Goal: Task Accomplishment & Management: Manage account settings

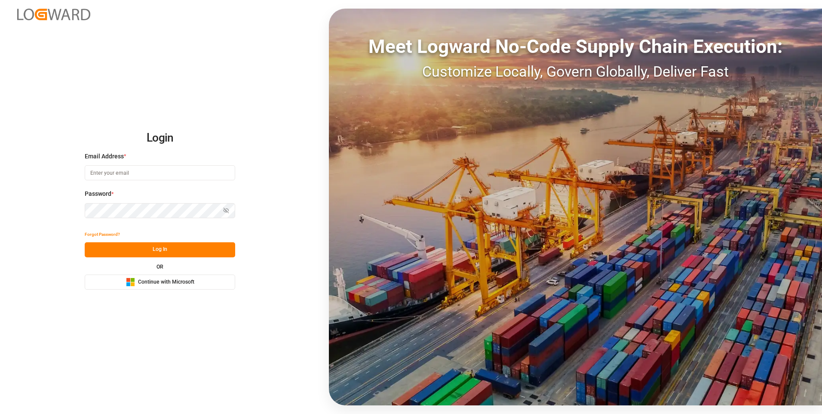
type input "[EMAIL_ADDRESS][DOMAIN_NAME]"
drag, startPoint x: 208, startPoint y: 252, endPoint x: 14, endPoint y: 281, distance: 196.5
click at [208, 250] on button "Log In" at bounding box center [160, 249] width 150 height 15
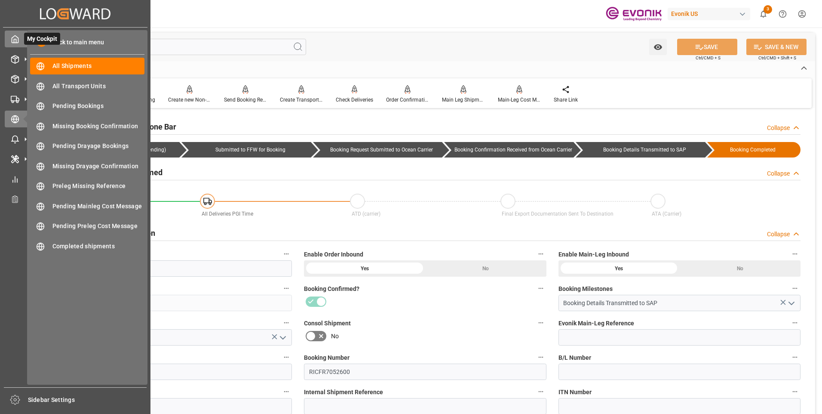
click at [16, 40] on polyline at bounding box center [15, 40] width 2 height 3
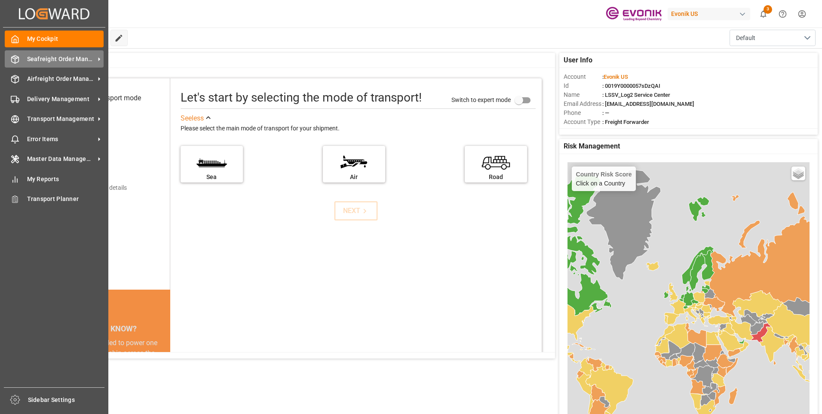
click at [50, 60] on span "Seafreight Order Management" at bounding box center [61, 59] width 68 height 9
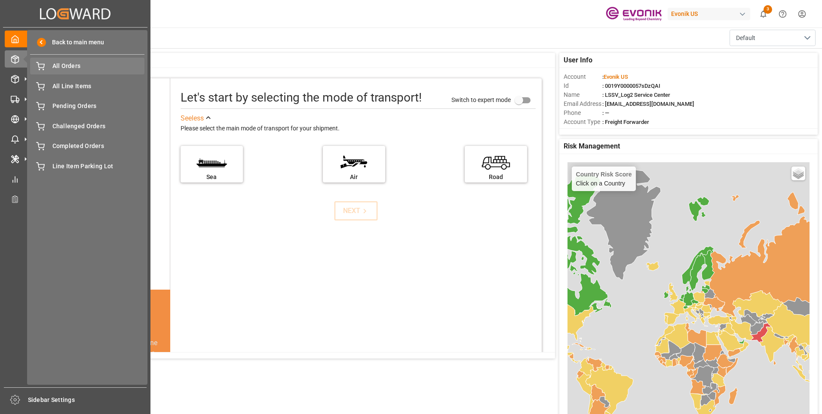
click at [118, 66] on span "All Orders" at bounding box center [98, 65] width 92 height 9
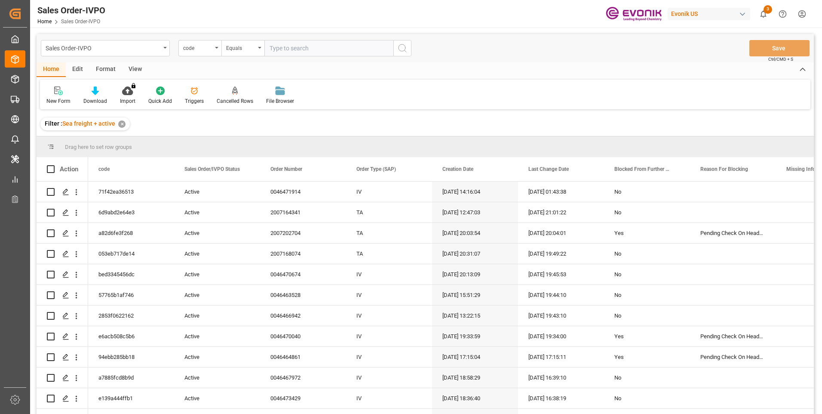
click at [300, 46] on input "text" at bounding box center [328, 48] width 129 height 16
paste input "2e4ea886b972"
type input "2e4ea886b972"
click at [309, 47] on input "2e4ea886b972" at bounding box center [328, 48] width 129 height 16
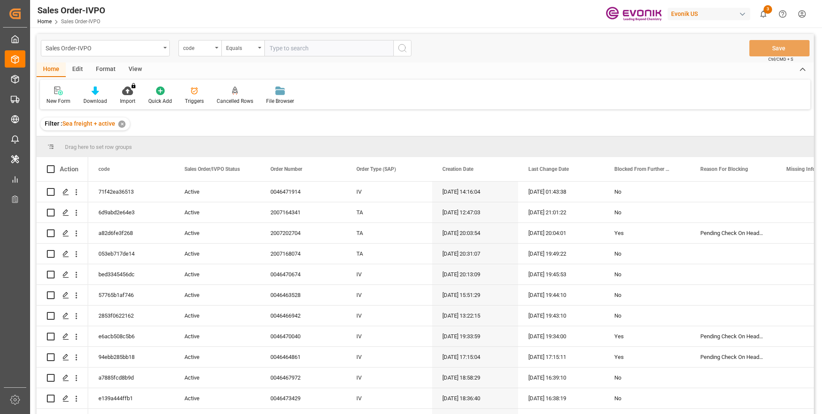
paste input "2e4ea886b972"
type input "2e4ea886b972"
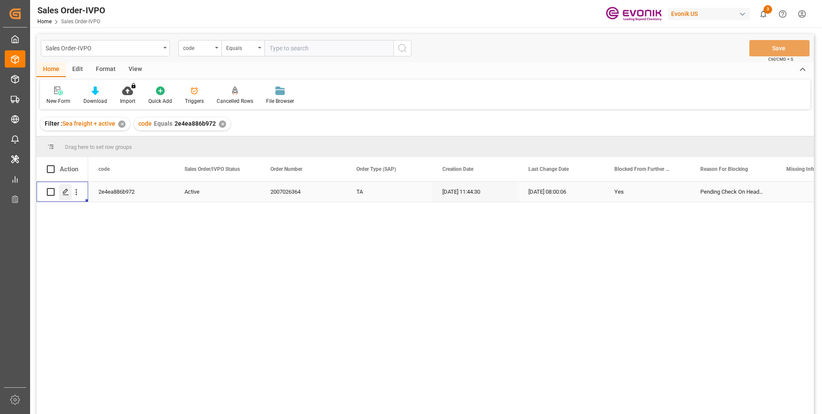
click at [67, 191] on polygon "Press SPACE to select this row." at bounding box center [65, 191] width 4 height 4
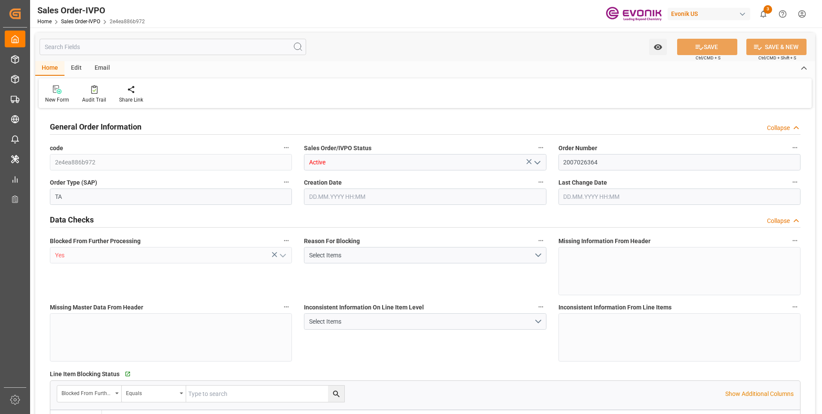
type input "BEKOU"
type input "0"
type input "1"
type input "2"
type input "1"
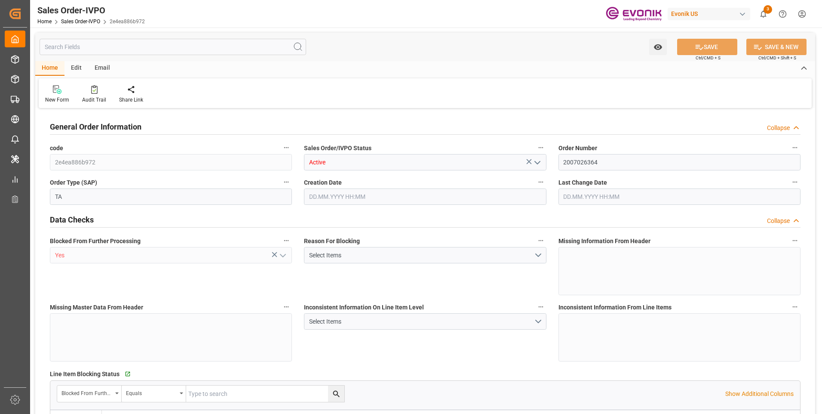
type input "18090.72"
type input "25.272"
type input "17000"
type input "30"
type input "[DATE] 11:44"
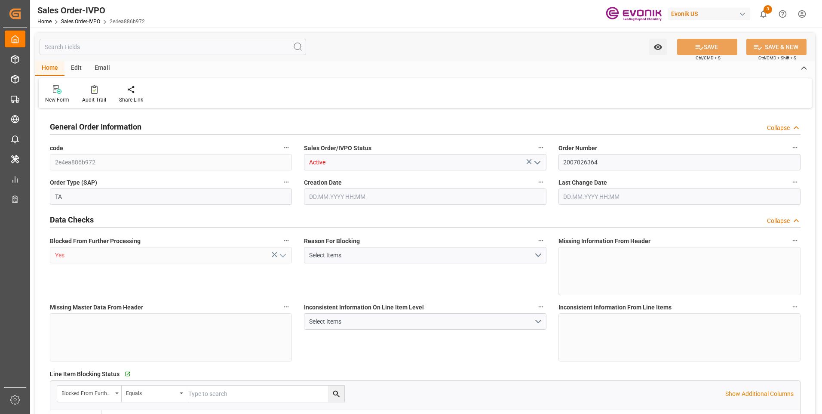
type input "[DATE] 08:00"
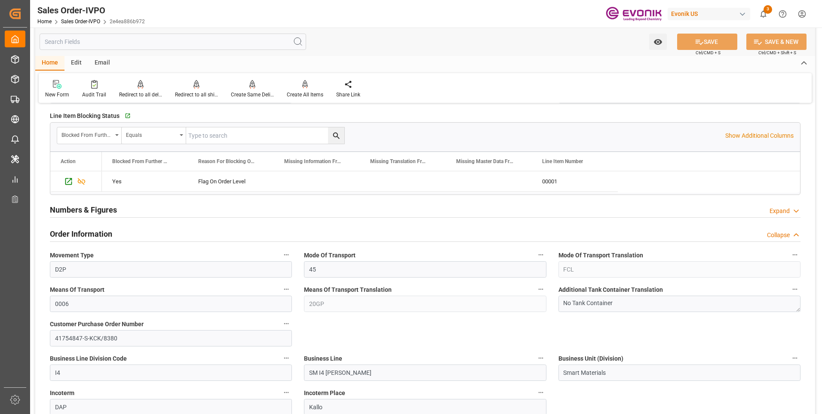
scroll to position [387, 0]
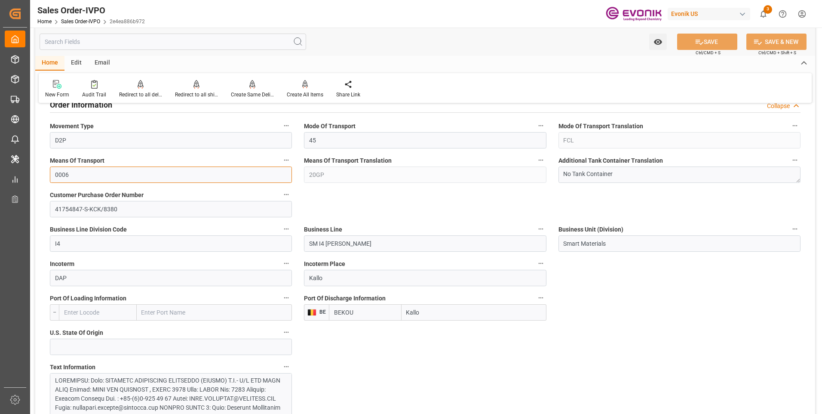
click at [98, 181] on input "0006" at bounding box center [171, 174] width 242 height 16
drag, startPoint x: 79, startPoint y: 139, endPoint x: 52, endPoint y: 141, distance: 26.3
click at [52, 141] on input "D2P" at bounding box center [171, 140] width 242 height 16
drag, startPoint x: 355, startPoint y: 245, endPoint x: 301, endPoint y: 243, distance: 53.8
click at [301, 243] on div "Business Line SM I4 [PERSON_NAME]" at bounding box center [425, 237] width 254 height 34
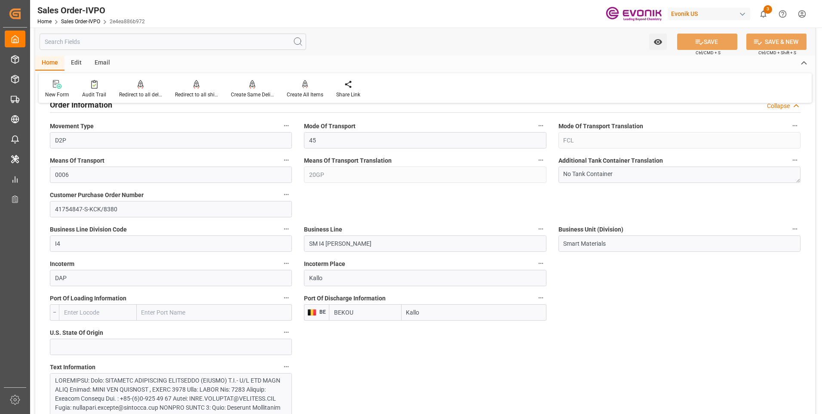
scroll to position [473, 0]
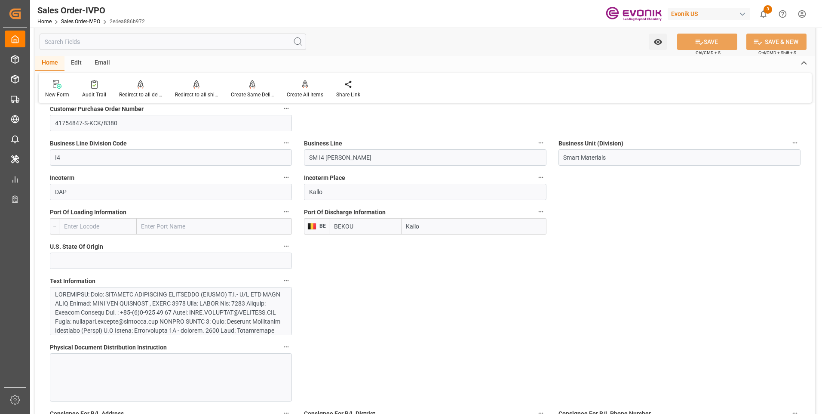
drag, startPoint x: 442, startPoint y: 226, endPoint x: 404, endPoint y: 226, distance: 38.3
click at [404, 226] on input "Kallo" at bounding box center [474, 226] width 145 height 16
click at [262, 295] on div at bounding box center [167, 380] width 225 height 181
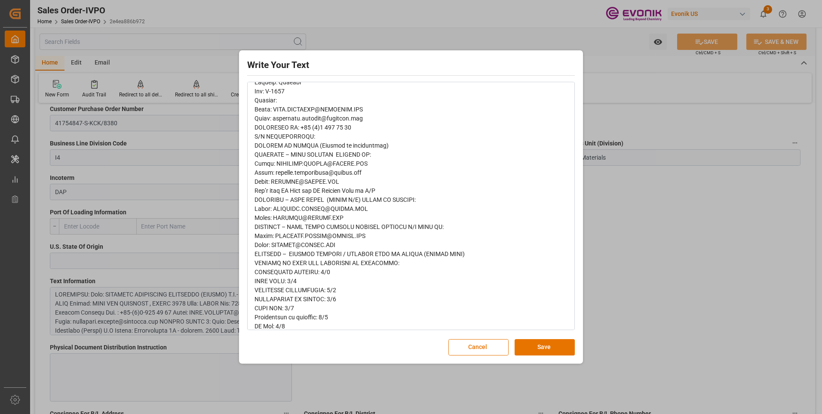
scroll to position [198, 0]
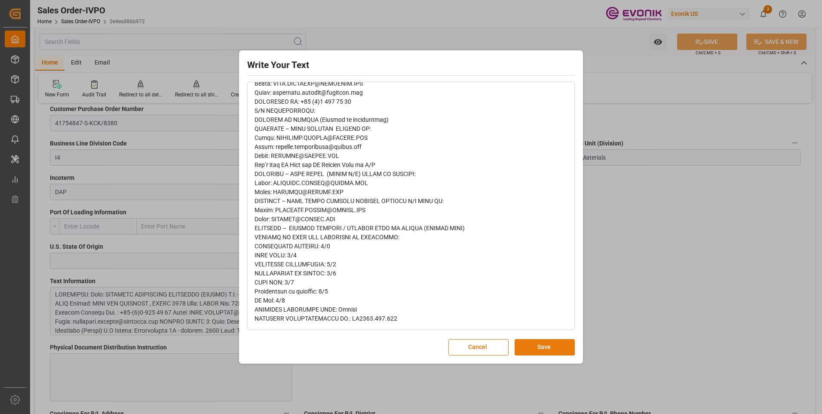
click at [543, 349] on button "Save" at bounding box center [545, 347] width 60 height 16
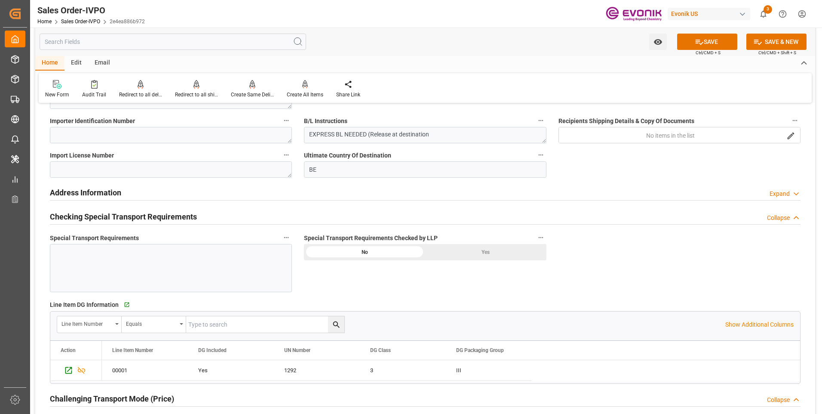
scroll to position [946, 0]
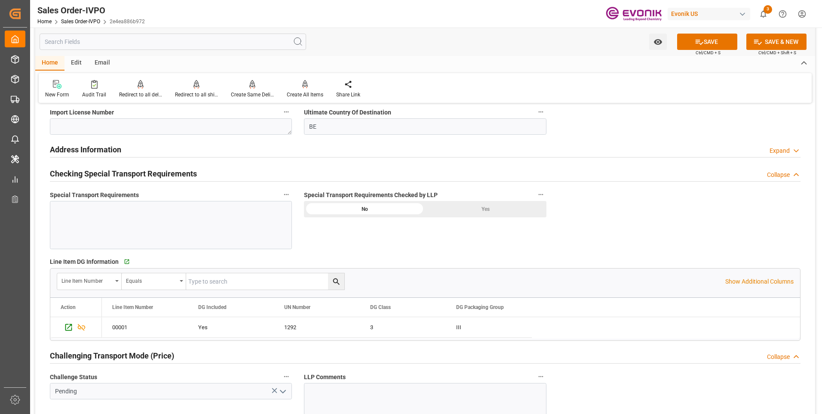
drag, startPoint x: 478, startPoint y: 209, endPoint x: 465, endPoint y: 219, distance: 16.2
click at [478, 209] on div "Yes" at bounding box center [485, 209] width 121 height 16
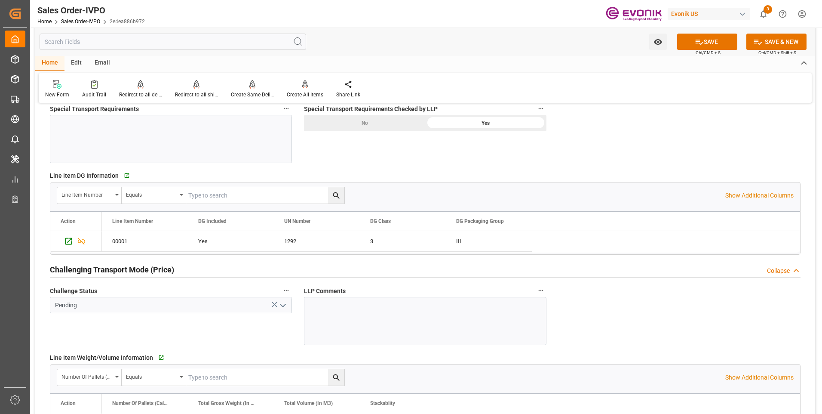
scroll to position [1075, 0]
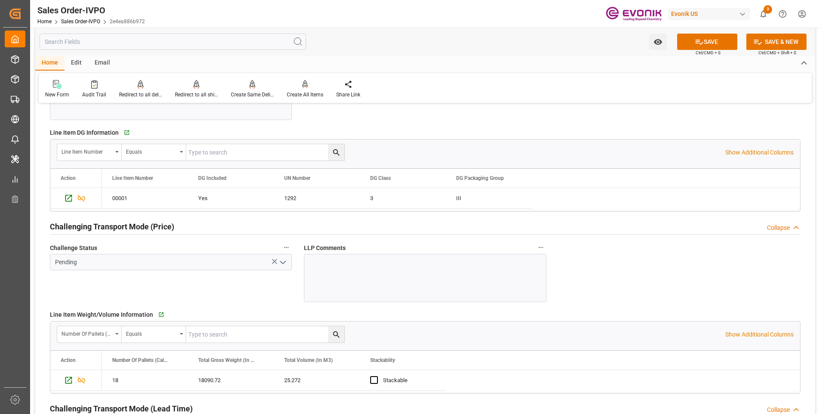
drag, startPoint x: 282, startPoint y: 265, endPoint x: 274, endPoint y: 275, distance: 13.1
click at [282, 265] on icon "open menu" at bounding box center [283, 262] width 10 height 10
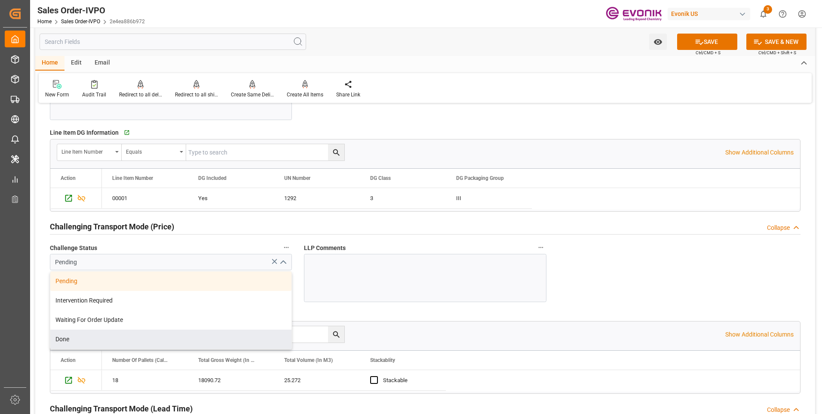
drag, startPoint x: 79, startPoint y: 341, endPoint x: 90, endPoint y: 339, distance: 10.9
click at [79, 341] on div "Done" at bounding box center [170, 338] width 241 height 19
type input "Done"
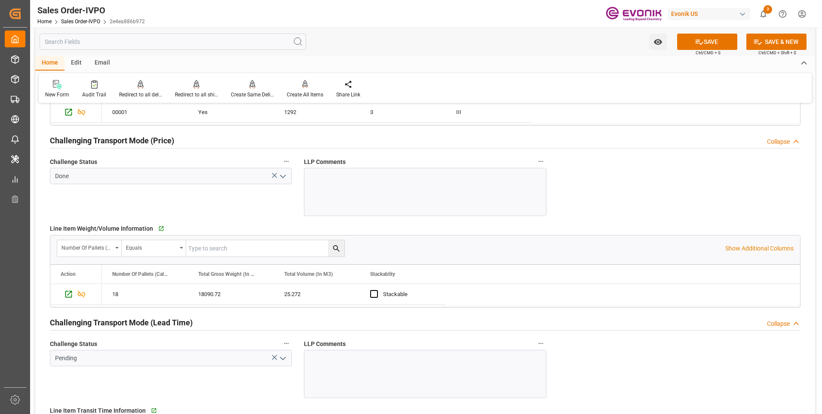
scroll to position [1204, 0]
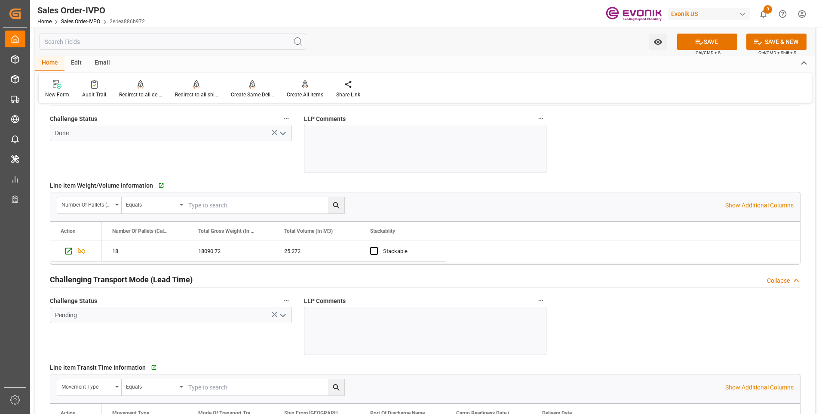
click at [282, 319] on icon "open menu" at bounding box center [283, 315] width 10 height 10
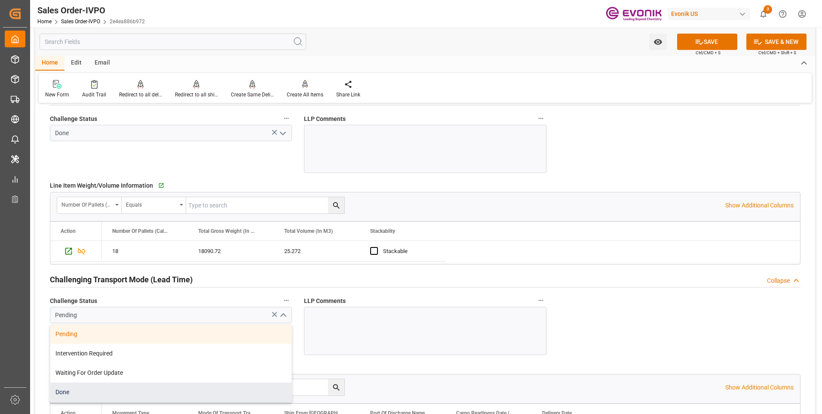
click at [94, 386] on div "Done" at bounding box center [170, 391] width 241 height 19
type input "Done"
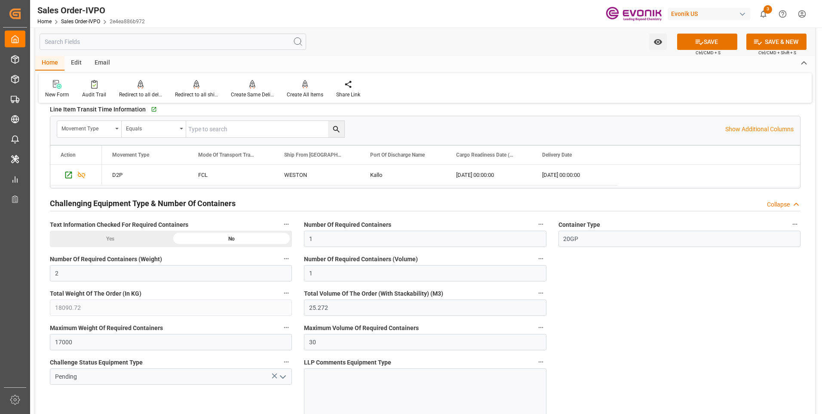
scroll to position [1505, 0]
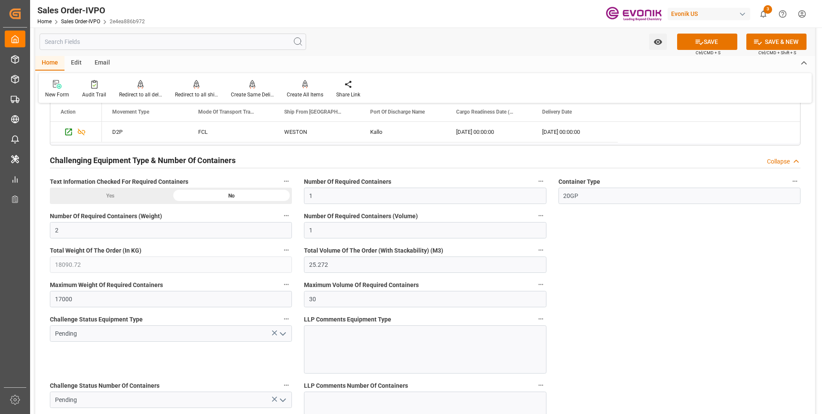
click at [281, 333] on icon "open menu" at bounding box center [283, 333] width 10 height 10
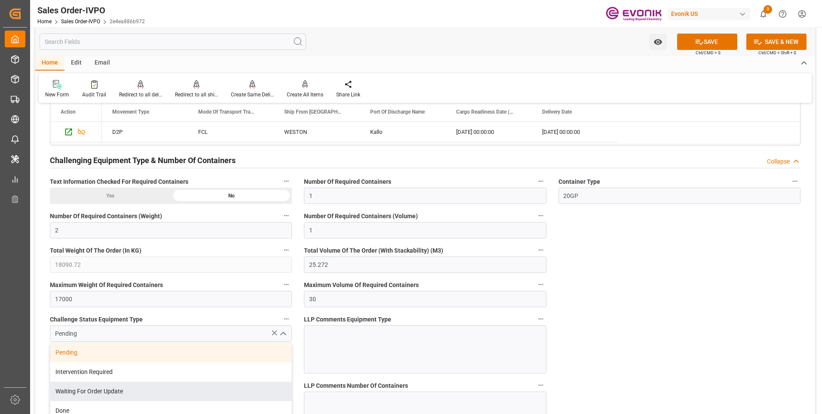
scroll to position [1548, 0]
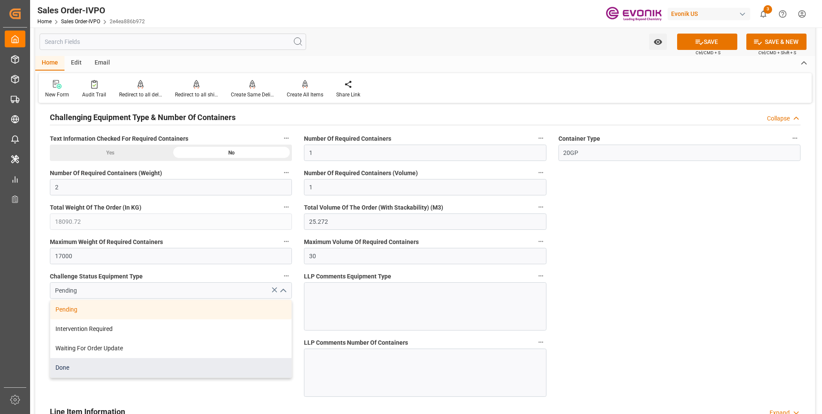
click at [85, 363] on div "Done" at bounding box center [170, 367] width 241 height 19
type input "Done"
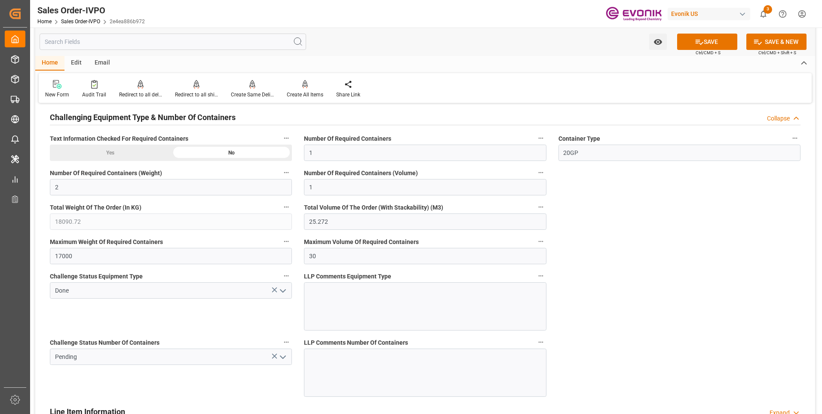
drag, startPoint x: 283, startPoint y: 360, endPoint x: 276, endPoint y: 359, distance: 6.5
click at [282, 359] on icon "open menu" at bounding box center [283, 357] width 10 height 10
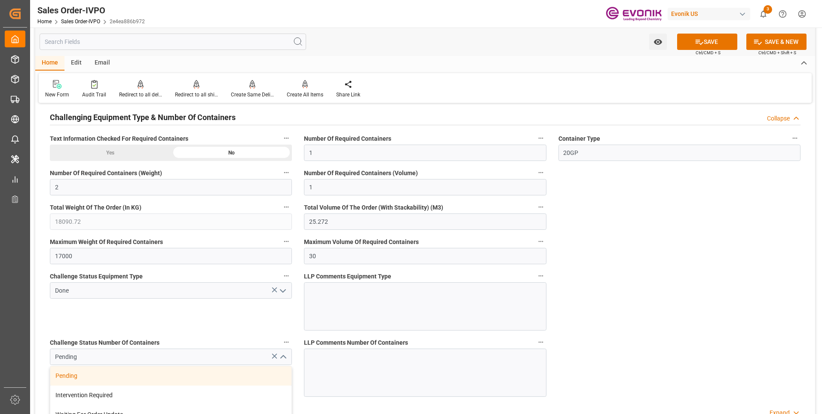
scroll to position [1634, 0]
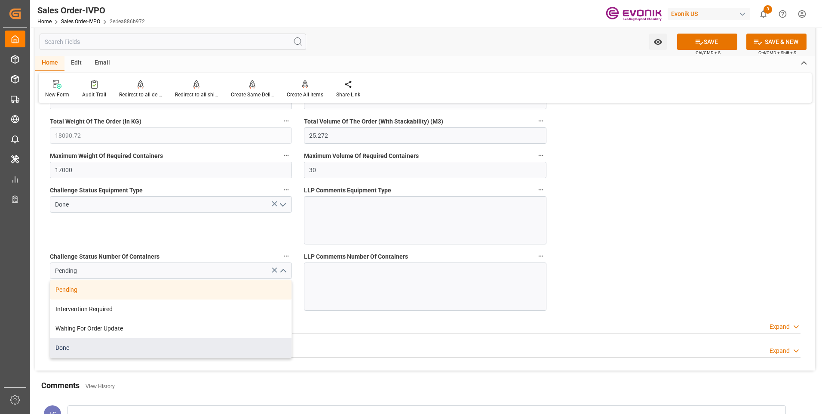
drag, startPoint x: 76, startPoint y: 351, endPoint x: 120, endPoint y: 319, distance: 54.9
click at [76, 350] on div "Done" at bounding box center [170, 347] width 241 height 19
type input "Done"
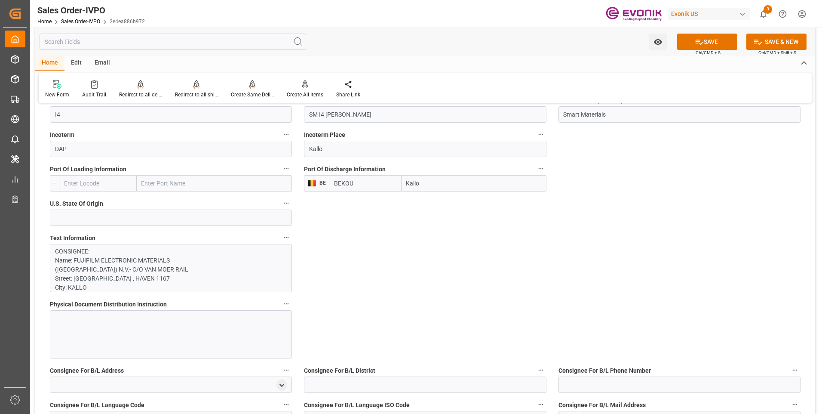
scroll to position [344, 0]
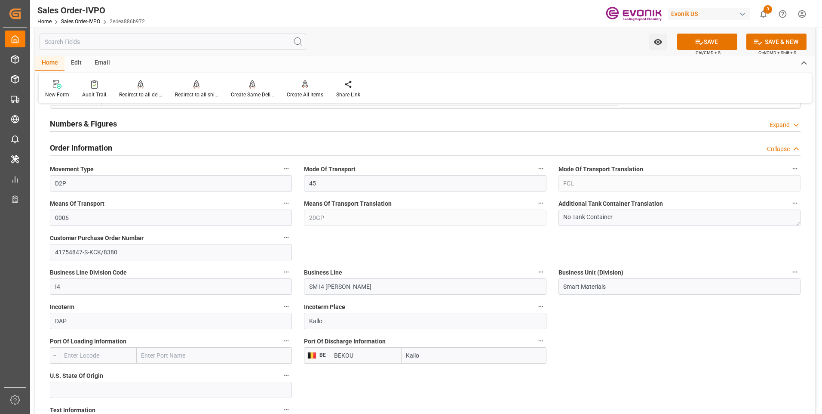
drag, startPoint x: 362, startPoint y: 353, endPoint x: 335, endPoint y: 355, distance: 28.0
click at [335, 355] on input "BEKOU" at bounding box center [365, 355] width 72 height 16
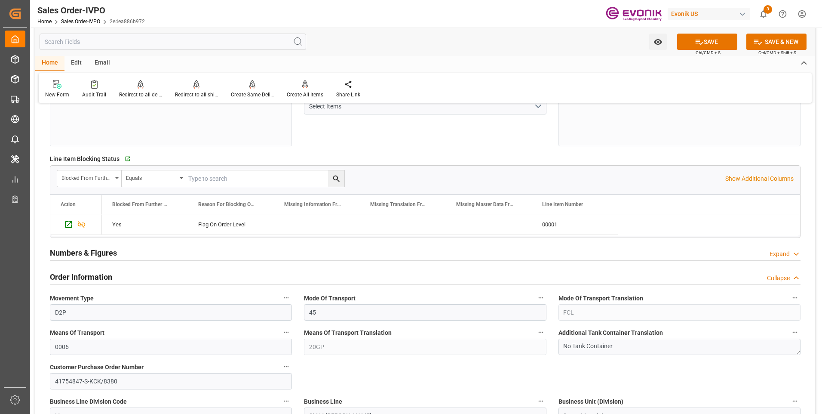
scroll to position [387, 0]
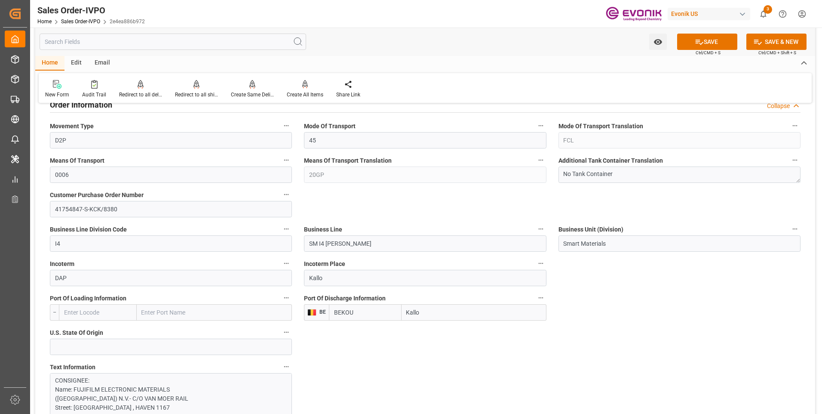
click at [362, 312] on input "BEKOU" at bounding box center [365, 312] width 72 height 16
drag, startPoint x: 364, startPoint y: 312, endPoint x: 333, endPoint y: 312, distance: 31.0
click at [329, 313] on input "BEKOU" at bounding box center [365, 312] width 72 height 16
click at [344, 288] on div "Incoterm Place Kallo" at bounding box center [425, 272] width 254 height 34
drag, startPoint x: 363, startPoint y: 311, endPoint x: 320, endPoint y: 310, distance: 43.4
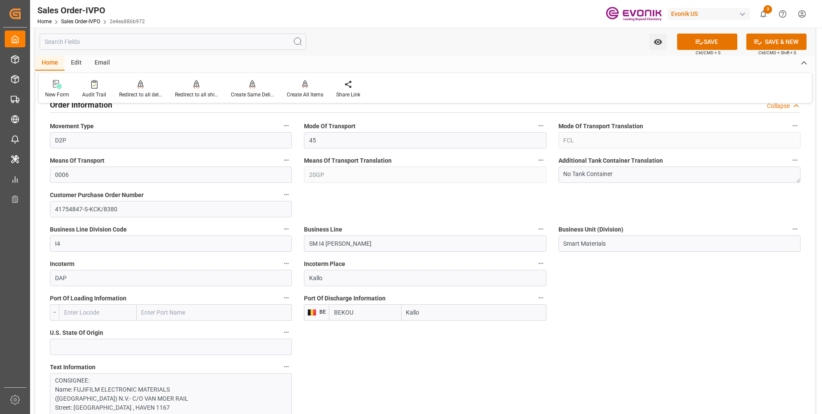
click at [320, 310] on div "BE [PERSON_NAME]" at bounding box center [425, 312] width 242 height 16
drag, startPoint x: 338, startPoint y: 276, endPoint x: 298, endPoint y: 280, distance: 40.2
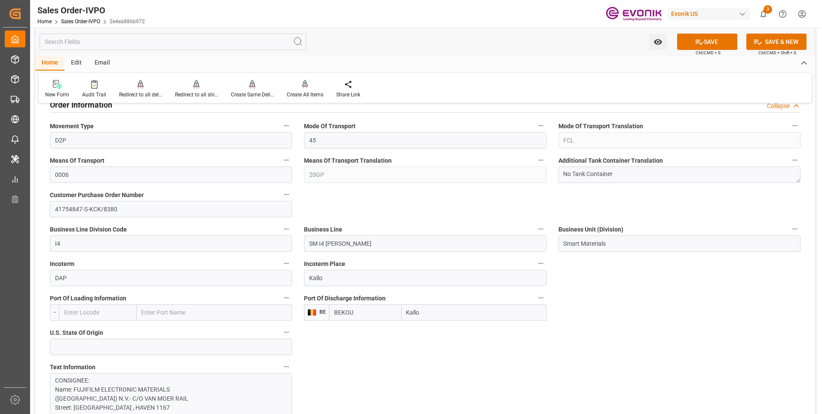
scroll to position [473, 0]
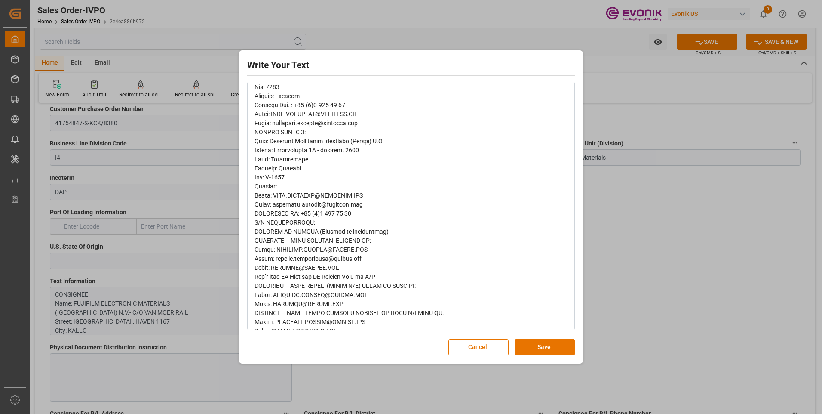
scroll to position [198, 0]
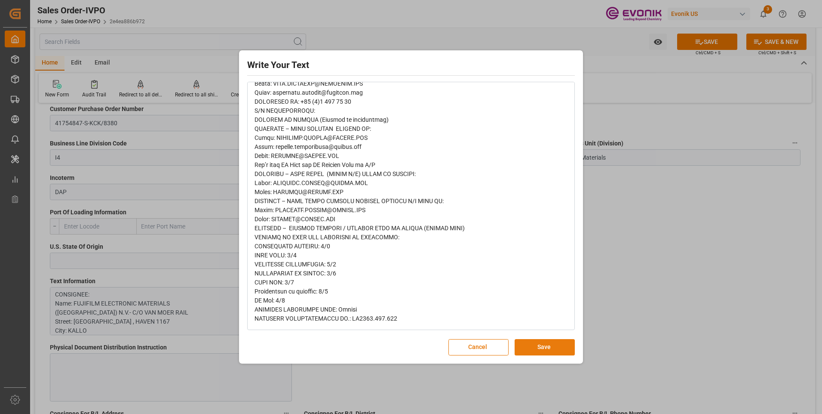
drag, startPoint x: 539, startPoint y: 350, endPoint x: 545, endPoint y: 341, distance: 11.2
click at [541, 345] on button "Save" at bounding box center [545, 347] width 60 height 16
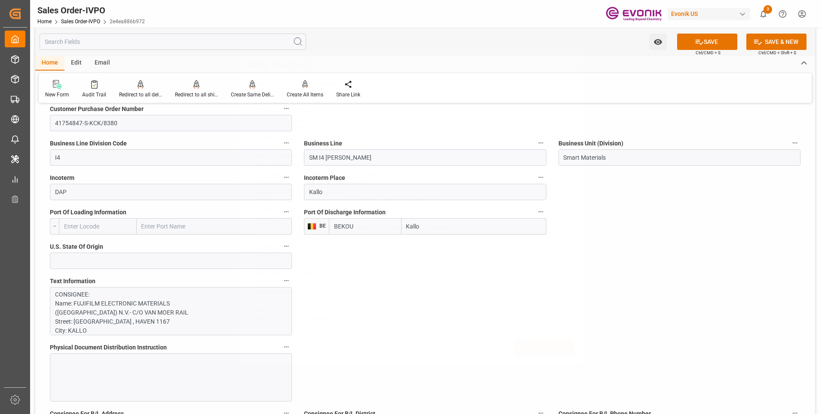
click at [704, 282] on div "Write Your Text Normal 14 Font Cancel Save" at bounding box center [411, 207] width 822 height 414
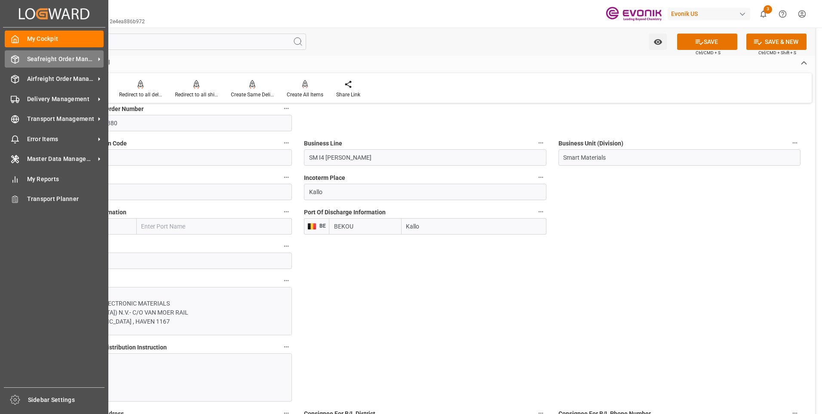
click at [17, 57] on icon at bounding box center [15, 59] width 9 height 9
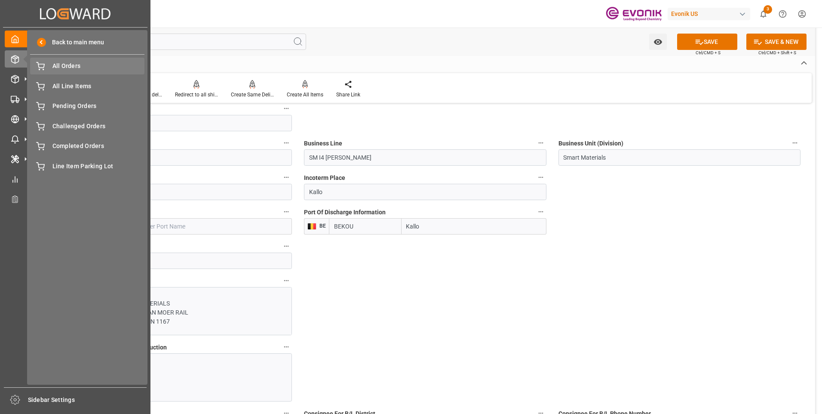
click at [70, 63] on span "All Orders" at bounding box center [98, 65] width 92 height 9
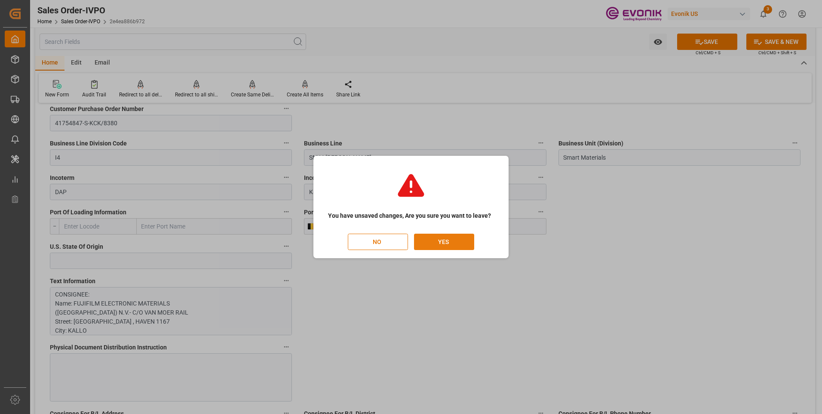
click at [433, 239] on button "YES" at bounding box center [444, 241] width 60 height 16
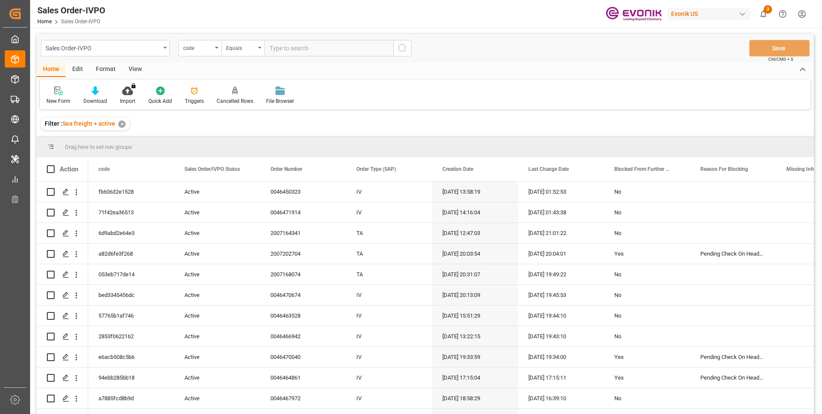
type input "3a7eb88792de"
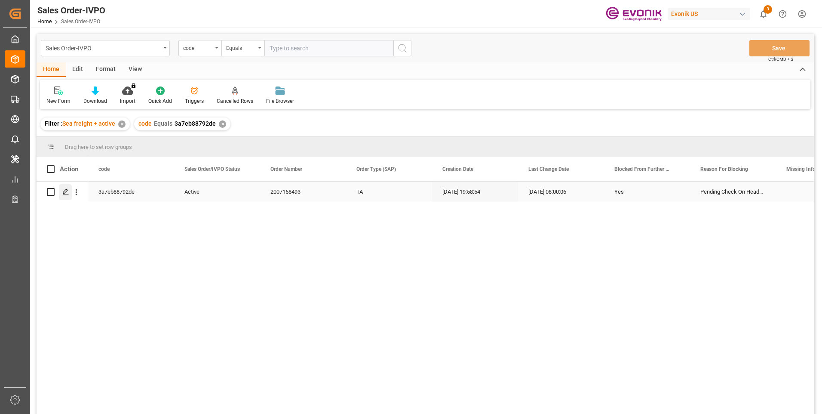
click at [66, 195] on line "Press SPACE to select this row." at bounding box center [65, 195] width 5 height 0
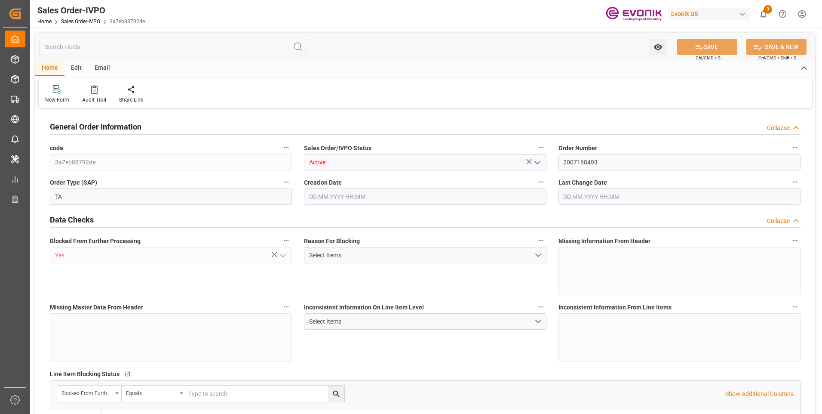
type input "GTSTC"
type input "0"
type input "1"
type input "2"
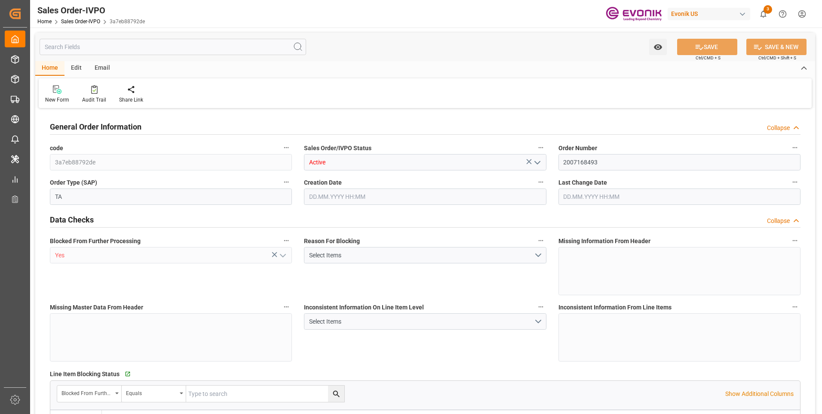
type input "9479.04"
type input "91.7876"
type input "19000"
type input "60"
type input "[DATE] 19:58"
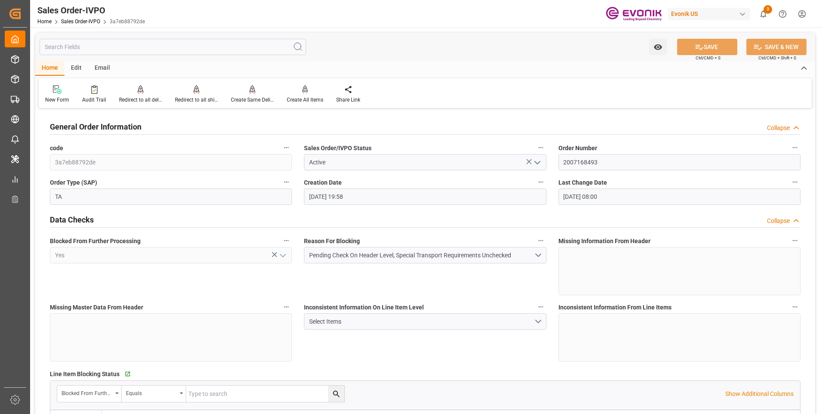
type input "[DATE] 08:00"
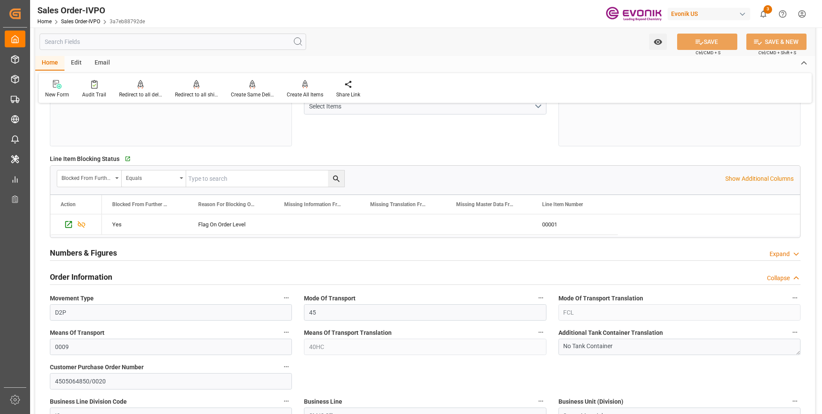
scroll to position [430, 0]
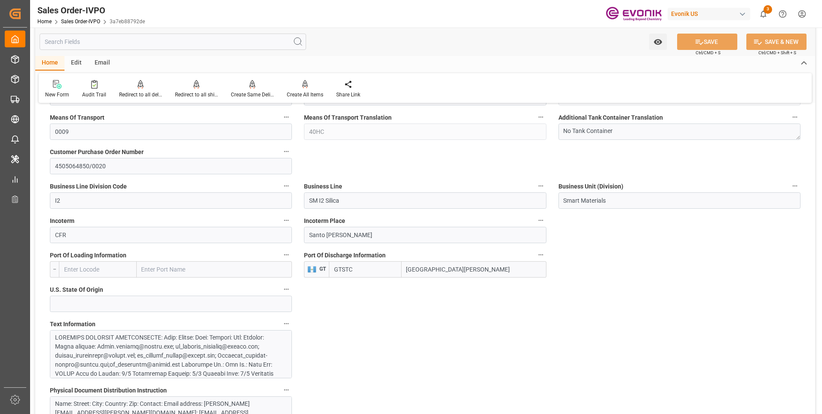
click at [512, 280] on div "Port Of Discharge Information GT GTSTC [GEOGRAPHIC_DATA][PERSON_NAME]" at bounding box center [425, 263] width 254 height 34
drag, startPoint x: 506, startPoint y: 269, endPoint x: 399, endPoint y: 274, distance: 106.7
click at [399, 274] on div "GTSTC [GEOGRAPHIC_DATA][PERSON_NAME]" at bounding box center [437, 269] width 217 height 16
drag, startPoint x: 426, startPoint y: 269, endPoint x: 505, endPoint y: 270, distance: 78.7
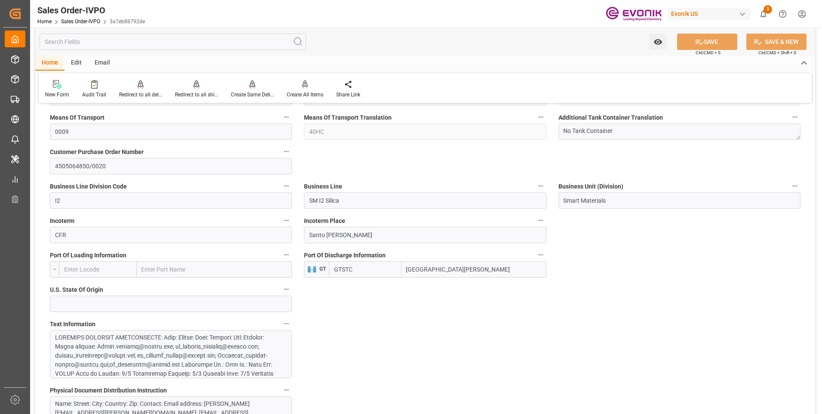
click at [505, 270] on input "[GEOGRAPHIC_DATA][PERSON_NAME]" at bounding box center [474, 269] width 145 height 16
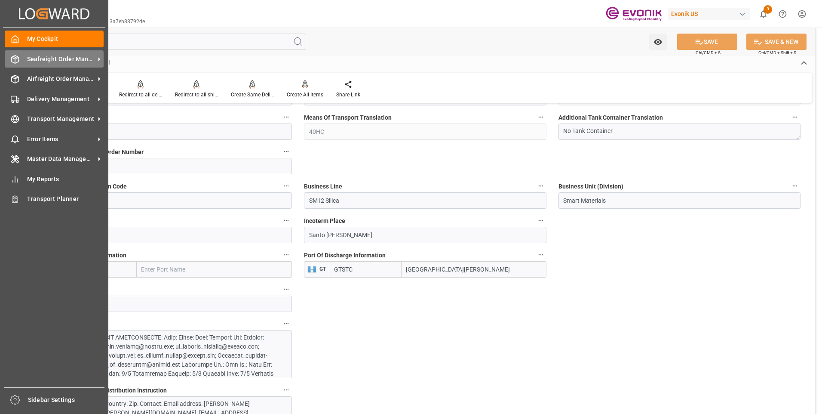
drag, startPoint x: 33, startPoint y: 60, endPoint x: 111, endPoint y: 63, distance: 77.9
click at [33, 60] on span "Seafreight Order Management" at bounding box center [61, 59] width 68 height 9
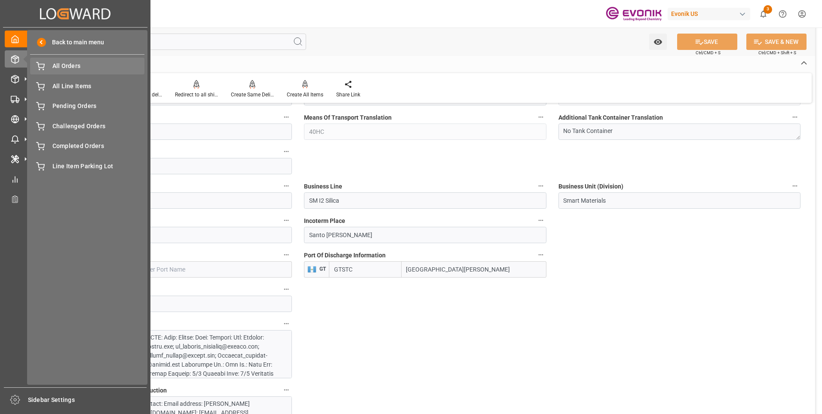
click at [66, 68] on span "All Orders" at bounding box center [98, 65] width 92 height 9
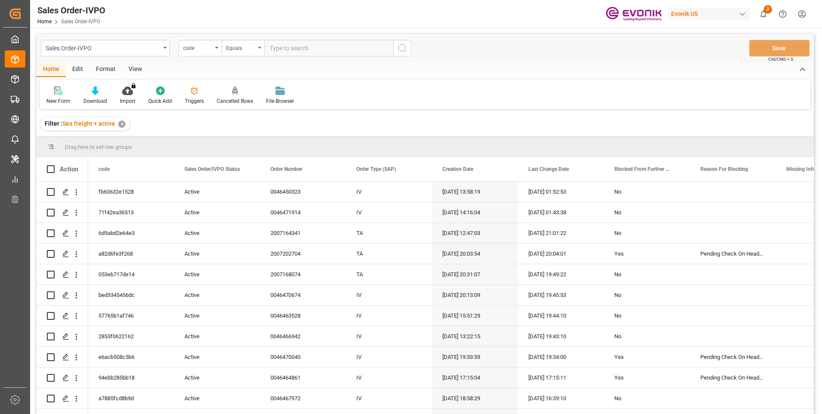
click at [293, 49] on input "text" at bounding box center [328, 48] width 129 height 16
type input "531b437661f1"
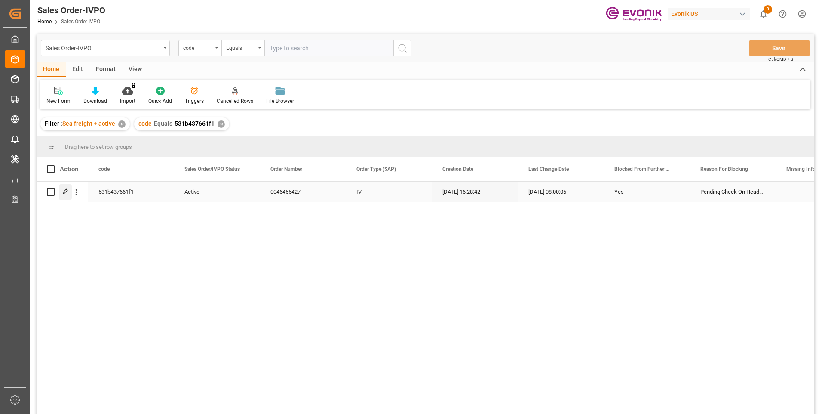
click at [64, 194] on icon "Press SPACE to select this row." at bounding box center [65, 191] width 7 height 7
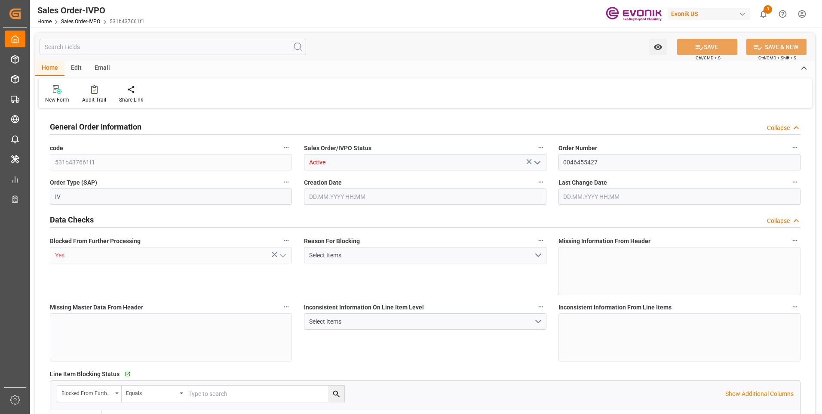
type input "BEANR"
type input "0"
type input "1"
type input "2"
type input "1"
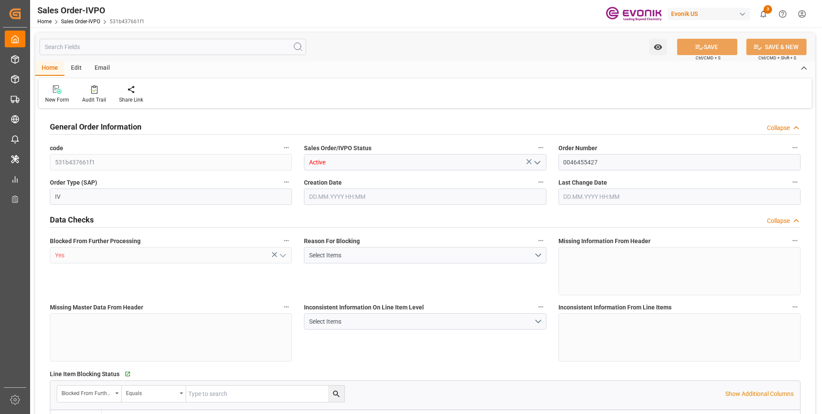
type input "18165"
type input "29.232"
type input "17000"
type input "30"
type input "10.09.2025 16:28"
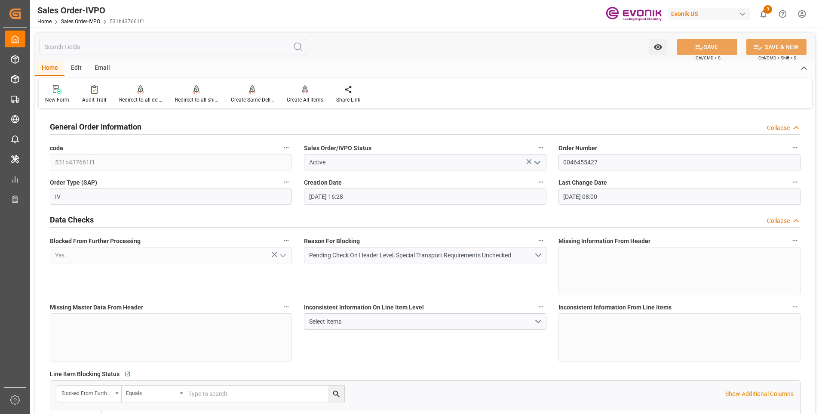
type input "[DATE] 08:00"
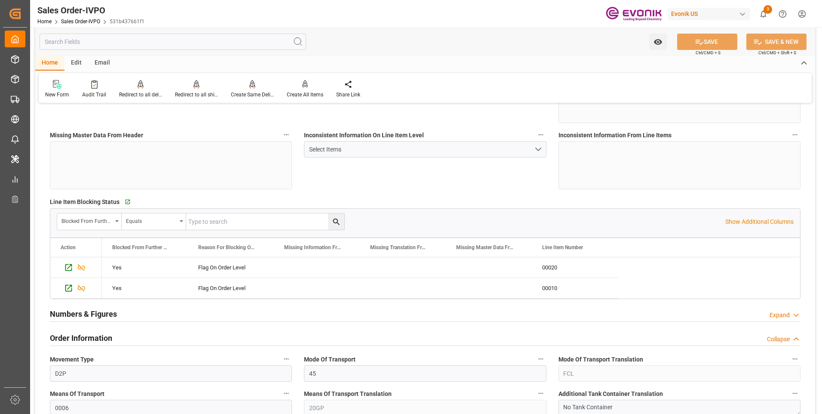
scroll to position [258, 0]
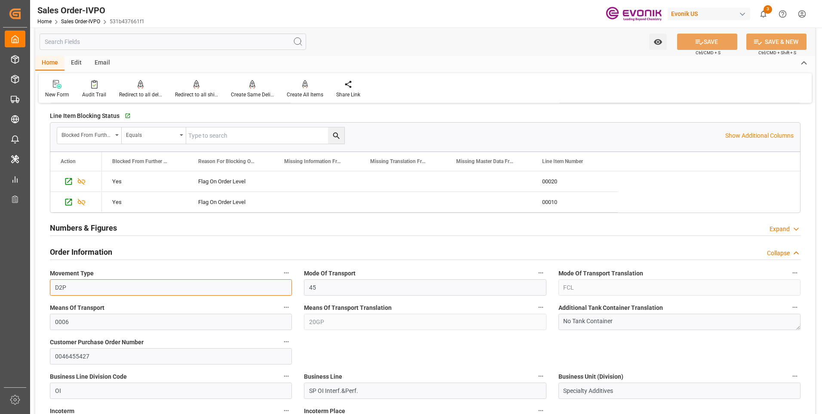
drag, startPoint x: 90, startPoint y: 287, endPoint x: 43, endPoint y: 281, distance: 47.2
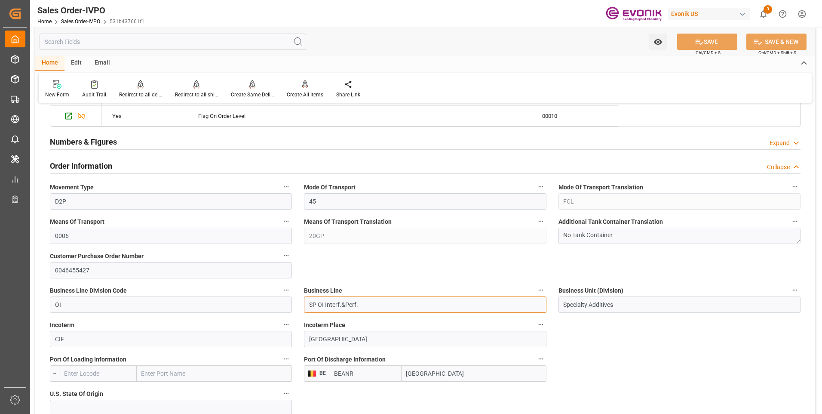
click at [347, 304] on input "SP OI Interf.&Perf." at bounding box center [425, 304] width 242 height 16
drag, startPoint x: 371, startPoint y: 304, endPoint x: 301, endPoint y: 304, distance: 69.2
click at [301, 304] on div "Business Line SP OI Interf.&Perf." at bounding box center [425, 298] width 254 height 34
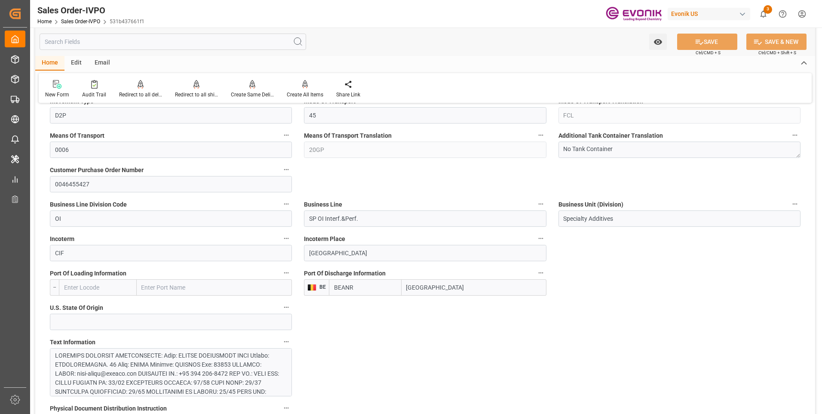
drag, startPoint x: 434, startPoint y: 292, endPoint x: 398, endPoint y: 289, distance: 36.2
click at [398, 289] on div "BEANR Antwerp" at bounding box center [437, 287] width 217 height 16
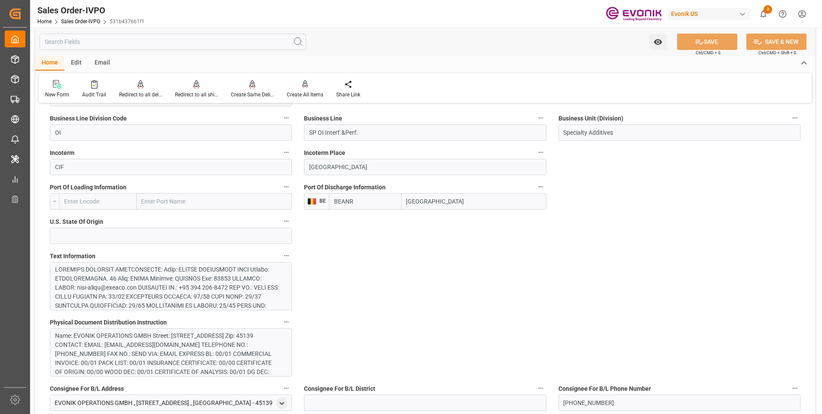
click at [164, 298] on div at bounding box center [167, 373] width 225 height 217
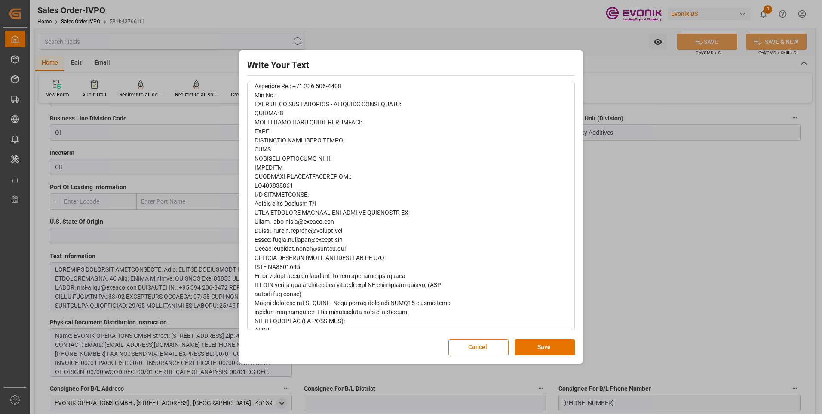
scroll to position [442, 0]
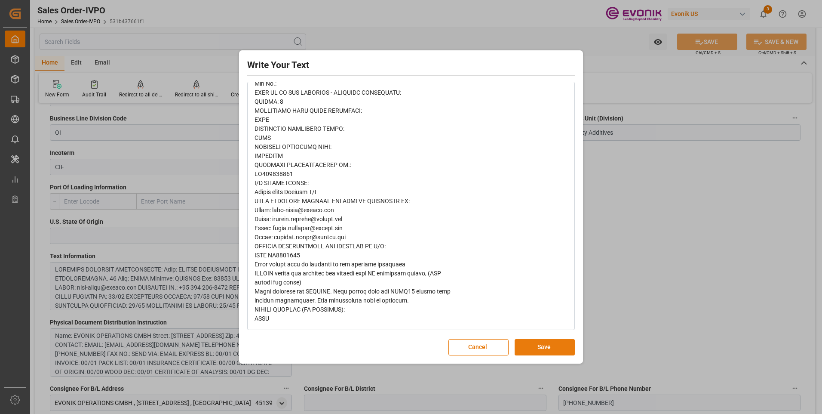
click at [552, 355] on div "Write Your Text Normal 14 Font Cancel Save" at bounding box center [411, 206] width 340 height 309
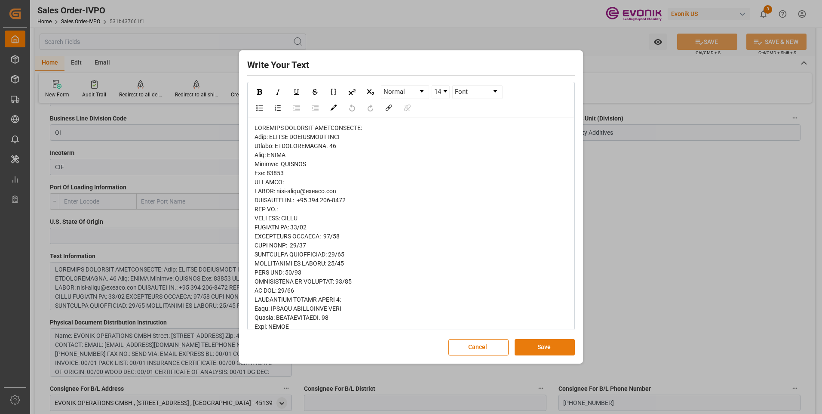
click at [537, 349] on button "Save" at bounding box center [545, 347] width 60 height 16
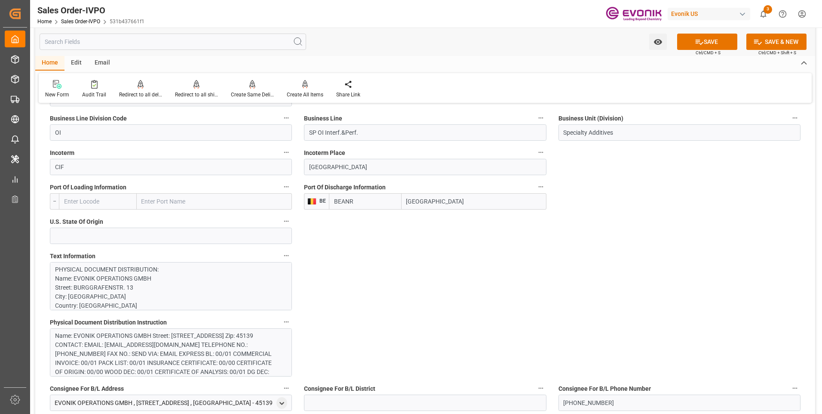
click at [209, 358] on div "Name: EVONIK OPERATIONS GMBH Street: BURGGRAFENSTR. 13 City: ESSEN Country: GER…" at bounding box center [167, 358] width 225 height 54
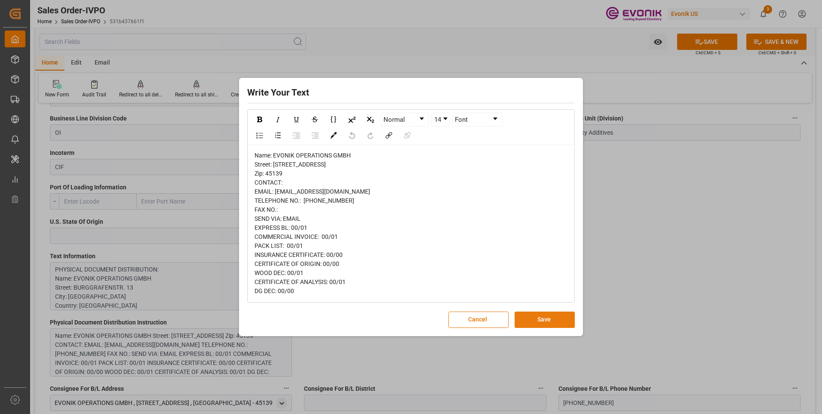
click at [540, 321] on button "Save" at bounding box center [545, 319] width 60 height 16
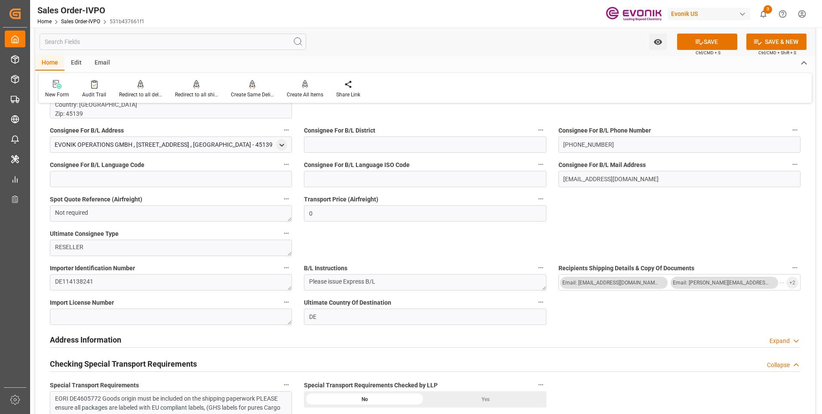
scroll to position [817, 0]
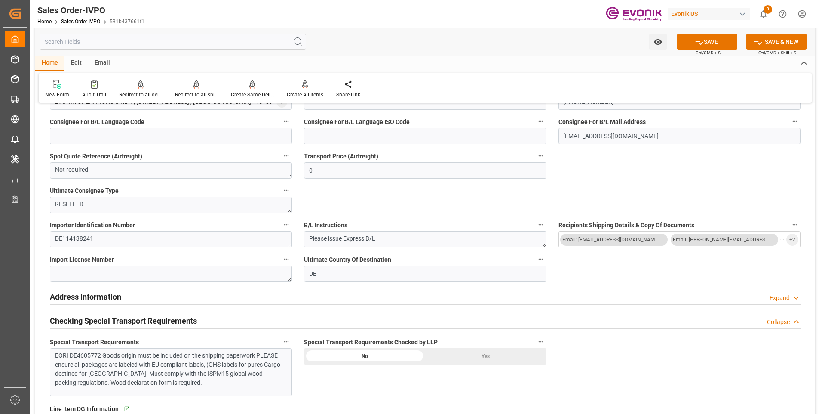
click at [238, 374] on div "EORI DE4605772 Goods origin must be included on the shipping paperwork PLEASE e…" at bounding box center [167, 369] width 225 height 36
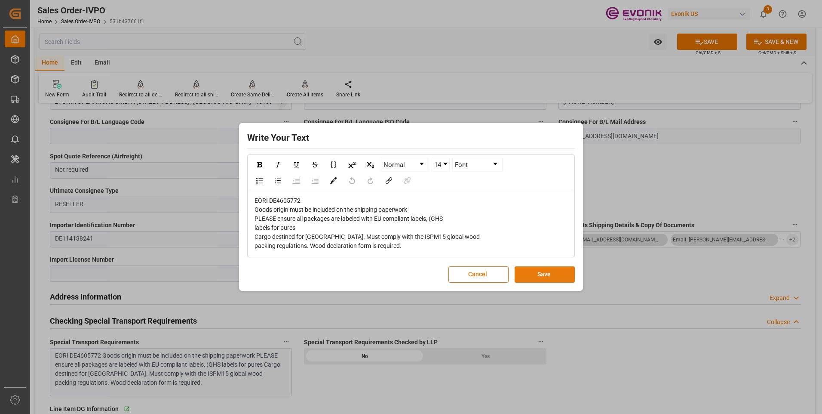
click at [536, 273] on button "Save" at bounding box center [545, 274] width 60 height 16
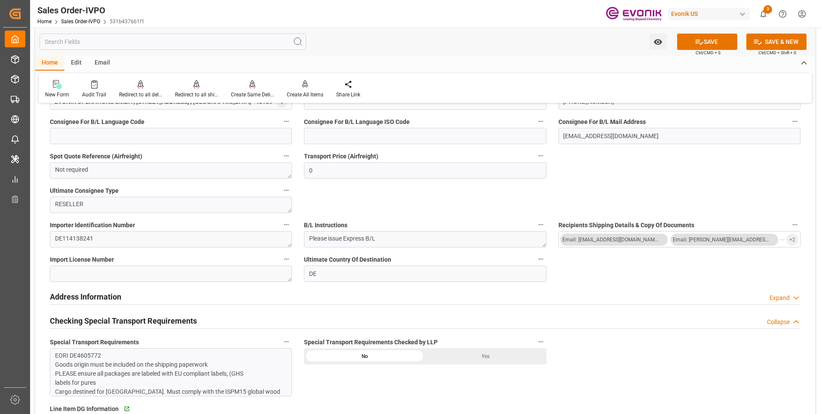
click at [474, 355] on div "Yes" at bounding box center [485, 356] width 121 height 16
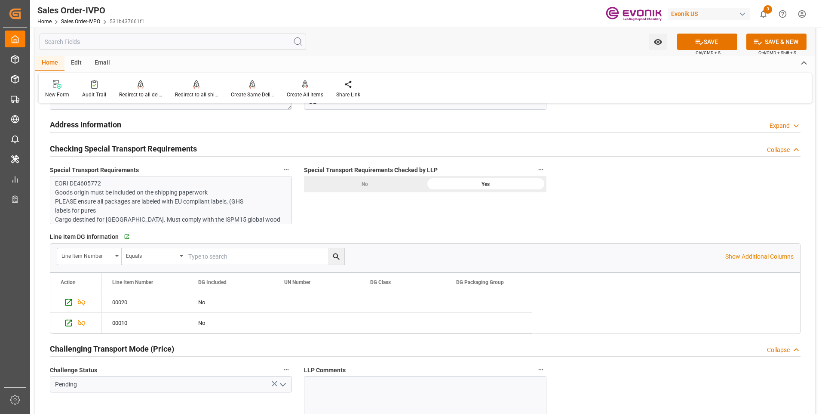
scroll to position [1032, 0]
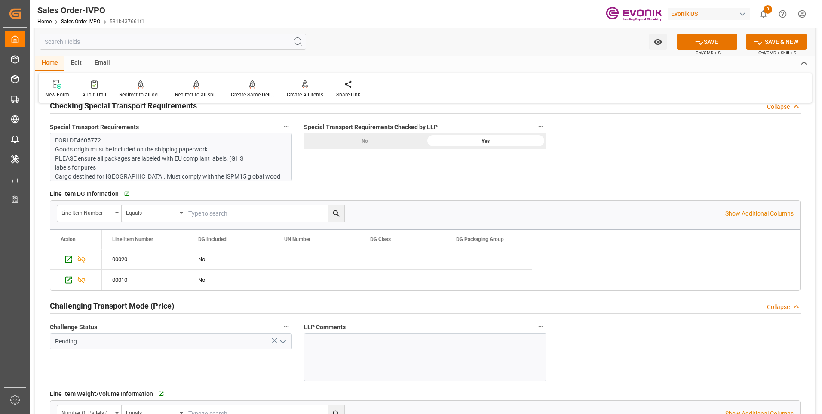
drag, startPoint x: 281, startPoint y: 341, endPoint x: 278, endPoint y: 349, distance: 8.3
click at [281, 341] on icon "open menu" at bounding box center [283, 341] width 10 height 10
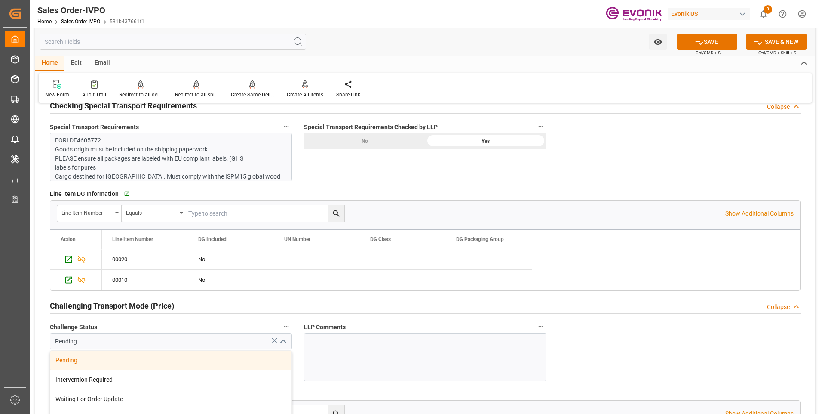
scroll to position [1118, 0]
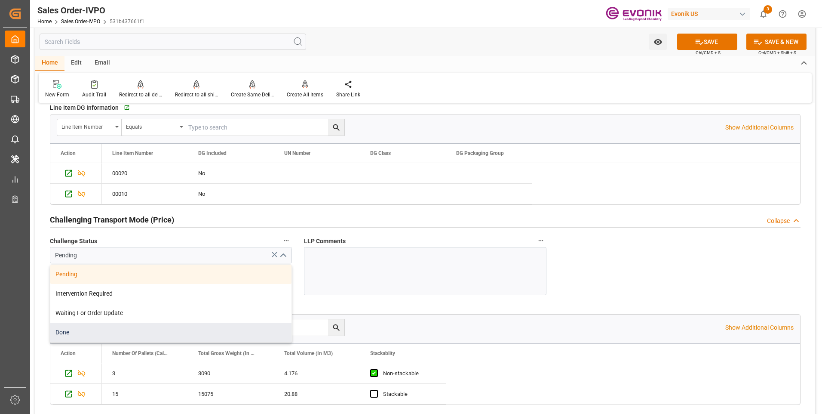
click at [114, 329] on div "Done" at bounding box center [170, 331] width 241 height 19
type input "Done"
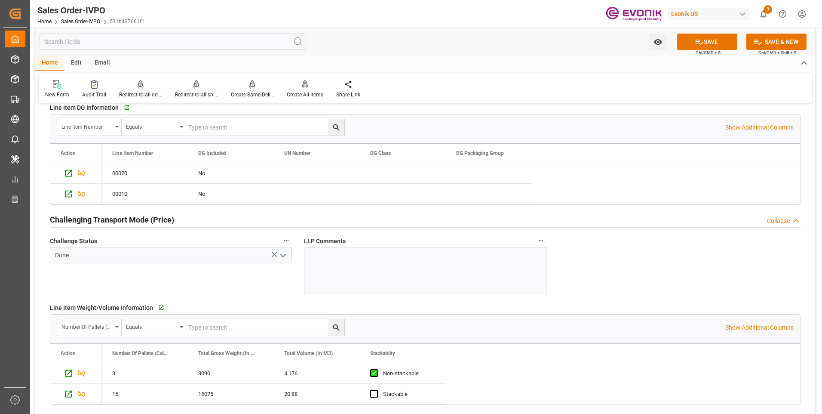
scroll to position [1204, 0]
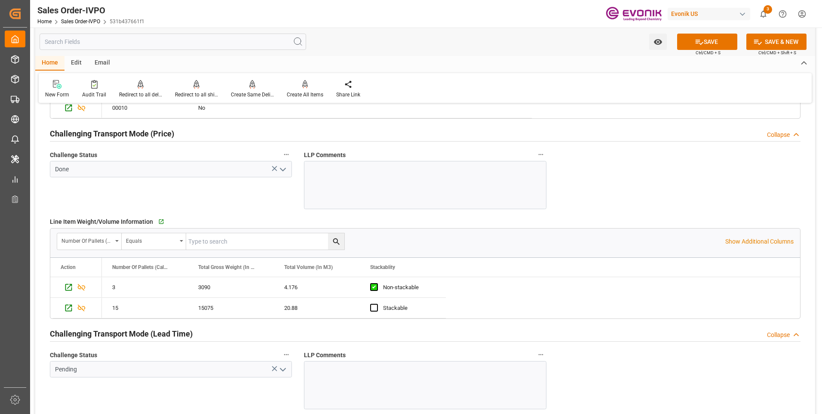
click at [286, 367] on icon "open menu" at bounding box center [283, 369] width 10 height 10
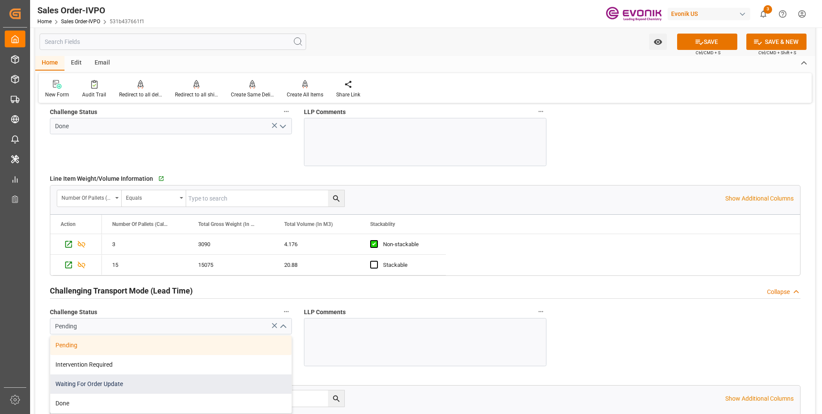
scroll to position [1290, 0]
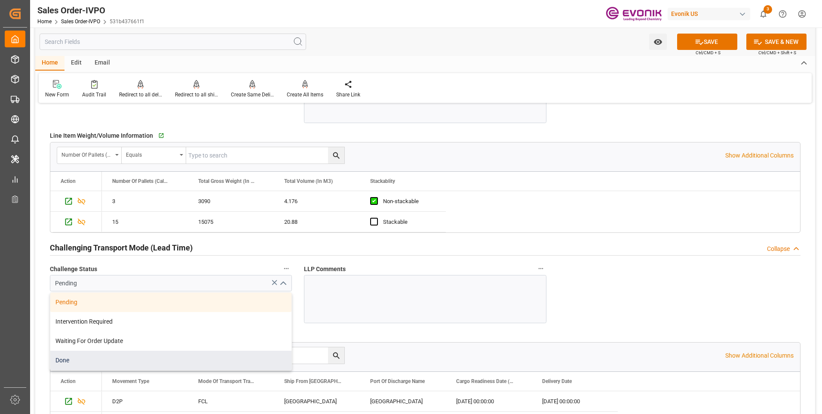
click at [63, 361] on div "Done" at bounding box center [170, 359] width 241 height 19
type input "Done"
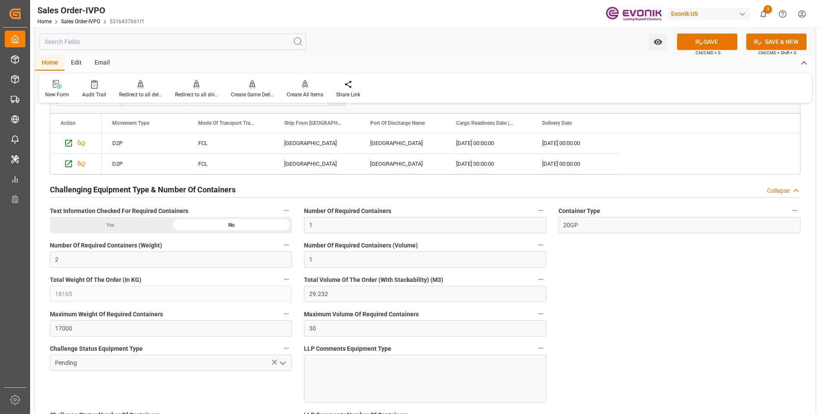
scroll to position [1591, 0]
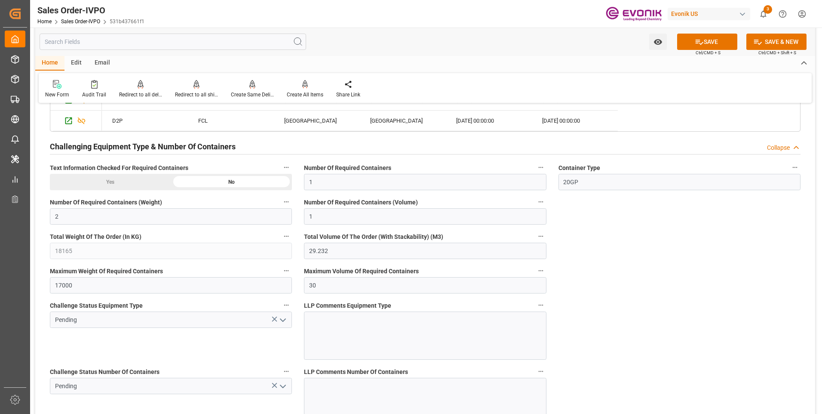
drag, startPoint x: 282, startPoint y: 320, endPoint x: 277, endPoint y: 323, distance: 5.0
click at [282, 320] on icon "open menu" at bounding box center [283, 320] width 10 height 10
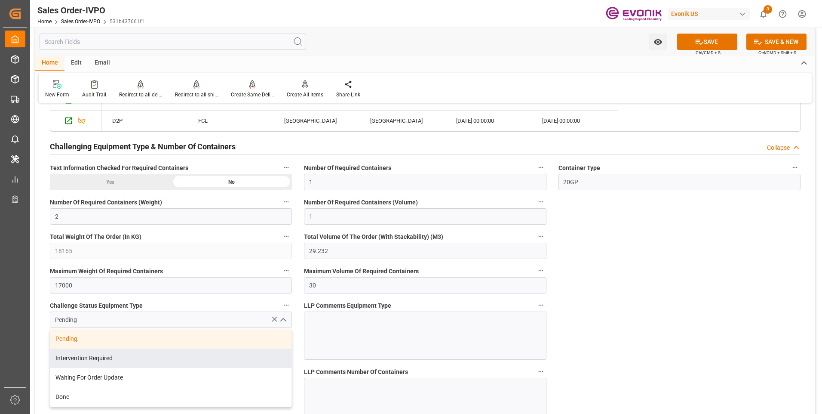
scroll to position [1677, 0]
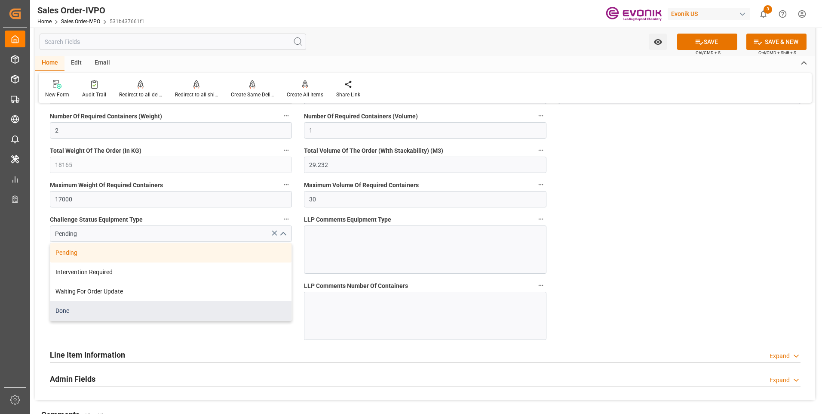
click at [80, 310] on div "Done" at bounding box center [170, 310] width 241 height 19
type input "Done"
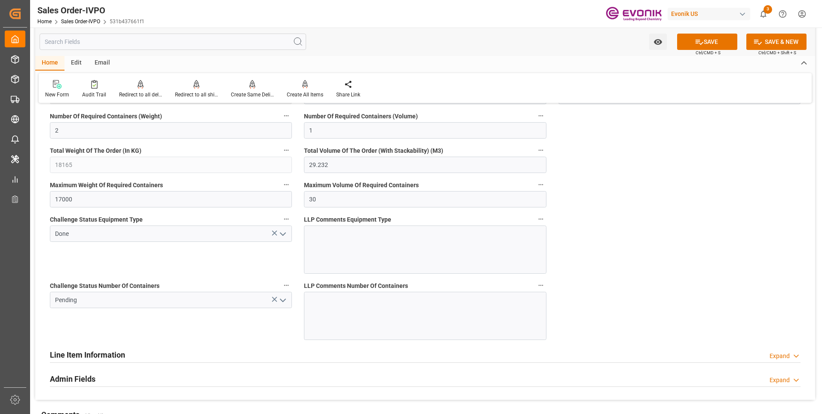
click at [280, 299] on icon "open menu" at bounding box center [283, 300] width 10 height 10
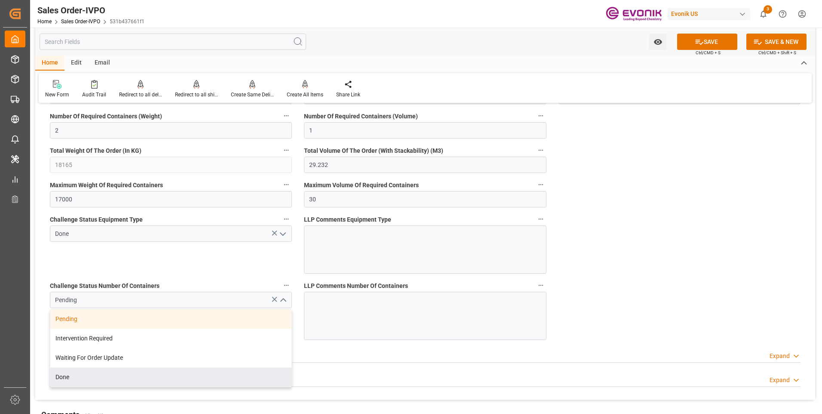
drag, startPoint x: 94, startPoint y: 378, endPoint x: 115, endPoint y: 317, distance: 64.3
click at [94, 378] on div "Done" at bounding box center [170, 376] width 241 height 19
type input "Done"
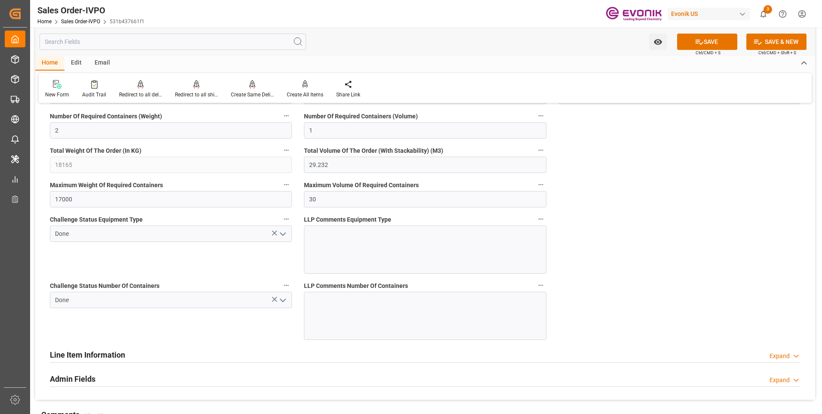
click at [144, 254] on div "Challenge Status Equipment Type Done" at bounding box center [171, 243] width 254 height 66
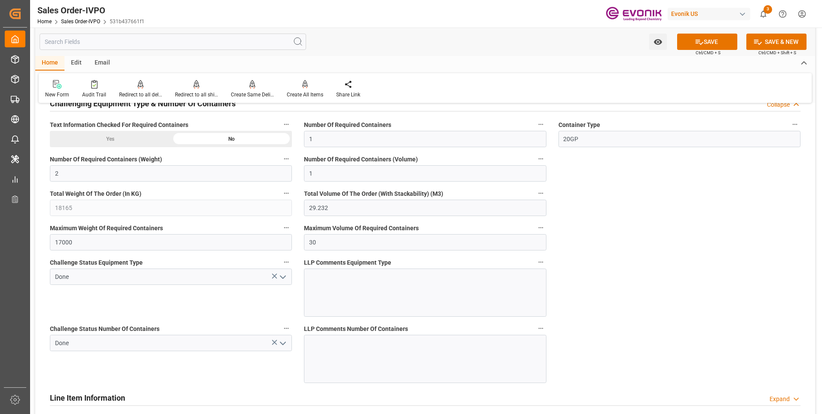
scroll to position [1720, 0]
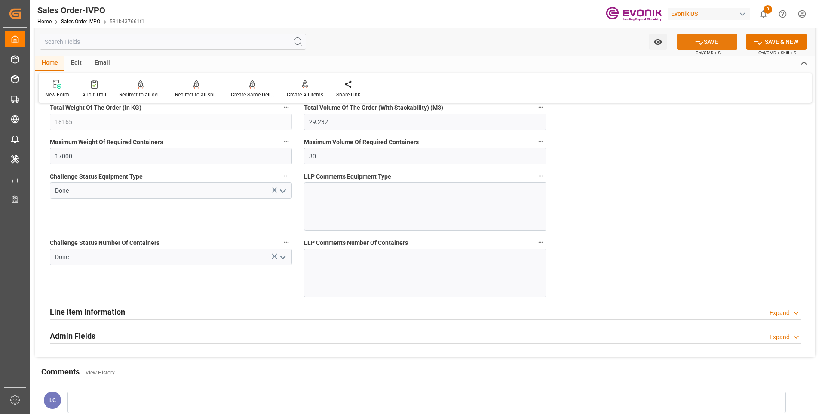
click at [690, 45] on button "SAVE" at bounding box center [707, 42] width 60 height 16
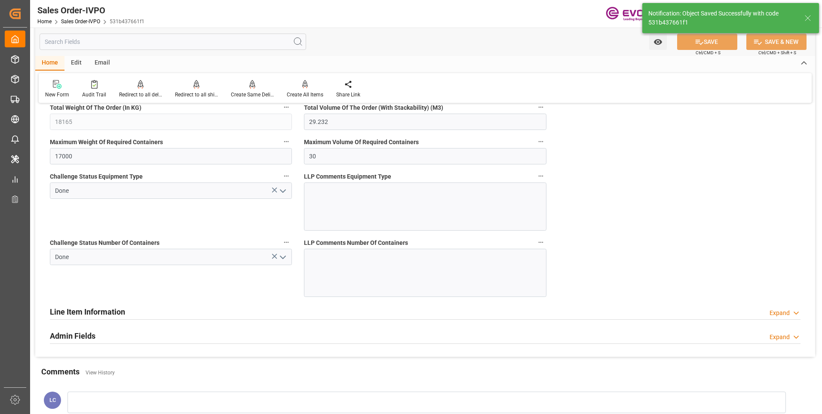
type input "No"
type input "29.09.2025 02:15"
click at [299, 87] on div at bounding box center [305, 84] width 37 height 9
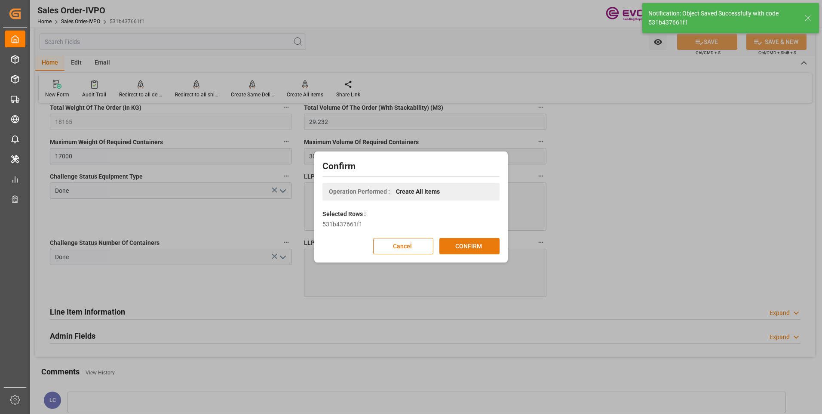
click at [469, 250] on button "CONFIRM" at bounding box center [469, 246] width 60 height 16
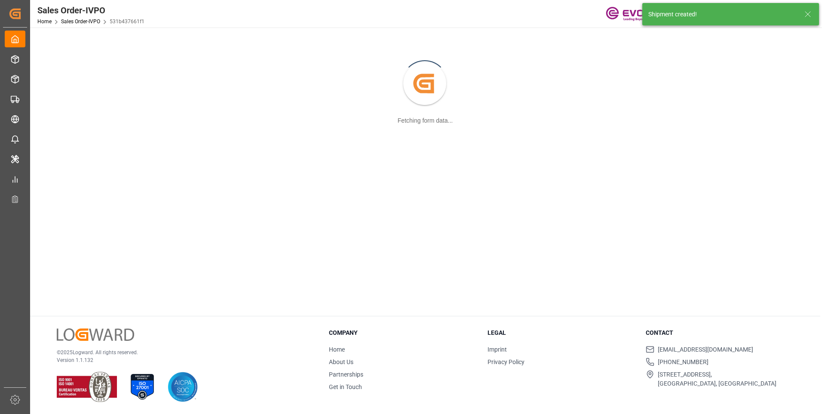
scroll to position [93, 0]
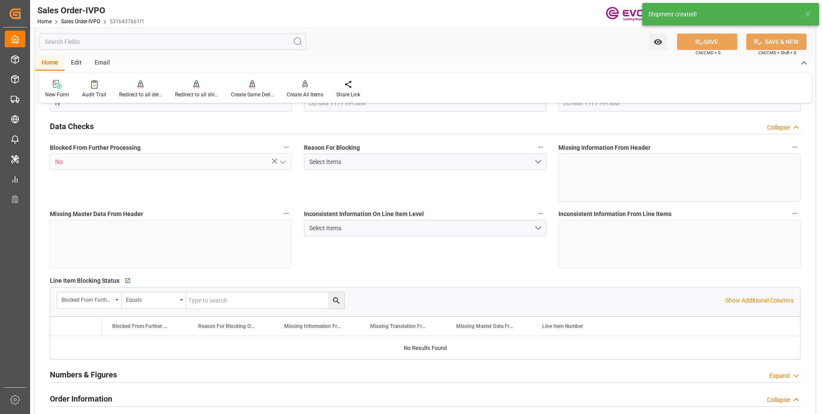
type input "BEANR"
type input "0"
type input "1"
type input "2"
type input "1"
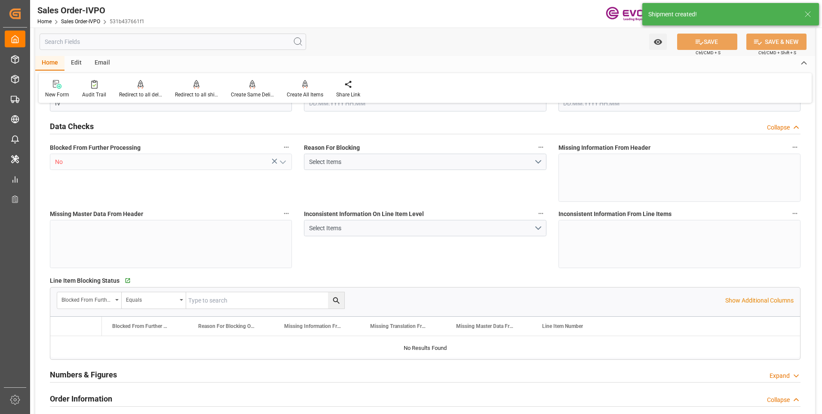
type input "18165"
type input "29.232"
type input "17000"
type input "30"
type input "10.09.2025 16:28"
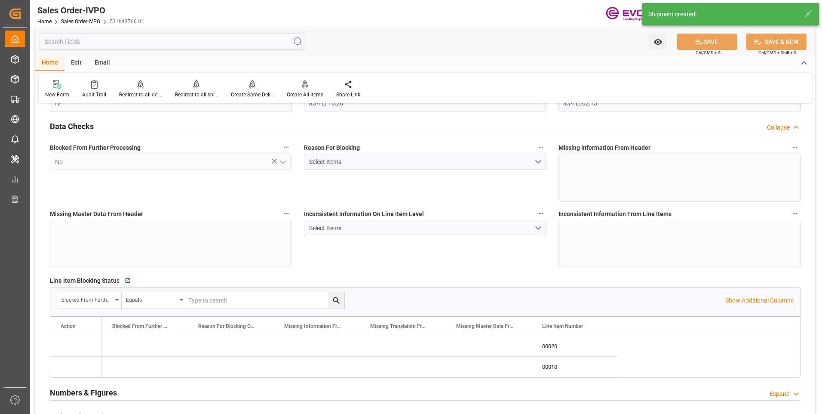
type input "29.09.2025 02:15"
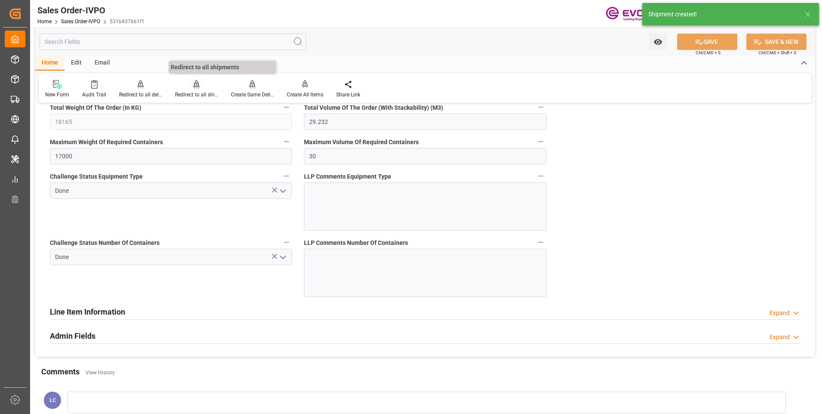
click at [199, 92] on div "Redirect to all shipments" at bounding box center [196, 95] width 43 height 8
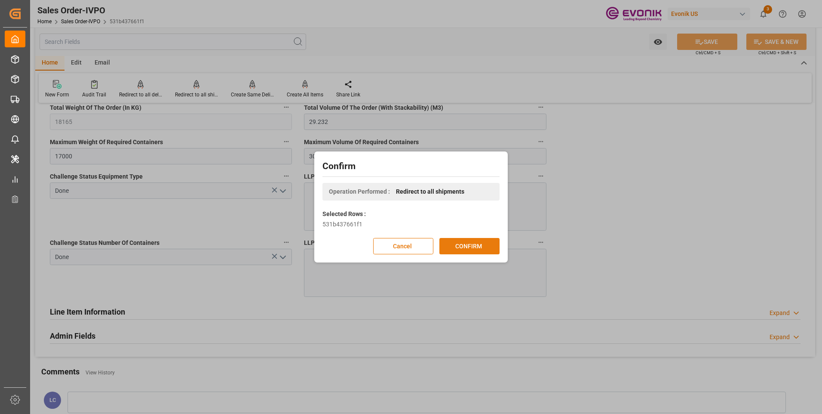
click at [479, 244] on button "CONFIRM" at bounding box center [469, 246] width 60 height 16
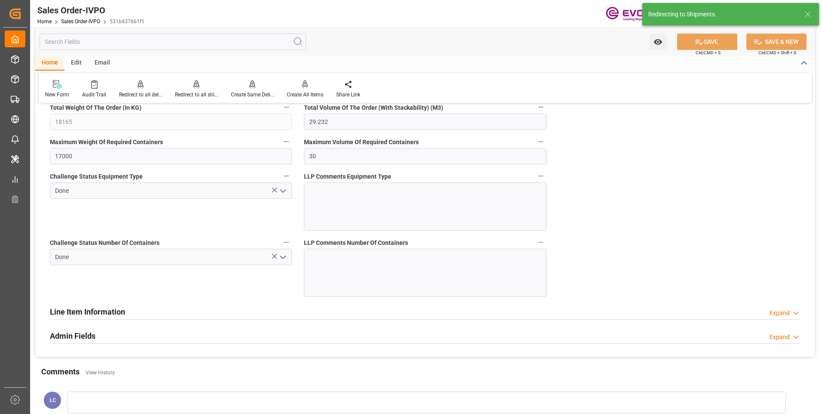
type input "10.09.2025 16:28"
type input "29.09.2025 02:15"
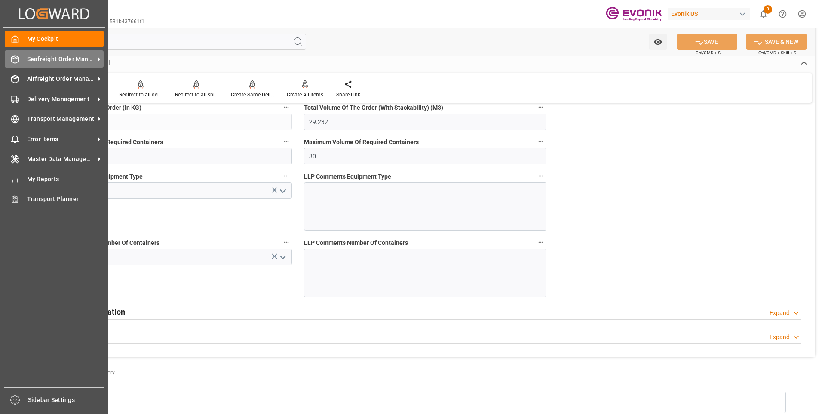
drag, startPoint x: 17, startPoint y: 62, endPoint x: 56, endPoint y: 62, distance: 38.7
click at [17, 62] on icon at bounding box center [15, 59] width 7 height 8
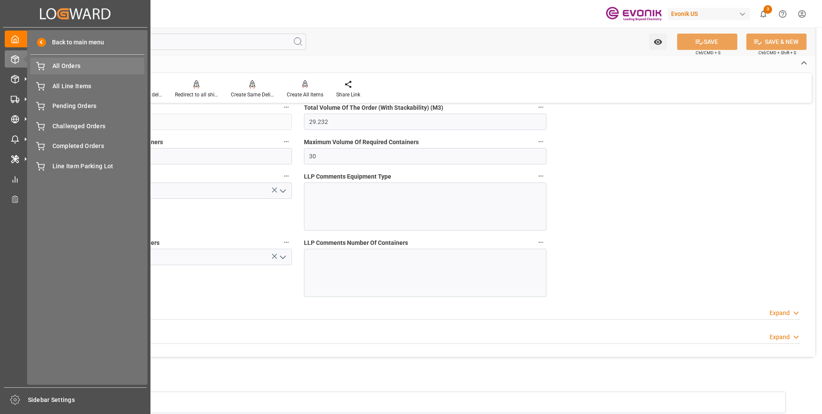
click at [70, 70] on span "All Orders" at bounding box center [98, 65] width 92 height 9
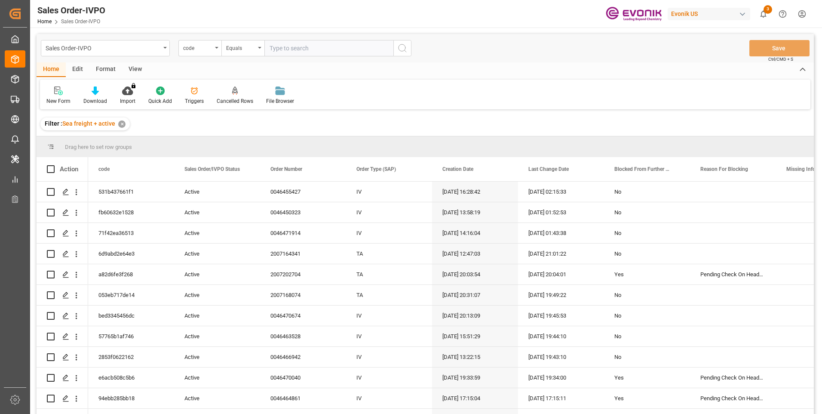
type input "91af5508c95e"
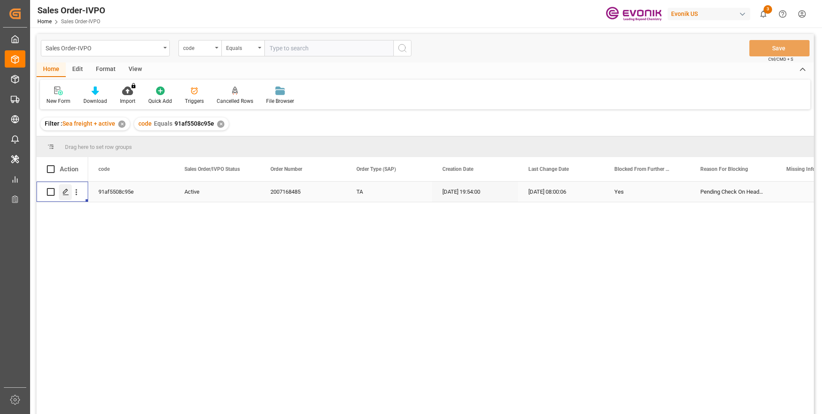
click at [67, 189] on polygon "Press SPACE to select this row." at bounding box center [65, 191] width 4 height 4
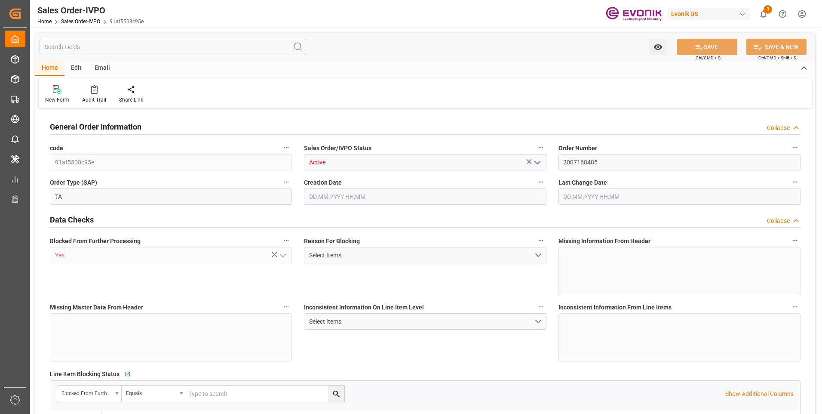
type input "GTSTC"
type input "0"
type input "1"
type input "2"
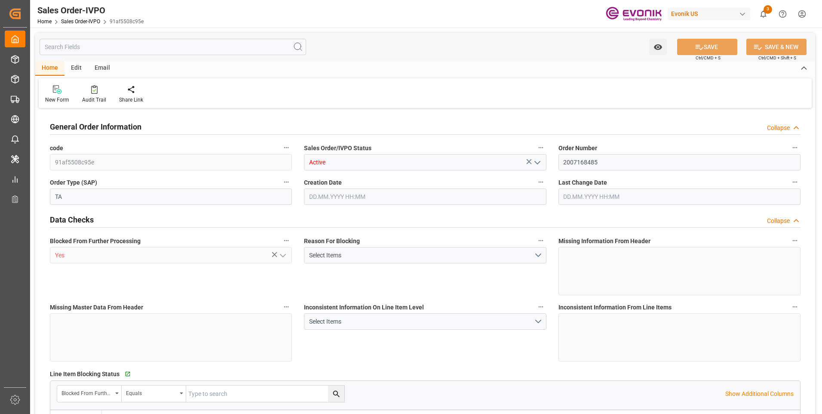
type input "18768"
type input "94.6386"
type input "19000"
type input "60"
type input "03.09.2025 19:54"
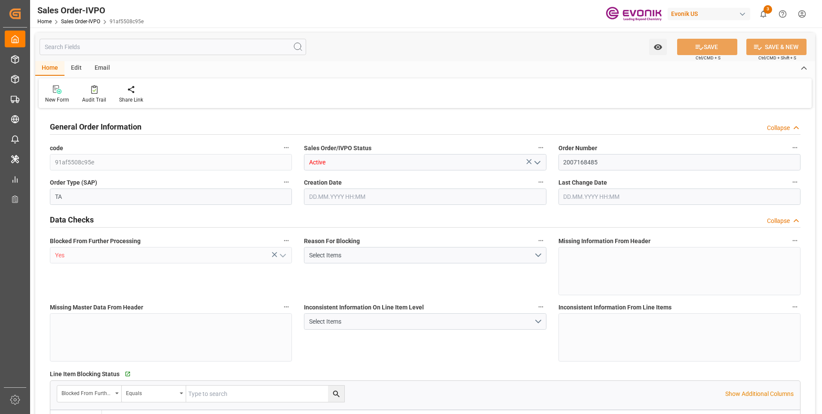
type input "26.09.2025 08:00"
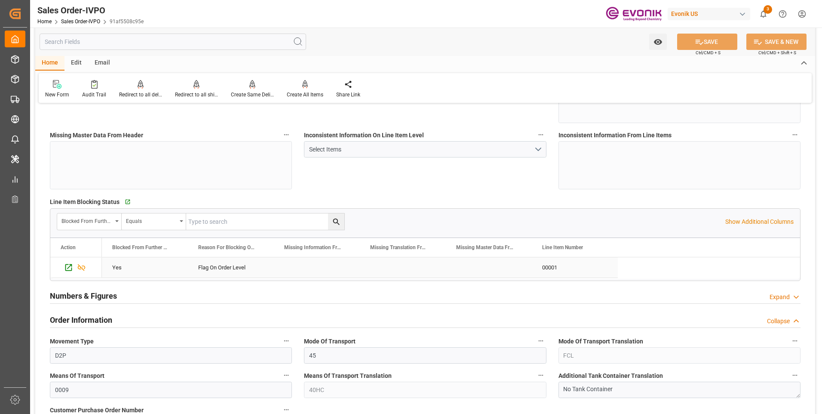
scroll to position [258, 0]
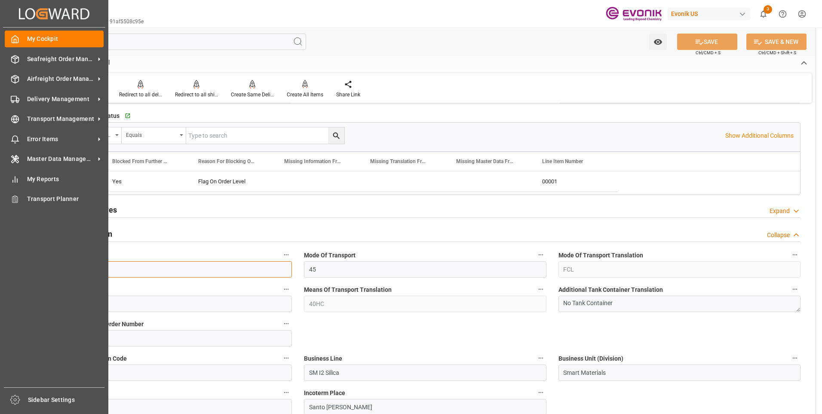
drag, startPoint x: 22, startPoint y: 266, endPoint x: 6, endPoint y: 263, distance: 16.7
click at [6, 263] on div "Created by potrace 1.15, written by Peter Selinger 2001-2017 Created by potrace…" at bounding box center [411, 207] width 822 height 414
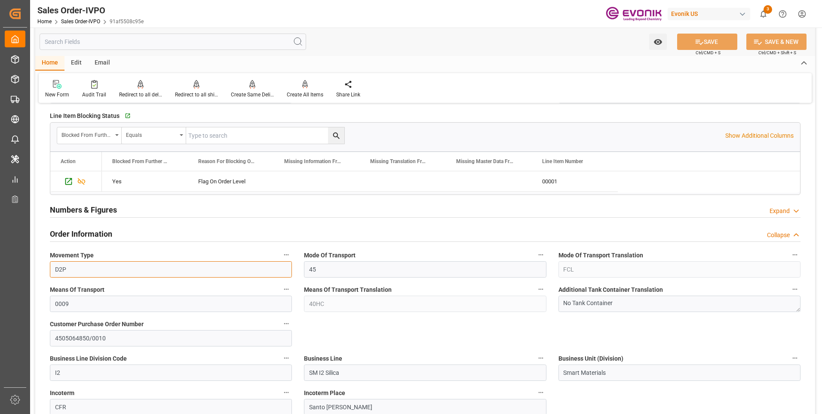
click at [163, 269] on input "D2P" at bounding box center [171, 269] width 242 height 16
drag, startPoint x: 83, startPoint y: 270, endPoint x: 52, endPoint y: 267, distance: 31.5
click at [52, 267] on input "D2P" at bounding box center [171, 269] width 242 height 16
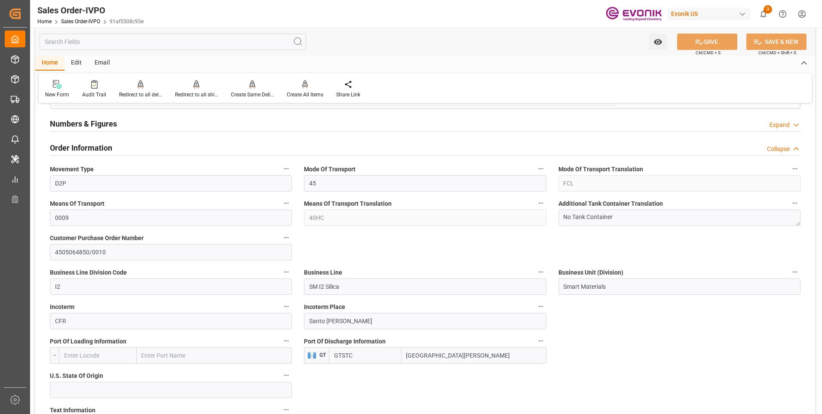
click at [405, 341] on label "Port Of Discharge Information" at bounding box center [425, 341] width 242 height 12
click at [535, 341] on button "Port Of Discharge Information" at bounding box center [540, 340] width 11 height 11
drag, startPoint x: 498, startPoint y: 355, endPoint x: 427, endPoint y: 354, distance: 71.8
click at [428, 358] on div at bounding box center [411, 207] width 822 height 414
drag, startPoint x: 427, startPoint y: 354, endPoint x: 500, endPoint y: 359, distance: 73.7
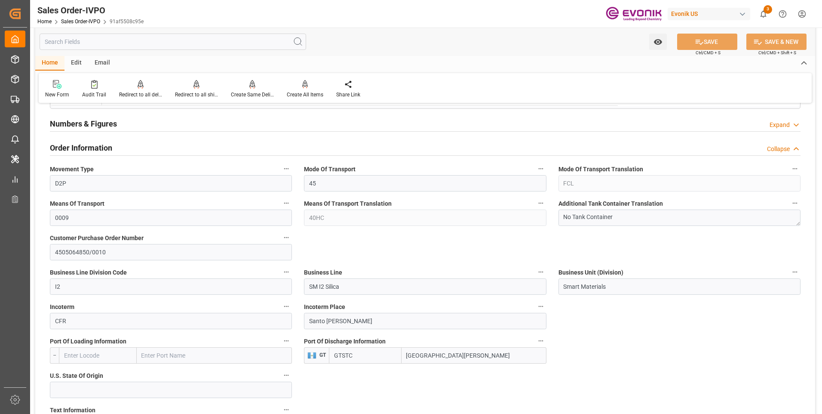
click at [500, 359] on input "Puerto Santo Tomás de Castilla" at bounding box center [474, 355] width 145 height 16
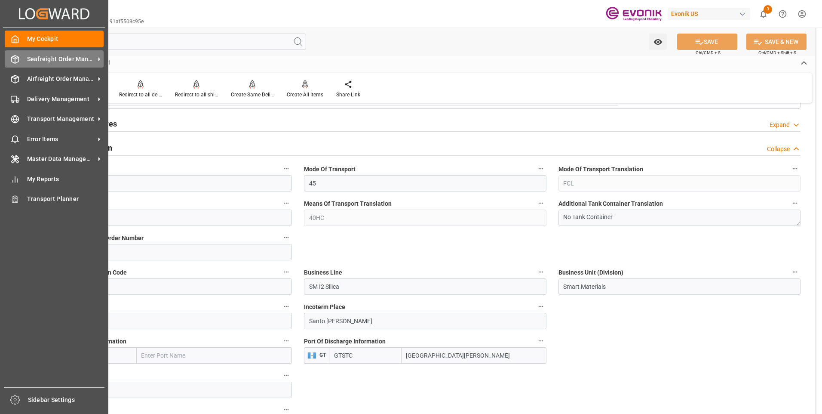
click at [34, 56] on span "Seafreight Order Management" at bounding box center [61, 59] width 68 height 9
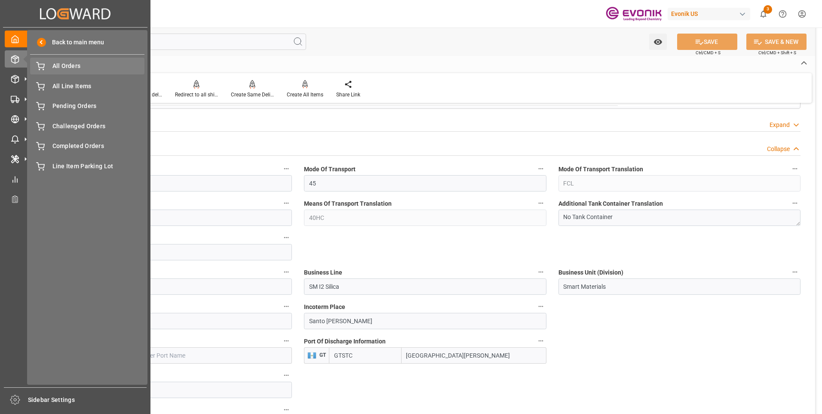
click at [81, 69] on span "All Orders" at bounding box center [98, 65] width 92 height 9
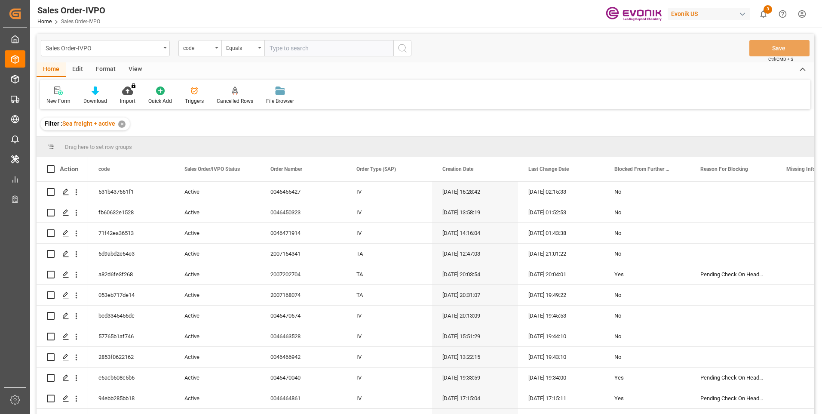
click at [282, 46] on input "text" at bounding box center [328, 48] width 129 height 16
type input "a49875ce2f4d"
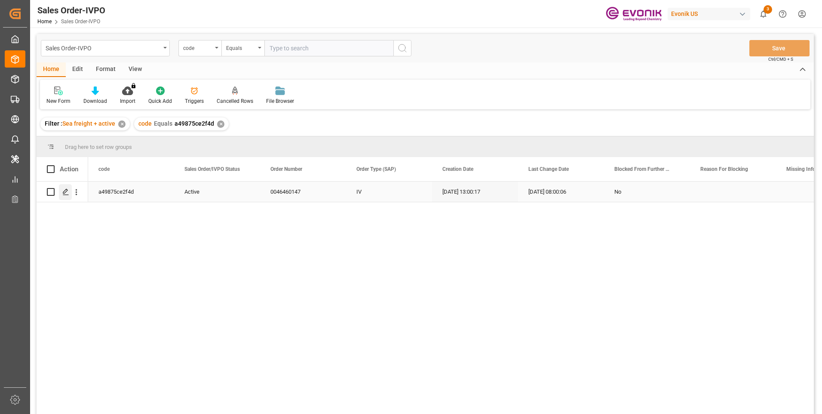
click at [63, 193] on polygon "Press SPACE to select this row." at bounding box center [65, 191] width 4 height 4
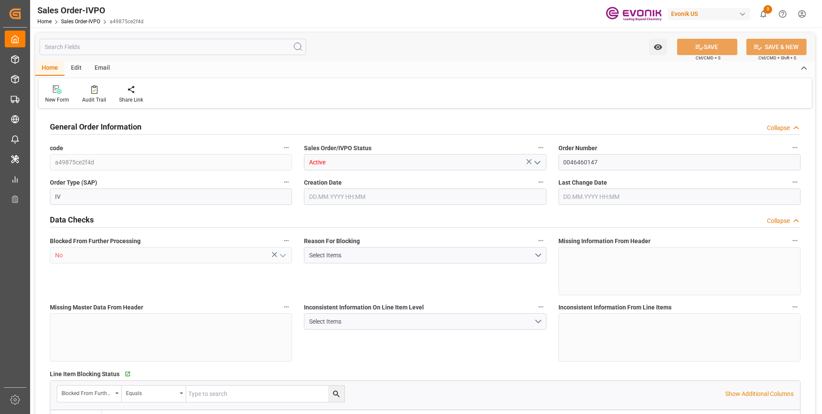
type input "THBKK"
type input "0"
type input "1"
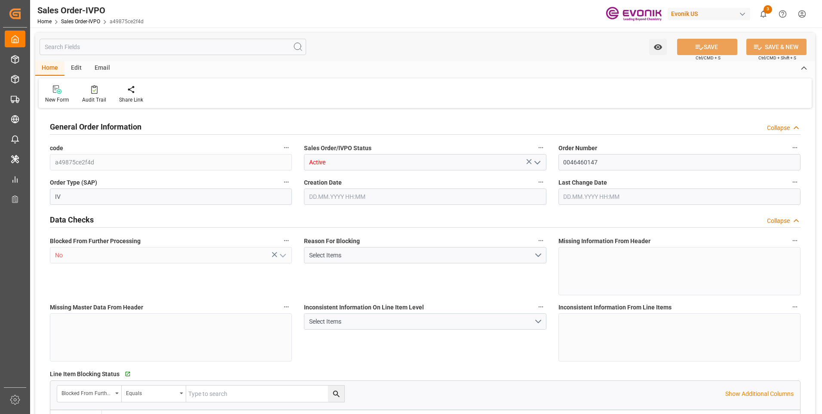
type input "8520"
type input "11.232"
type input "17000"
type input "30"
type input "20.06.2025 13:00"
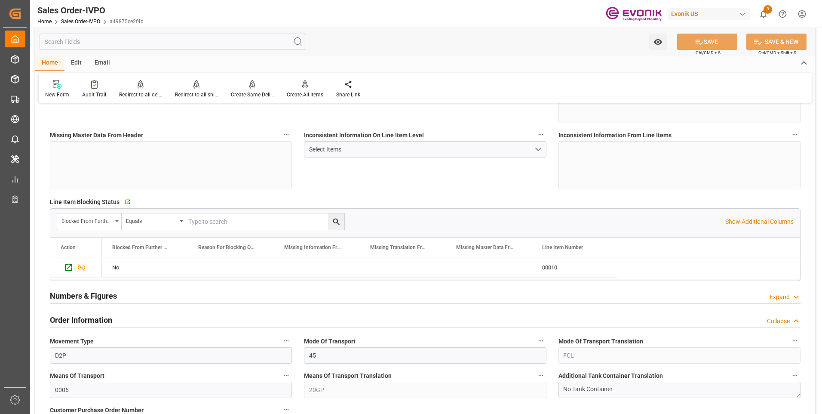
scroll to position [258, 0]
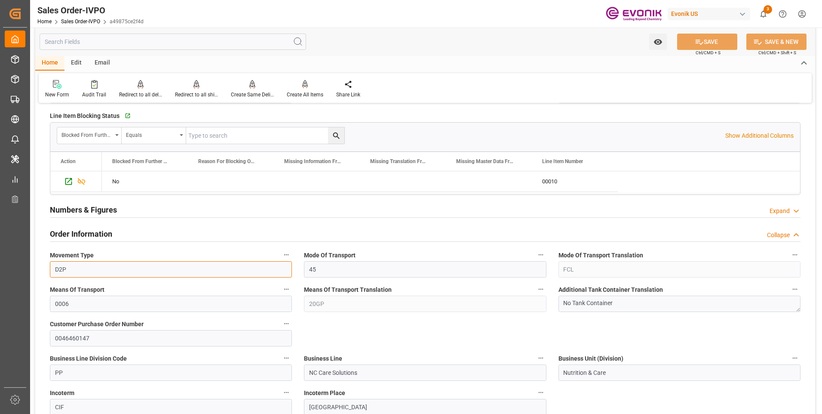
drag, startPoint x: 92, startPoint y: 267, endPoint x: 49, endPoint y: 269, distance: 42.2
click at [49, 269] on div "Movement Type D2P" at bounding box center [171, 263] width 254 height 34
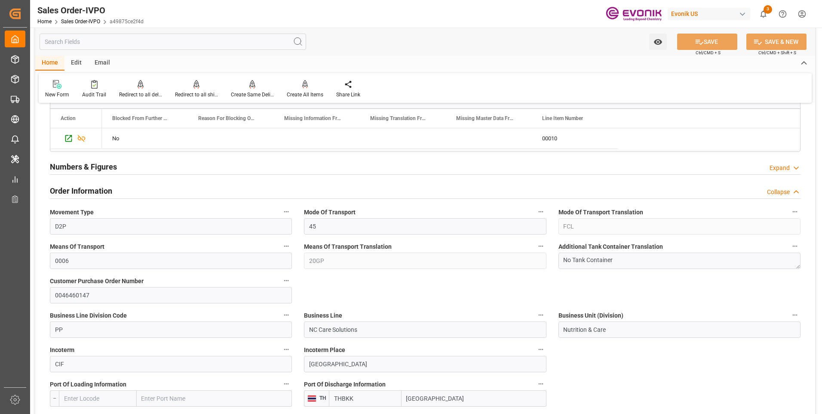
click at [298, 258] on div "Means Of Transport Translation 20GP" at bounding box center [425, 254] width 254 height 34
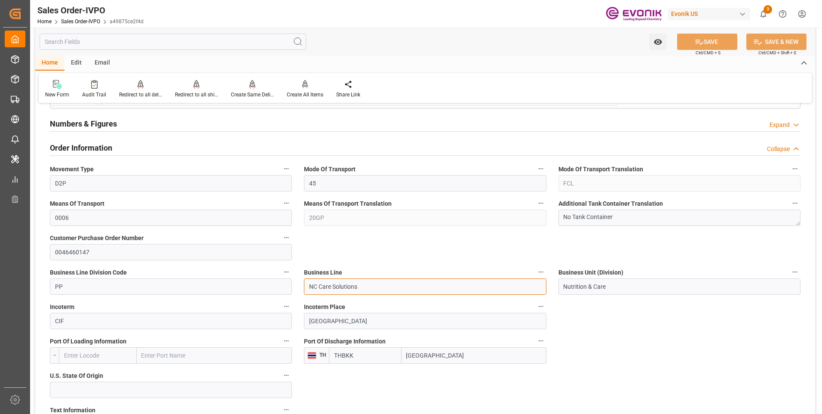
drag, startPoint x: 366, startPoint y: 287, endPoint x: 292, endPoint y: 283, distance: 74.5
drag, startPoint x: 439, startPoint y: 352, endPoint x: 399, endPoint y: 356, distance: 40.6
click at [399, 356] on div "THBKK Bangkok" at bounding box center [437, 355] width 217 height 16
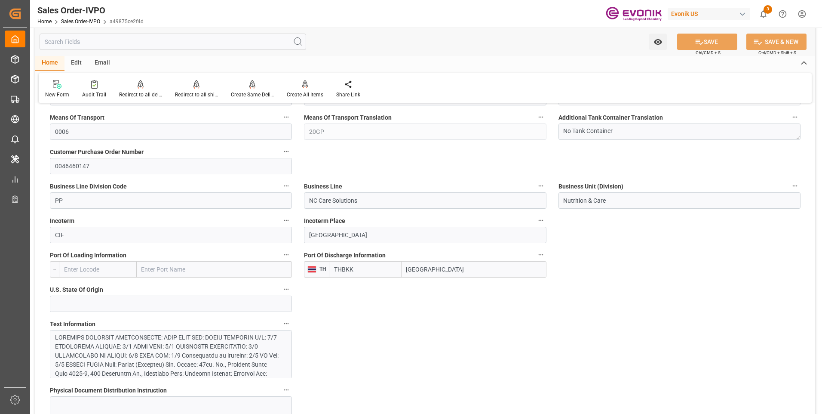
scroll to position [516, 0]
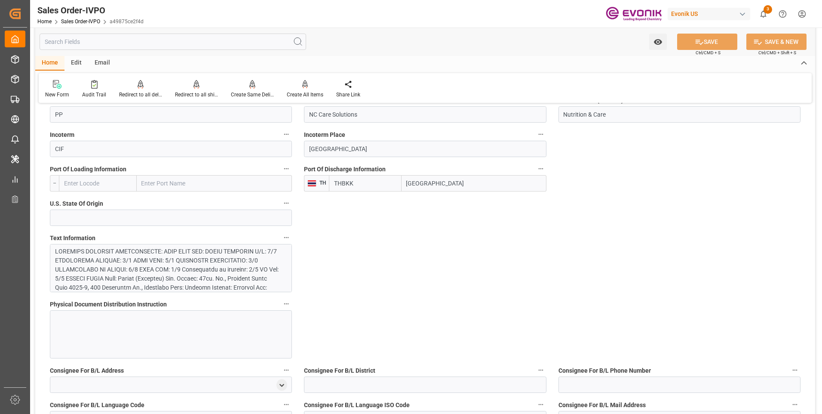
click at [247, 276] on div at bounding box center [167, 351] width 225 height 208
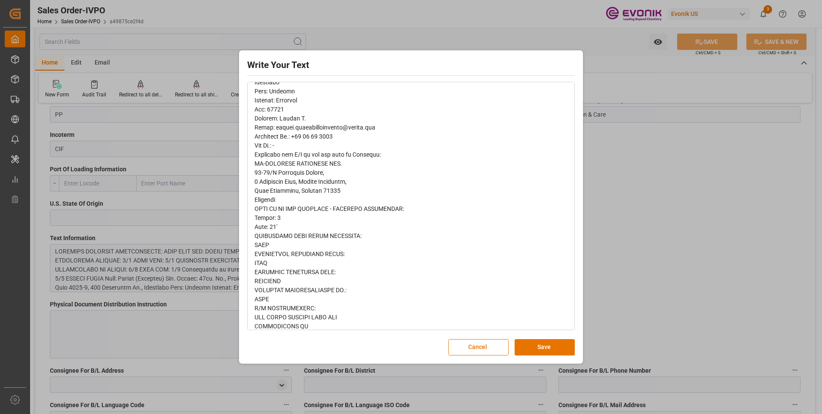
scroll to position [215, 0]
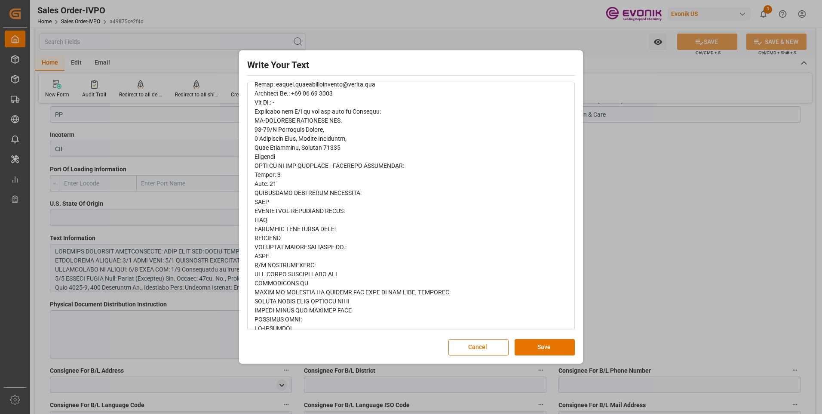
click at [356, 272] on div "rdw-editor" at bounding box center [411, 192] width 313 height 569
drag, startPoint x: 356, startPoint y: 272, endPoint x: 249, endPoint y: 273, distance: 107.1
click at [249, 273] on div "rdw-wrapper" at bounding box center [411, 192] width 326 height 581
copy span "PLS AVOID BOOKING WITH HMM"
click at [415, 267] on div "rdw-editor" at bounding box center [411, 192] width 313 height 569
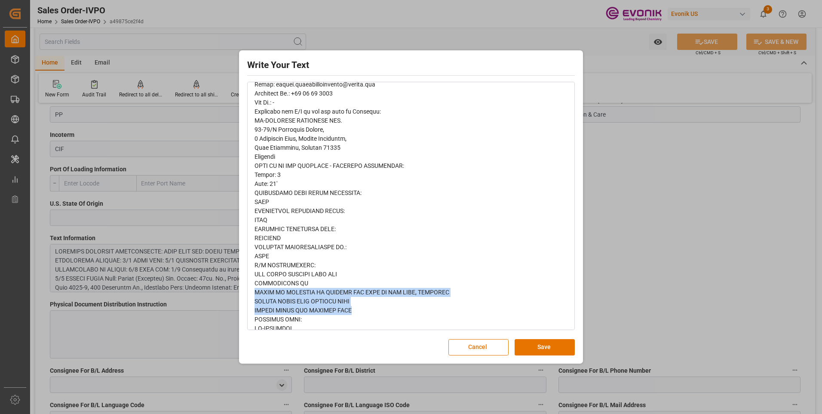
drag, startPoint x: 363, startPoint y: 311, endPoint x: 249, endPoint y: 292, distance: 115.2
click at [249, 292] on div "rdw-wrapper" at bounding box center [411, 192] width 326 height 581
copy span "PLACE OF DELIVERY IS BANGKOK PAT PORT OR BMT PORT, THAILAND PLEASE AVOID LAEM C…"
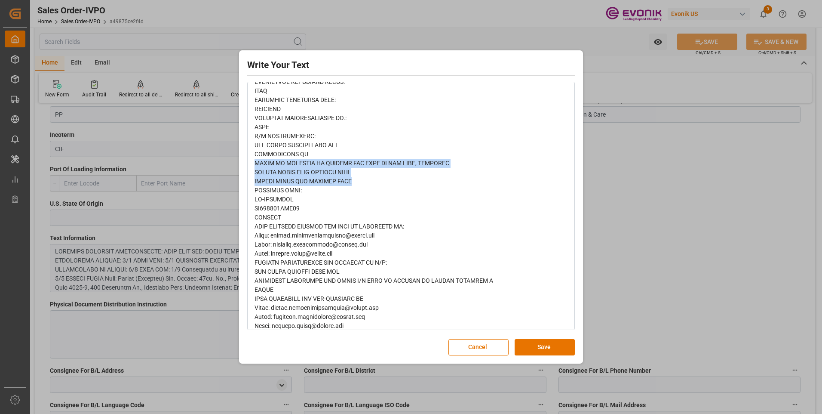
scroll to position [369, 0]
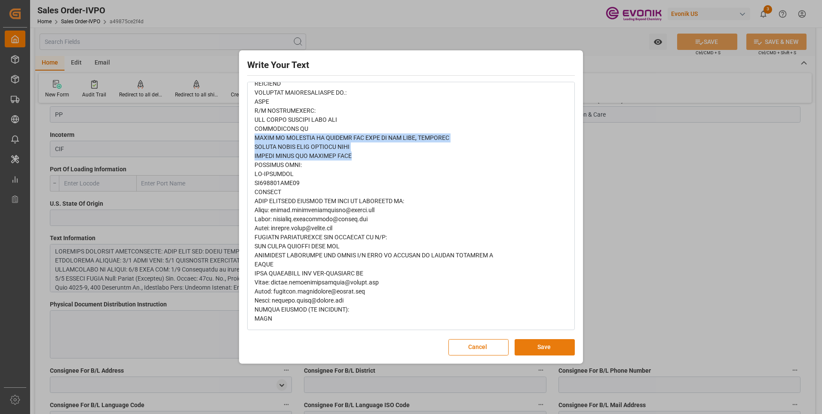
click at [552, 347] on button "Save" at bounding box center [545, 347] width 60 height 16
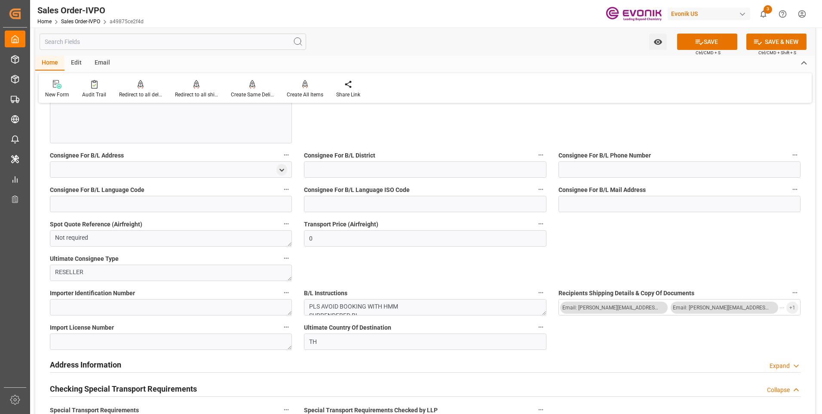
scroll to position [817, 0]
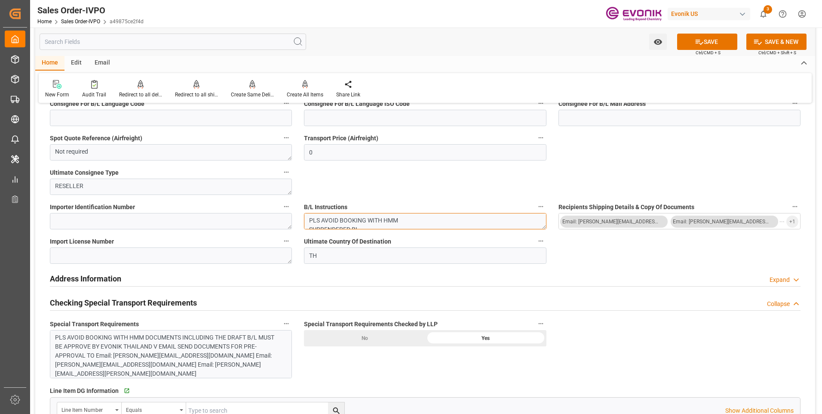
click at [399, 218] on textarea "PLS AVOID BOOKING WITH HMM SURRENDERED BL PLACE OF DELIVERY IS BANGKOK PAT PORT…" at bounding box center [425, 221] width 242 height 16
click at [198, 350] on div "PLS AVOID BOOKING WITH HMM DOCUMENTS INCLUDING THE DRAFT B/L MUST BE APPROVE BY…" at bounding box center [167, 355] width 225 height 45
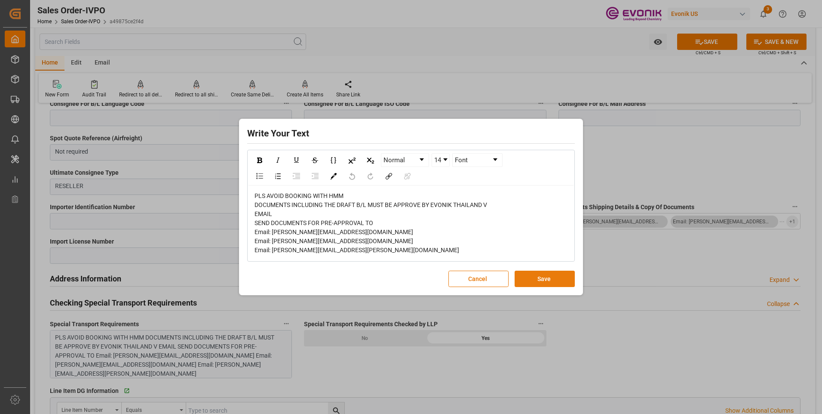
click at [540, 273] on button "Save" at bounding box center [545, 278] width 60 height 16
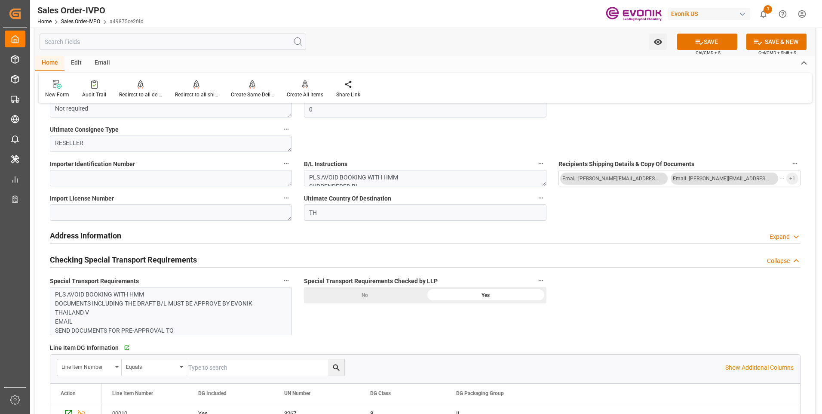
scroll to position [989, 0]
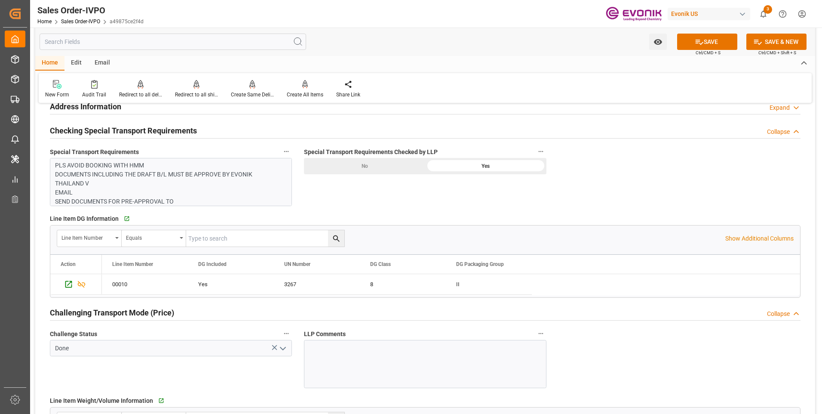
click at [223, 178] on p "PLS AVOID BOOKING WITH HMM DOCUMENTS INCLUDING THE DRAFT B/L MUST BE APPROVE BY…" at bounding box center [167, 197] width 225 height 72
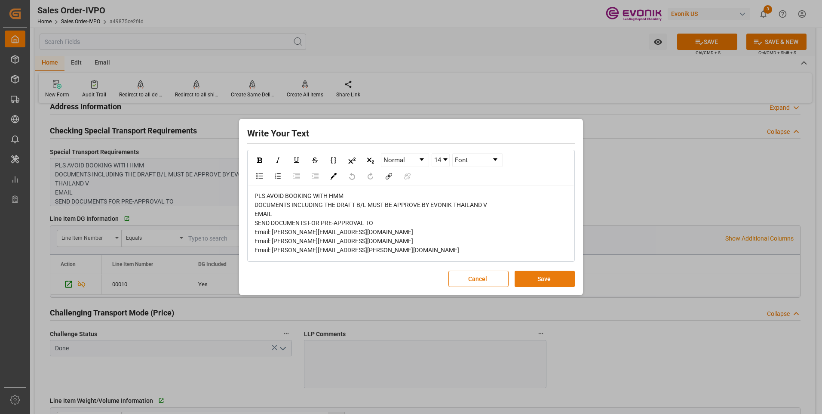
click at [545, 277] on button "Save" at bounding box center [545, 278] width 60 height 16
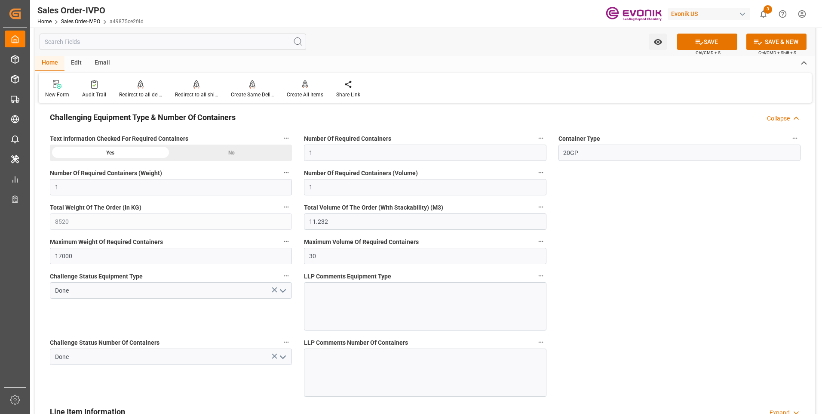
scroll to position [1720, 0]
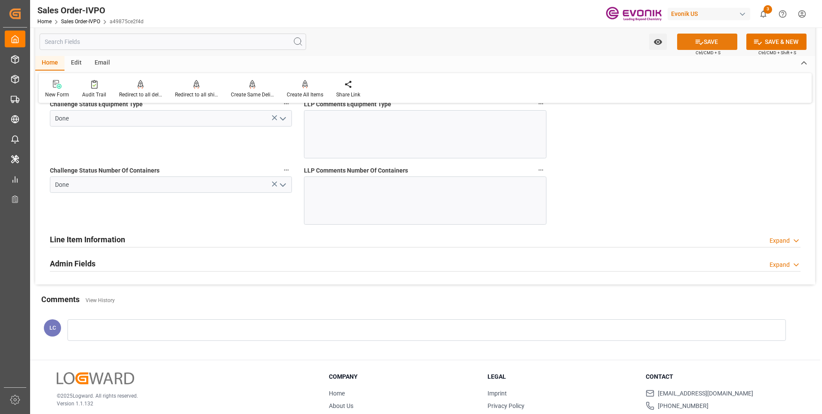
click at [687, 43] on button "SAVE" at bounding box center [707, 42] width 60 height 16
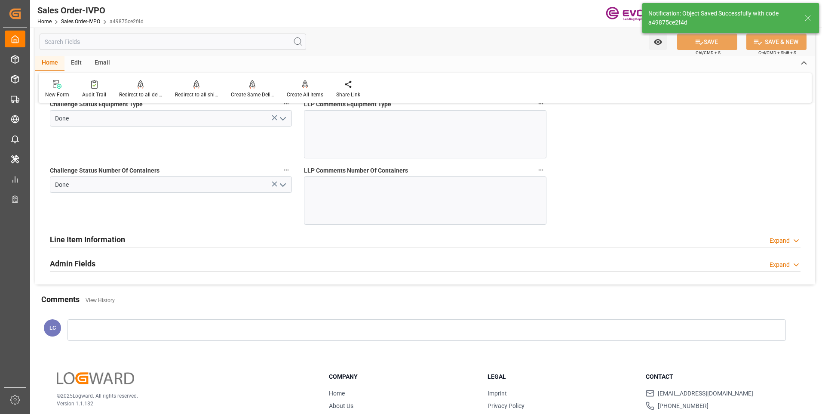
type input "29.09.2025 02:39"
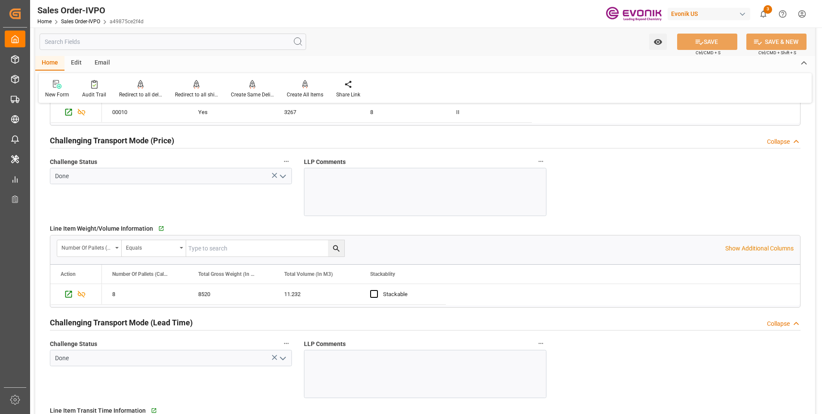
scroll to position [1118, 0]
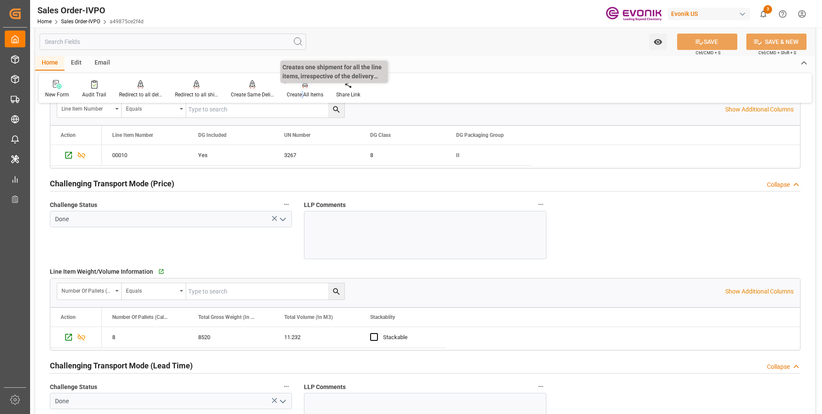
click at [302, 90] on div "Create All Items" at bounding box center [304, 89] width 49 height 19
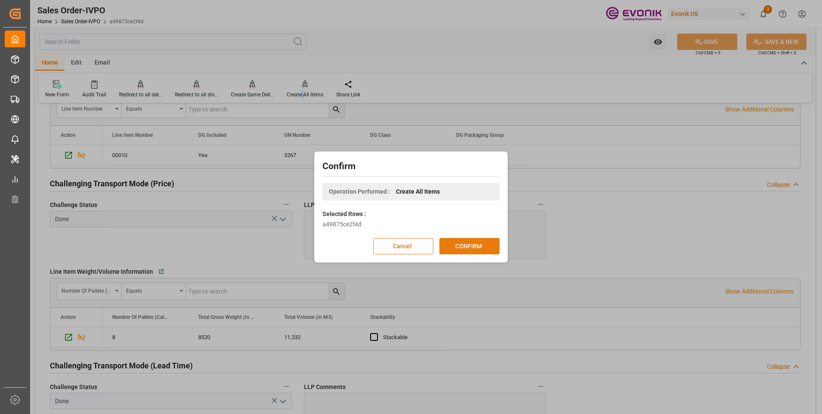
click at [483, 246] on button "CONFIRM" at bounding box center [469, 246] width 60 height 16
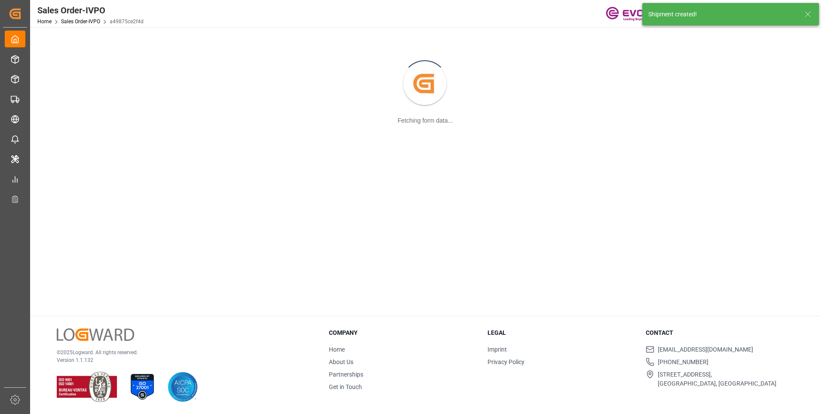
scroll to position [93, 0]
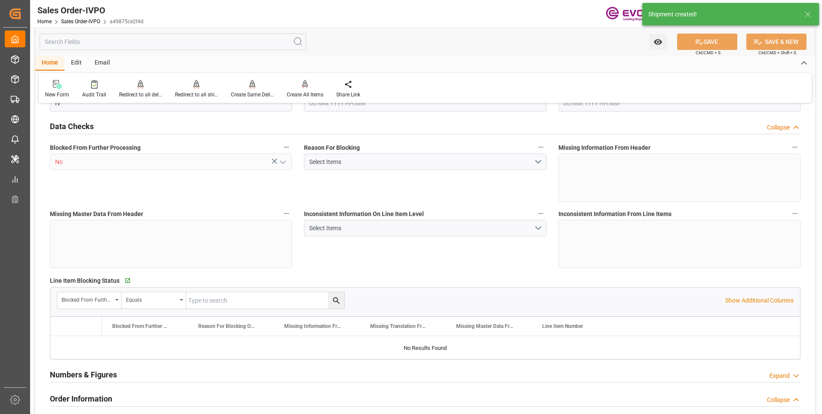
type input "THBKK"
type input "0"
type input "1"
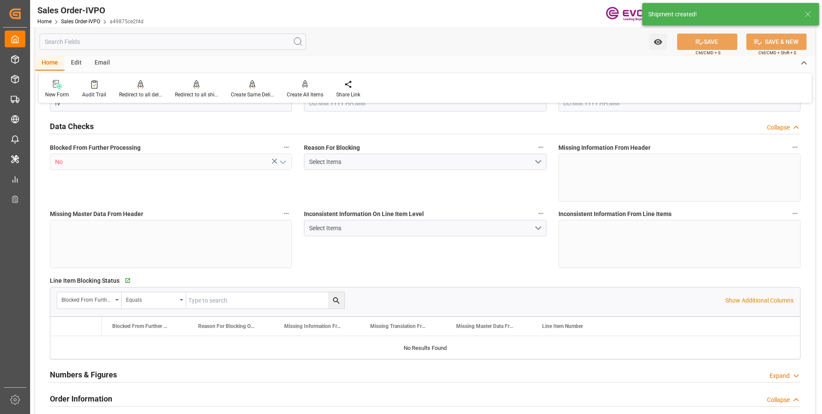
type input "8520"
type input "11.232"
type input "17000"
type input "30"
type input "20.06.2025 13:00"
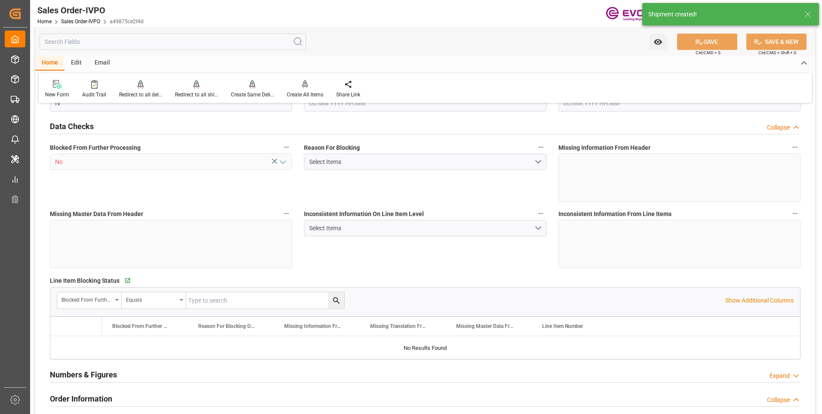
type input "29.09.2025 02:40"
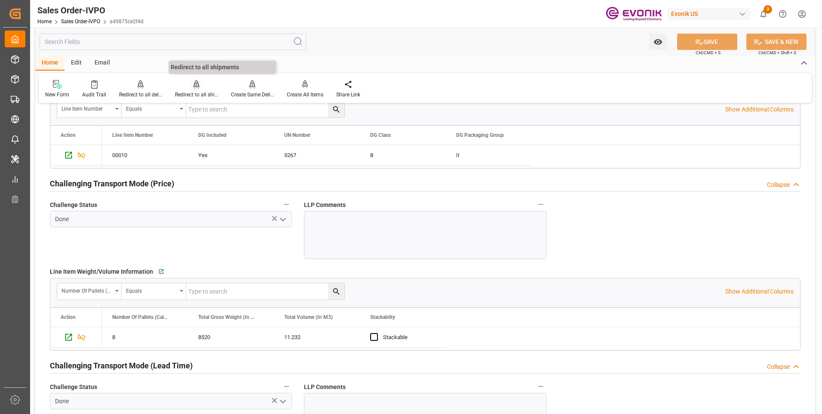
click at [193, 91] on div "Redirect to all shipments" at bounding box center [196, 95] width 43 height 8
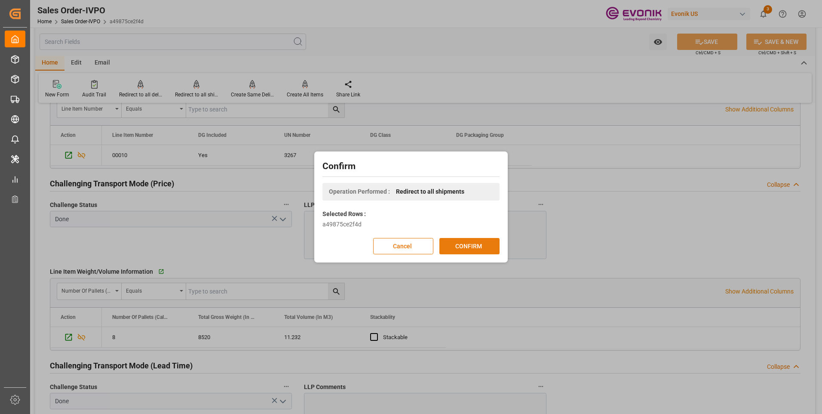
click at [476, 249] on button "CONFIRM" at bounding box center [469, 246] width 60 height 16
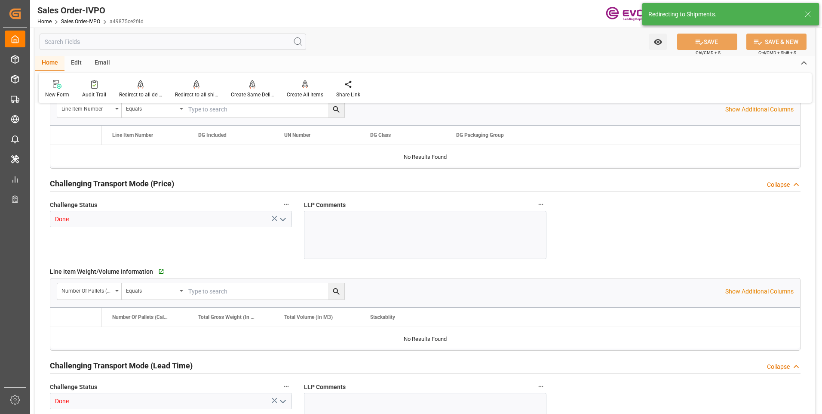
type input "THBKK"
type input "0"
type input "1"
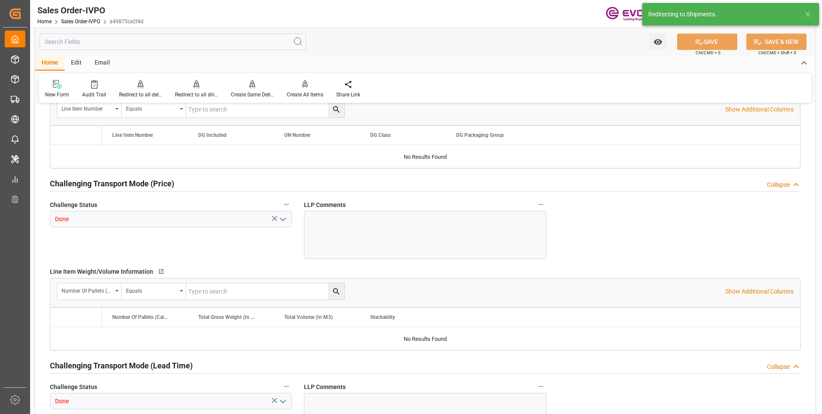
type input "8520"
type input "11.232"
type input "17000"
type input "30"
type input "20.06.2025 13:00"
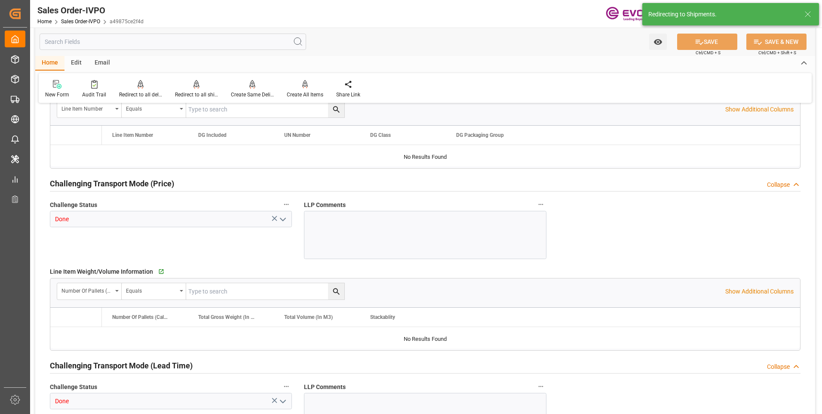
type input "29.09.2025 02:40"
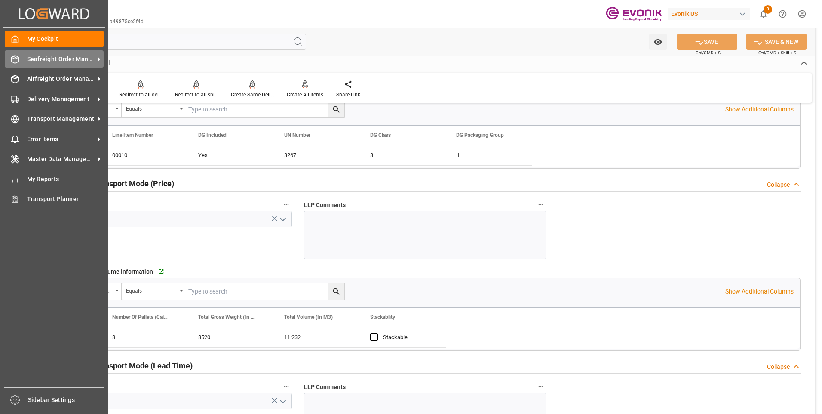
click at [13, 56] on icon at bounding box center [15, 59] width 7 height 8
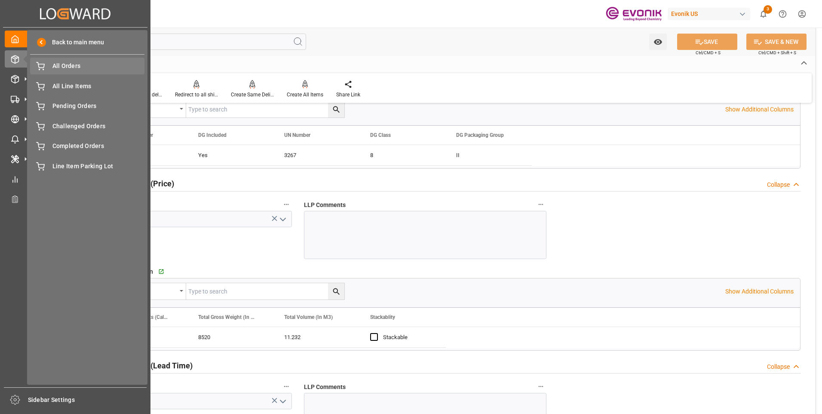
click at [61, 69] on span "All Orders" at bounding box center [98, 65] width 92 height 9
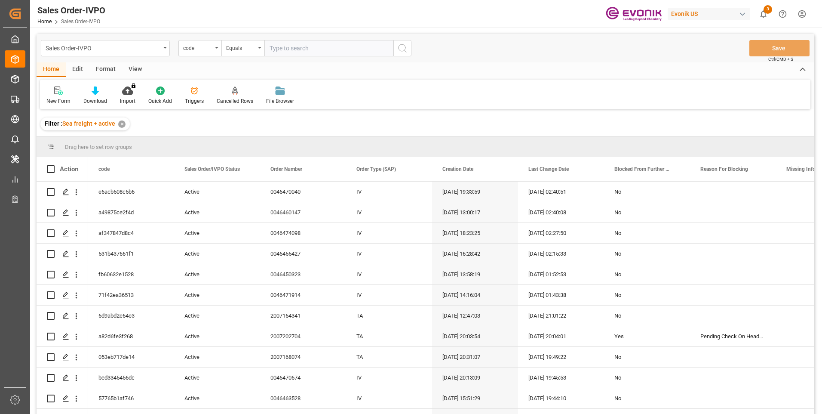
click at [284, 45] on input "text" at bounding box center [328, 48] width 129 height 16
type input "a975229e641f"
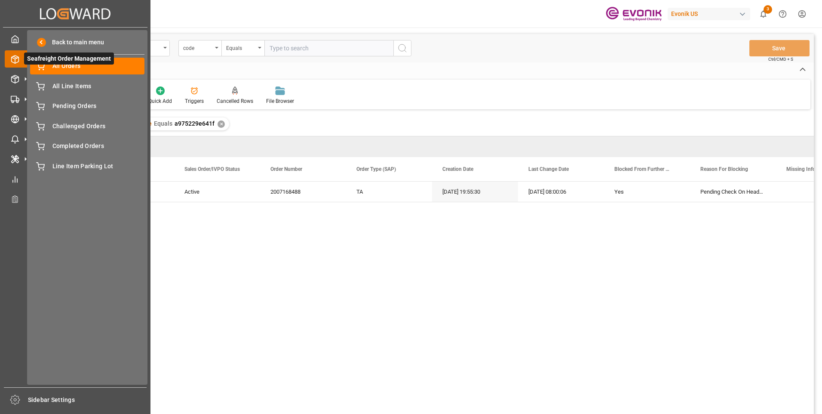
drag, startPoint x: 20, startPoint y: 58, endPoint x: 37, endPoint y: 64, distance: 18.0
click at [20, 58] on icon at bounding box center [25, 59] width 18 height 18
click at [52, 69] on span "All Orders" at bounding box center [98, 65] width 92 height 9
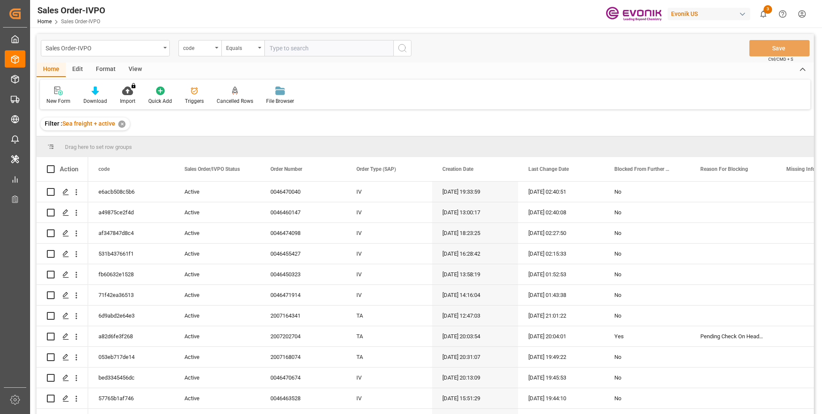
click at [300, 47] on input "text" at bounding box center [328, 48] width 129 height 16
paste input "a975229e641f"
type input "a975229e641f"
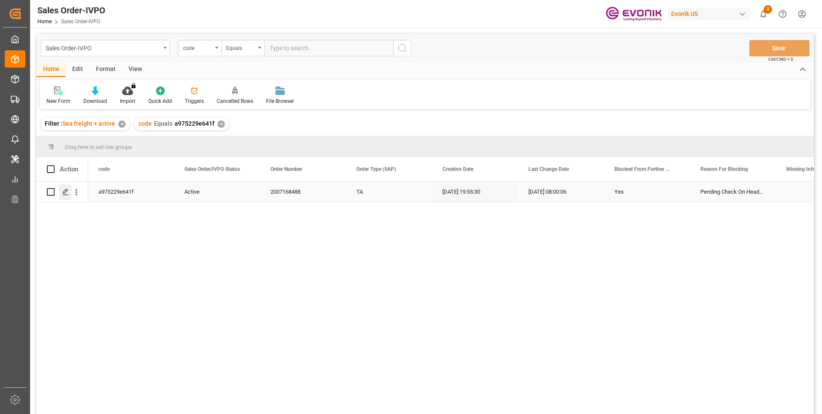
click at [64, 193] on icon "Press SPACE to select this row." at bounding box center [65, 191] width 7 height 7
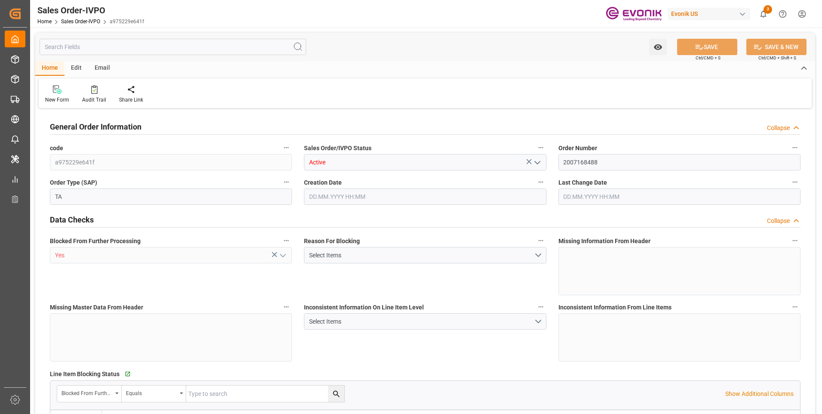
type input "GTSTC"
type input "0"
type input "1"
type input "2"
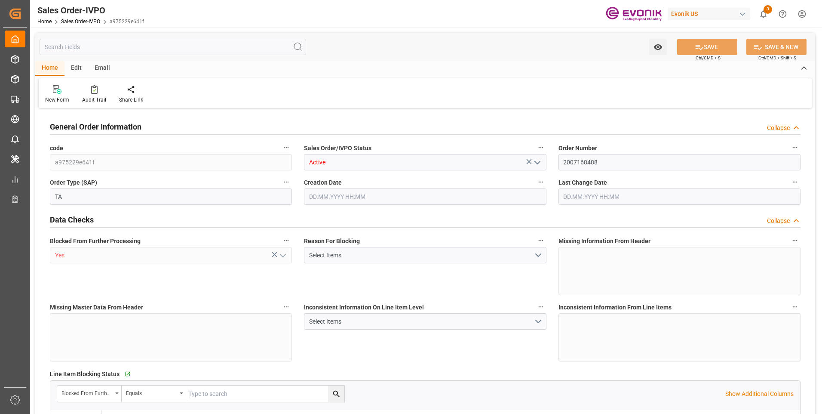
type input "18768"
type input "94.6386"
type input "19000"
type input "60"
type input "03.09.2025 19:55"
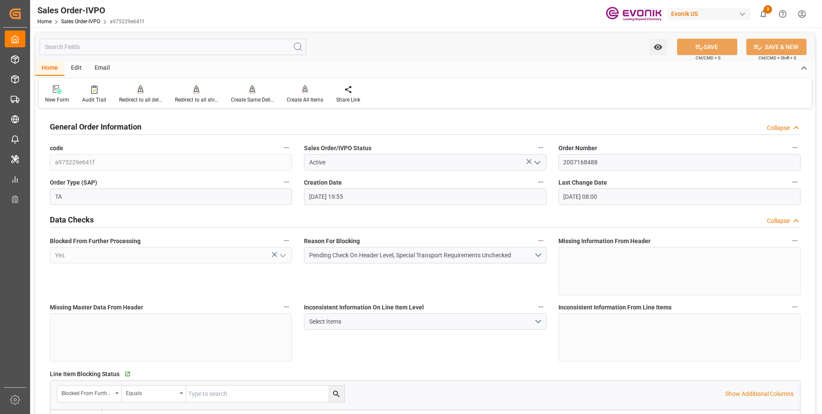
type input "26.09.2025 08:00"
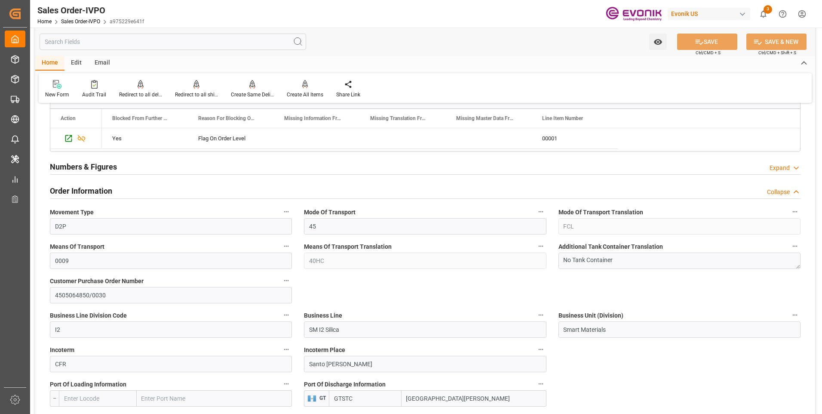
scroll to position [430, 0]
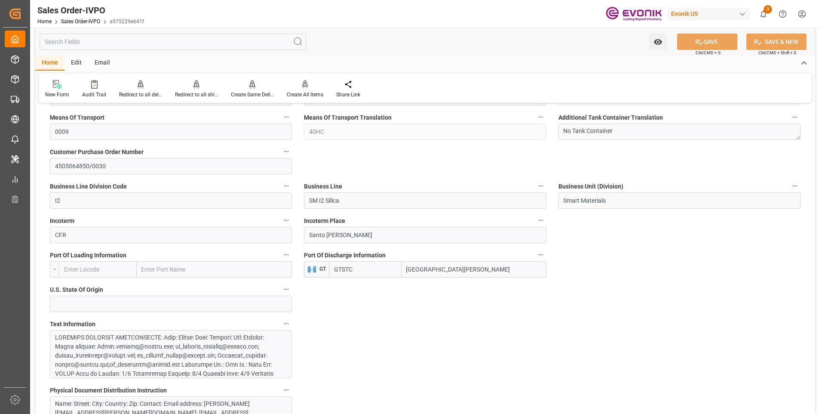
click at [500, 273] on input "Puerto Santo Tomás de Castilla" at bounding box center [474, 269] width 145 height 16
drag, startPoint x: 425, startPoint y: 269, endPoint x: 504, endPoint y: 270, distance: 79.1
click at [504, 270] on input "Puerto Santo Tomás de Castilla" at bounding box center [474, 269] width 145 height 16
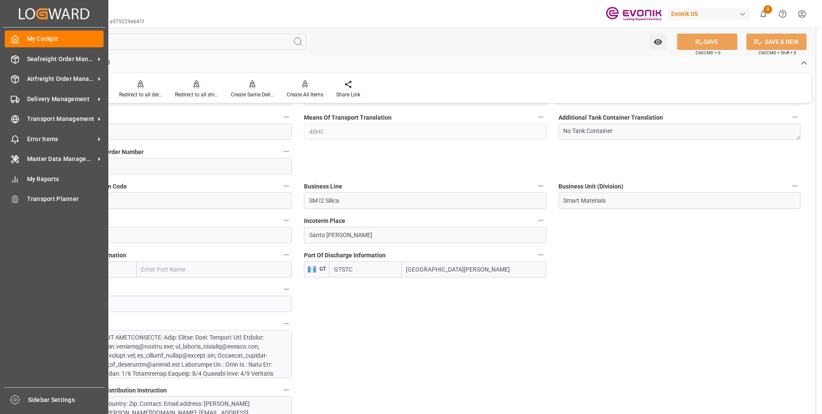
drag, startPoint x: 23, startPoint y: 62, endPoint x: 176, endPoint y: 64, distance: 153.5
click at [30, 61] on div "Seafreight Order Management Seafreight Order Management" at bounding box center [54, 58] width 99 height 17
click at [61, 57] on span "Seafreight Order Management" at bounding box center [61, 59] width 68 height 9
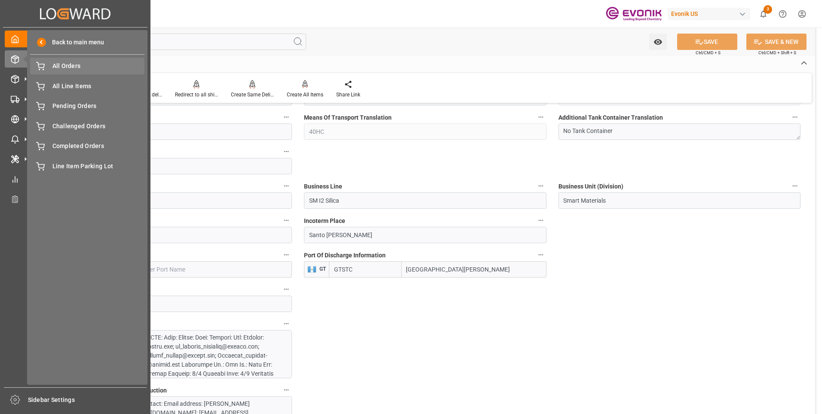
click at [65, 68] on span "All Orders" at bounding box center [98, 65] width 92 height 9
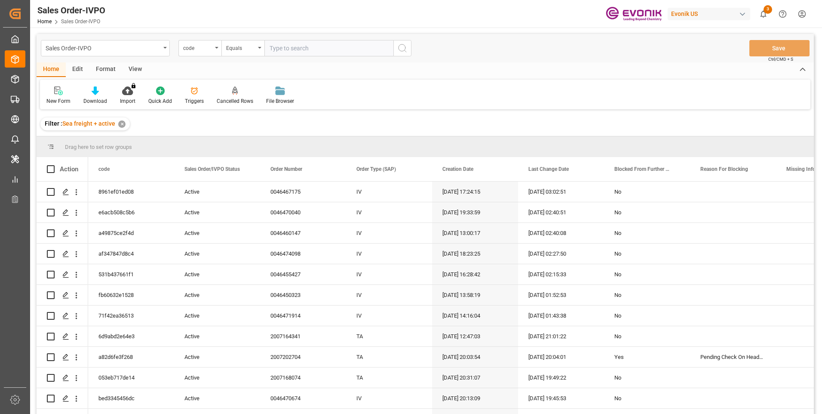
click at [293, 48] on input "text" at bounding box center [328, 48] width 129 height 16
paste input "b9fe843b3d73"
type input "b9fe843b3d73"
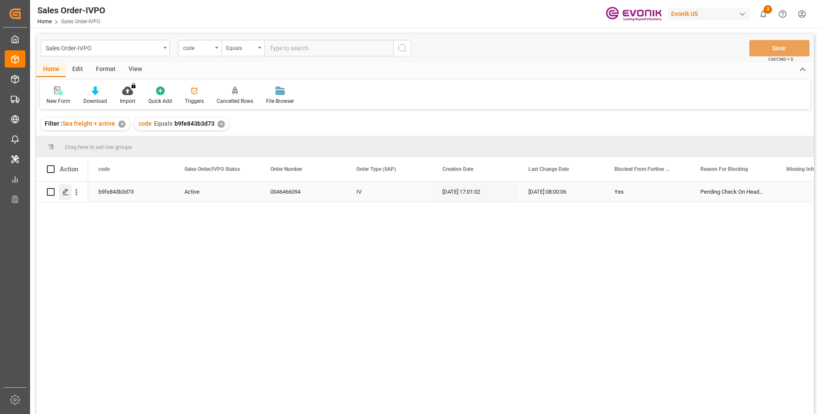
click at [64, 189] on icon "Press SPACE to select this row." at bounding box center [65, 191] width 7 height 7
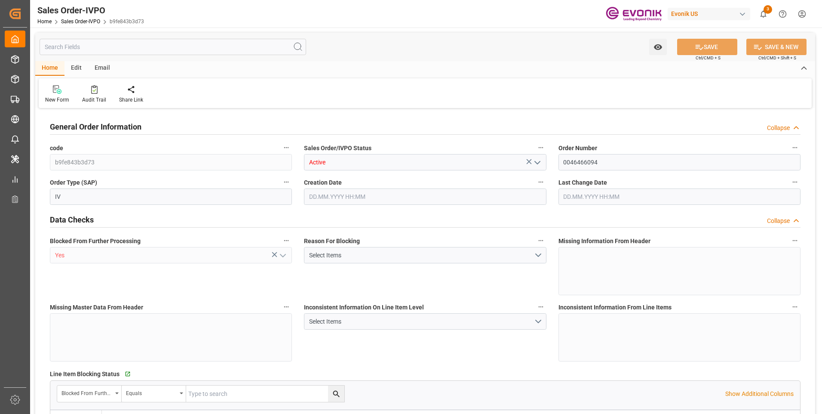
type input "BEANR"
type input "0"
type input "1"
type input "2"
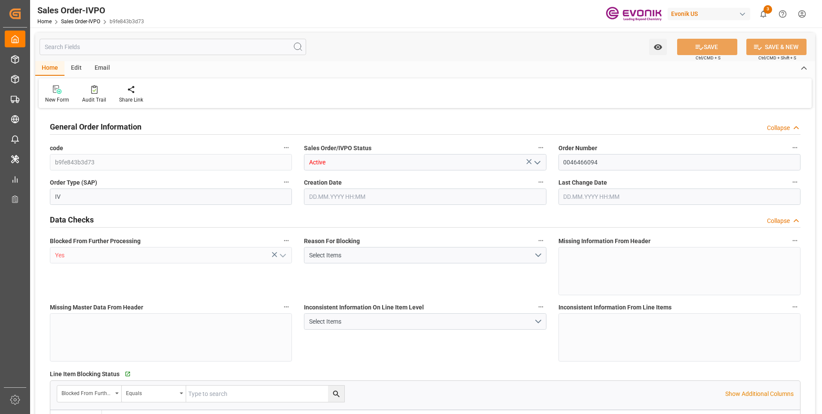
type input "18095.4"
type input "50.112"
type input "17000"
type input "30"
type input "10.09.2025 17:01"
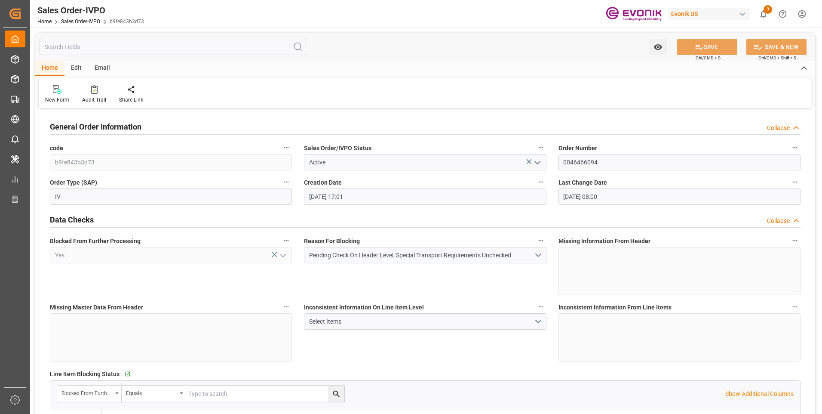
type input "26.09.2025 08:00"
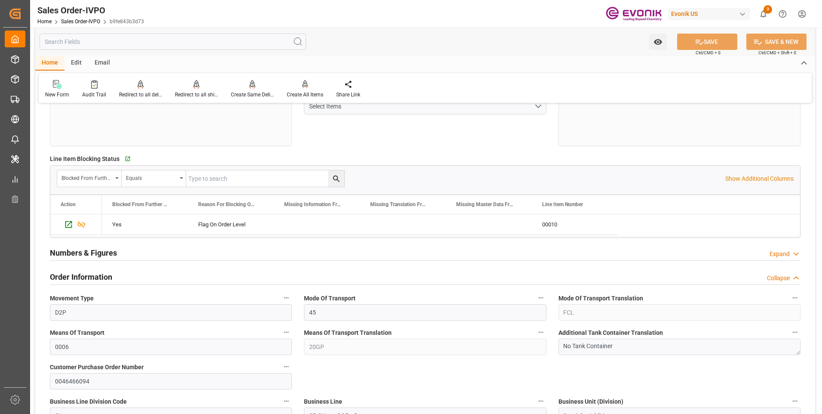
scroll to position [301, 0]
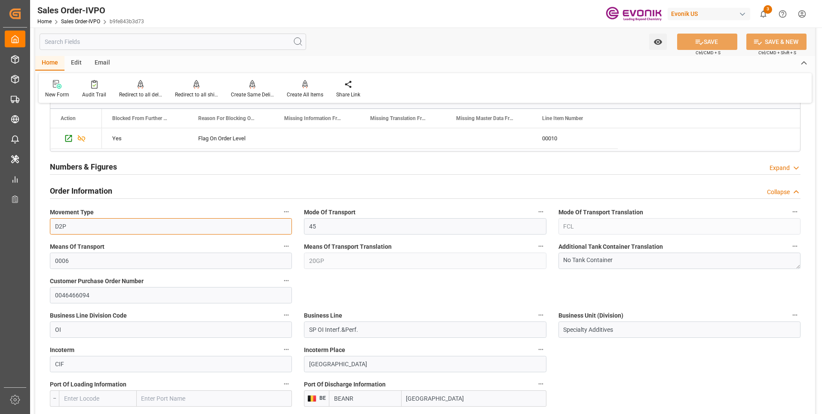
drag, startPoint x: 83, startPoint y: 234, endPoint x: 47, endPoint y: 226, distance: 36.2
click at [47, 226] on div "Movement Type D2P" at bounding box center [171, 220] width 254 height 34
drag, startPoint x: 134, startPoint y: 224, endPoint x: 119, endPoint y: 224, distance: 15.1
click at [134, 224] on input "D2P" at bounding box center [171, 226] width 242 height 16
drag, startPoint x: 91, startPoint y: 229, endPoint x: 41, endPoint y: 223, distance: 50.2
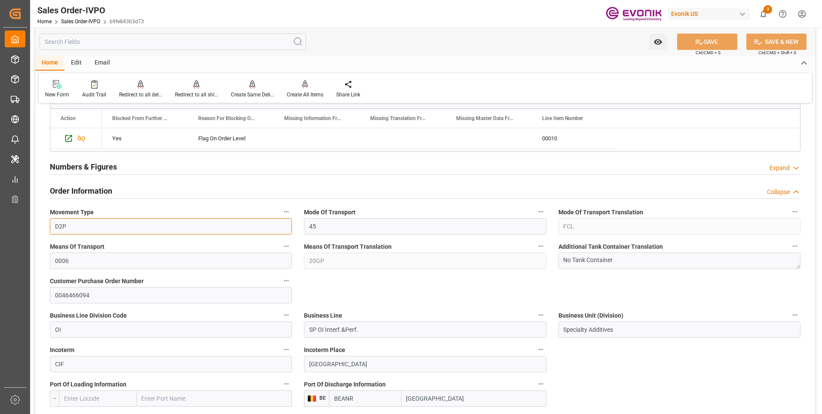
click at [304, 260] on div "Means Of Transport Translation 20GP" at bounding box center [425, 254] width 254 height 34
drag, startPoint x: 366, startPoint y: 330, endPoint x: 297, endPoint y: 335, distance: 69.4
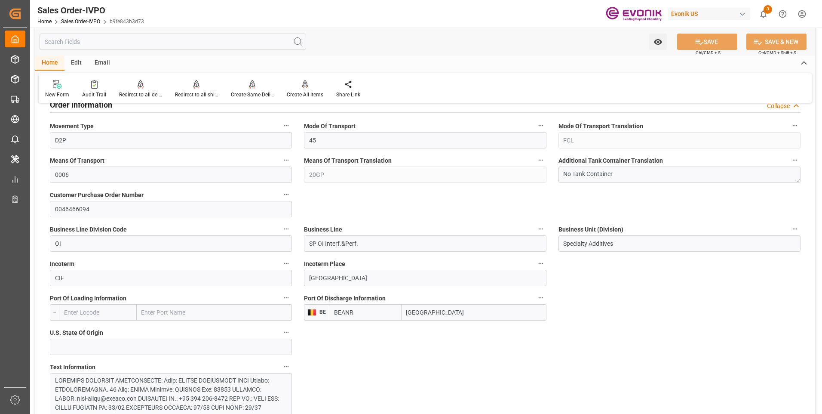
drag, startPoint x: 437, startPoint y: 311, endPoint x: 397, endPoint y: 310, distance: 40.0
click at [397, 310] on div "BEANR Antwerp" at bounding box center [437, 312] width 217 height 16
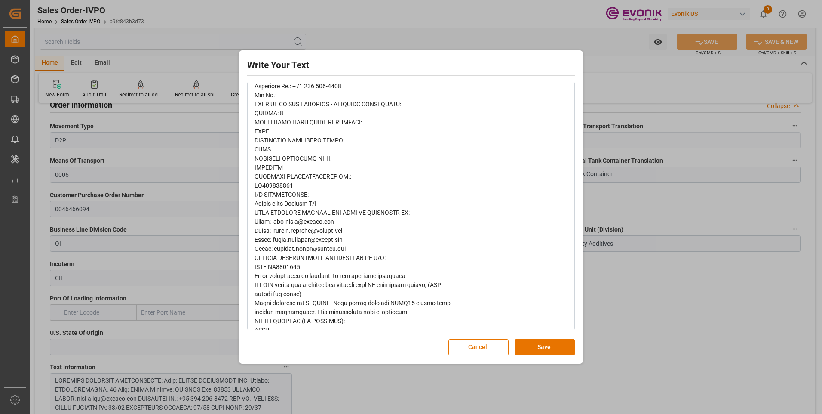
scroll to position [442, 0]
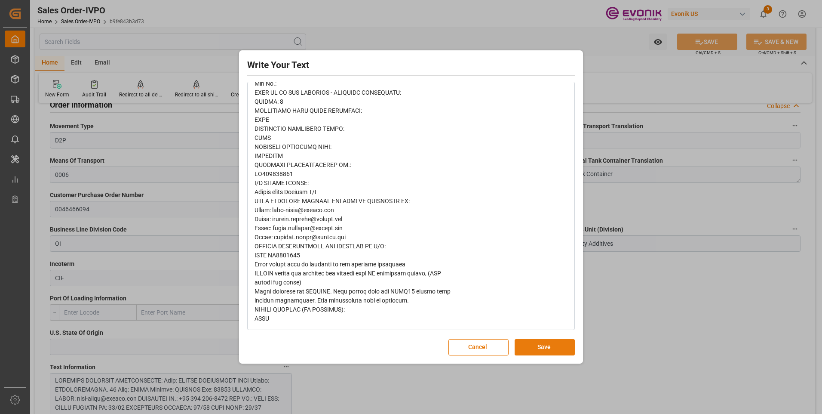
click at [556, 349] on button "Save" at bounding box center [545, 347] width 60 height 16
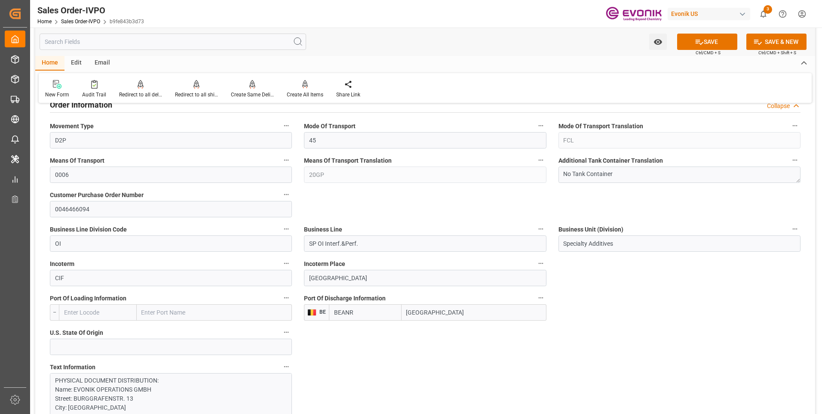
scroll to position [473, 0]
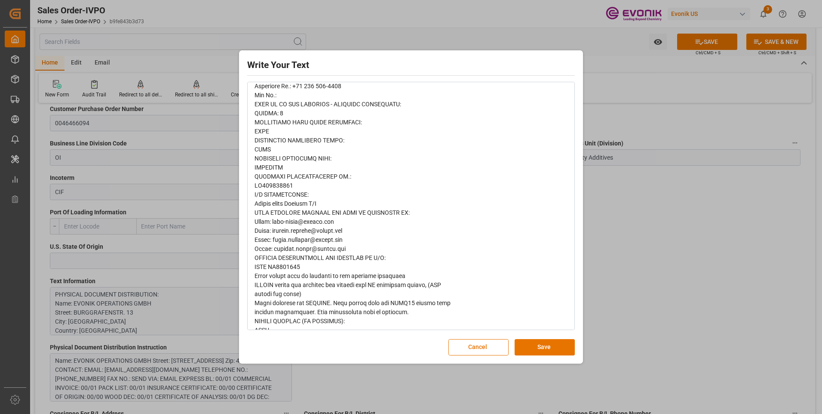
scroll to position [442, 0]
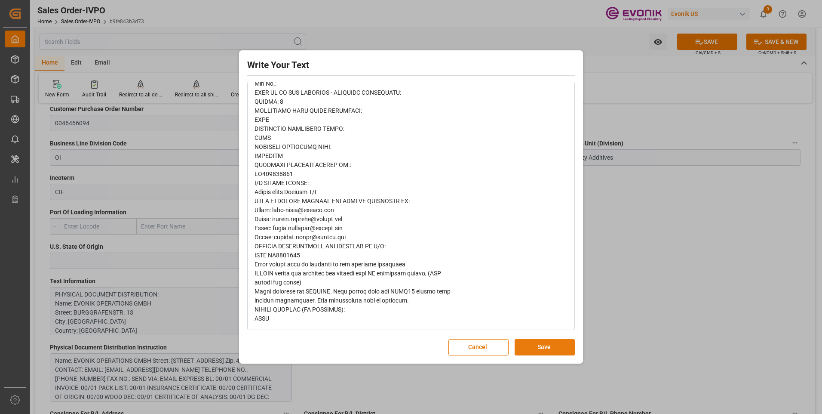
click at [545, 352] on button "Save" at bounding box center [545, 347] width 60 height 16
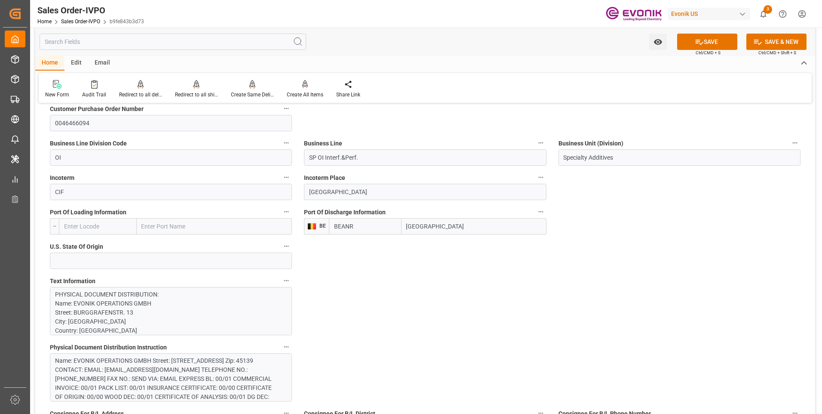
scroll to position [516, 0]
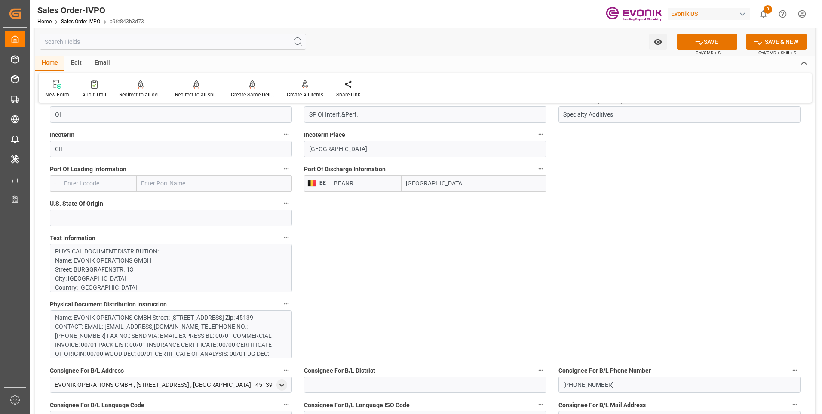
click at [205, 333] on div "Name: EVONIK OPERATIONS GMBH Street: BURGGRAFENSTR. 13 City: ESSEN Country: GER…" at bounding box center [167, 340] width 225 height 54
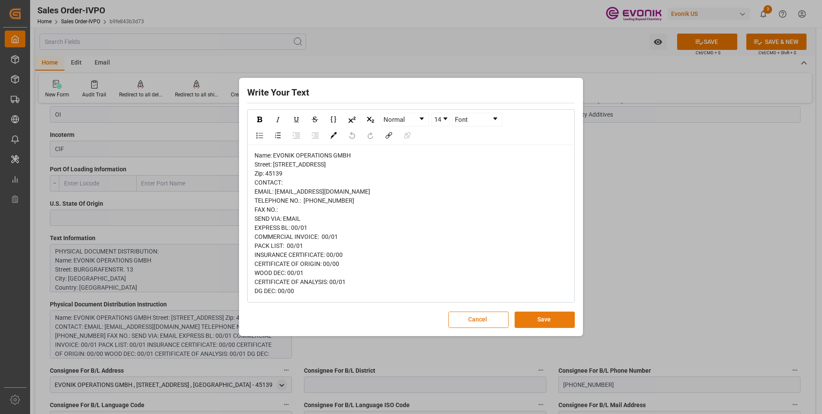
click at [546, 327] on button "Save" at bounding box center [545, 319] width 60 height 16
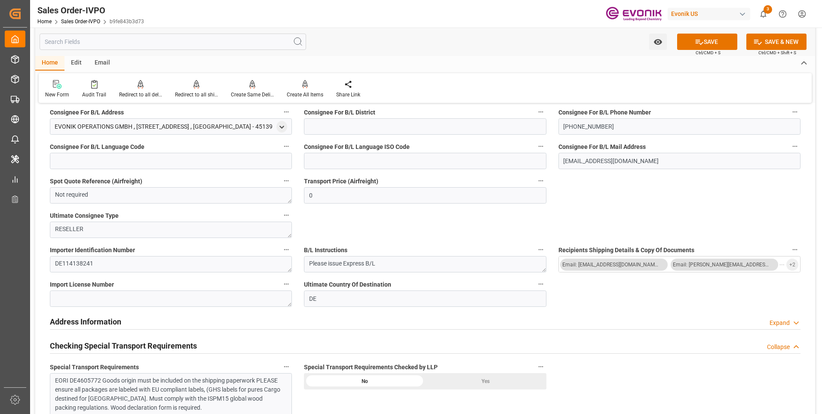
scroll to position [817, 0]
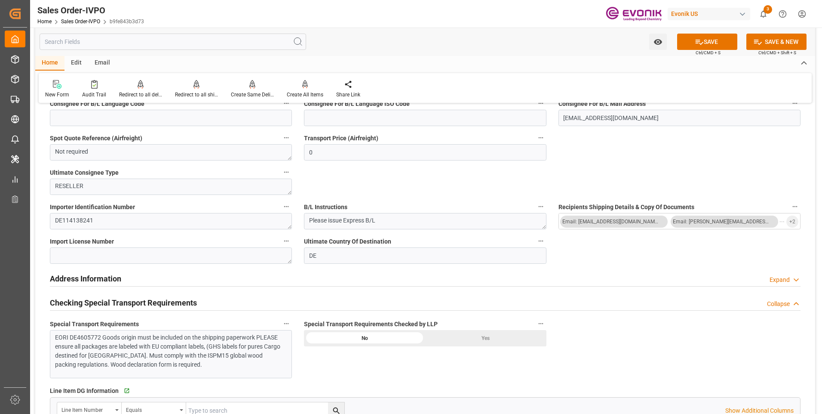
click at [237, 344] on div "EORI DE4605772 Goods origin must be included on the shipping paperwork PLEASE e…" at bounding box center [167, 351] width 225 height 36
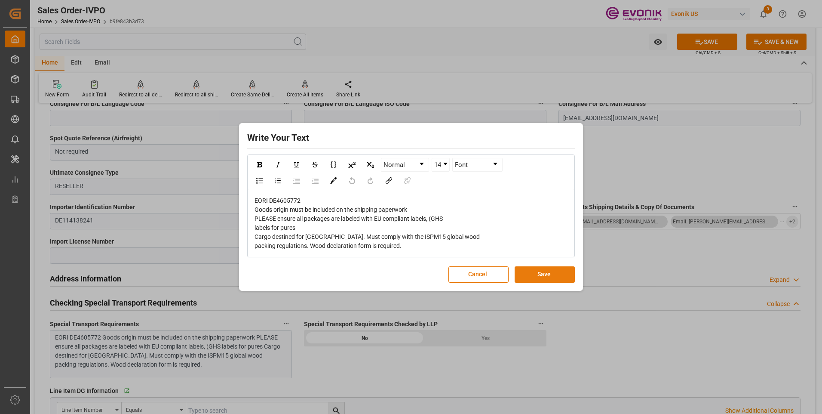
click at [525, 269] on button "Save" at bounding box center [545, 274] width 60 height 16
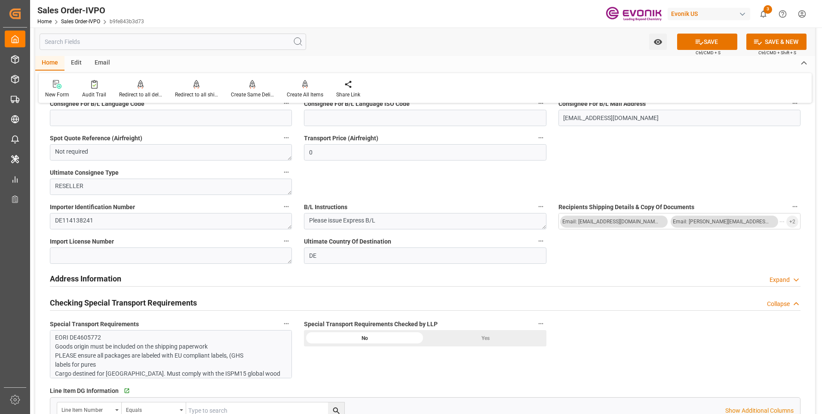
scroll to position [903, 0]
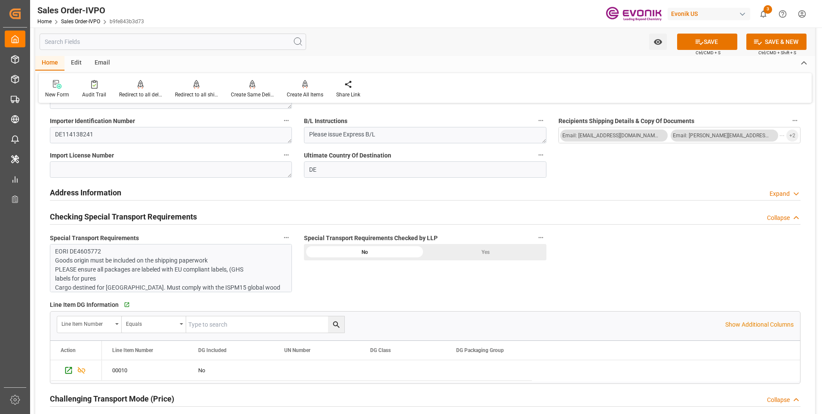
click at [447, 252] on div "Yes" at bounding box center [485, 252] width 121 height 16
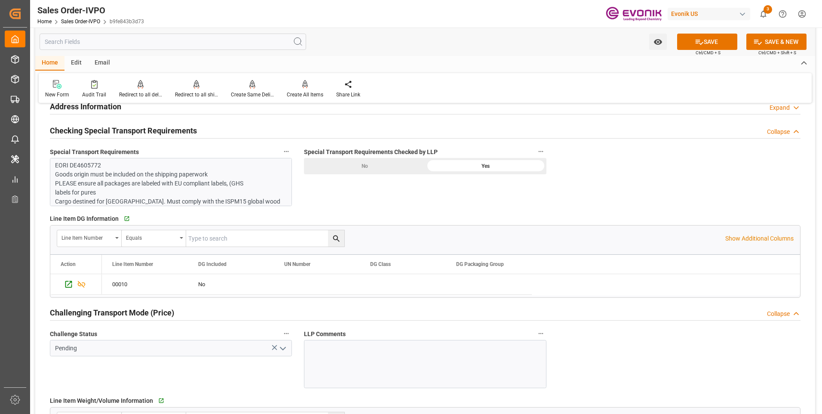
scroll to position [1075, 0]
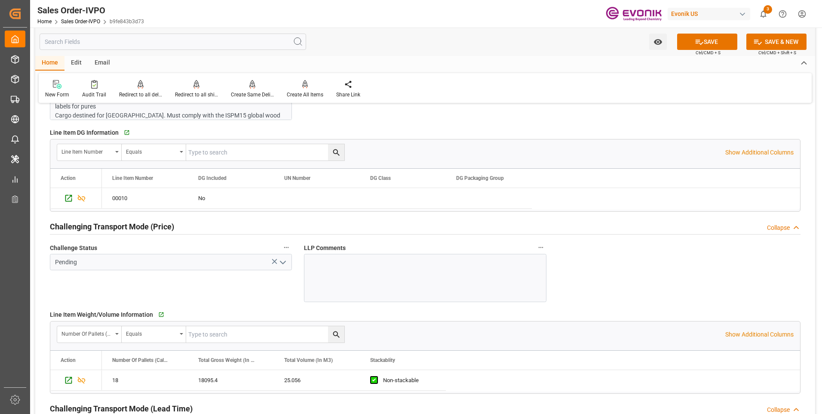
drag, startPoint x: 282, startPoint y: 257, endPoint x: 278, endPoint y: 271, distance: 14.4
click at [282, 259] on icon "open menu" at bounding box center [283, 262] width 10 height 10
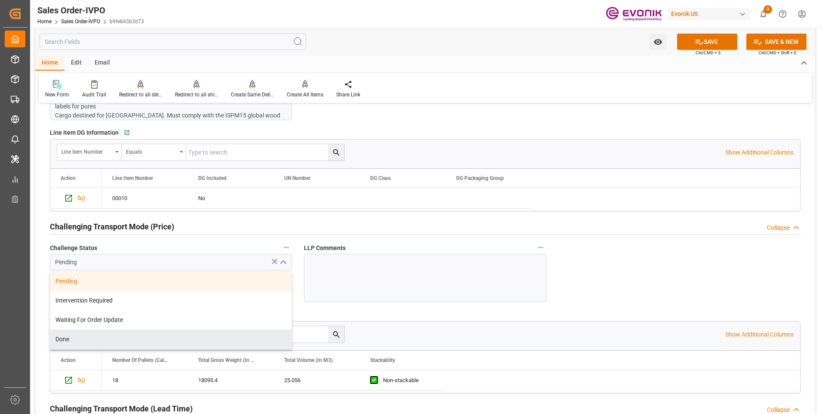
click at [83, 340] on div "Done" at bounding box center [170, 338] width 241 height 19
type input "Done"
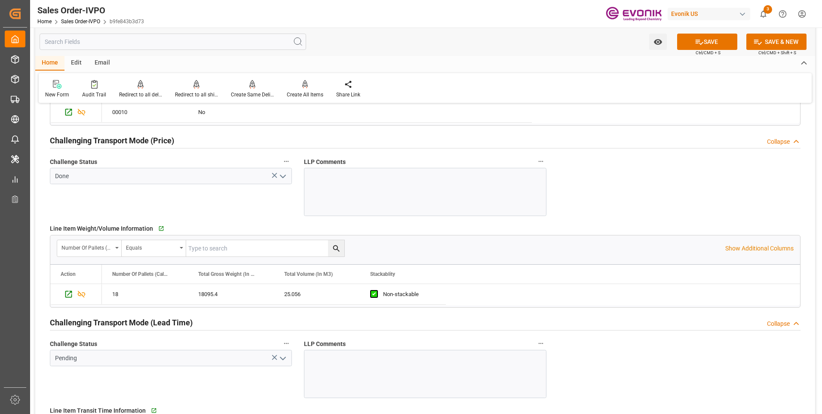
scroll to position [1204, 0]
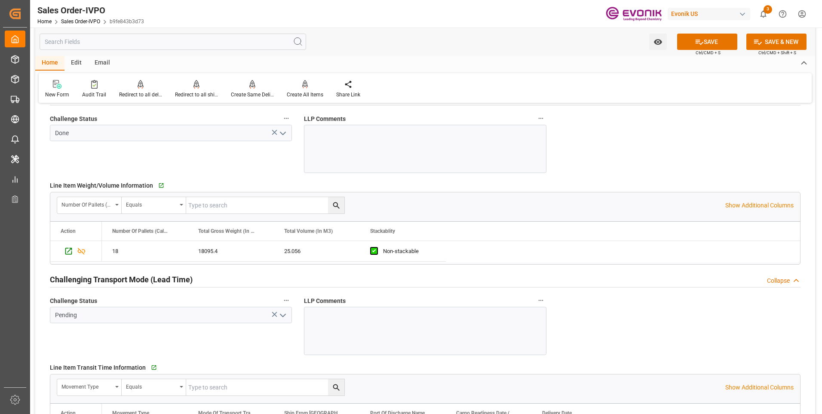
click at [282, 319] on icon "open menu" at bounding box center [283, 315] width 10 height 10
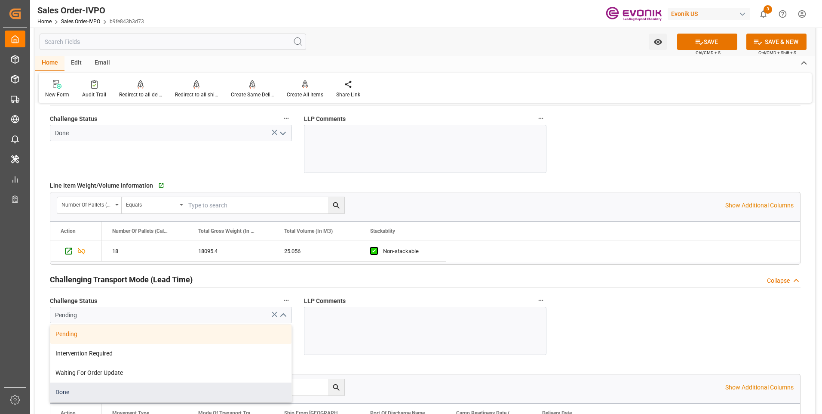
click at [91, 386] on div "Done" at bounding box center [170, 391] width 241 height 19
type input "Done"
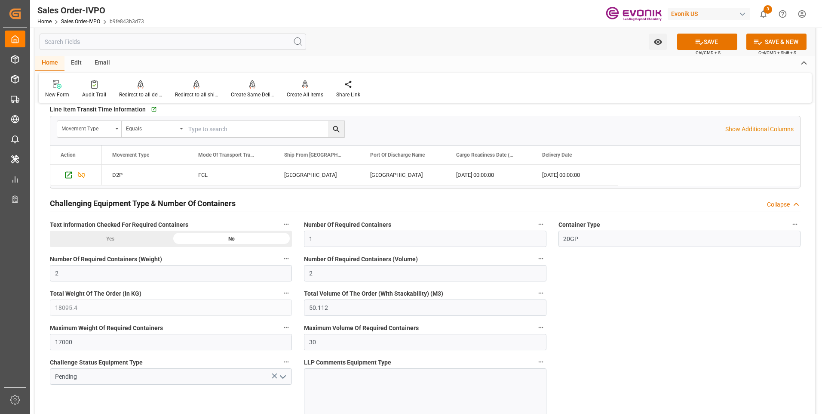
scroll to position [1548, 0]
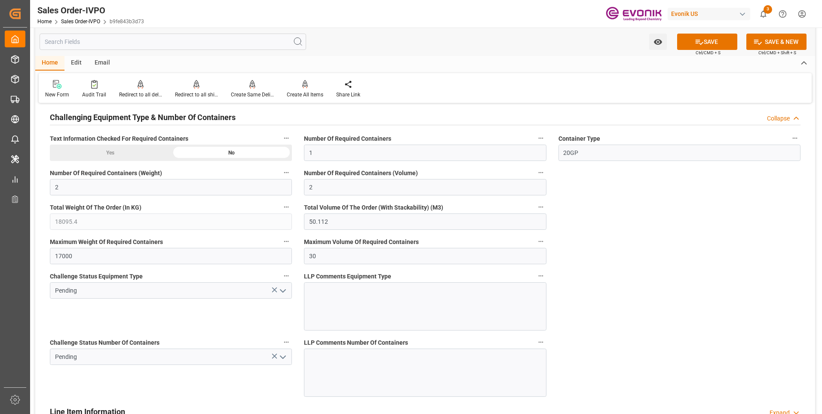
drag, startPoint x: 282, startPoint y: 292, endPoint x: 281, endPoint y: 297, distance: 5.8
click at [282, 293] on icon "open menu" at bounding box center [283, 290] width 10 height 10
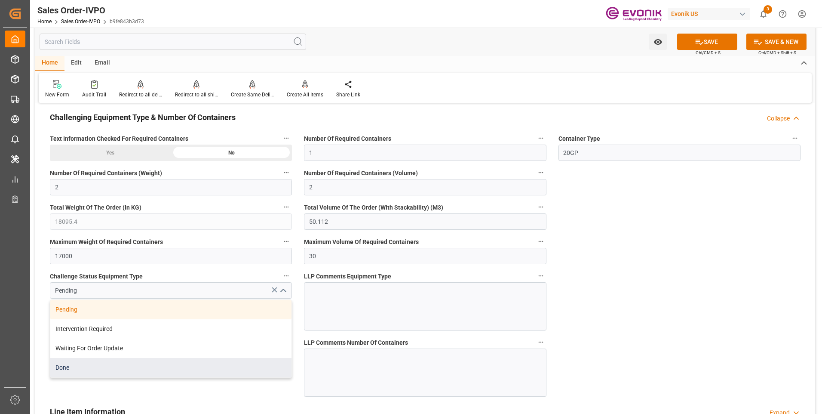
click at [90, 370] on div "Done" at bounding box center [170, 367] width 241 height 19
type input "Done"
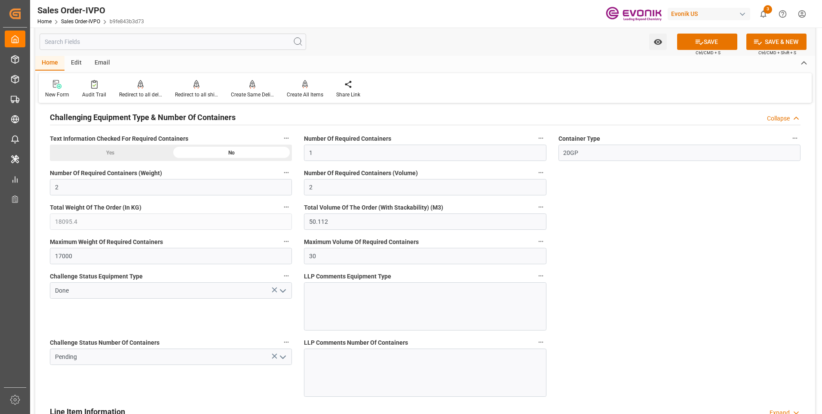
drag, startPoint x: 283, startPoint y: 359, endPoint x: 277, endPoint y: 361, distance: 6.4
click at [279, 359] on icon "open menu" at bounding box center [283, 357] width 10 height 10
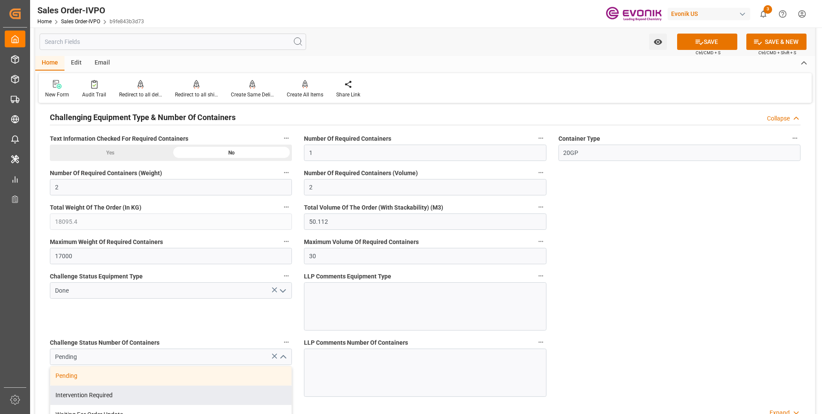
scroll to position [1634, 0]
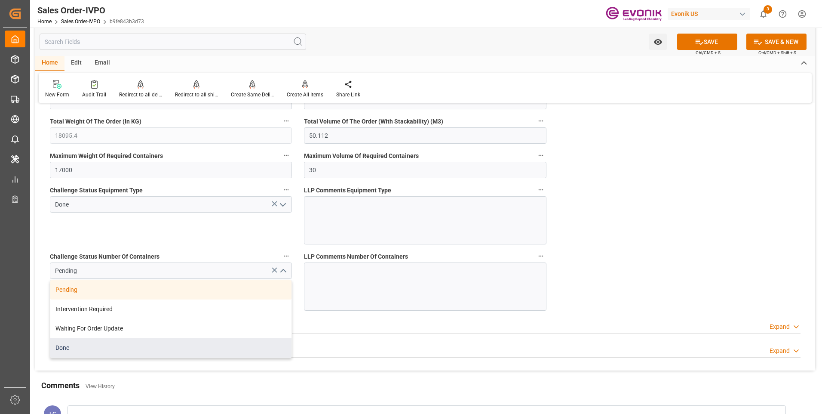
click at [83, 338] on div "Done" at bounding box center [170, 347] width 241 height 19
type input "Done"
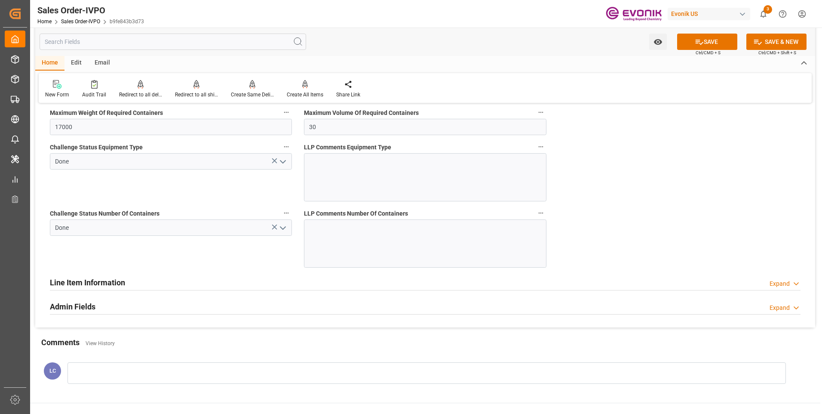
scroll to position [1763, 0]
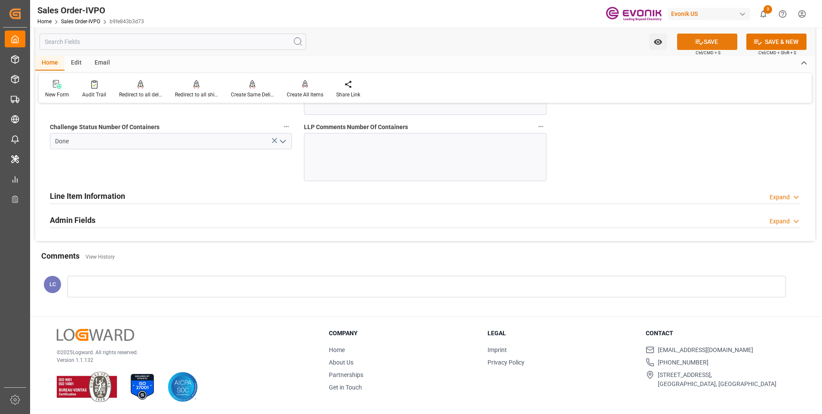
click at [687, 44] on button "SAVE" at bounding box center [707, 42] width 60 height 16
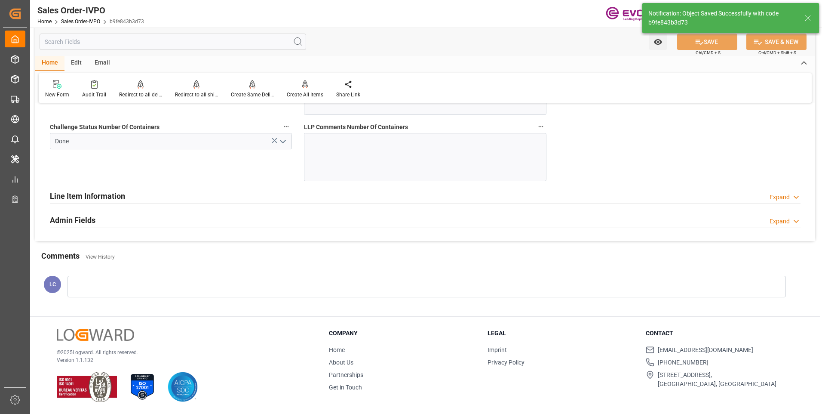
type input "No"
type input "29.09.2025 03:21"
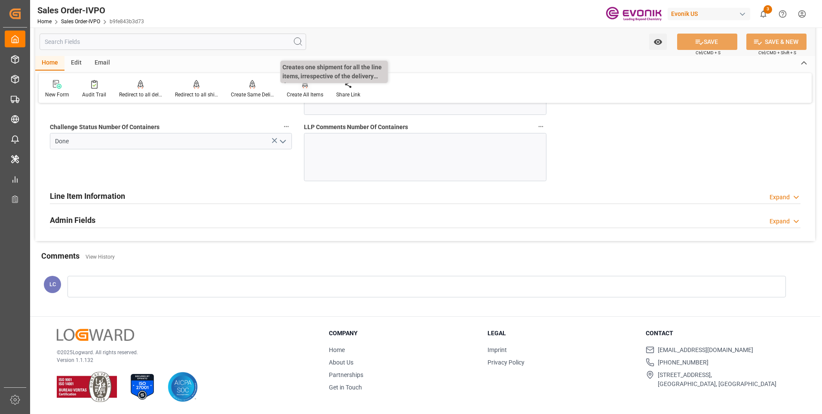
click at [302, 90] on div "Create All Items" at bounding box center [304, 89] width 49 height 19
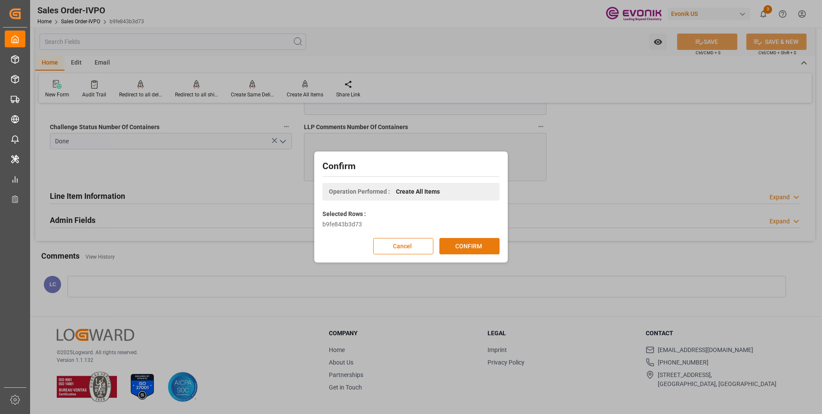
click at [458, 243] on button "CONFIRM" at bounding box center [469, 246] width 60 height 16
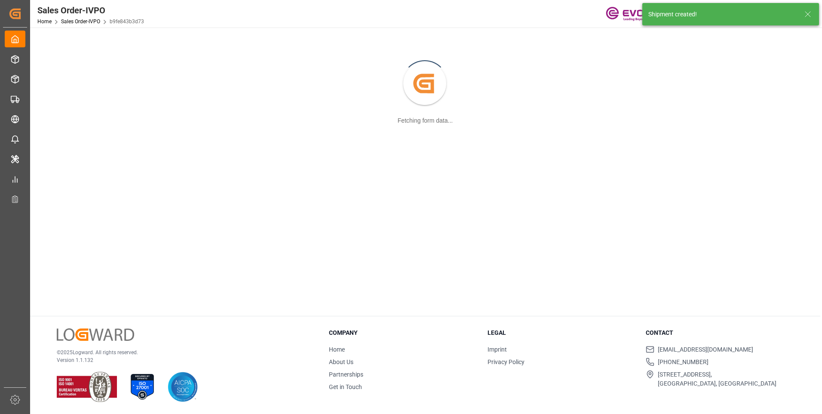
scroll to position [93, 0]
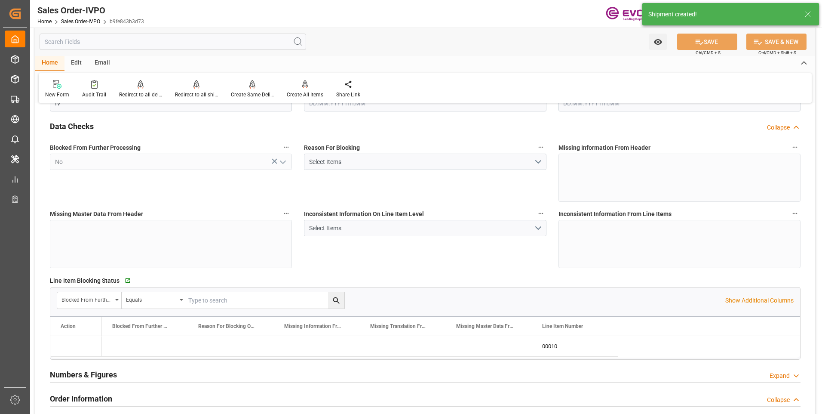
type input "BEANR"
type input "0"
type input "1"
type input "2"
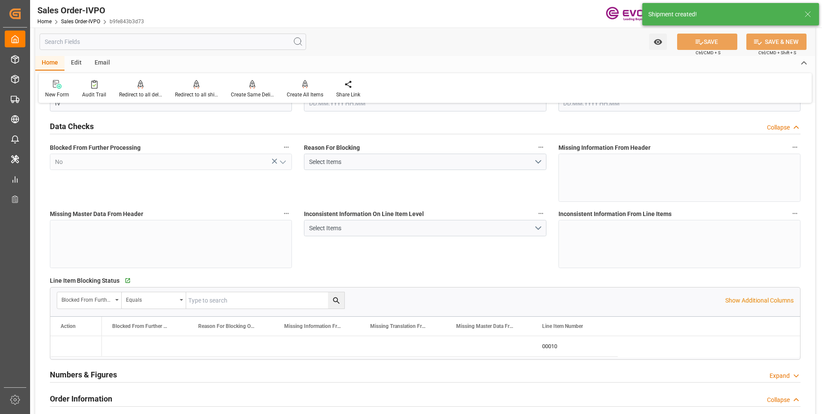
type input "18095.4"
type input "50.112"
type input "17000"
type input "30"
type input "10.09.2025 17:01"
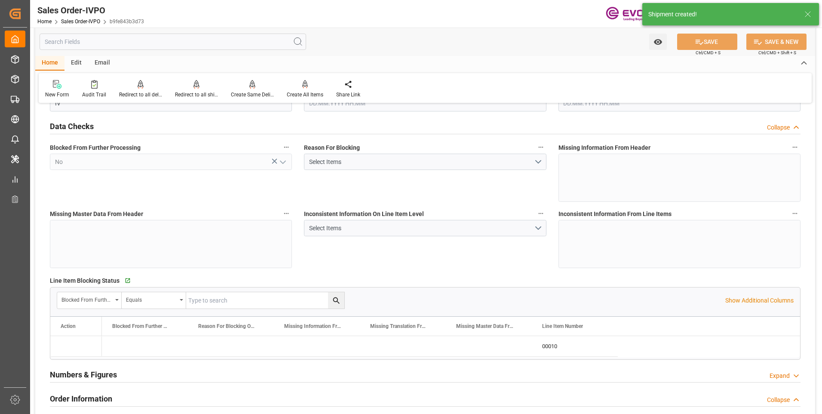
type input "29.09.2025 03:21"
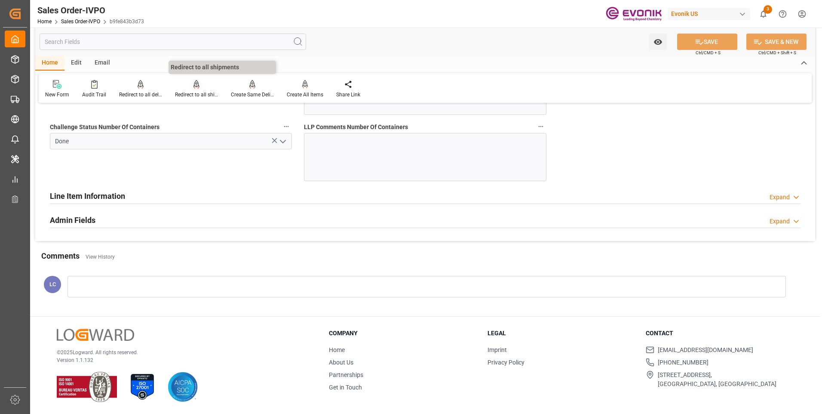
click at [187, 88] on div at bounding box center [196, 84] width 43 height 9
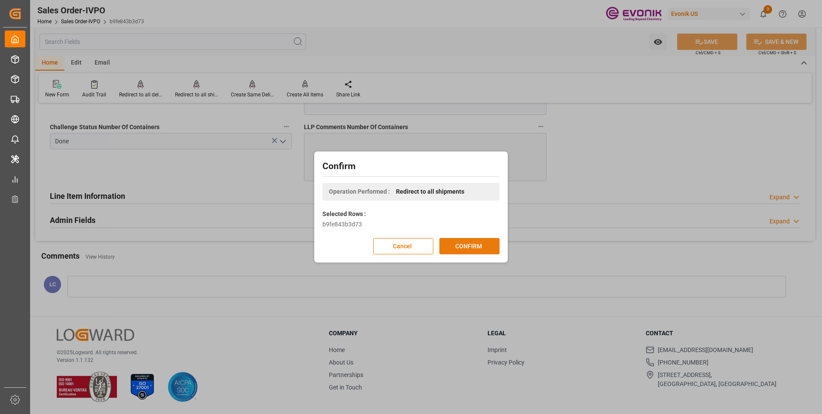
click at [457, 245] on button "CONFIRM" at bounding box center [469, 246] width 60 height 16
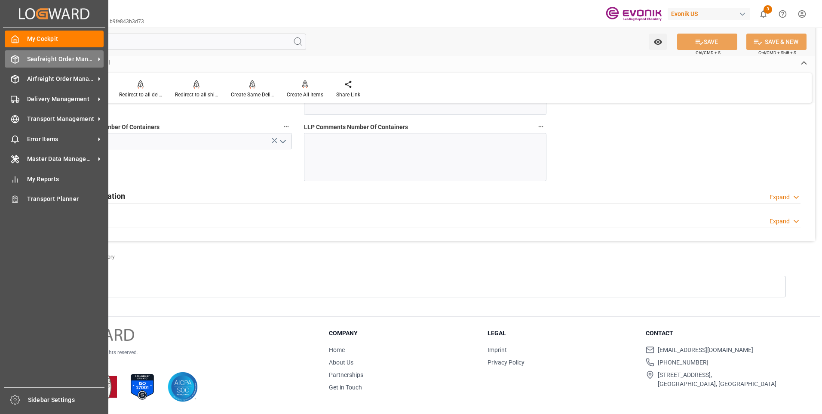
drag, startPoint x: 13, startPoint y: 57, endPoint x: 40, endPoint y: 63, distance: 27.7
click at [14, 57] on icon at bounding box center [15, 59] width 9 height 9
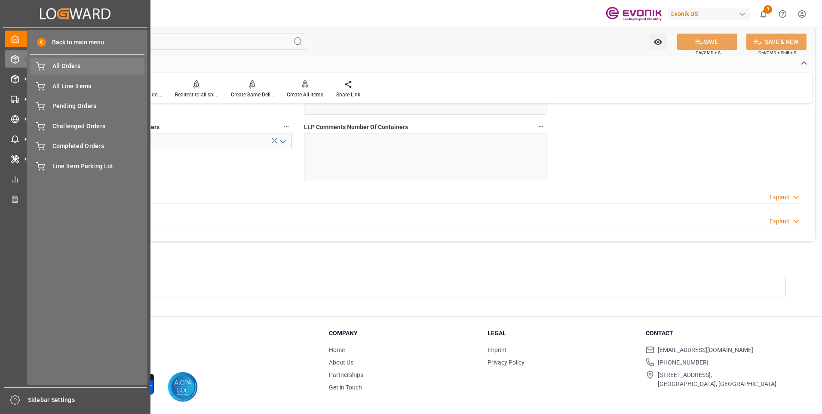
click at [63, 69] on span "All Orders" at bounding box center [98, 65] width 92 height 9
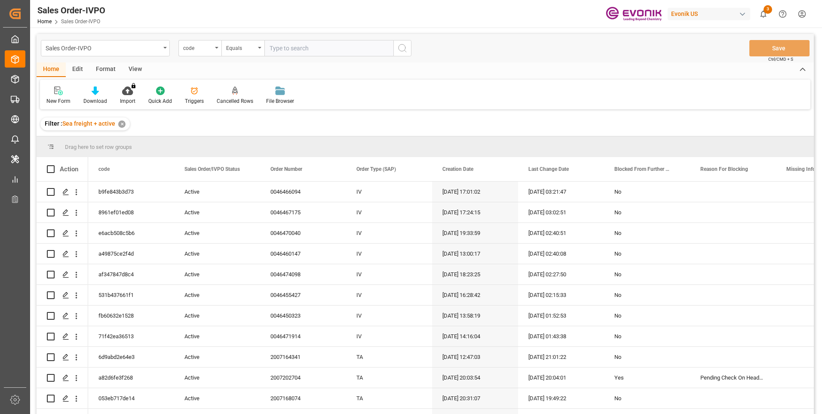
type input "e46155835dda"
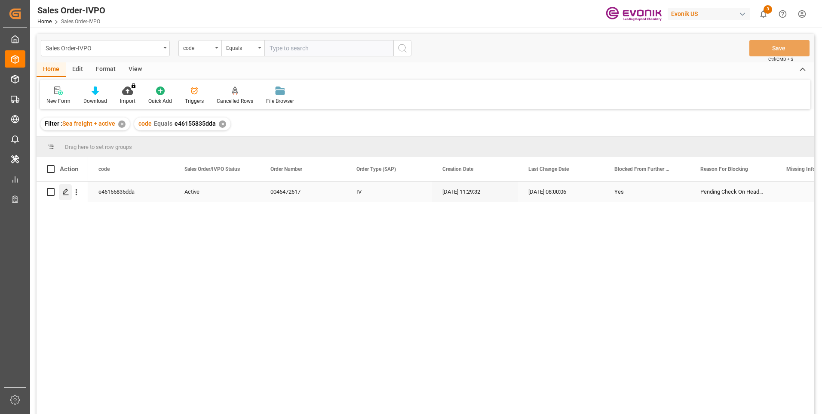
click at [64, 192] on icon "Press SPACE to select this row." at bounding box center [65, 191] width 7 height 7
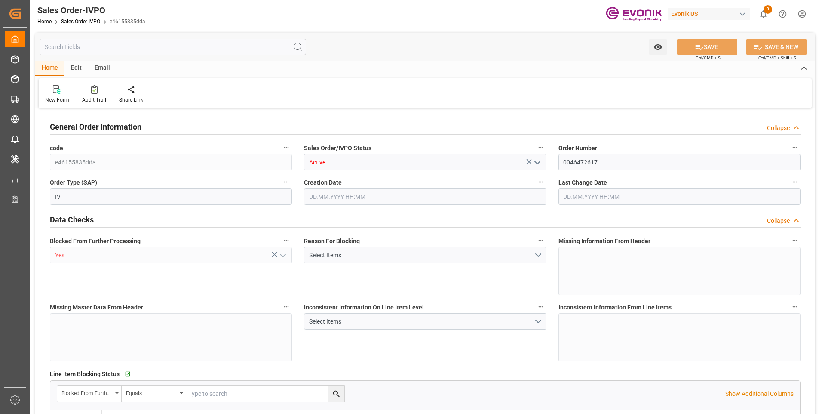
type input "COCTG"
type input "0"
type input "5"
type input "6"
type input "5"
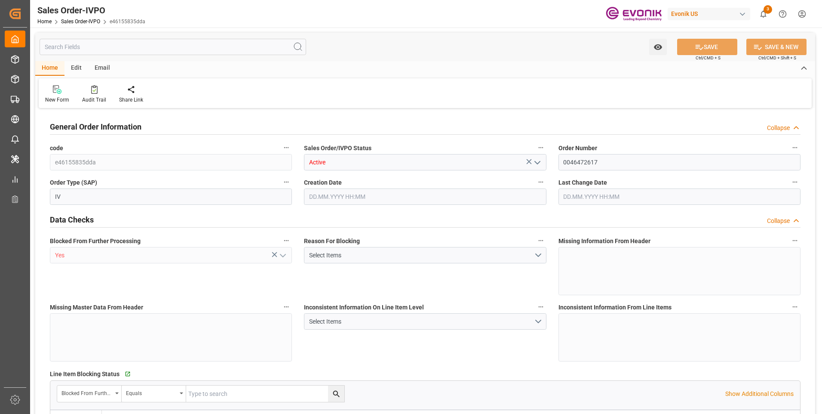
type input "102700"
type input "277.4"
type input "95000"
type input "300"
type input "10.09.2025 11:29"
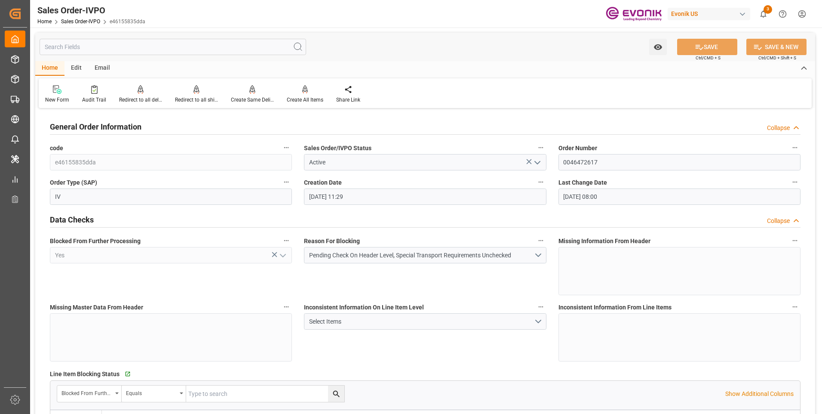
type input "26.09.2025 08:00"
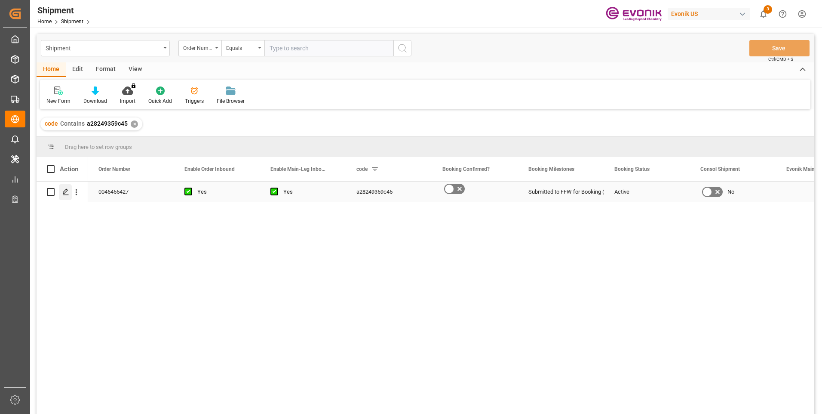
click at [66, 192] on polygon "Press SPACE to select this row." at bounding box center [65, 191] width 4 height 4
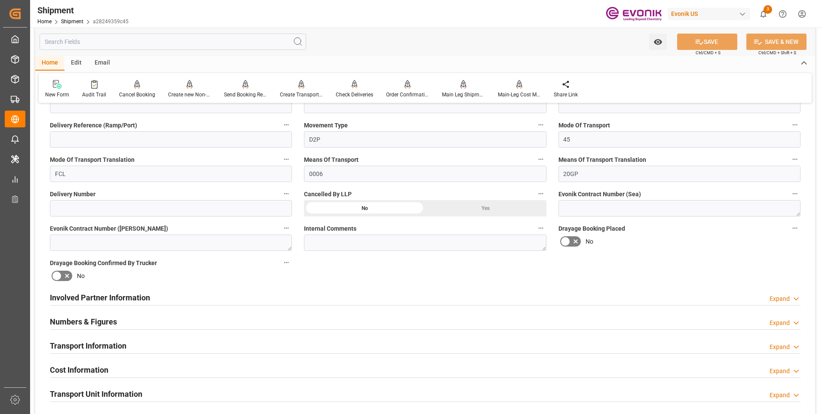
scroll to position [344, 0]
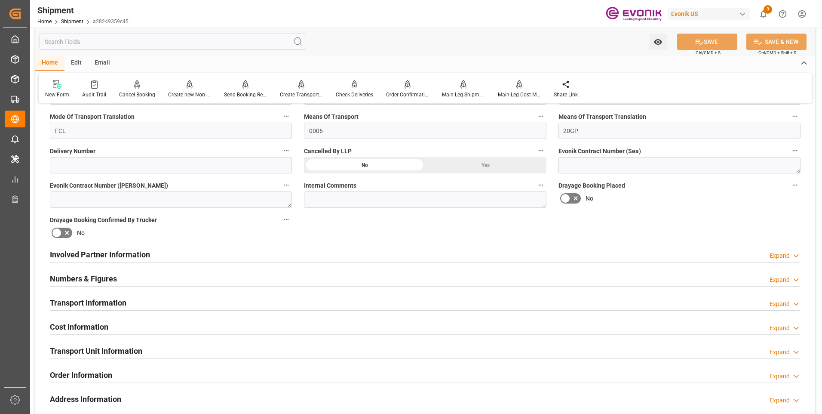
click at [115, 251] on h2 "Involved Partner Information" at bounding box center [100, 255] width 100 height 12
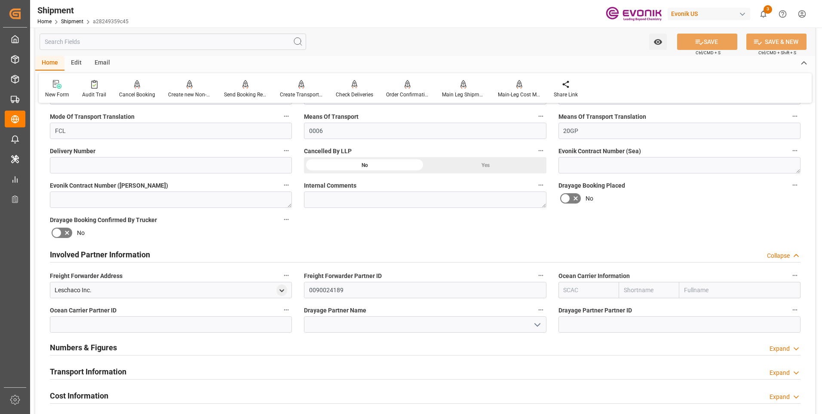
scroll to position [387, 0]
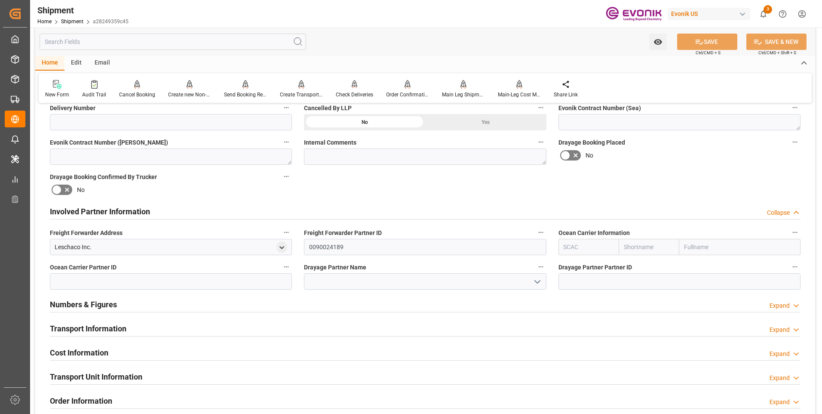
click at [648, 249] on input "text" at bounding box center [649, 247] width 61 height 16
type input "hap"
drag, startPoint x: 648, startPoint y: 264, endPoint x: 715, endPoint y: 126, distance: 154.4
click at [648, 264] on b "Hapag Lloyd" at bounding box center [647, 270] width 46 height 16
type input "HLCU"
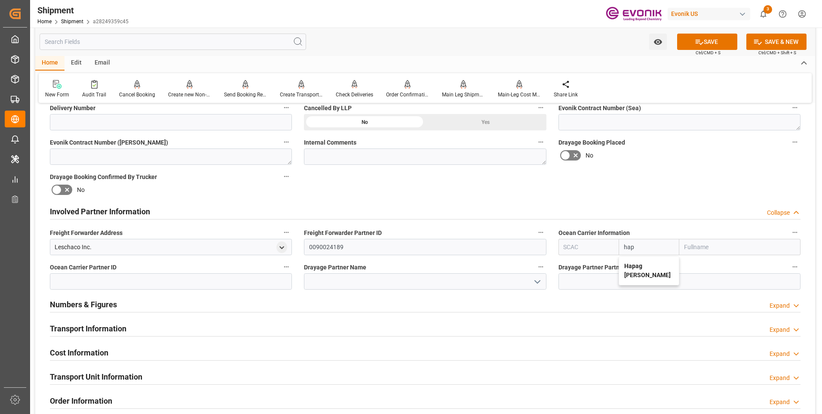
type input "Hapag Lloyd"
type input "Hapag Lloyd Aktiengesellschaft"
type input "Hapag Lloyd"
click at [704, 43] on button "SAVE" at bounding box center [707, 42] width 60 height 16
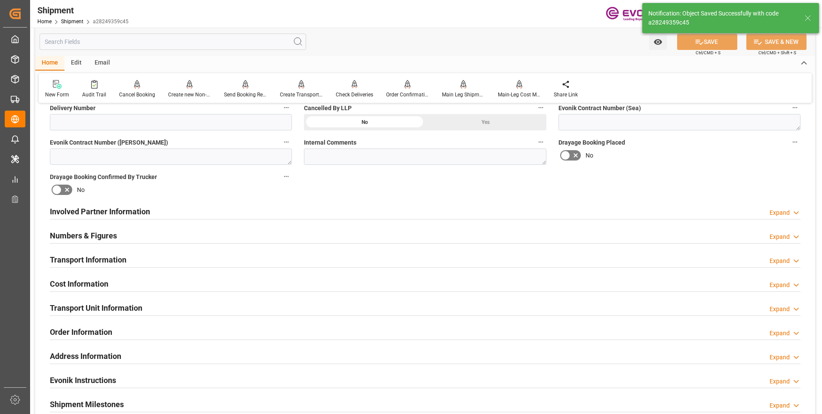
type input "0090027539"
click at [121, 206] on h2 "Involved Partner Information" at bounding box center [100, 212] width 100 height 12
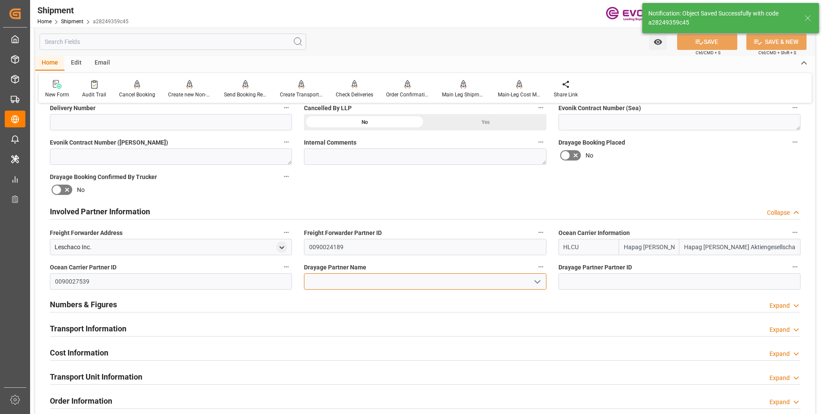
click at [381, 282] on input at bounding box center [425, 281] width 242 height 16
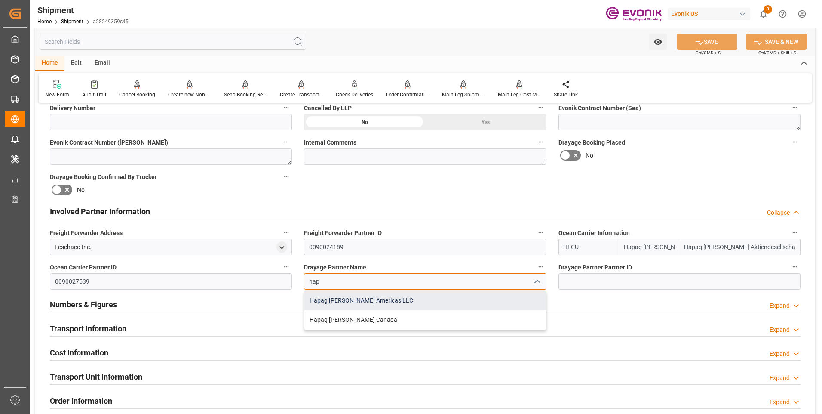
click at [394, 299] on div "Hapag Lloyd Americas LLC" at bounding box center [424, 300] width 241 height 19
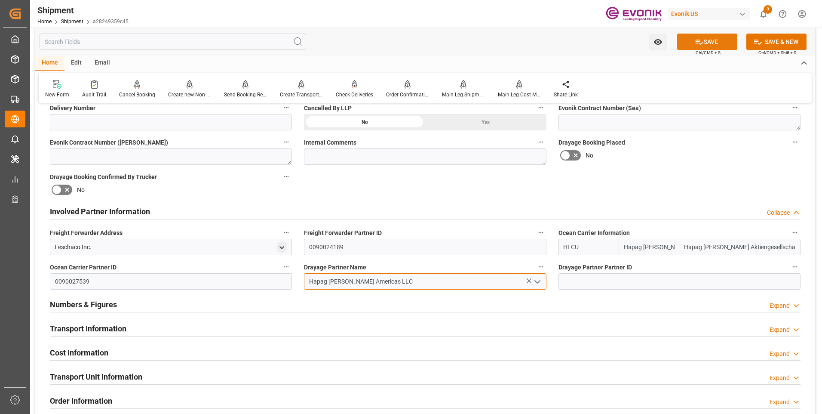
type input "Hapag Lloyd Americas LLC"
click at [685, 41] on button "SAVE" at bounding box center [707, 42] width 60 height 16
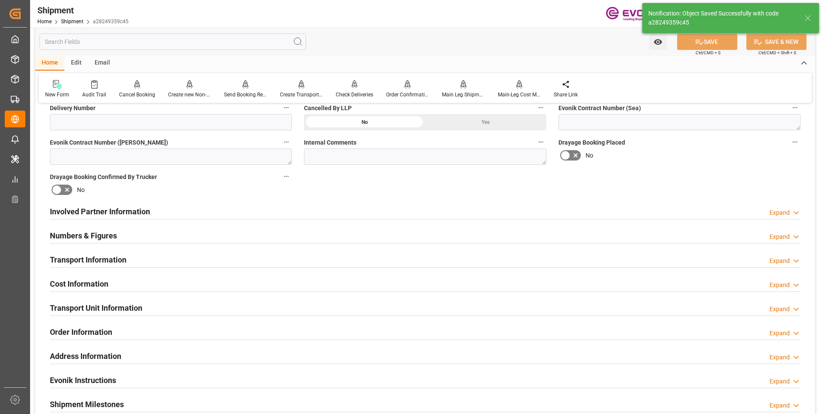
type input "0090027539"
click at [172, 209] on div "Involved Partner Information Expand" at bounding box center [425, 211] width 751 height 16
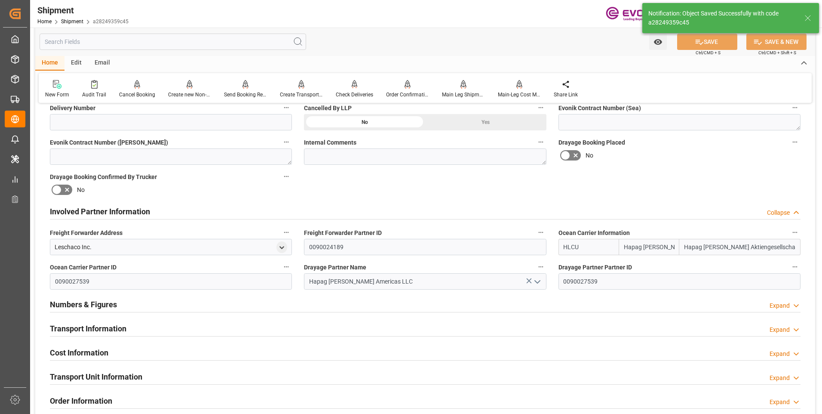
click at [80, 324] on h2 "Transport Information" at bounding box center [88, 328] width 77 height 12
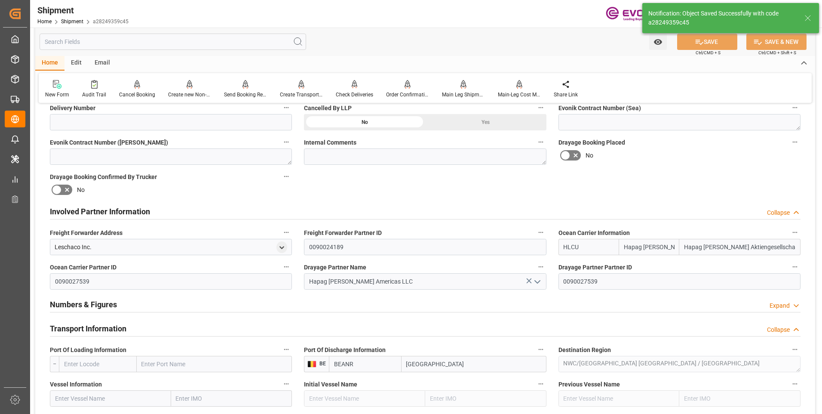
scroll to position [473, 0]
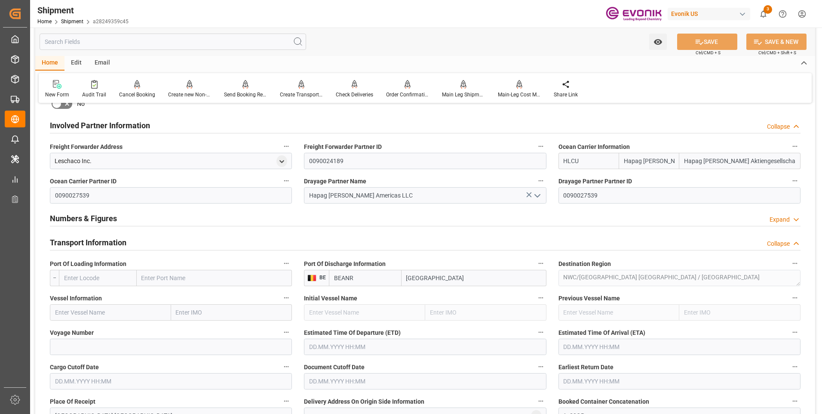
click at [85, 282] on input "text" at bounding box center [98, 278] width 78 height 16
click at [90, 316] on span "USSAV - Savannah" at bounding box center [88, 316] width 48 height 7
type input "USSAV"
type input "Savannah"
type input "USSAV"
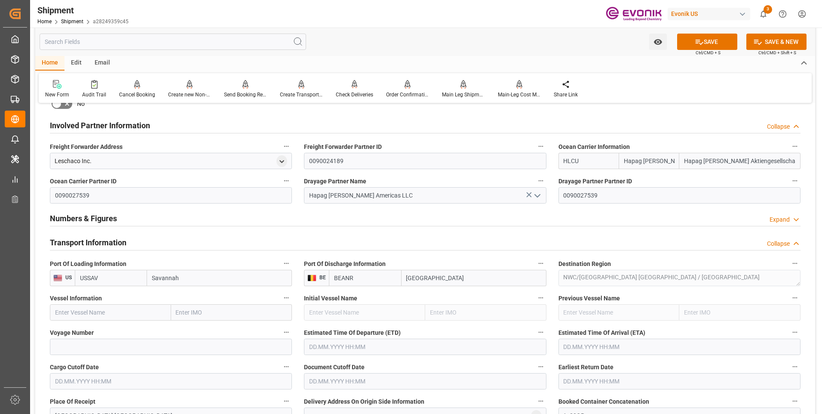
scroll to position [516, 0]
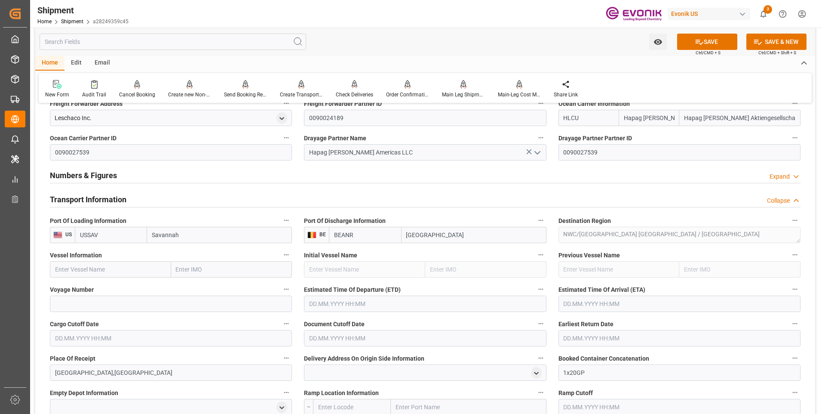
click at [108, 271] on input "text" at bounding box center [110, 269] width 121 height 16
click at [122, 268] on input "text" at bounding box center [110, 269] width 121 height 16
paste input "YANTIAN EXPRESS"
type input "YANTIAN EXPRESS"
drag, startPoint x: 111, startPoint y: 288, endPoint x: 96, endPoint y: 294, distance: 16.2
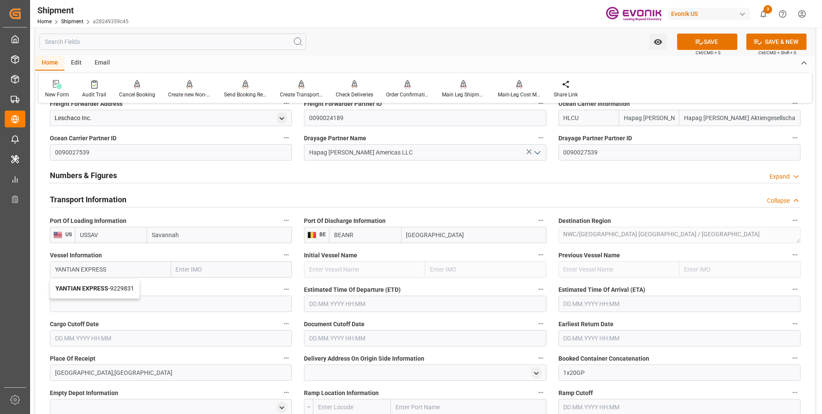
click at [111, 288] on span "YANTIAN EXPRESS - 9229831" at bounding box center [94, 288] width 79 height 7
type input "9229831"
type input "YANTIAN EXPRESS"
click at [115, 304] on input at bounding box center [171, 303] width 242 height 16
paste input "546E"
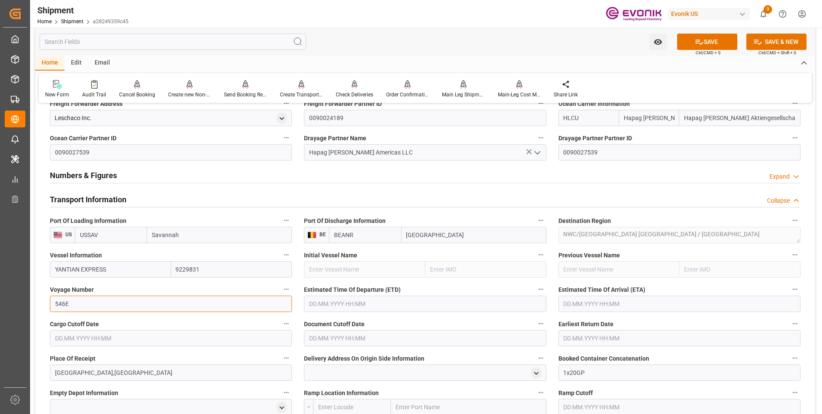
scroll to position [559, 0]
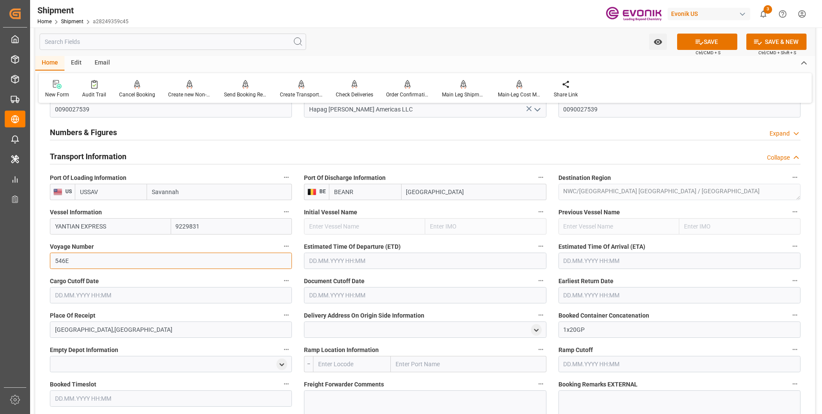
type input "546E"
click at [321, 261] on input "text" at bounding box center [425, 260] width 242 height 16
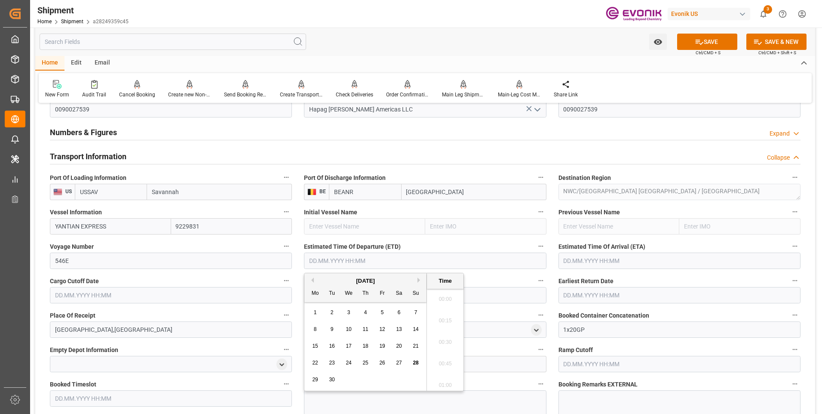
scroll to position [1873, 0]
click at [597, 260] on input "text" at bounding box center [680, 260] width 242 height 16
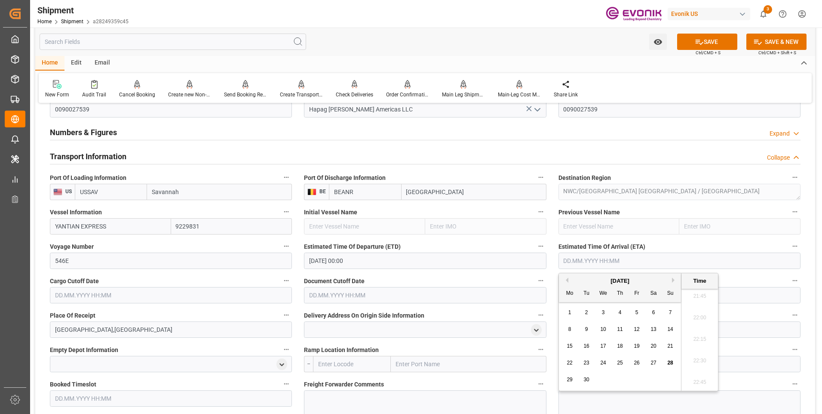
click at [314, 263] on input "07.11.2025 00:00" at bounding box center [425, 260] width 242 height 16
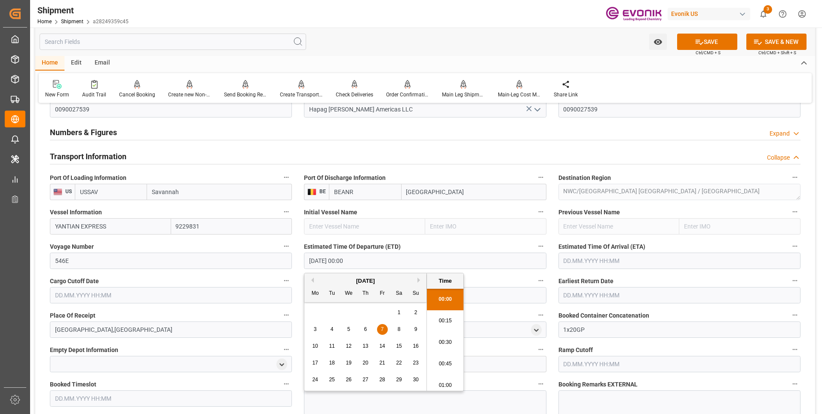
click at [315, 359] on span "17" at bounding box center [315, 362] width 6 height 6
type input "17.11.2025 00:00"
click at [595, 259] on input "text" at bounding box center [680, 260] width 242 height 16
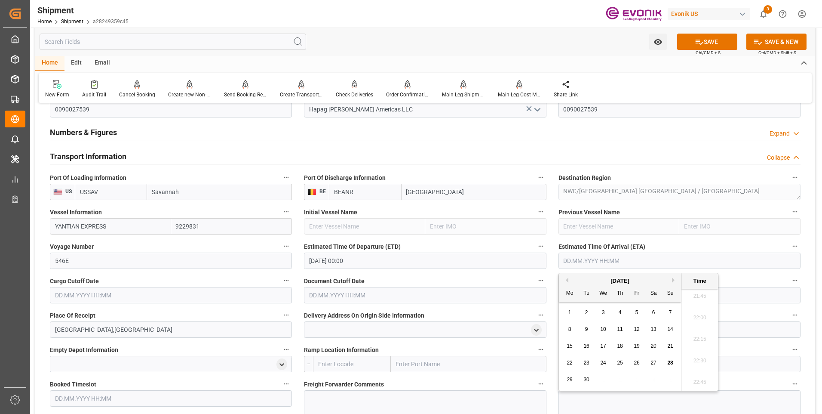
click at [671, 278] on div "September 2025" at bounding box center [620, 280] width 122 height 9
click at [675, 279] on button "Next Month" at bounding box center [674, 279] width 5 height 5
click at [676, 280] on button "Next Month" at bounding box center [674, 279] width 5 height 5
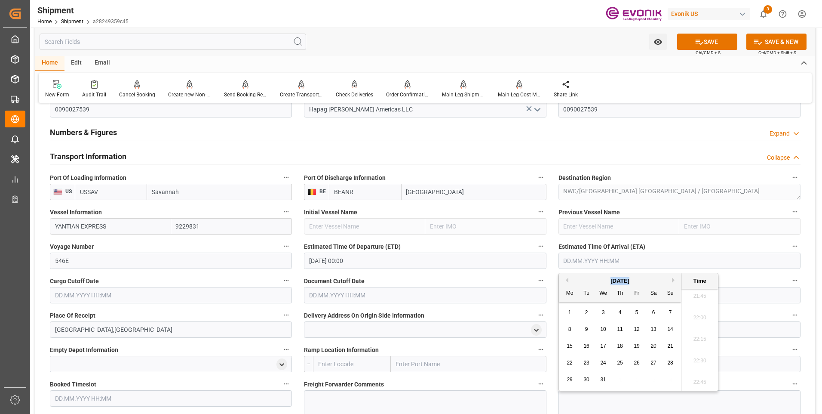
click at [570, 310] on span "1" at bounding box center [569, 312] width 3 height 6
type input "01.12.2025 00:00"
click at [203, 301] on input "text" at bounding box center [171, 295] width 242 height 16
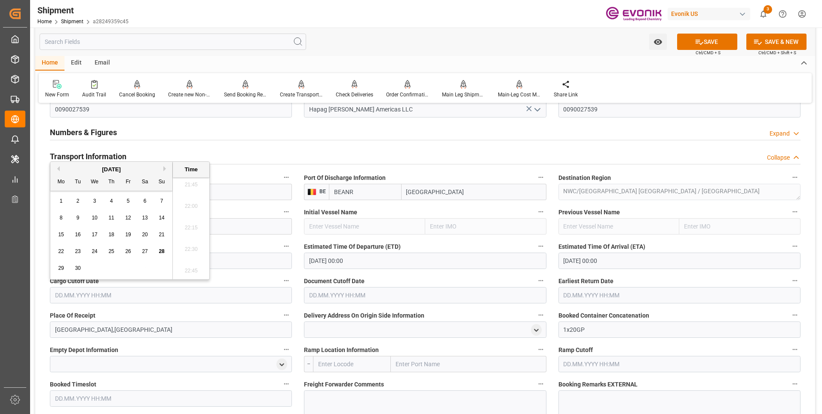
click at [164, 167] on button "Next Month" at bounding box center [165, 168] width 5 height 5
click at [127, 264] on div "31" at bounding box center [128, 268] width 11 height 10
type input "31.10.2025 00:00"
click at [347, 296] on input "text" at bounding box center [425, 295] width 242 height 16
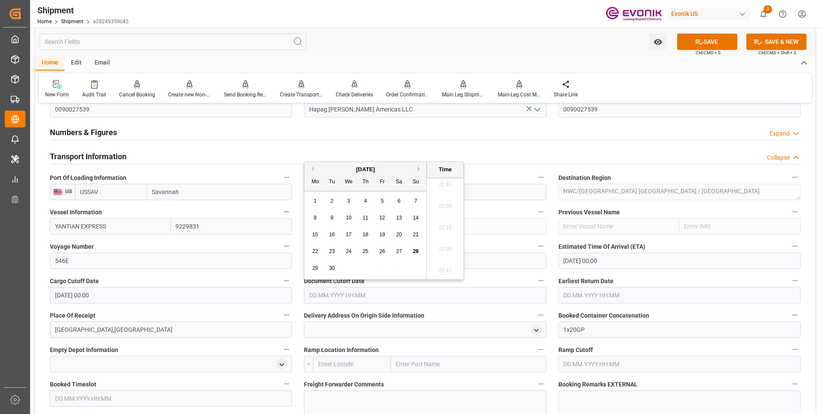
drag, startPoint x: 418, startPoint y: 170, endPoint x: 402, endPoint y: 240, distance: 72.0
click at [417, 170] on button "Next Month" at bounding box center [419, 168] width 5 height 5
click at [377, 265] on div "31" at bounding box center [382, 268] width 11 height 10
type input "[DATE] 00:00"
click at [587, 295] on input "text" at bounding box center [680, 295] width 242 height 16
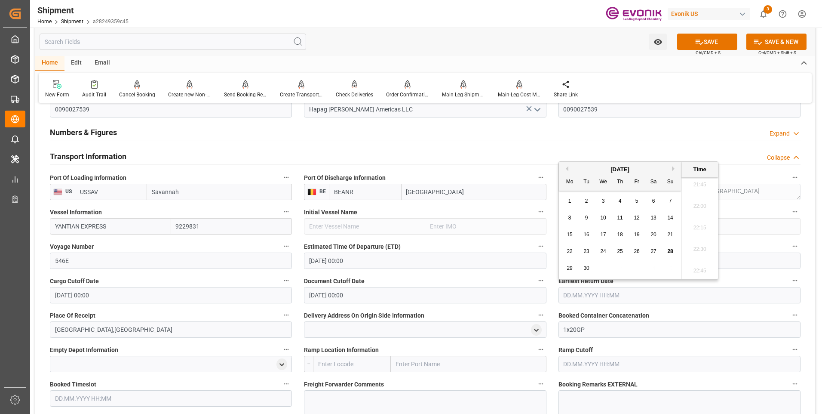
click at [674, 166] on div "Previous Month Next Month [DATE] Mo Tu We Th Fr Sa Su 1 2 3 4 5 6 7 8 9 10 11 1…" at bounding box center [639, 220] width 160 height 118
click at [672, 166] on button "Next Month" at bounding box center [674, 168] width 5 height 5
drag, startPoint x: 636, startPoint y: 268, endPoint x: 546, endPoint y: 306, distance: 97.3
click at [636, 269] on span "31" at bounding box center [637, 268] width 6 height 6
type input "[DATE] 00:00"
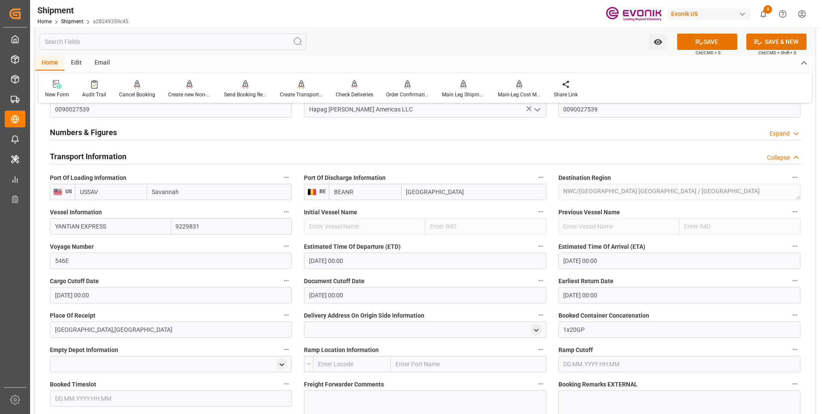
click at [248, 244] on label "Voyage Number" at bounding box center [171, 246] width 242 height 12
click at [281, 244] on button "Voyage Number" at bounding box center [286, 245] width 11 height 11
click at [463, 172] on div at bounding box center [411, 207] width 822 height 414
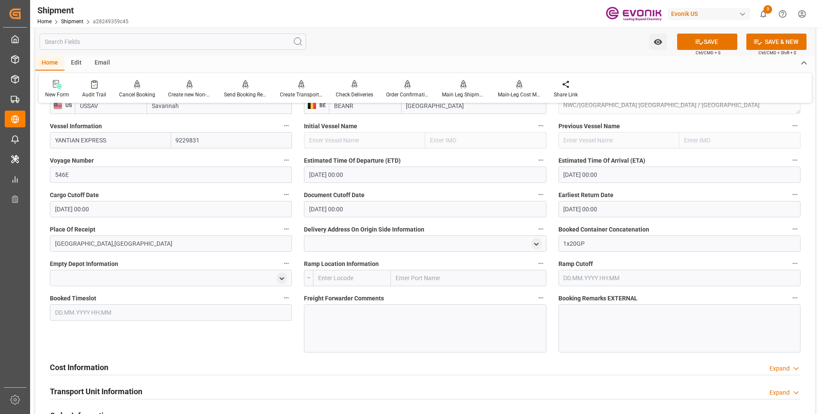
scroll to position [688, 0]
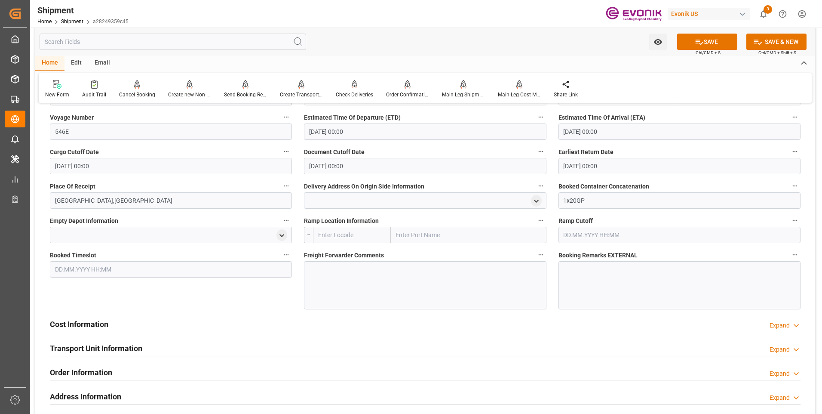
click at [691, 41] on button "SAVE" at bounding box center [707, 42] width 60 height 16
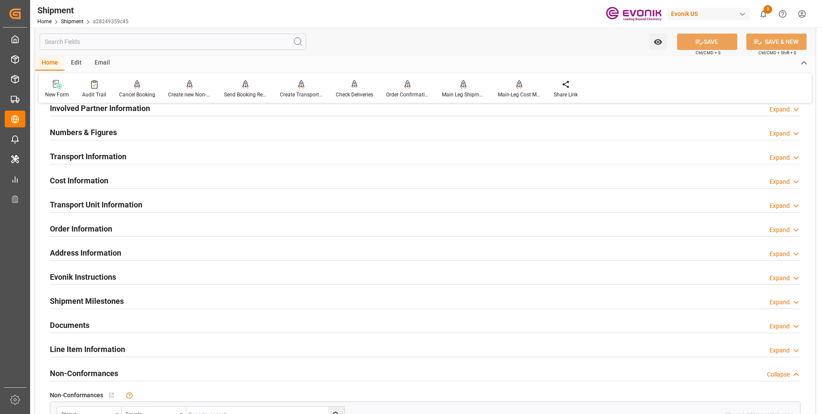
scroll to position [404, 0]
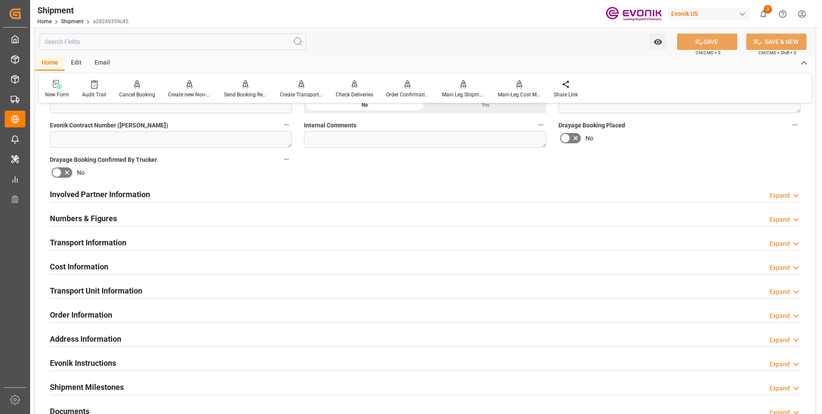
click at [125, 194] on h2 "Involved Partner Information" at bounding box center [100, 194] width 100 height 12
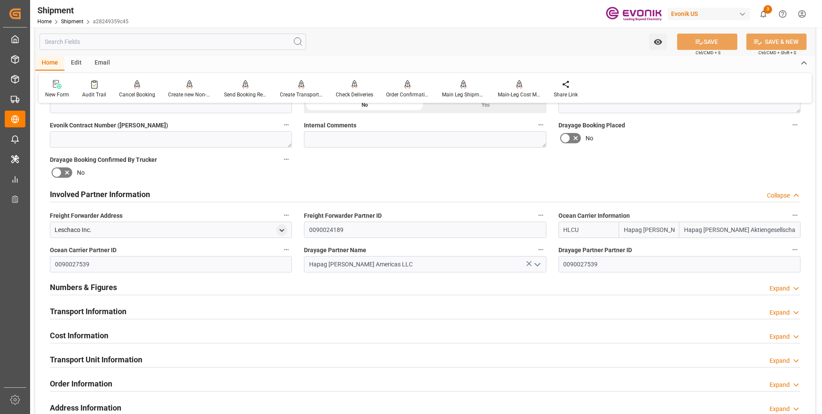
click at [92, 314] on h2 "Transport Information" at bounding box center [88, 311] width 77 height 12
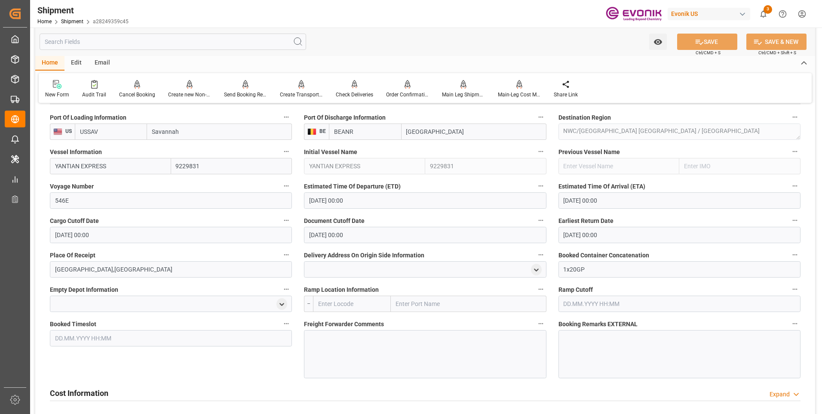
scroll to position [705, 0]
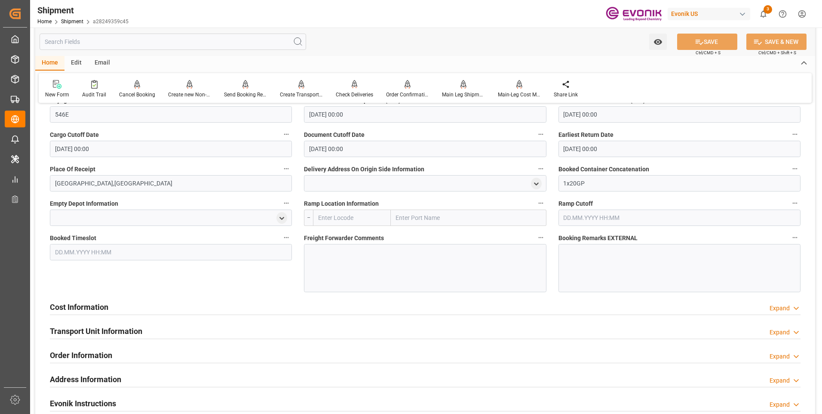
click at [94, 309] on h2 "Cost Information" at bounding box center [79, 307] width 58 height 12
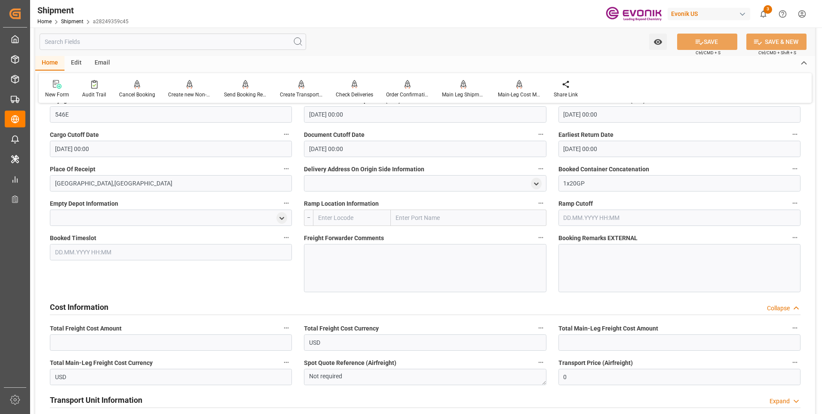
scroll to position [791, 0]
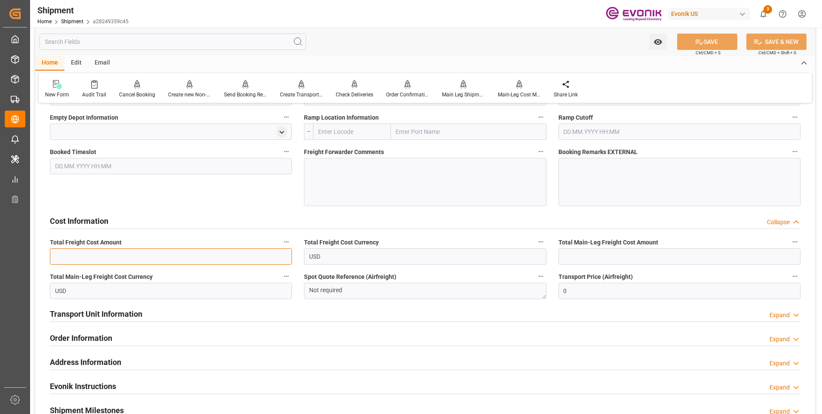
click at [148, 258] on input "text" at bounding box center [171, 256] width 242 height 16
type input "1793"
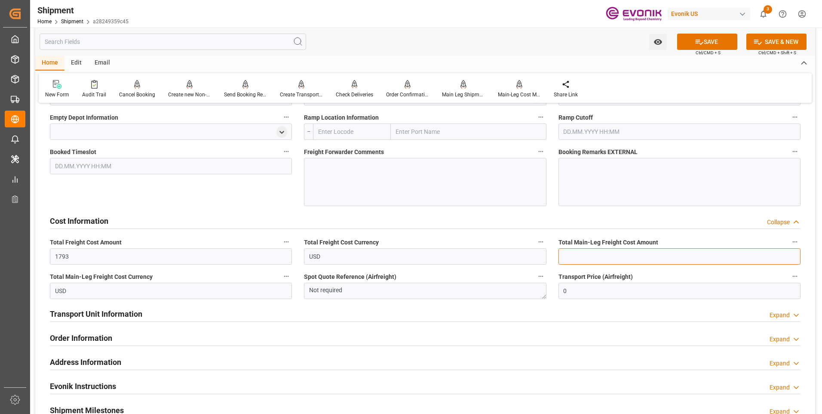
click at [586, 257] on input "text" at bounding box center [680, 256] width 242 height 16
type input "1793"
click at [690, 39] on button "SAVE" at bounding box center [707, 42] width 60 height 16
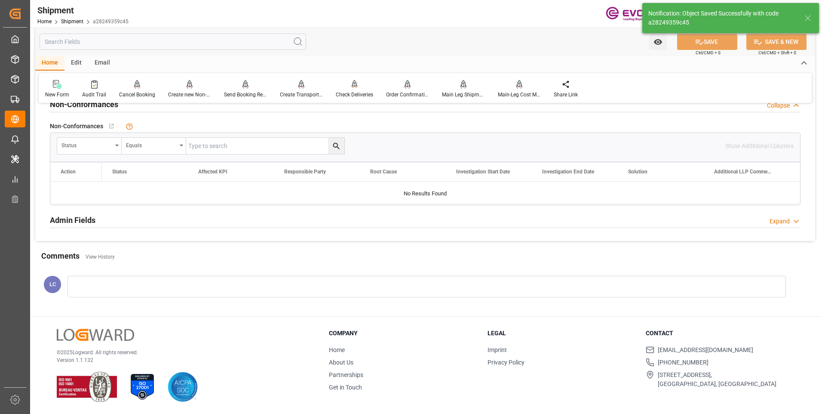
scroll to position [450, 0]
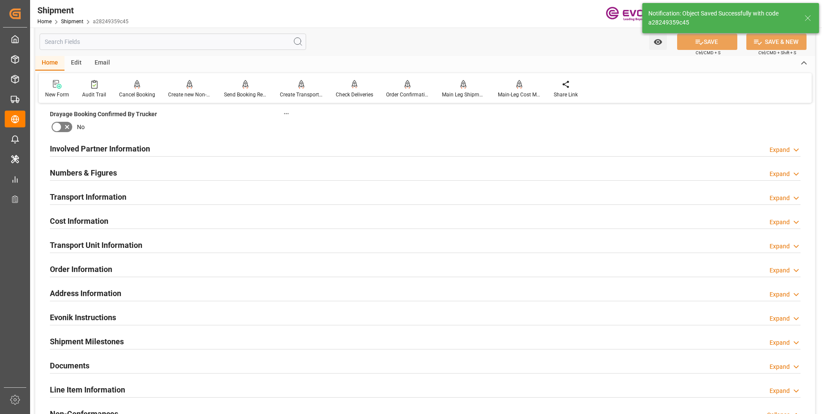
click at [185, 150] on div "Involved Partner Information Expand" at bounding box center [425, 148] width 751 height 16
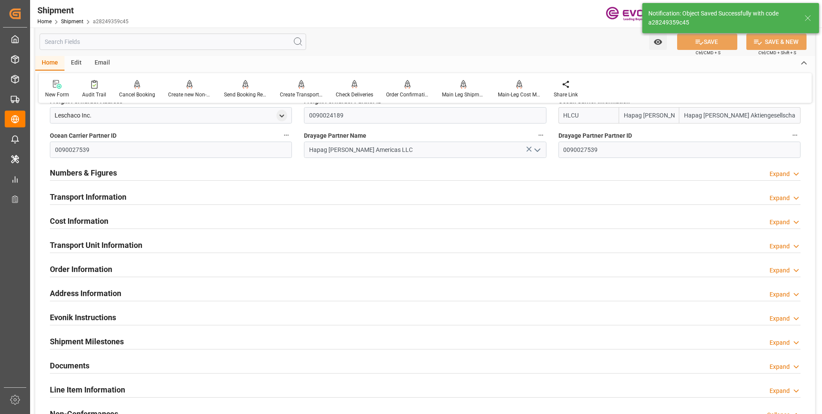
scroll to position [433, 0]
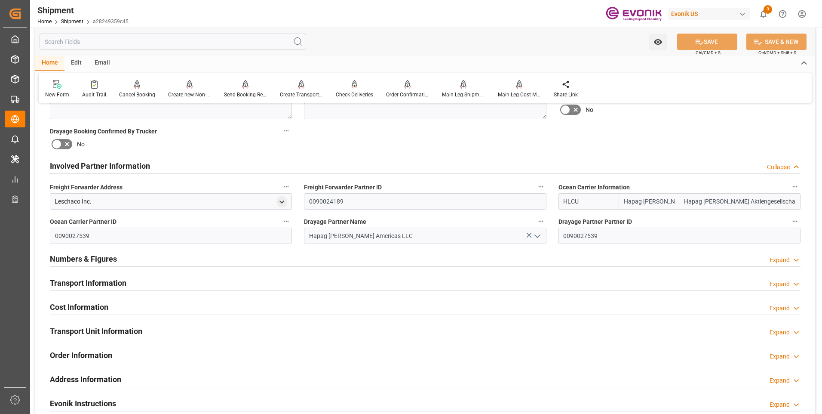
click at [126, 279] on h2 "Transport Information" at bounding box center [88, 283] width 77 height 12
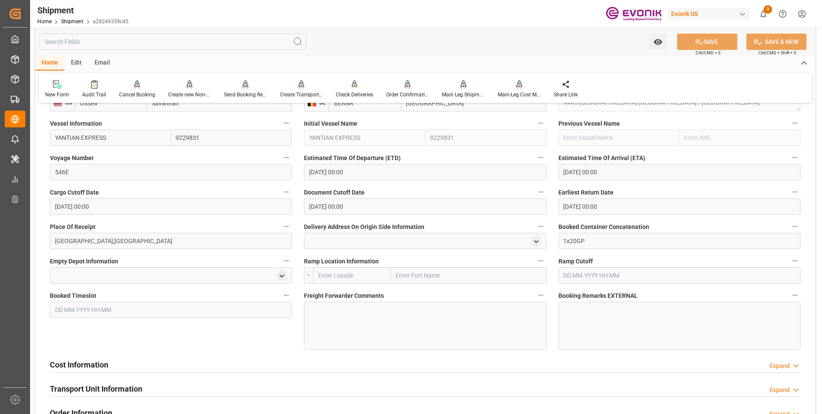
scroll to position [691, 0]
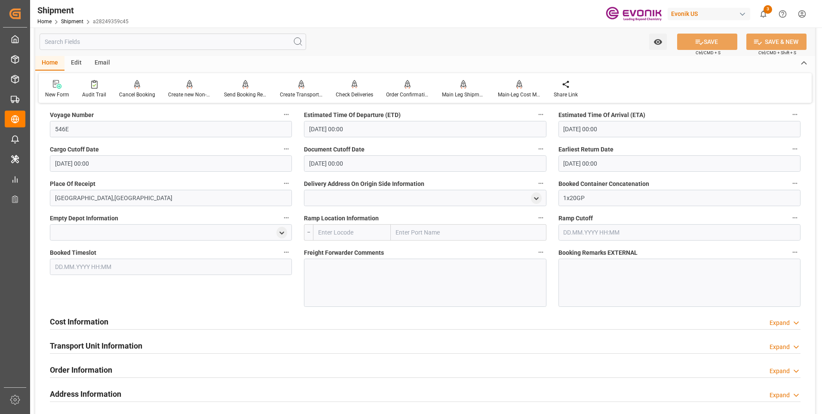
click at [93, 321] on h2 "Cost Information" at bounding box center [79, 322] width 58 height 12
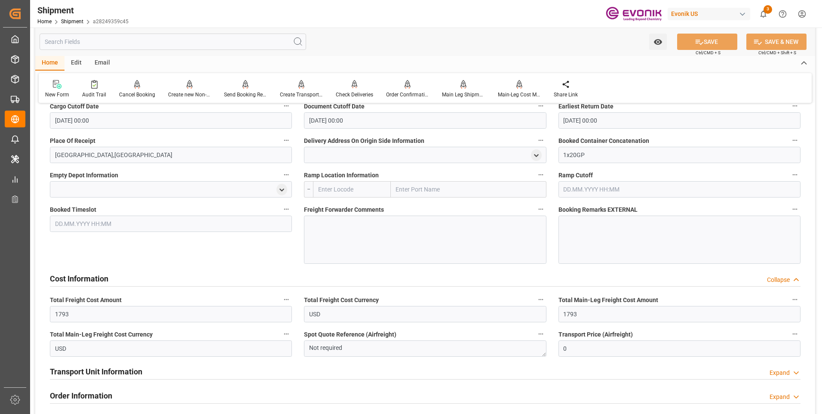
scroll to position [776, 0]
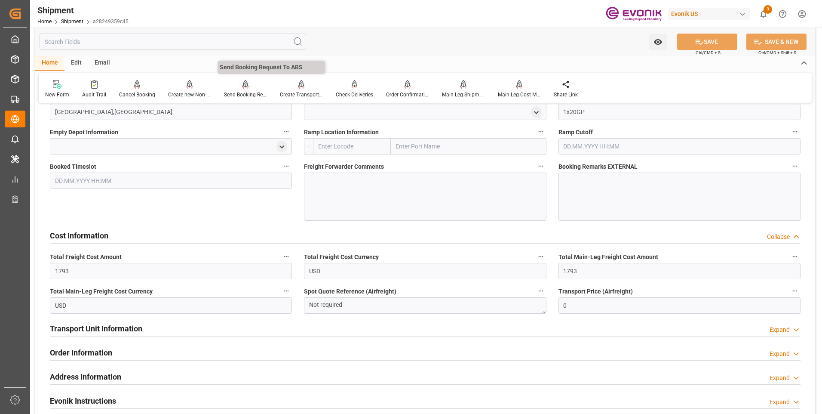
click at [249, 93] on div "Send Booking Request To ABS" at bounding box center [245, 95] width 43 height 8
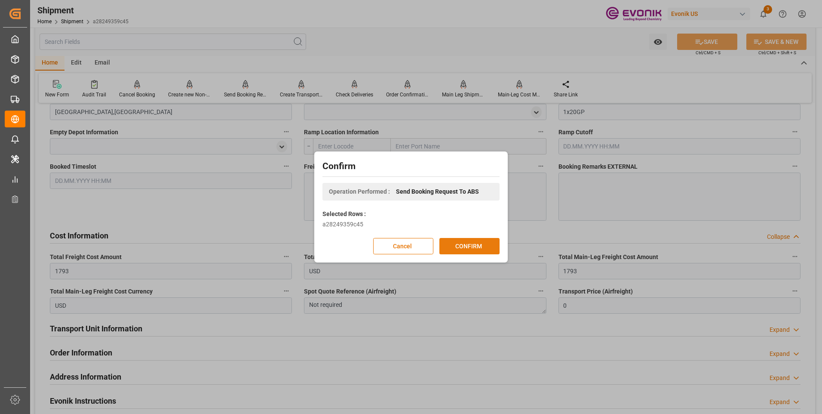
click at [480, 250] on button "CONFIRM" at bounding box center [469, 246] width 60 height 16
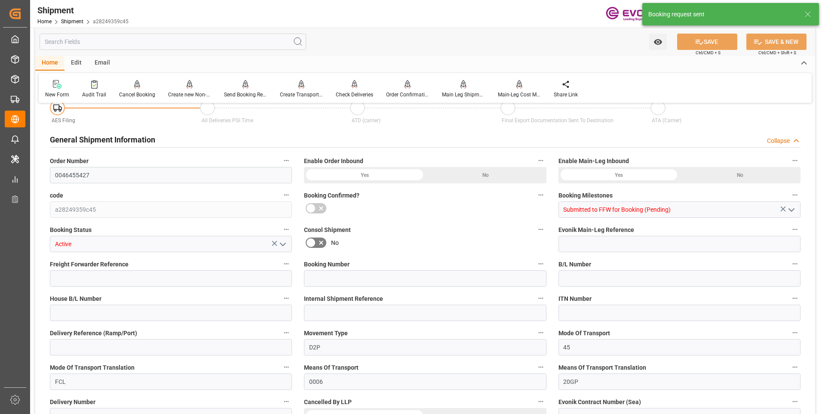
scroll to position [758, 0]
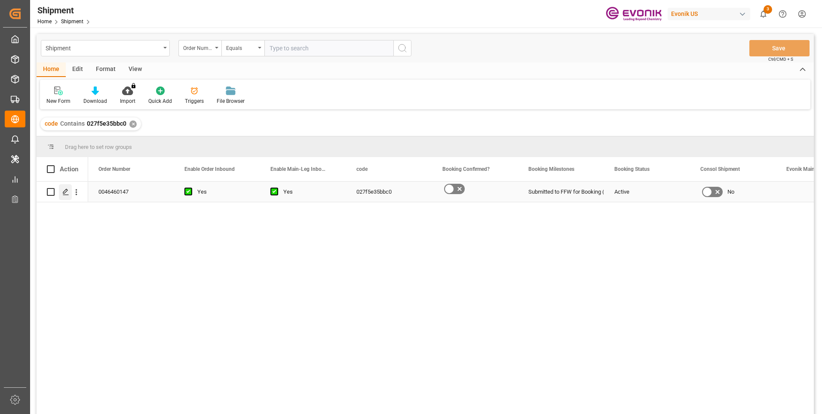
click at [64, 194] on icon "Press SPACE to select this row." at bounding box center [65, 191] width 7 height 7
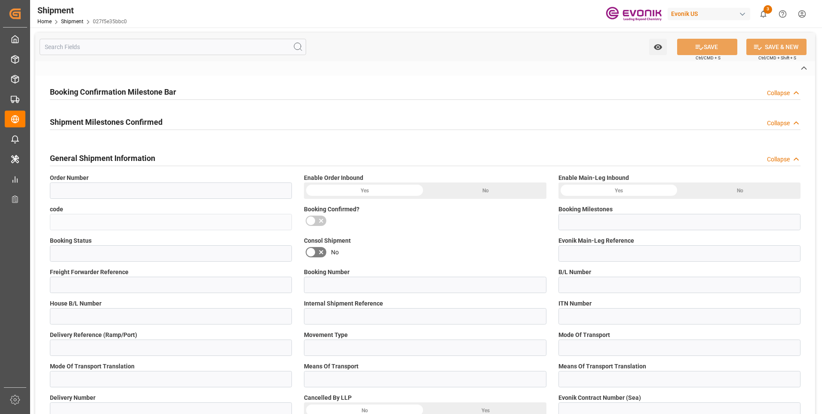
type input "0046460147"
type input "027f5e35bbc0"
type input "Submitted to FFW for Booking (Pending)"
type input "Active"
type input "D2P"
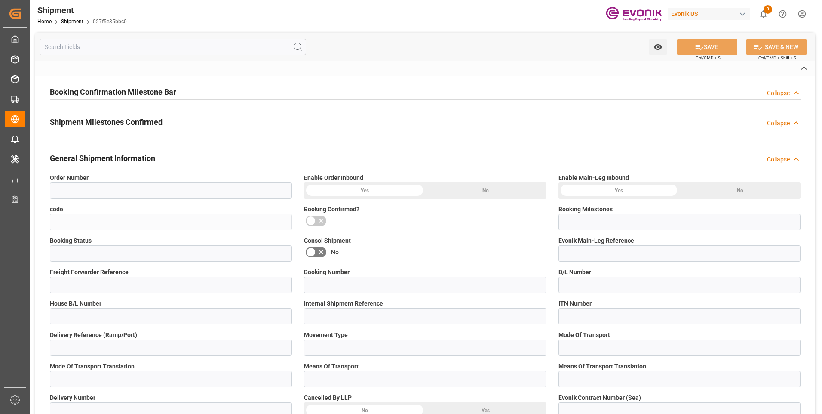
type input "45"
type input "FCL"
type input "0006"
type input "20GP"
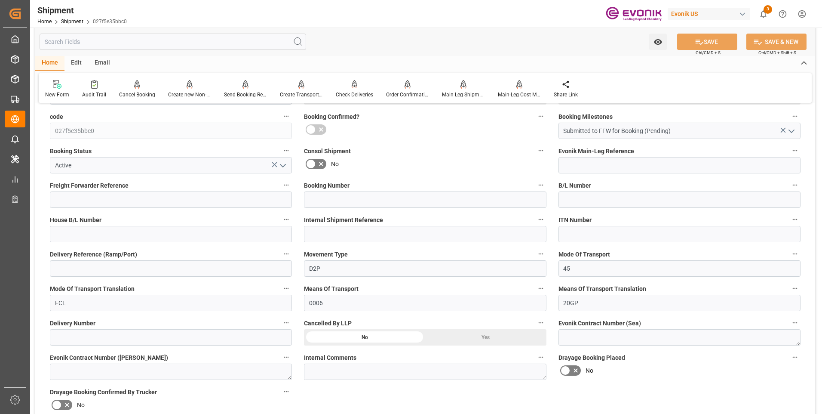
scroll to position [301, 0]
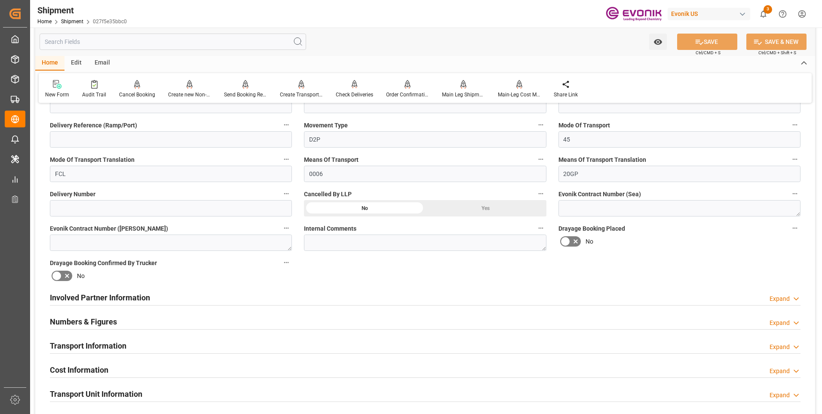
click at [137, 298] on h2 "Involved Partner Information" at bounding box center [100, 298] width 100 height 12
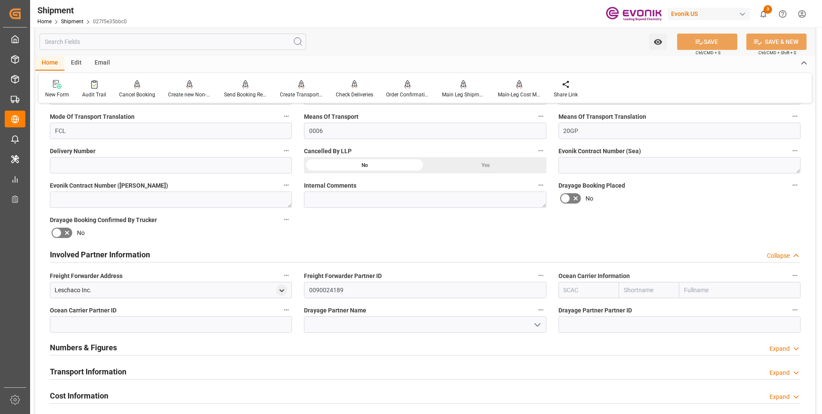
scroll to position [387, 0]
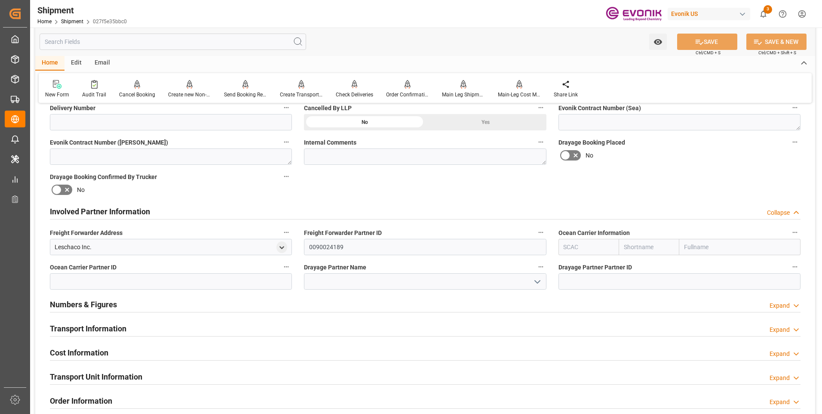
click at [634, 246] on input "text" at bounding box center [649, 247] width 61 height 16
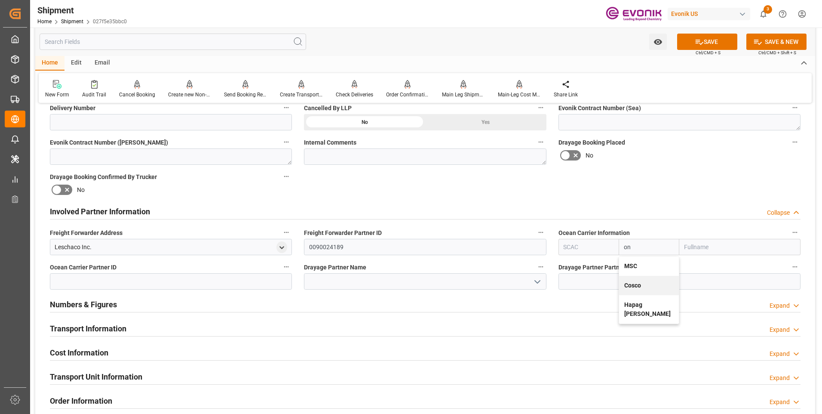
type input "one"
click at [632, 265] on b "ONE" at bounding box center [630, 265] width 12 height 7
type input "ONEY"
type input "ONE"
type input "Ocean Network Express"
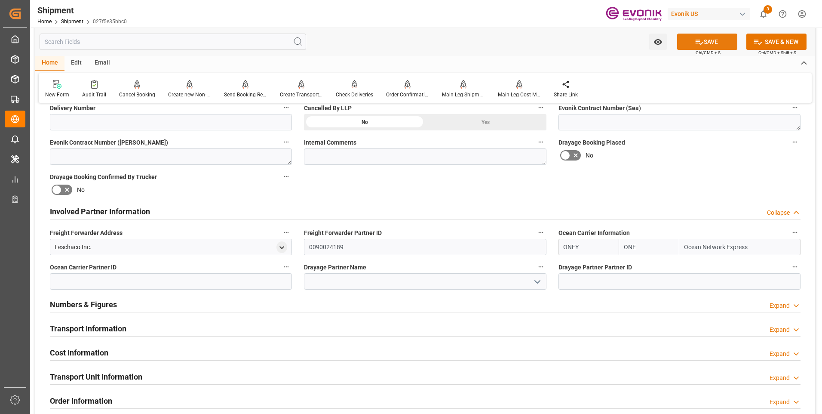
type input "ONE"
click at [719, 36] on button "SAVE" at bounding box center [707, 42] width 60 height 16
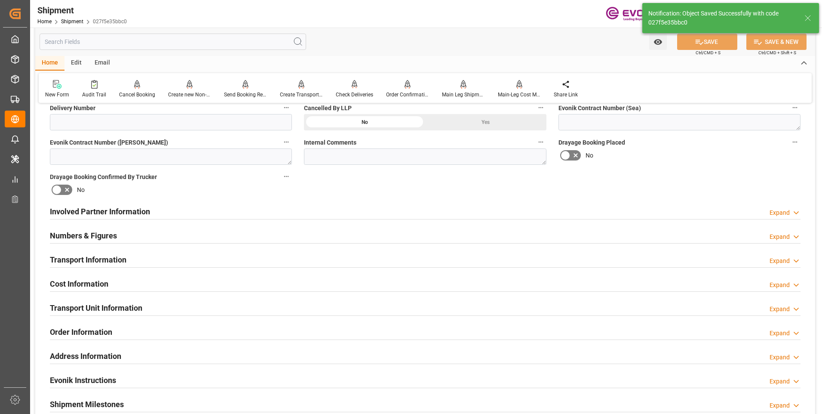
type input "0090208776"
click at [122, 210] on h2 "Involved Partner Information" at bounding box center [100, 212] width 100 height 12
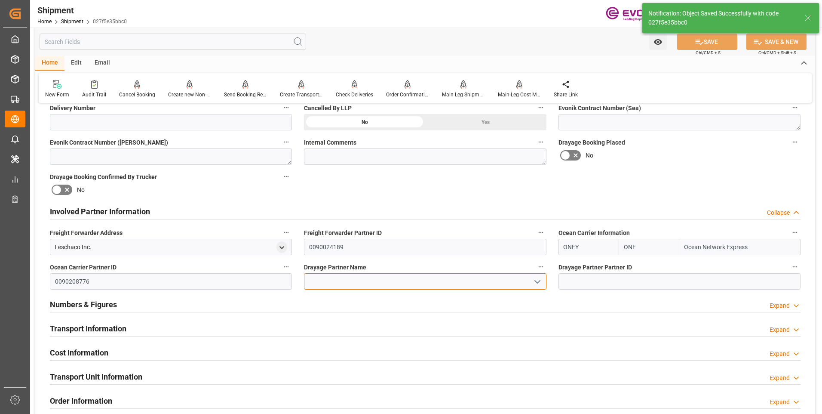
click at [338, 279] on input at bounding box center [425, 281] width 242 height 16
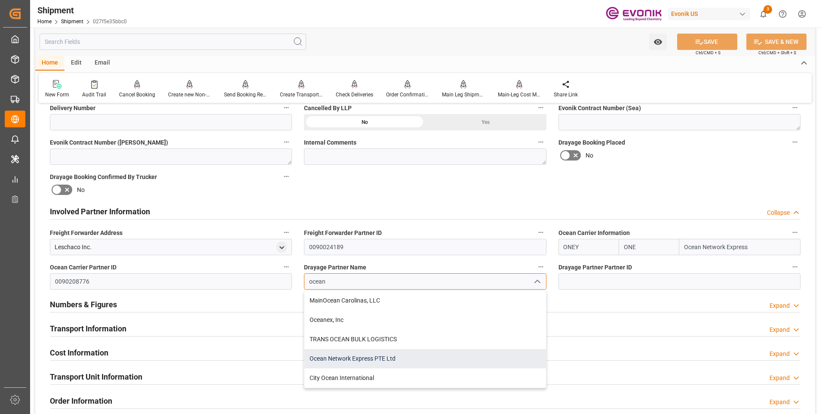
click at [380, 357] on div "Ocean Network Express PTE Ltd" at bounding box center [424, 358] width 241 height 19
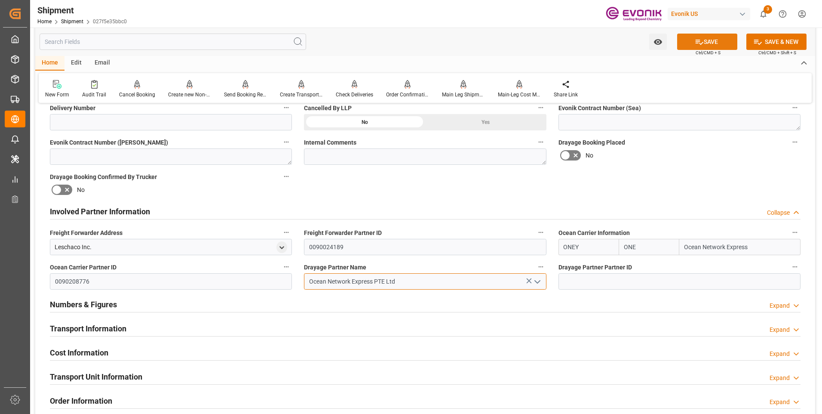
type input "Ocean Network Express PTE Ltd"
click at [697, 41] on icon at bounding box center [700, 42] width 8 height 5
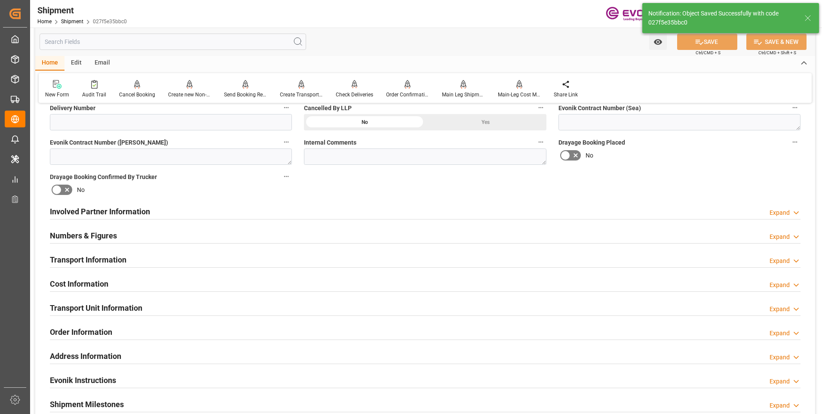
type input "0090208776"
click at [144, 212] on h2 "Involved Partner Information" at bounding box center [100, 212] width 100 height 12
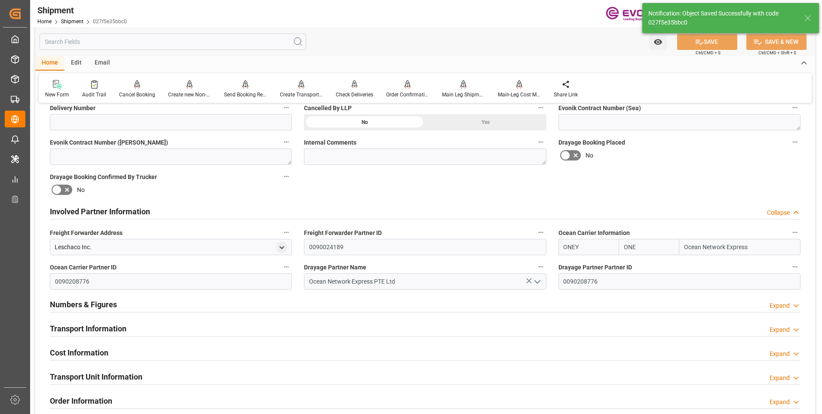
click at [114, 325] on h2 "Transport Information" at bounding box center [88, 328] width 77 height 12
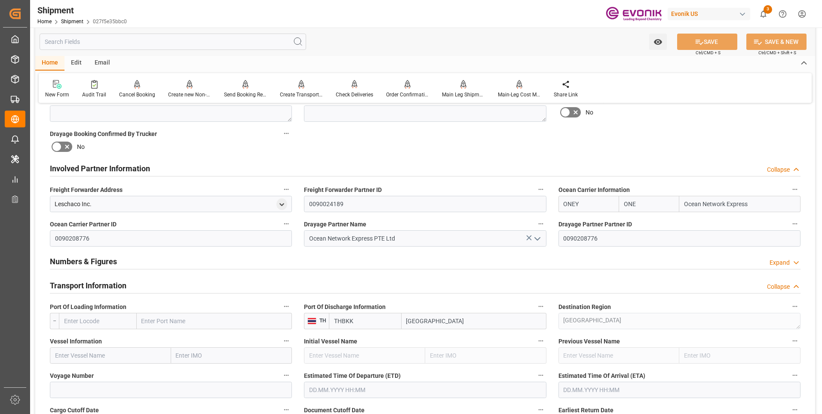
scroll to position [516, 0]
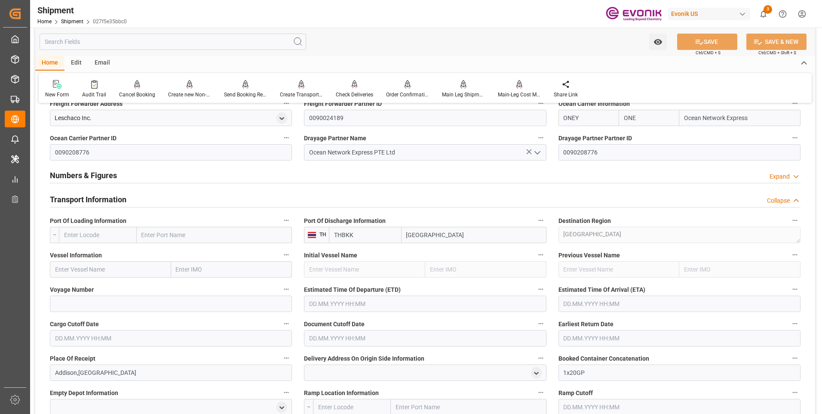
click at [80, 236] on input "text" at bounding box center [98, 235] width 78 height 16
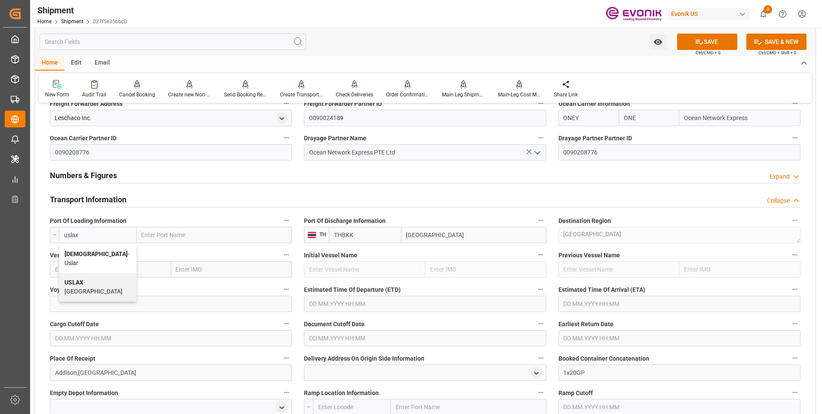
click at [104, 279] on span "USLAX - Los Angeles" at bounding box center [93, 287] width 58 height 16
type input "USLAX"
type input "[GEOGRAPHIC_DATA]"
type input "USLAX"
click at [130, 270] on input "text" at bounding box center [110, 269] width 121 height 16
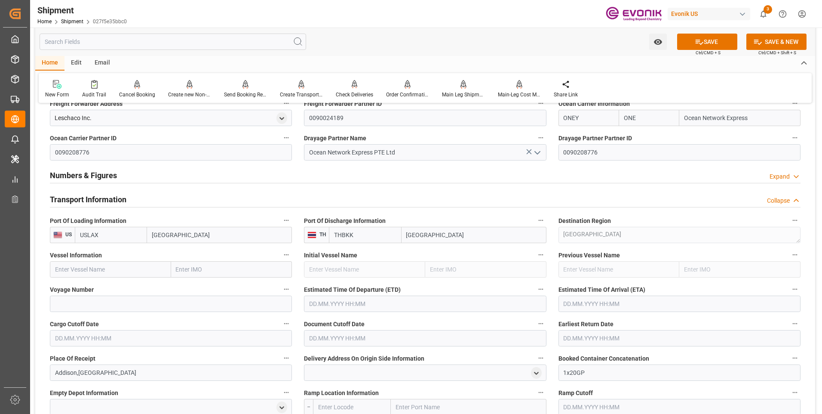
click at [121, 268] on input "text" at bounding box center [110, 269] width 121 height 16
paste input "ONE HOUSTON"
click at [107, 288] on span "ONE Houston - 9566382" at bounding box center [104, 288] width 98 height 7
type input "ONE Houston"
type input "9566382"
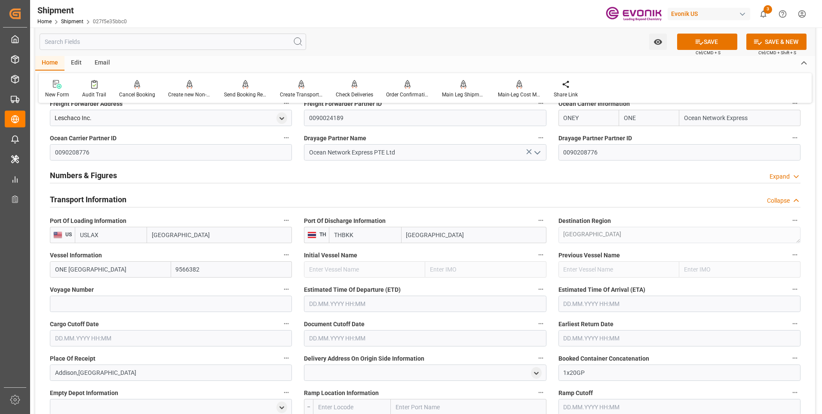
type input "ONE Houston"
click at [142, 301] on input at bounding box center [171, 303] width 242 height 16
paste input "061W"
type input "061W"
click at [335, 304] on input "text" at bounding box center [425, 303] width 242 height 16
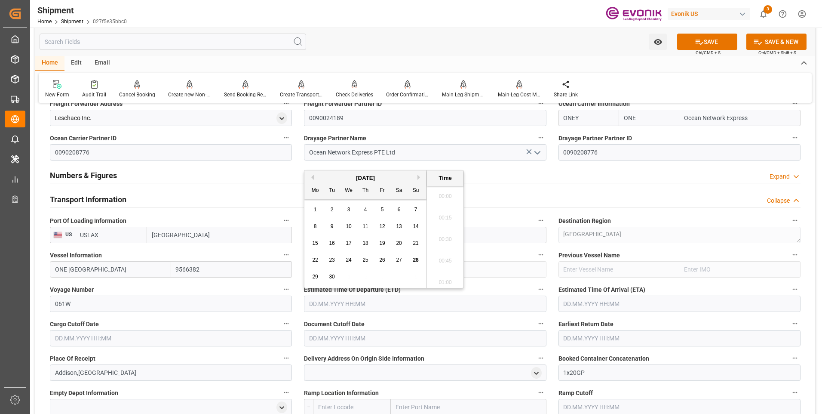
scroll to position [1895, 0]
click at [420, 178] on button "Next Month" at bounding box center [419, 177] width 5 height 5
click at [420, 177] on button "Next Month" at bounding box center [419, 177] width 5 height 5
click at [319, 258] on div "17" at bounding box center [315, 260] width 11 height 10
type input "17.11.2025 00:00"
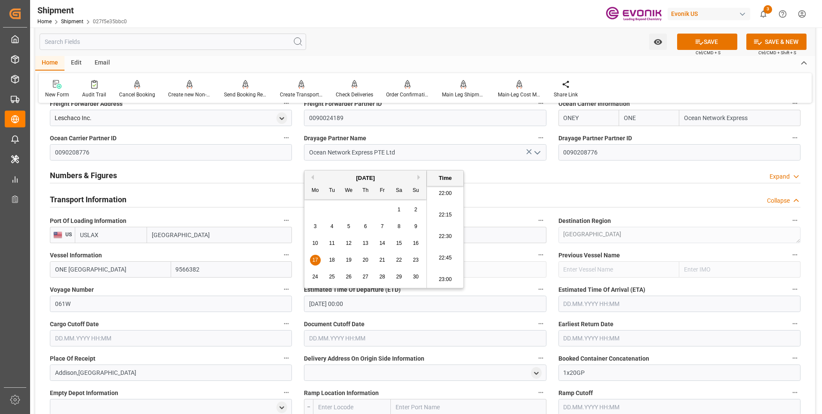
click at [574, 300] on input "text" at bounding box center [680, 303] width 242 height 16
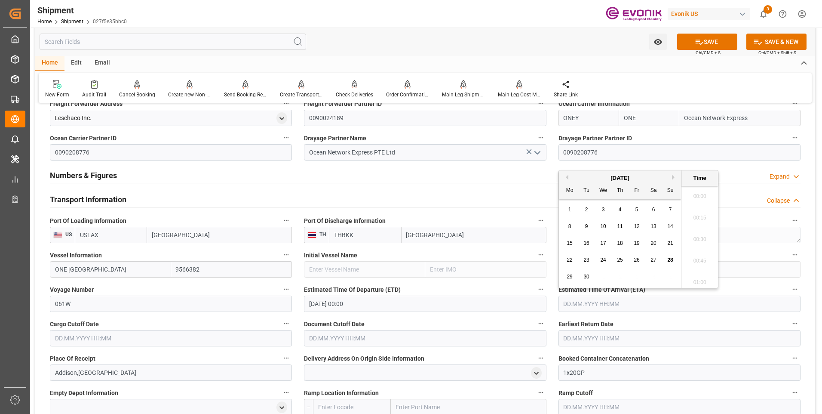
scroll to position [1916, 0]
click at [674, 175] on button "Next Month" at bounding box center [674, 177] width 5 height 5
click at [673, 178] on button "Next Month" at bounding box center [674, 177] width 5 height 5
click at [668, 261] on span "28" at bounding box center [670, 260] width 6 height 6
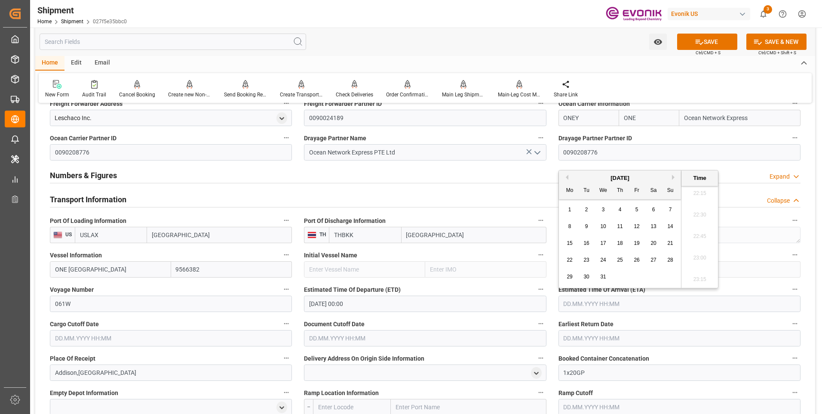
type input "28.12.2025 00:00"
click at [132, 339] on input "text" at bounding box center [171, 338] width 242 height 16
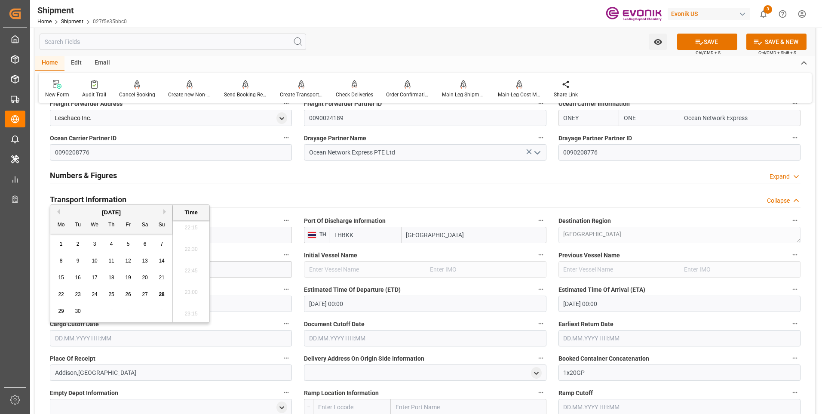
click at [166, 212] on button "Next Month" at bounding box center [165, 211] width 5 height 5
click at [129, 310] on span "31" at bounding box center [128, 311] width 6 height 6
type input "31.10.2025 00:00"
drag, startPoint x: 316, startPoint y: 338, endPoint x: 320, endPoint y: 326, distance: 12.4
click at [316, 337] on input "text" at bounding box center [425, 338] width 242 height 16
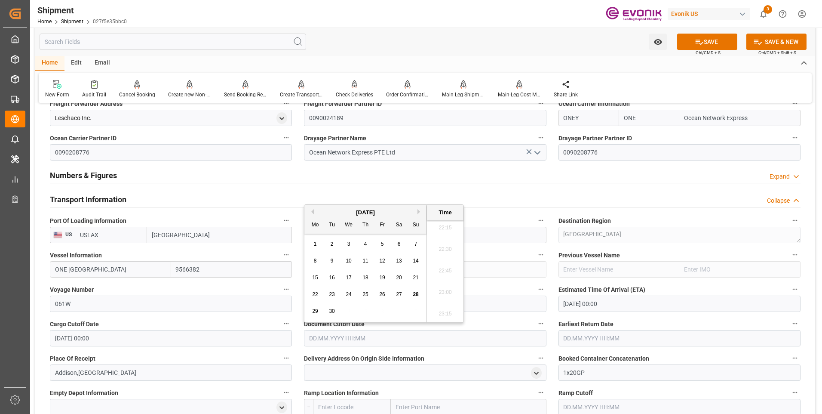
drag, startPoint x: 418, startPoint y: 216, endPoint x: 412, endPoint y: 236, distance: 21.1
click at [418, 217] on div "Mo Tu We Th Fr Sa Su" at bounding box center [365, 225] width 122 height 17
click at [420, 211] on button "Next Month" at bounding box center [419, 211] width 5 height 5
click at [381, 313] on span "31" at bounding box center [382, 311] width 6 height 6
type input "31.10.2025 00:00"
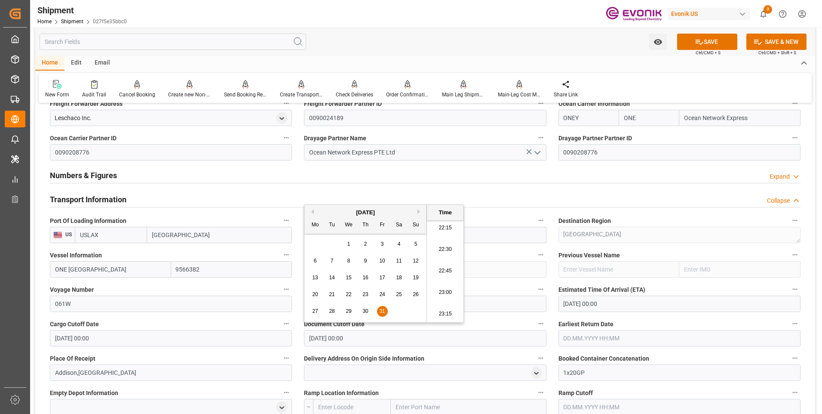
click at [577, 337] on input "text" at bounding box center [680, 338] width 242 height 16
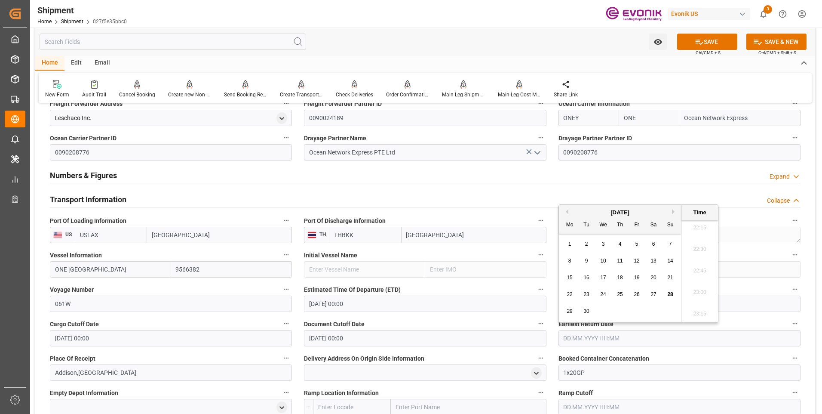
click at [675, 212] on button "Next Month" at bounding box center [674, 211] width 5 height 5
click at [635, 311] on span "31" at bounding box center [637, 311] width 6 height 6
type input "31.10.2025 00:00"
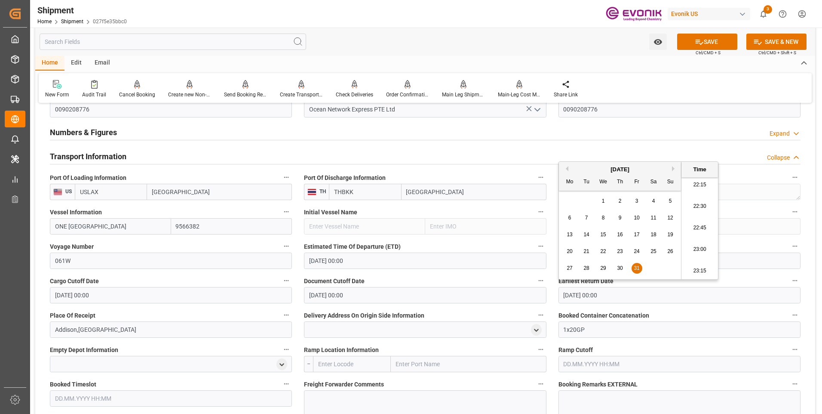
click at [249, 241] on label "Voyage Number" at bounding box center [171, 246] width 242 height 12
click at [281, 241] on button "Voyage Number" at bounding box center [286, 245] width 11 height 11
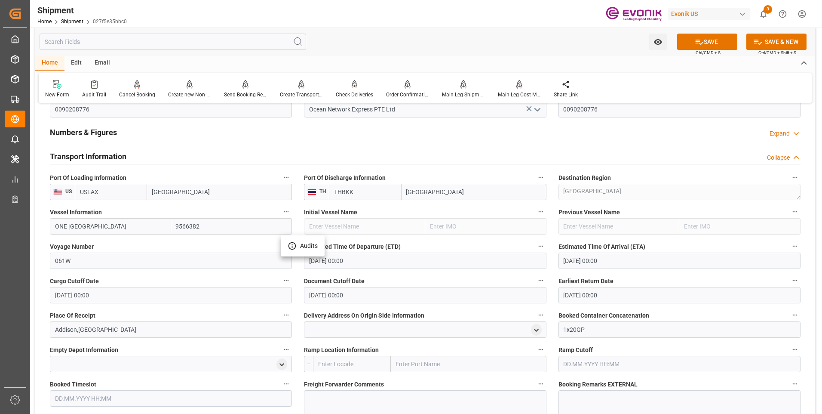
click at [508, 174] on div at bounding box center [411, 207] width 822 height 414
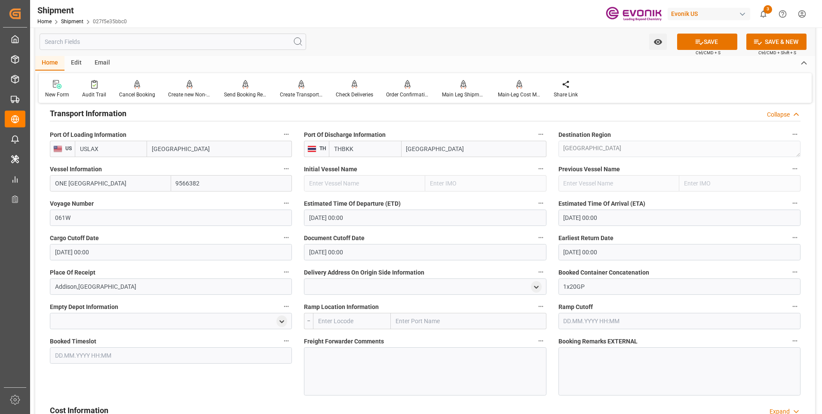
scroll to position [645, 0]
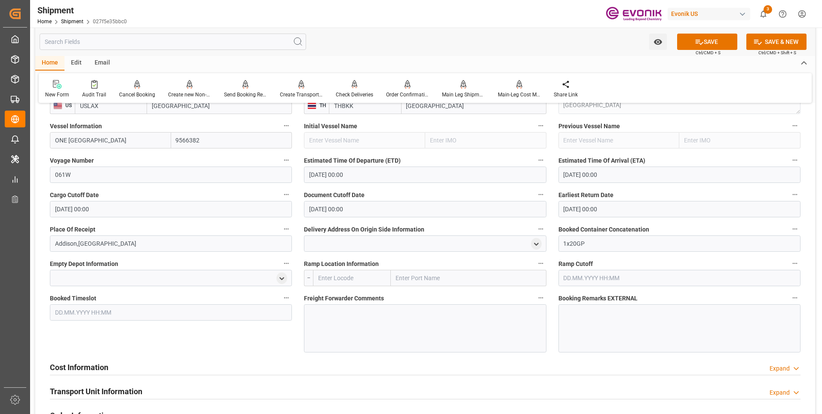
click at [690, 43] on button "SAVE" at bounding box center [707, 42] width 60 height 16
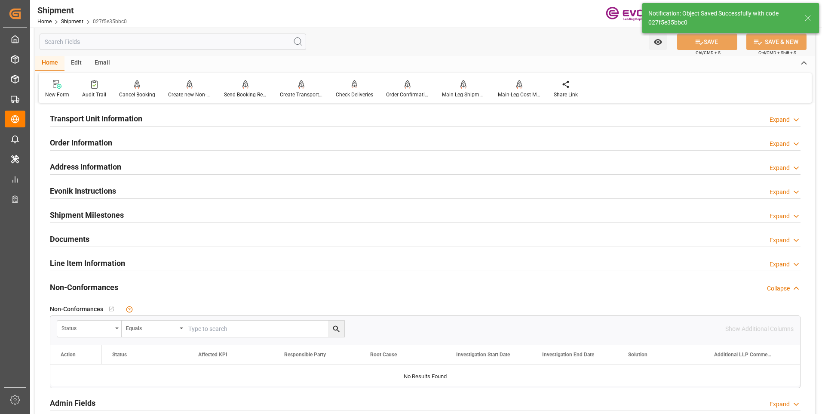
scroll to position [447, 0]
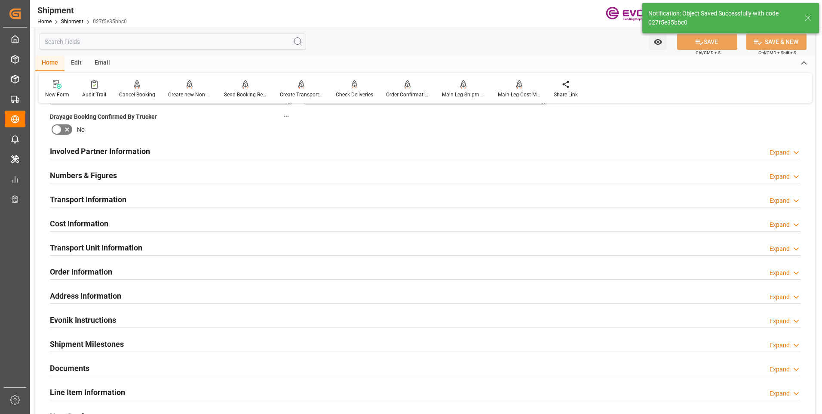
click at [110, 152] on h2 "Involved Partner Information" at bounding box center [100, 151] width 100 height 12
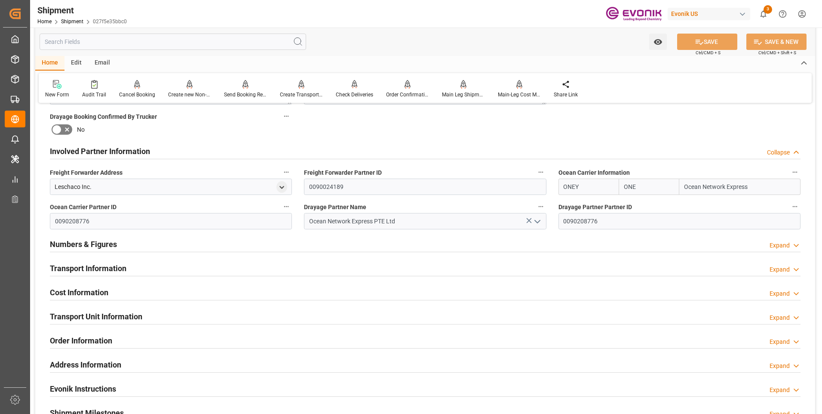
drag, startPoint x: 101, startPoint y: 267, endPoint x: 178, endPoint y: 261, distance: 78.0
click at [101, 267] on h2 "Transport Information" at bounding box center [88, 268] width 77 height 12
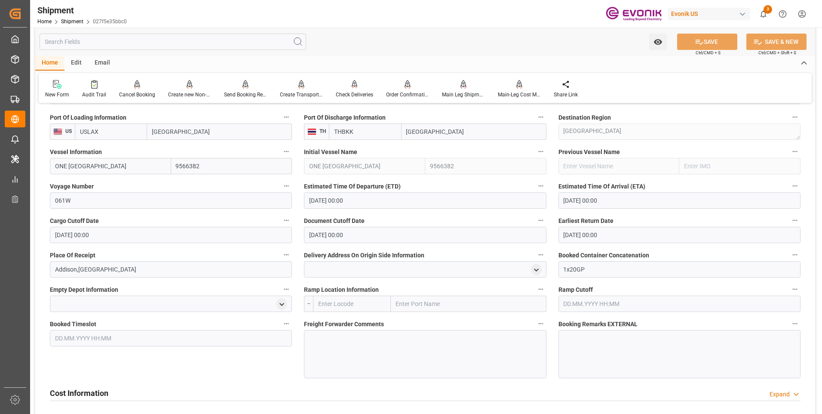
scroll to position [705, 0]
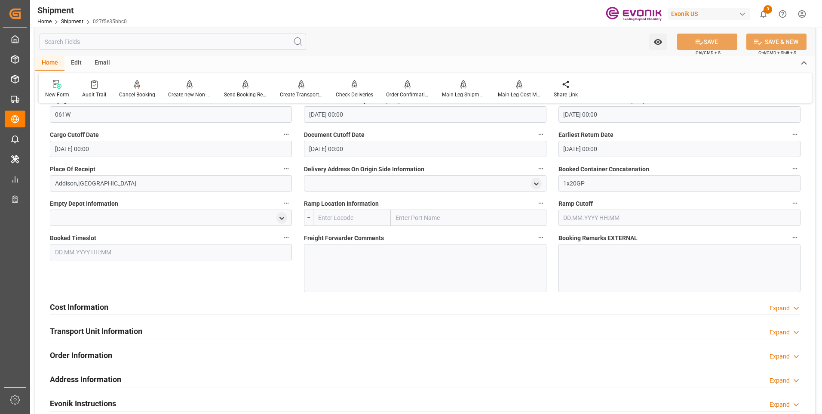
click at [103, 306] on h2 "Cost Information" at bounding box center [79, 307] width 58 height 12
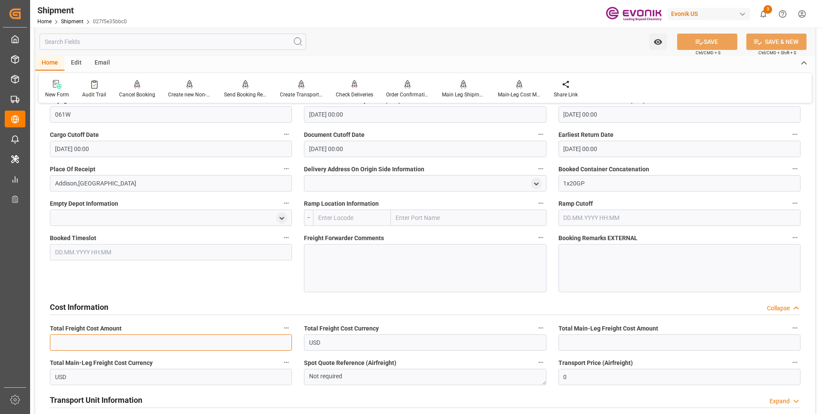
click at [102, 341] on input "text" at bounding box center [171, 342] width 242 height 16
type input "1700"
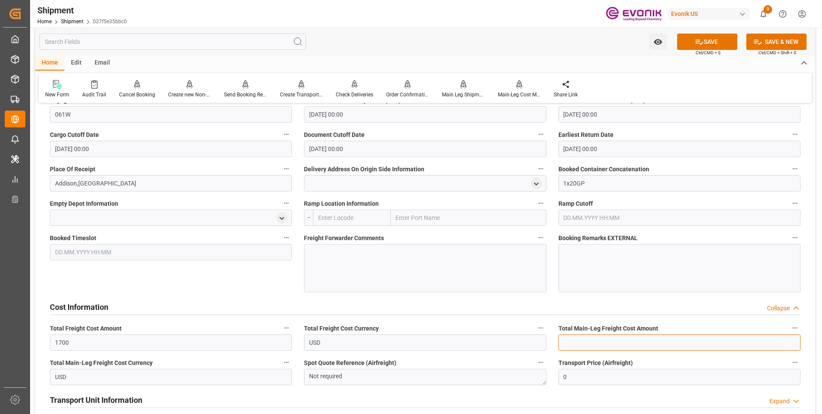
click at [627, 344] on input "text" at bounding box center [680, 342] width 242 height 16
type input "1700"
drag, startPoint x: 688, startPoint y: 40, endPoint x: 688, endPoint y: 109, distance: 68.8
click at [688, 40] on button "SAVE" at bounding box center [707, 42] width 60 height 16
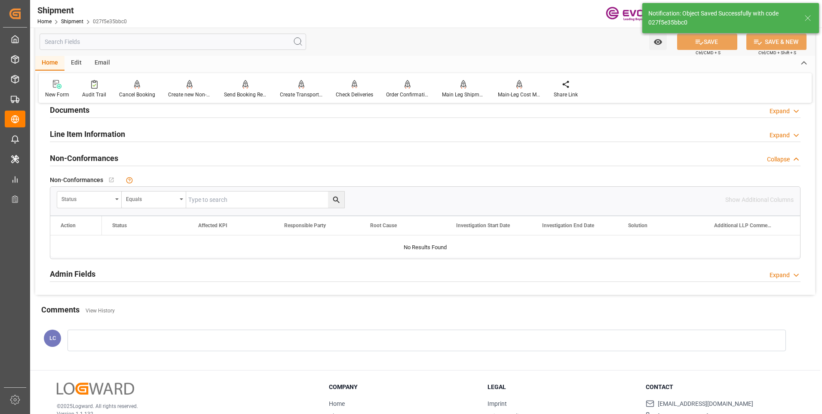
scroll to position [364, 0]
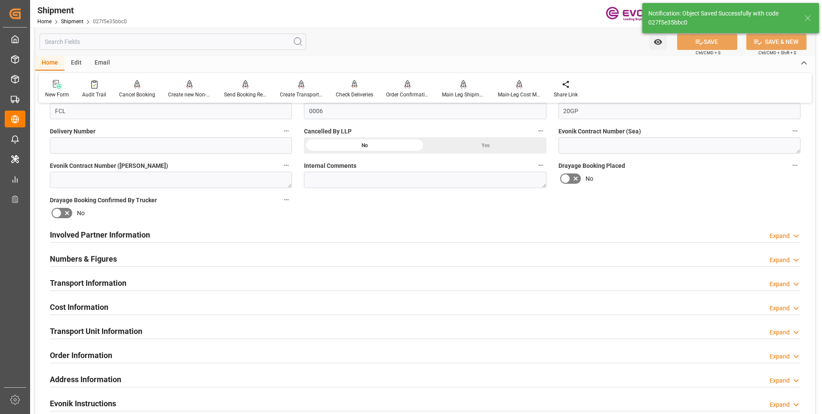
click at [145, 229] on h2 "Involved Partner Information" at bounding box center [100, 235] width 100 height 12
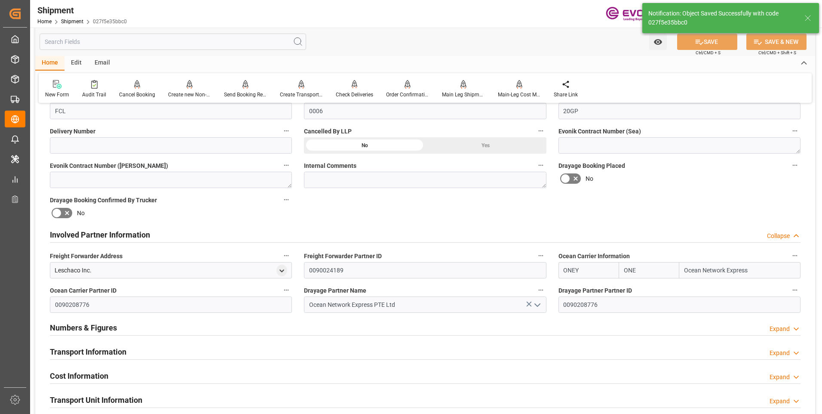
scroll to position [433, 0]
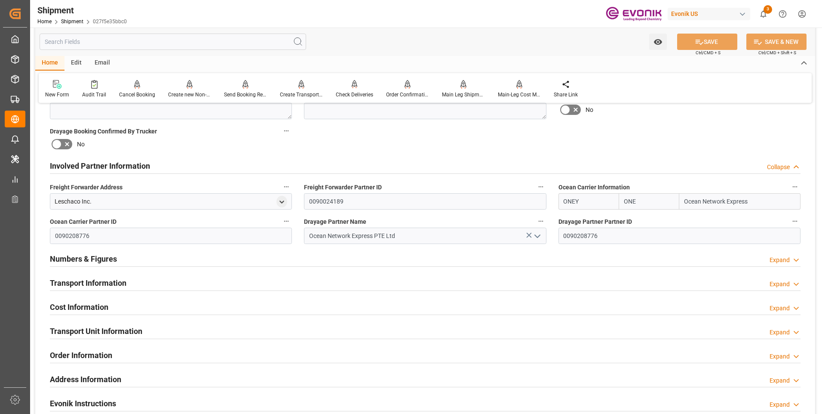
click at [107, 279] on h2 "Transport Information" at bounding box center [88, 283] width 77 height 12
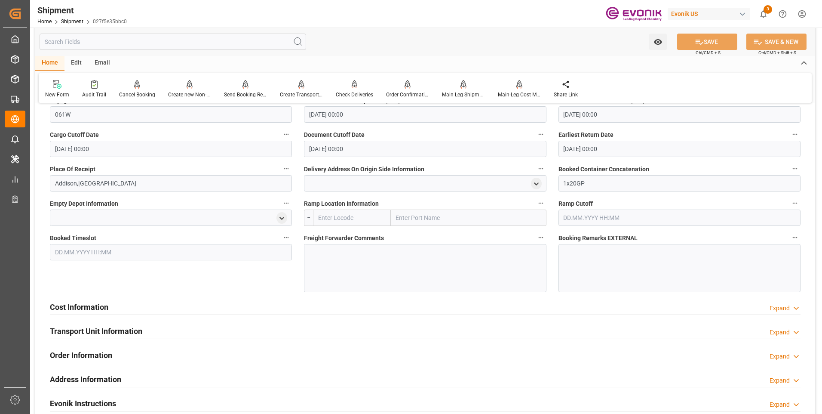
click at [107, 309] on h2 "Cost Information" at bounding box center [79, 307] width 58 height 12
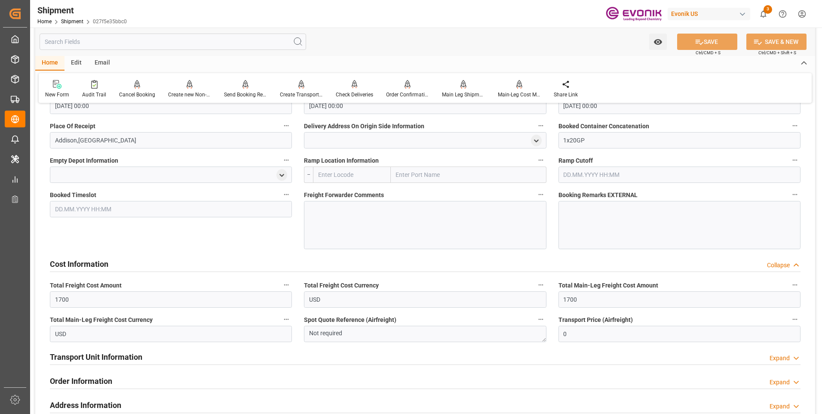
scroll to position [877, 0]
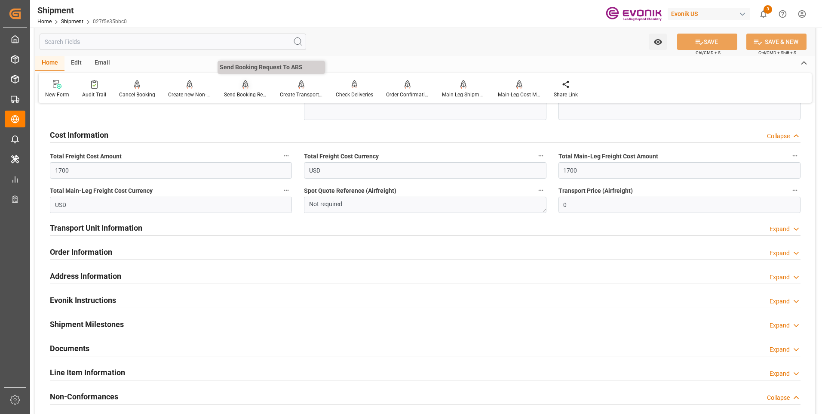
click at [242, 87] on icon at bounding box center [245, 83] width 6 height 7
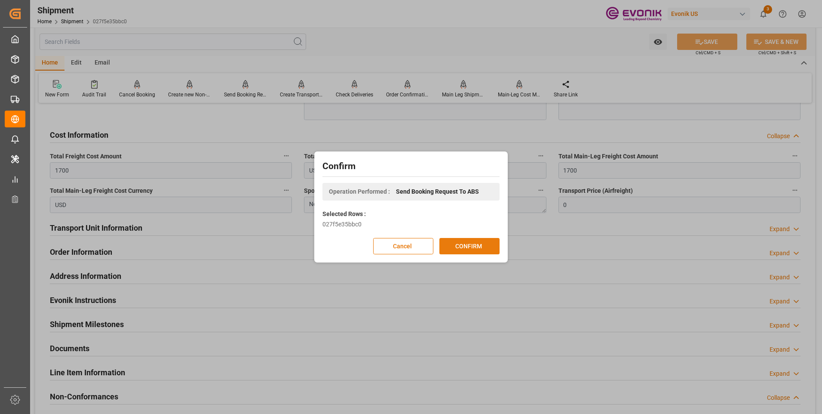
click at [463, 244] on button "CONFIRM" at bounding box center [469, 246] width 60 height 16
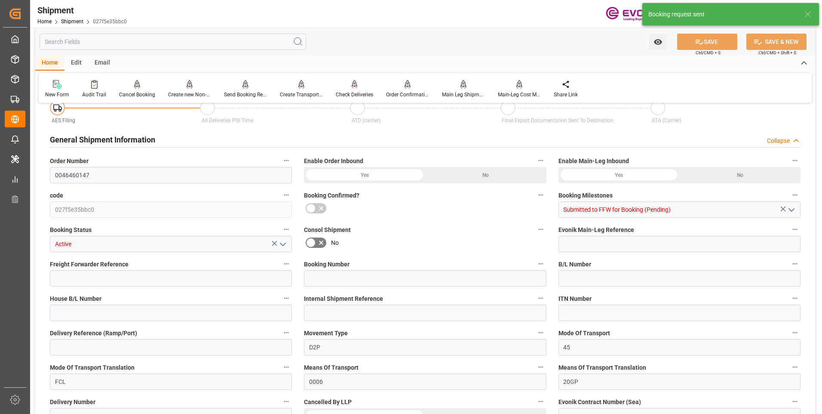
scroll to position [758, 0]
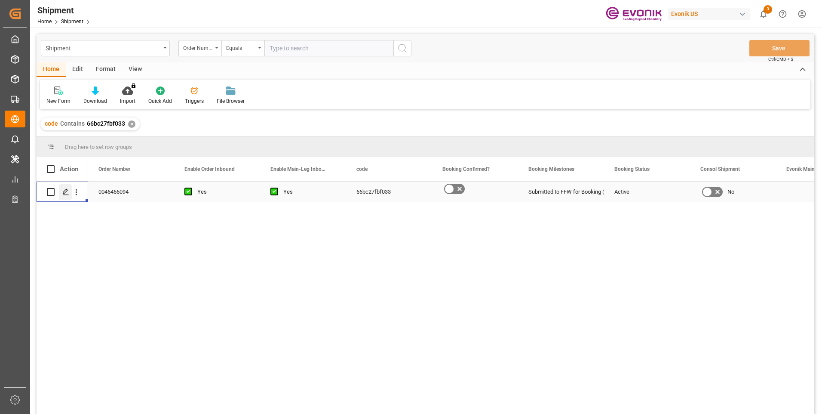
click at [62, 193] on div "Press SPACE to select this row." at bounding box center [65, 192] width 13 height 16
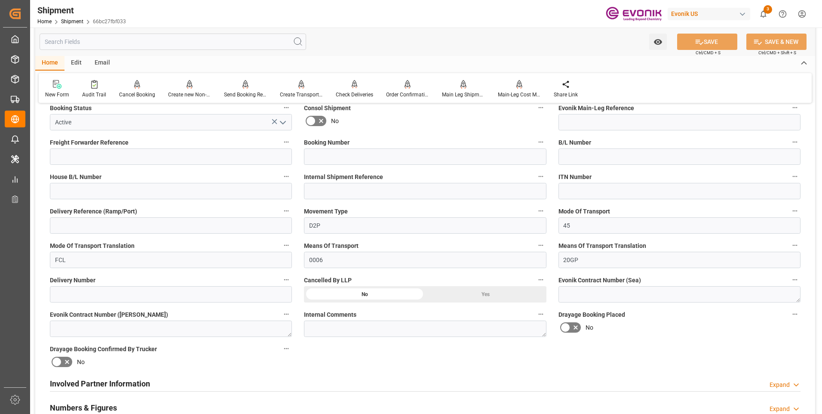
scroll to position [344, 0]
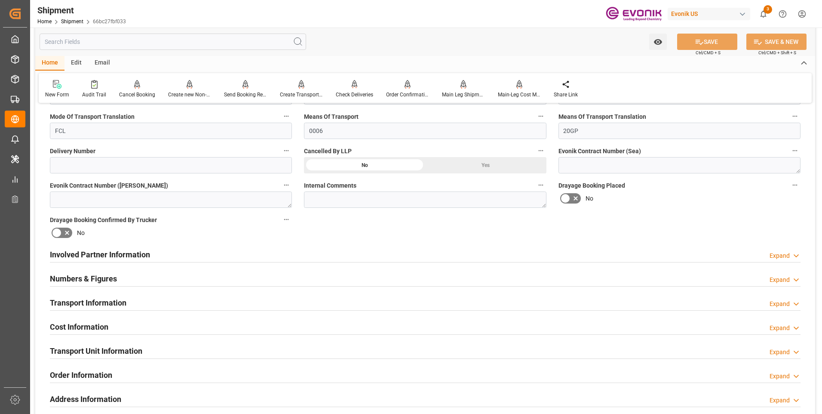
click at [117, 257] on h2 "Involved Partner Information" at bounding box center [100, 255] width 100 height 12
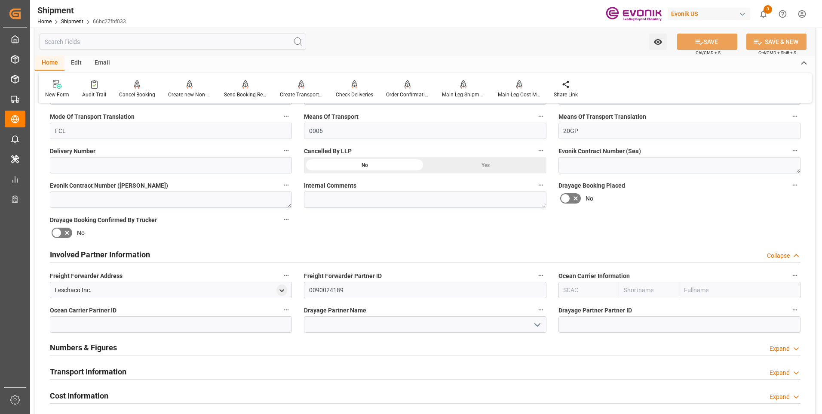
click at [650, 289] on input "text" at bounding box center [649, 290] width 61 height 16
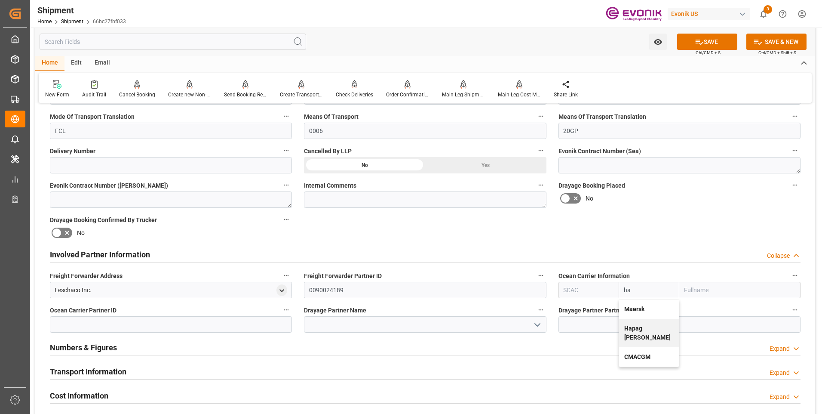
type input "hap"
click at [650, 306] on b "Hapag Lloyd" at bounding box center [647, 313] width 46 height 16
type input "HLCU"
type input "Hapag Lloyd"
type input "Hapag Lloyd Aktiengesellschaft"
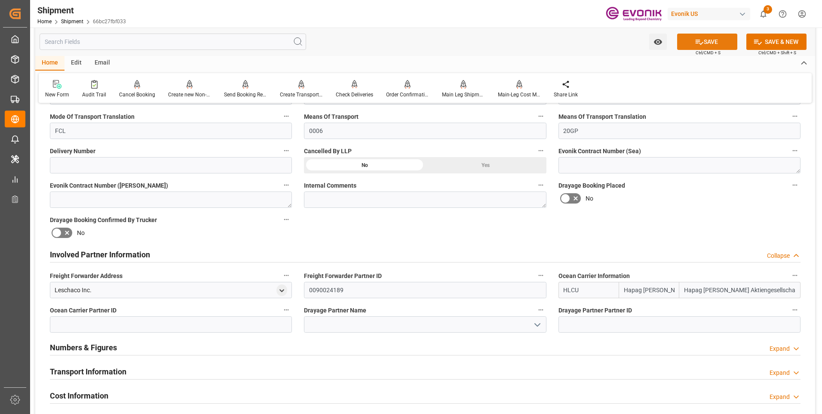
type input "Hapag Lloyd"
click at [697, 37] on button "SAVE" at bounding box center [707, 42] width 60 height 16
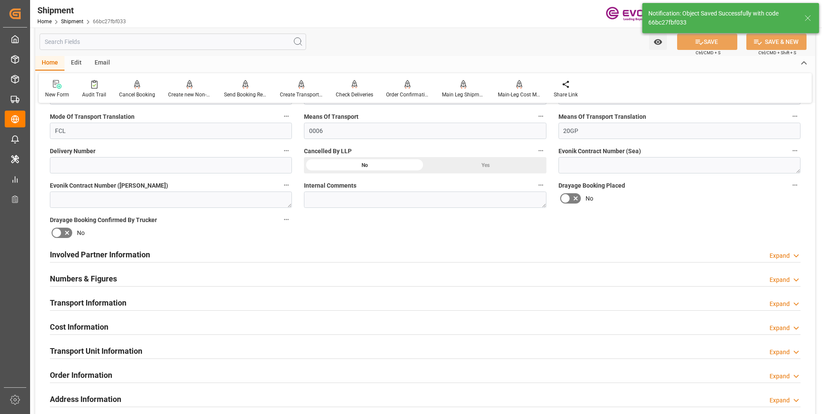
type input "0090027539"
drag, startPoint x: 184, startPoint y: 258, endPoint x: 208, endPoint y: 279, distance: 31.7
click at [184, 258] on div "Involved Partner Information Expand" at bounding box center [425, 254] width 751 height 16
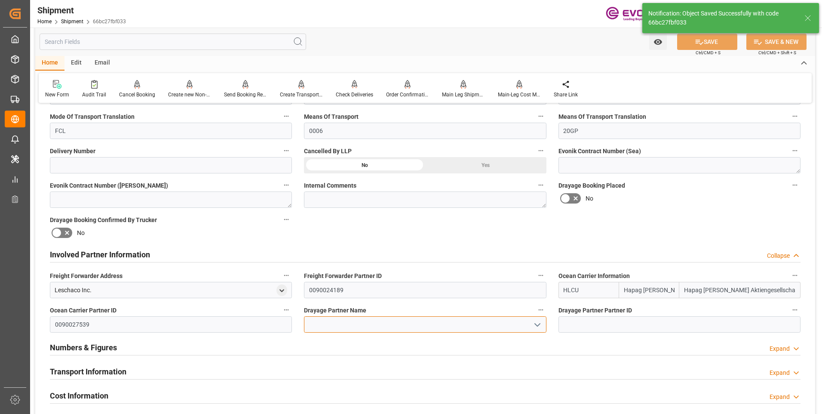
click at [368, 319] on input at bounding box center [425, 324] width 242 height 16
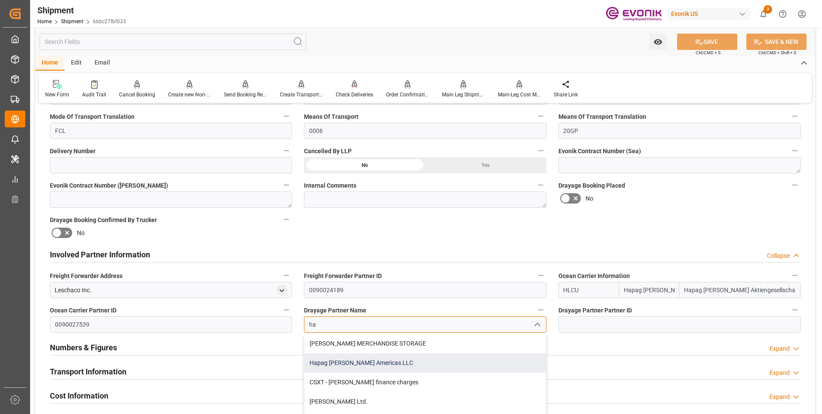
click at [352, 359] on div "Hapag Lloyd Americas LLC" at bounding box center [424, 362] width 241 height 19
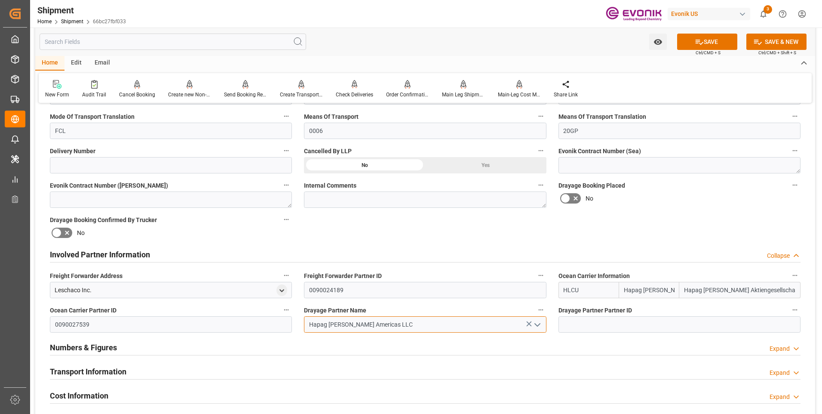
type input "Hapag Lloyd Americas LLC"
click at [696, 43] on icon at bounding box center [700, 42] width 8 height 5
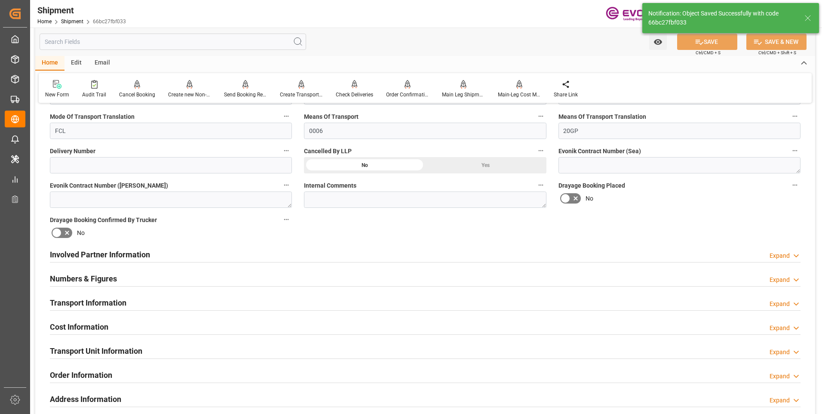
click at [150, 251] on div "Involved Partner Information Expand" at bounding box center [425, 254] width 751 height 16
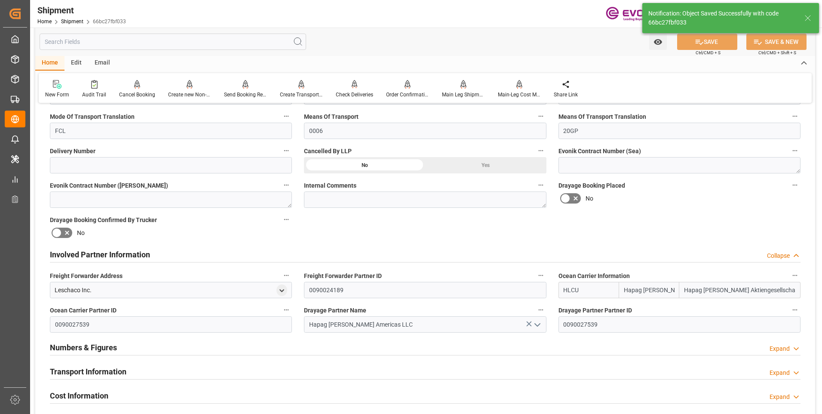
scroll to position [430, 0]
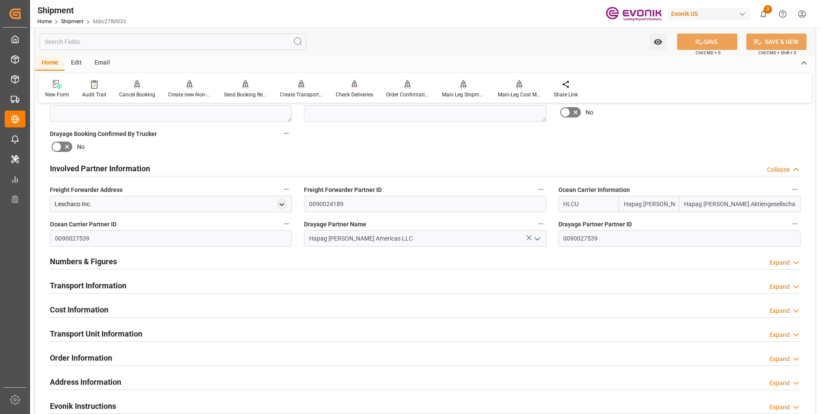
click at [117, 294] on div "Transport Information Expand" at bounding box center [425, 285] width 763 height 24
click at [119, 285] on h2 "Transport Information" at bounding box center [88, 285] width 77 height 12
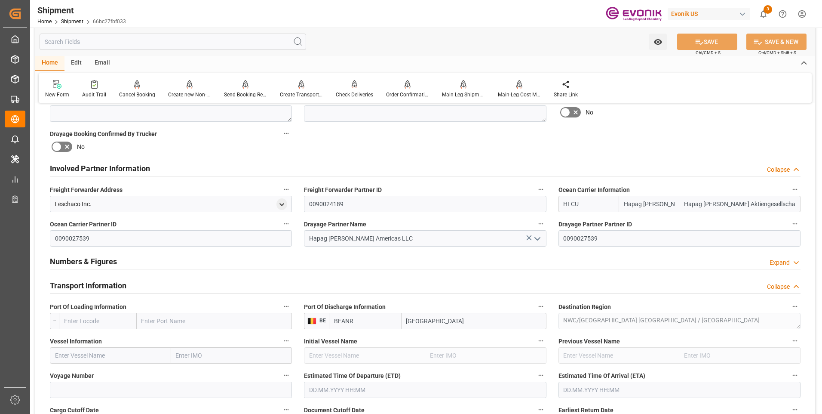
scroll to position [516, 0]
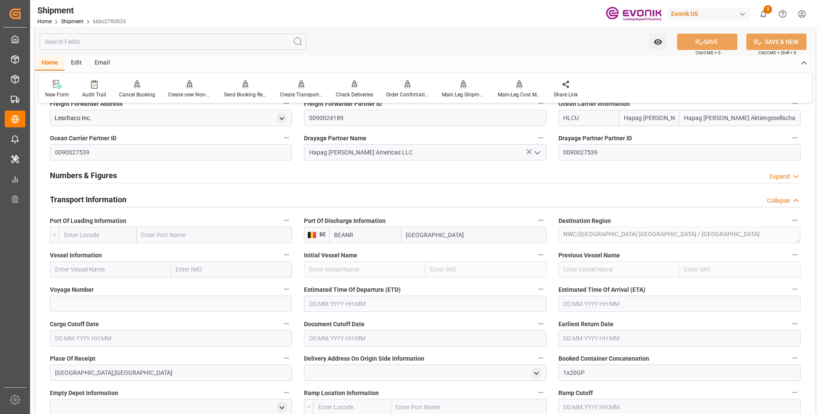
click at [89, 238] on input "text" at bounding box center [98, 235] width 78 height 16
click at [97, 271] on span "USSAV - Savannah" at bounding box center [88, 273] width 48 height 7
type input "USSAV"
type input "Savannah"
type input "USSAV"
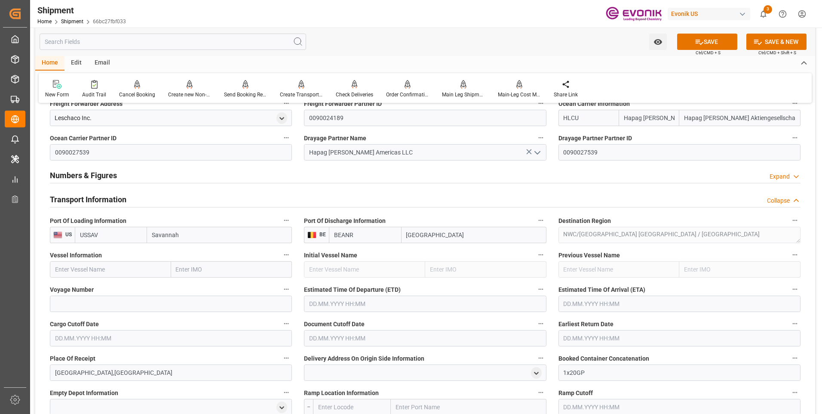
click at [89, 268] on input "text" at bounding box center [110, 269] width 121 height 16
paste input "YANTIAN EXPRESS"
type input "YANTIAN EXPRESS"
click at [97, 287] on b "YANTIAN EXPRESS" at bounding box center [81, 288] width 53 height 7
type input "9229831"
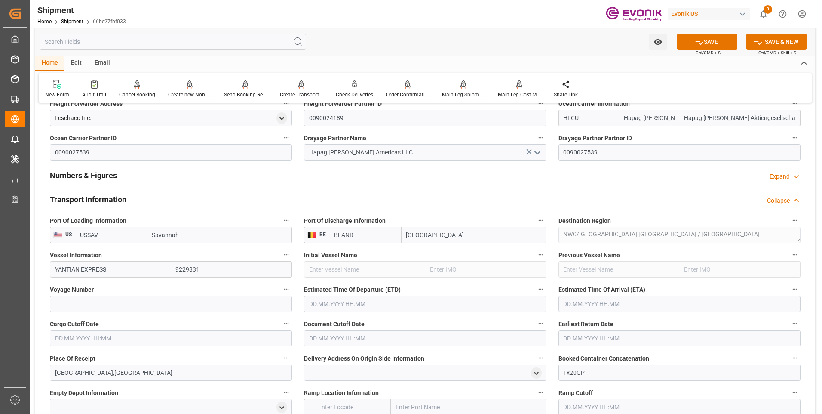
type input "YANTIAN EXPRESS"
click at [91, 300] on input at bounding box center [171, 303] width 242 height 16
paste input "546E"
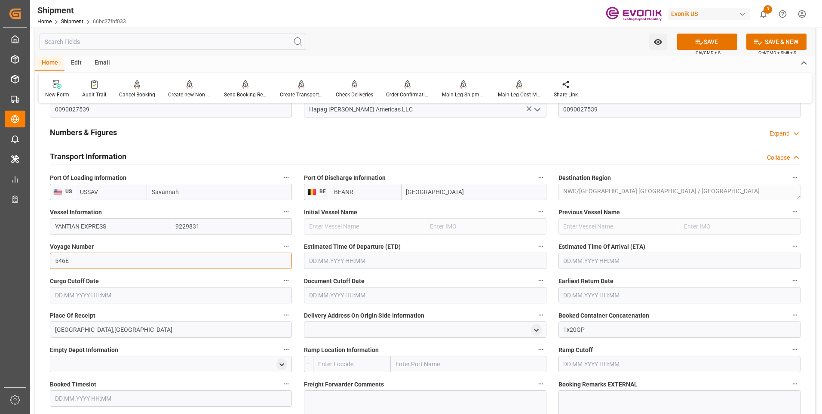
type input "546E"
click at [335, 260] on input "text" at bounding box center [425, 260] width 242 height 16
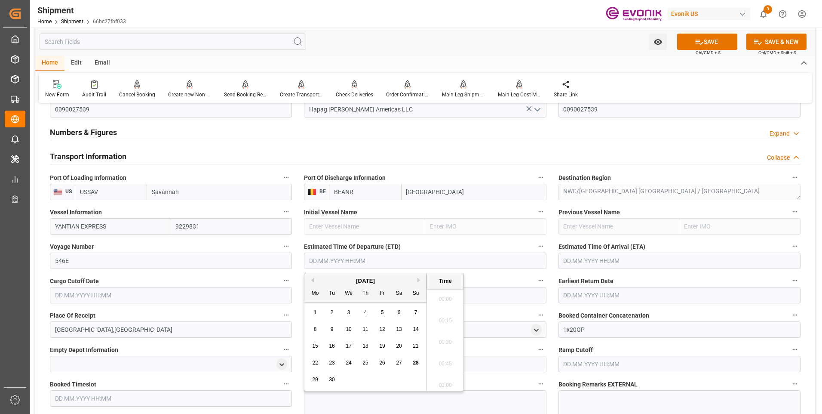
scroll to position [1959, 0]
click at [422, 283] on div "September 2025" at bounding box center [365, 280] width 122 height 9
click at [417, 280] on div "September 2025" at bounding box center [365, 280] width 122 height 9
click at [421, 283] on div "September 2025" at bounding box center [365, 280] width 122 height 9
click at [417, 279] on button "Next Month" at bounding box center [419, 279] width 5 height 5
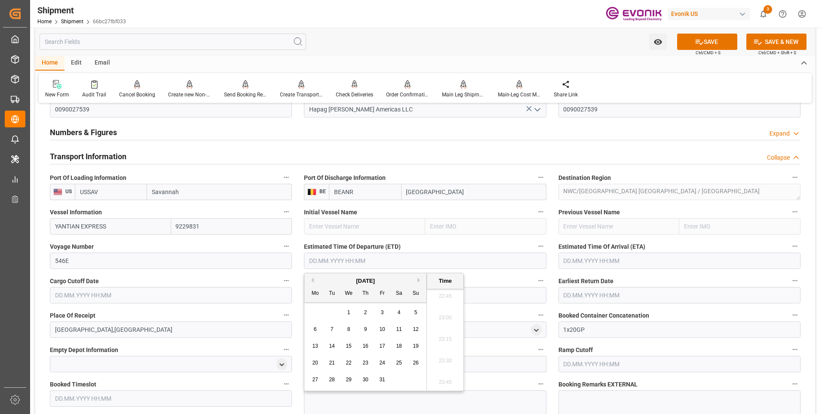
click at [420, 280] on button "Next Month" at bounding box center [419, 279] width 5 height 5
click at [313, 363] on span "17" at bounding box center [315, 362] width 6 height 6
type input "17.11.2025 00:00"
click at [612, 260] on input "text" at bounding box center [680, 260] width 242 height 16
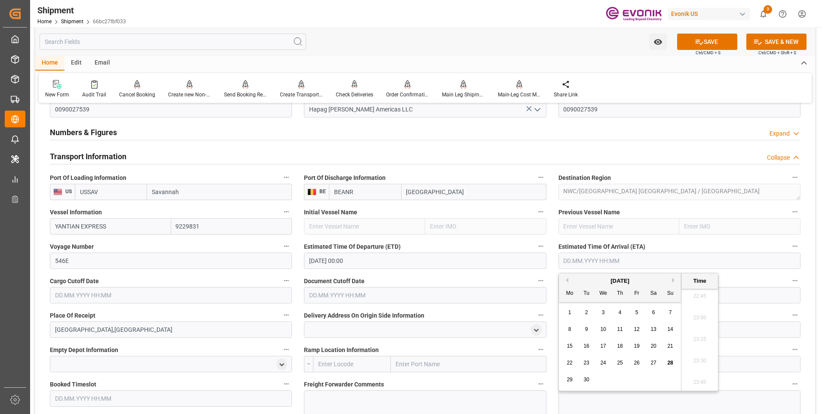
click at [674, 280] on button "Next Month" at bounding box center [674, 279] width 5 height 5
click at [673, 280] on button "Next Month" at bounding box center [674, 279] width 5 height 5
click at [568, 280] on div "January 2026" at bounding box center [620, 280] width 122 height 9
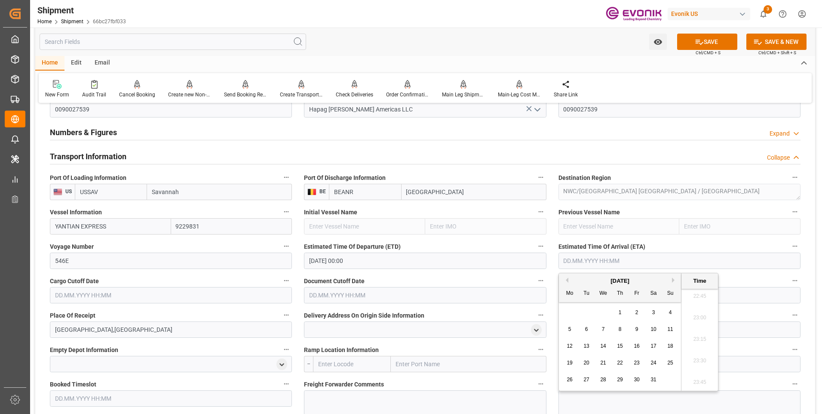
drag, startPoint x: 566, startPoint y: 282, endPoint x: 629, endPoint y: 320, distance: 73.5
click at [568, 282] on div "Previous Month Next Month January 2026 Mo Tu We Th Fr Sa Su 29 30 31 1 2 3 4 5 …" at bounding box center [639, 332] width 160 height 118
click at [568, 279] on button "Previous Month" at bounding box center [565, 279] width 5 height 5
click at [570, 310] on span "1" at bounding box center [569, 312] width 3 height 6
type input "01.12.2025 00:00"
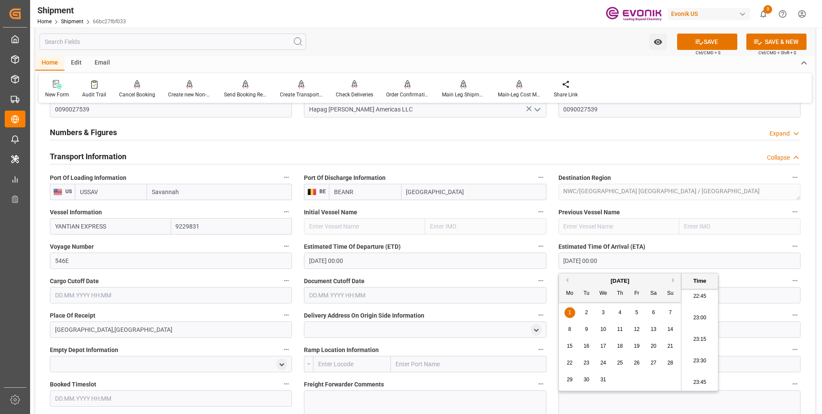
click at [205, 297] on input "text" at bounding box center [171, 295] width 242 height 16
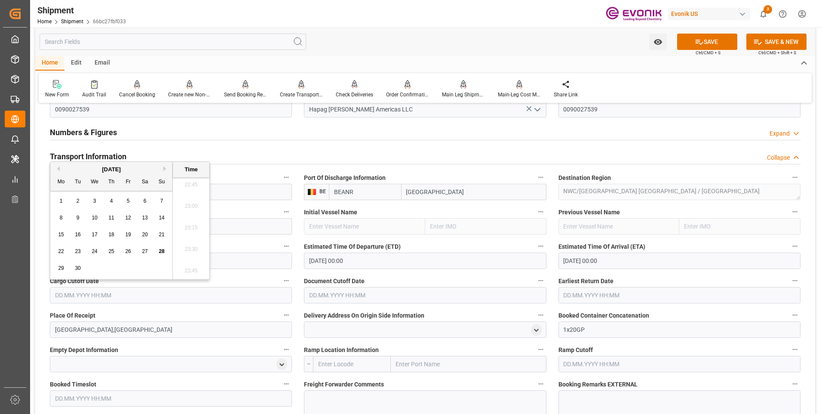
click at [165, 169] on button "Next Month" at bounding box center [165, 168] width 5 height 5
drag, startPoint x: 128, startPoint y: 268, endPoint x: 283, endPoint y: 289, distance: 157.0
click at [129, 267] on span "31" at bounding box center [128, 268] width 6 height 6
type input "31.10.2025 00:00"
click at [328, 294] on input "text" at bounding box center [425, 295] width 242 height 16
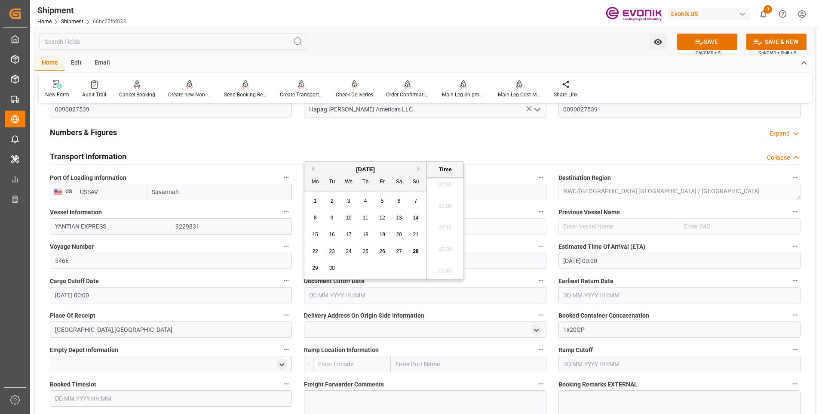
drag, startPoint x: 418, startPoint y: 169, endPoint x: 415, endPoint y: 186, distance: 17.5
click at [419, 171] on button "Next Month" at bounding box center [419, 168] width 5 height 5
click at [381, 268] on span "31" at bounding box center [382, 268] width 6 height 6
type input "31.10.2025 00:00"
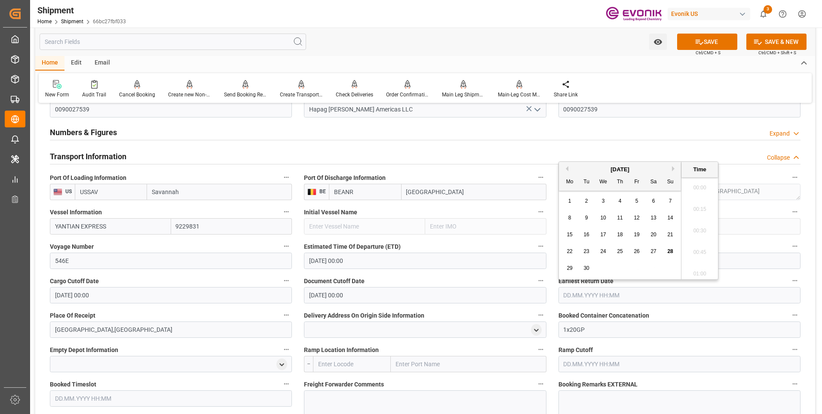
click at [598, 294] on input "text" at bounding box center [680, 295] width 242 height 16
drag, startPoint x: 674, startPoint y: 169, endPoint x: 651, endPoint y: 265, distance: 99.1
click at [672, 170] on button "Next Month" at bounding box center [674, 168] width 5 height 5
click at [633, 271] on div "31" at bounding box center [637, 268] width 11 height 10
type input "31.10.2025 00:00"
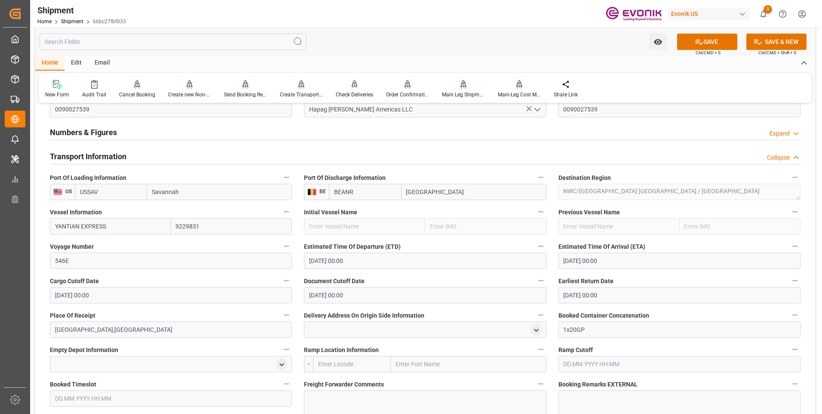
click at [375, 275] on label "Document Cutoff Date" at bounding box center [425, 281] width 242 height 12
click at [535, 275] on button "Document Cutoff Date" at bounding box center [540, 280] width 11 height 11
click at [436, 279] on div at bounding box center [411, 207] width 822 height 414
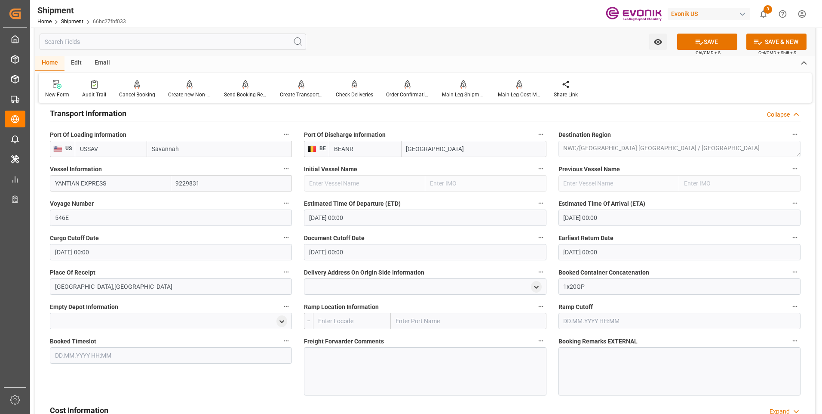
scroll to position [645, 0]
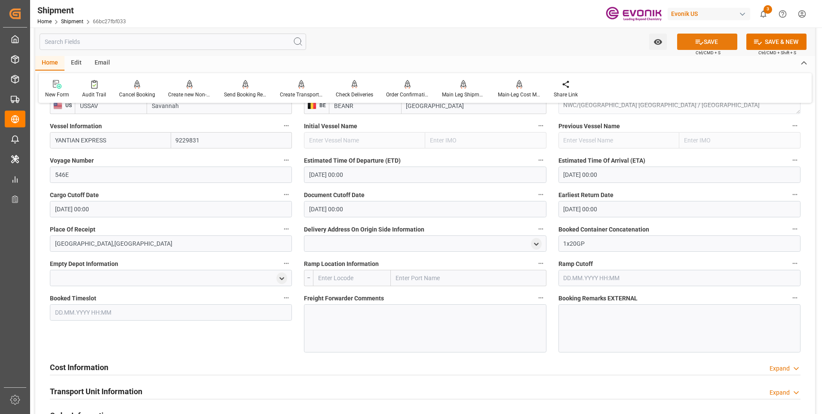
click at [702, 43] on button "SAVE" at bounding box center [707, 42] width 60 height 16
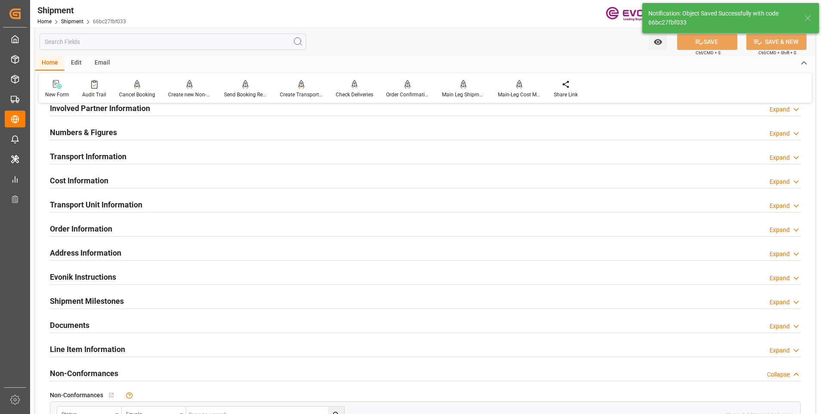
scroll to position [404, 0]
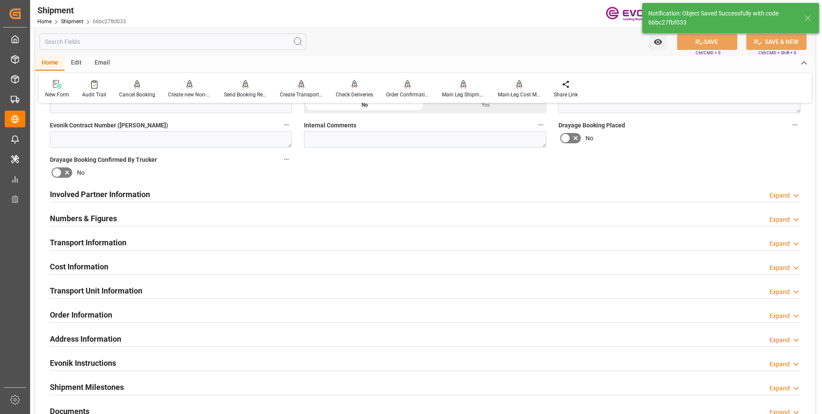
click at [170, 193] on div "Involved Partner Information Expand" at bounding box center [425, 193] width 751 height 16
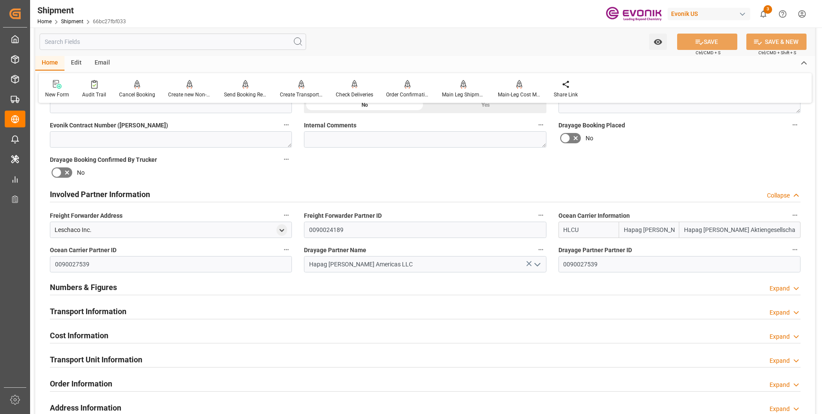
click at [192, 312] on div "Transport Information Expand" at bounding box center [425, 310] width 751 height 16
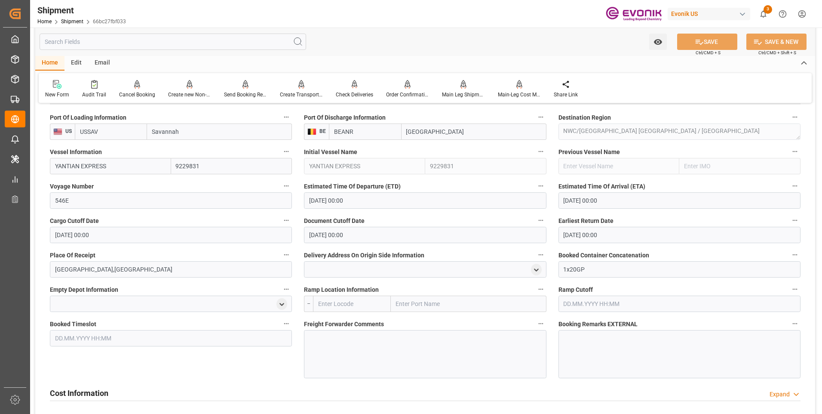
scroll to position [705, 0]
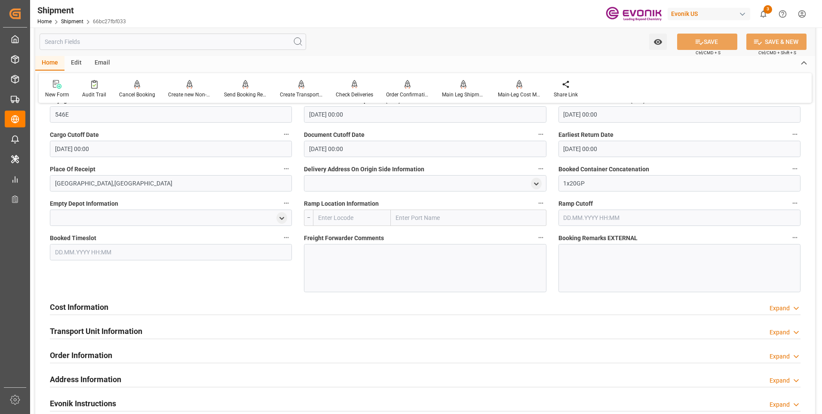
click at [112, 306] on div "Cost Information Expand" at bounding box center [425, 306] width 751 height 16
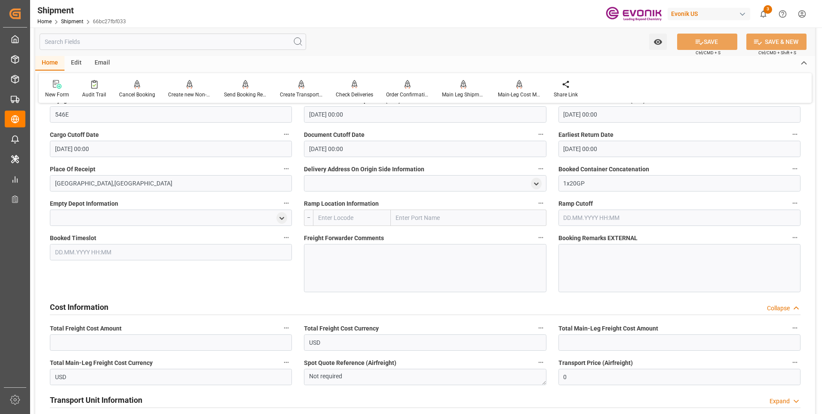
scroll to position [748, 0]
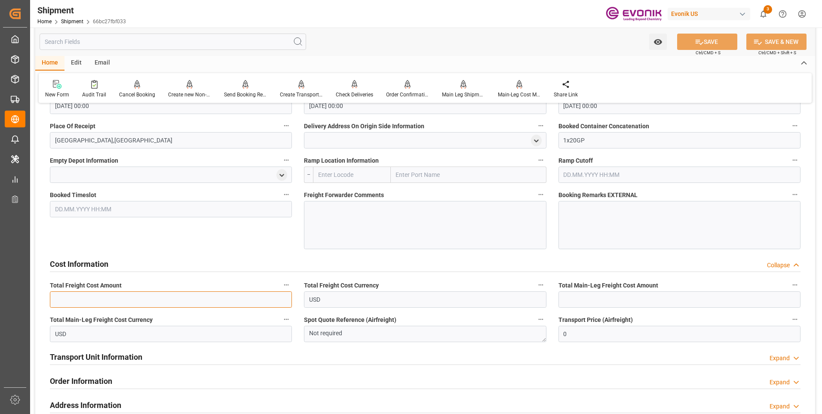
click at [93, 301] on input "text" at bounding box center [171, 299] width 242 height 16
type input "1793"
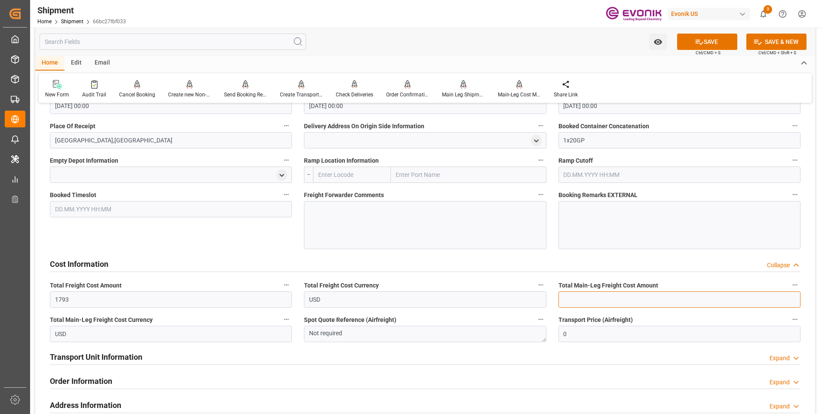
click at [611, 294] on input "text" at bounding box center [680, 299] width 242 height 16
type input "1793"
click at [695, 43] on icon at bounding box center [699, 41] width 9 height 9
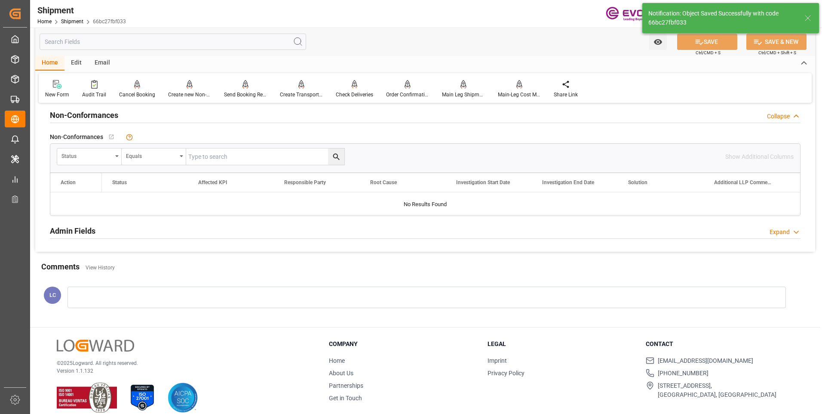
scroll to position [407, 0]
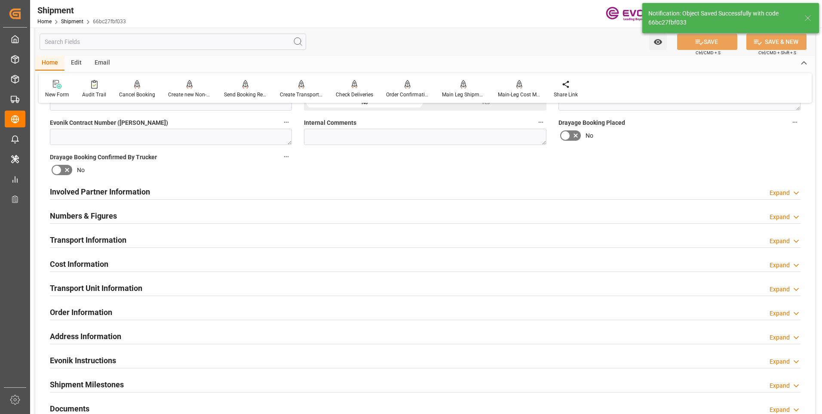
click at [191, 191] on div "Involved Partner Information Expand" at bounding box center [425, 191] width 751 height 16
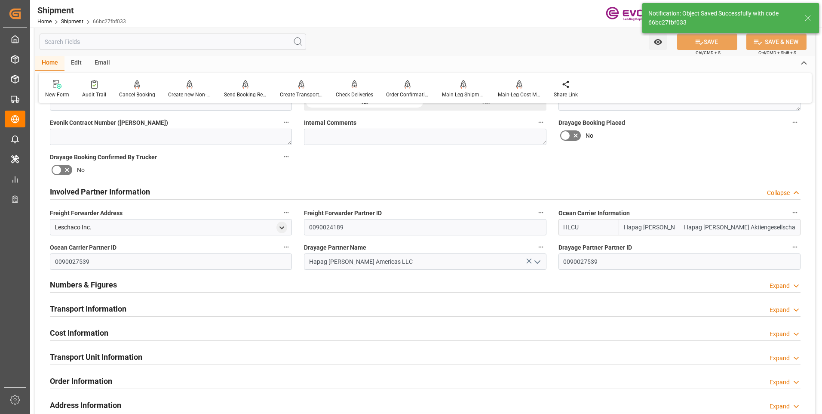
scroll to position [476, 0]
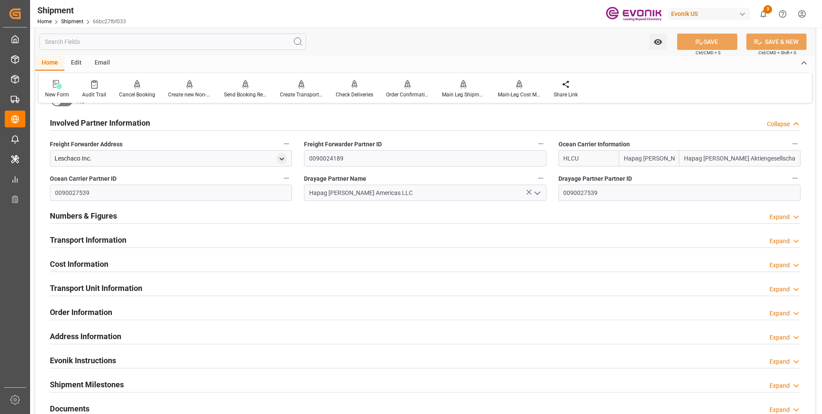
click at [210, 216] on div "Numbers & Figures Expand" at bounding box center [425, 215] width 751 height 16
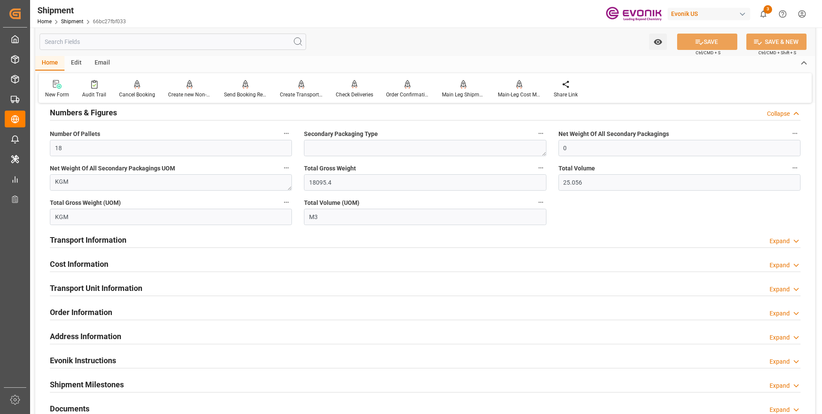
scroll to position [493, 0]
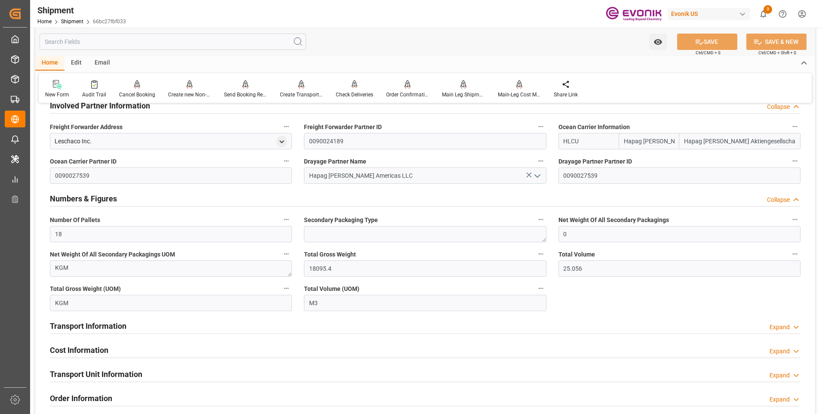
drag, startPoint x: 81, startPoint y: 326, endPoint x: 169, endPoint y: 308, distance: 90.1
click at [81, 326] on h2 "Transport Information" at bounding box center [88, 326] width 77 height 12
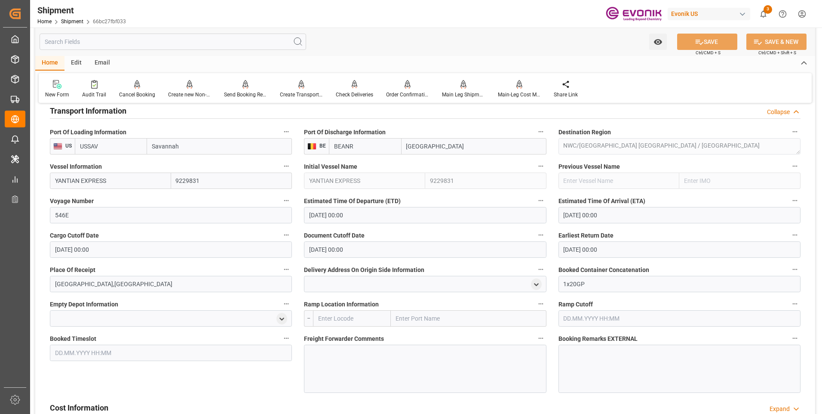
scroll to position [794, 0]
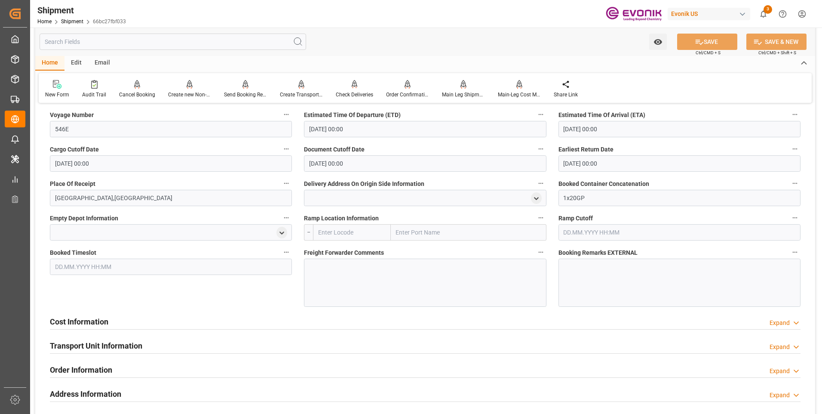
click at [79, 321] on h2 "Cost Information" at bounding box center [79, 322] width 58 height 12
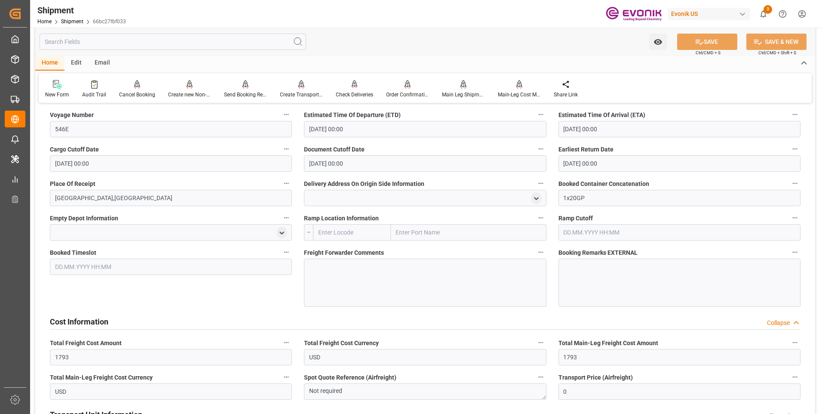
scroll to position [880, 0]
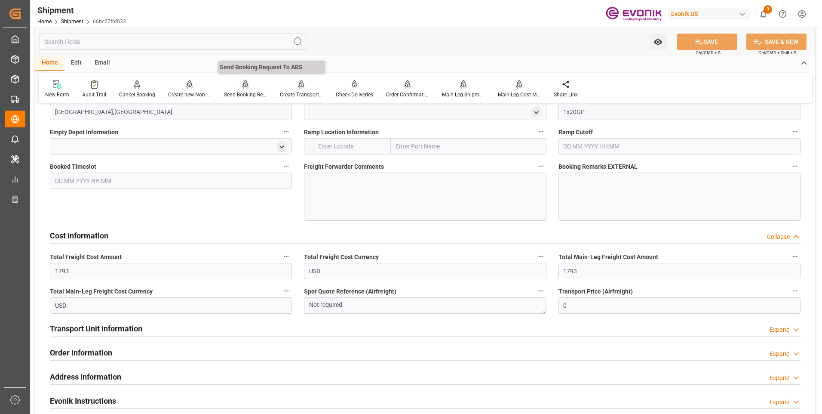
click at [237, 93] on div "Send Booking Request To ABS" at bounding box center [245, 95] width 43 height 8
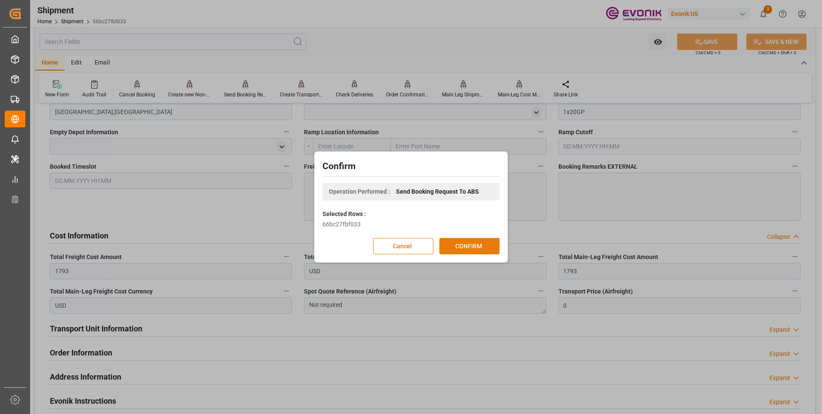
click at [469, 246] on button "CONFIRM" at bounding box center [469, 246] width 60 height 16
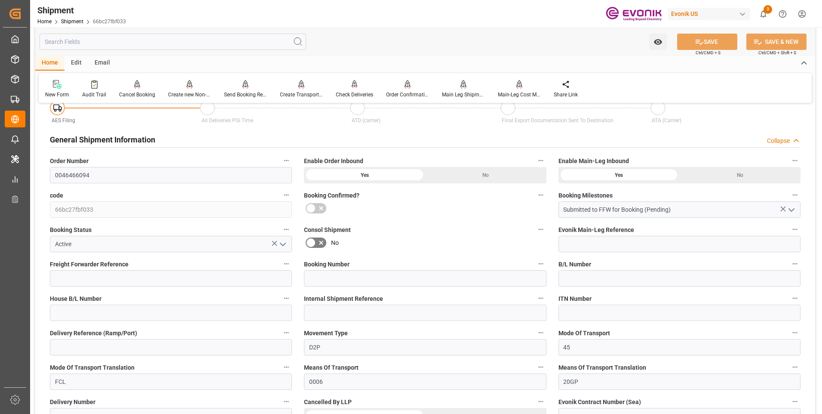
scroll to position [758, 0]
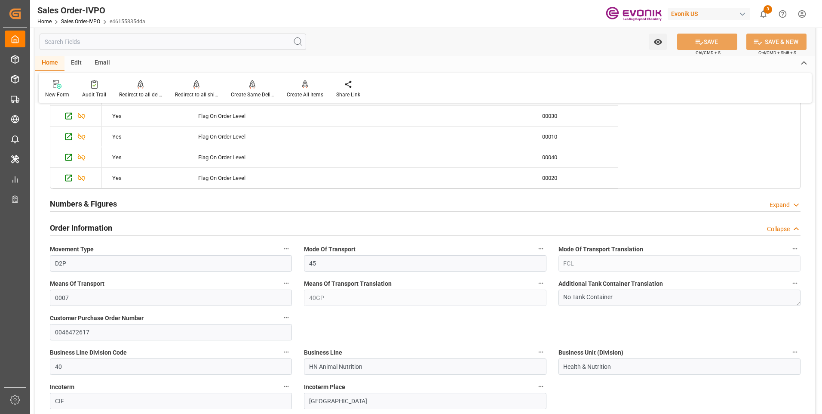
scroll to position [430, 0]
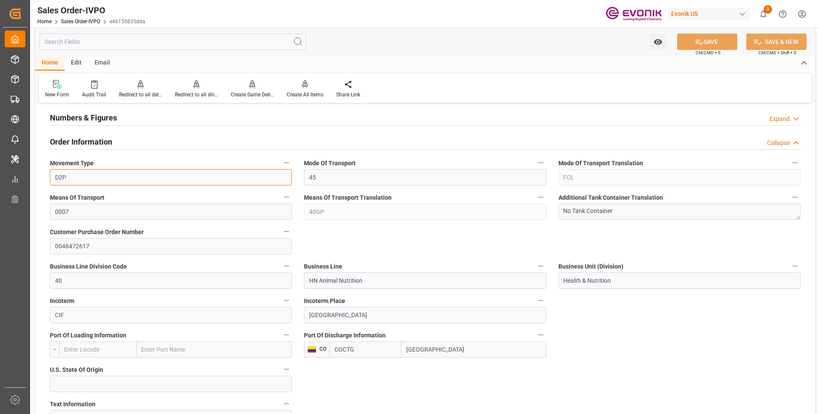
click at [93, 176] on input "D2P" at bounding box center [171, 177] width 242 height 16
drag, startPoint x: 82, startPoint y: 176, endPoint x: 46, endPoint y: 177, distance: 35.3
click at [46, 177] on div "Movement Type D2P" at bounding box center [171, 171] width 254 height 34
click at [289, 300] on icon "button" at bounding box center [286, 300] width 7 height 7
drag, startPoint x: 329, startPoint y: 209, endPoint x: 303, endPoint y: 209, distance: 26.7
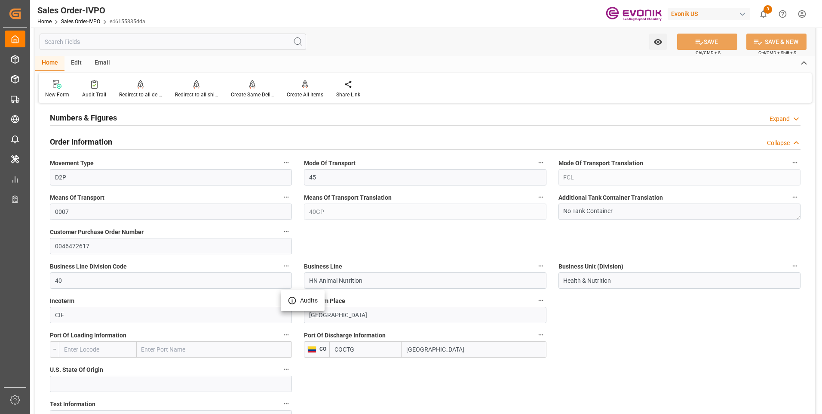
click at [303, 209] on div at bounding box center [411, 207] width 822 height 414
drag, startPoint x: 550, startPoint y: 329, endPoint x: 538, endPoint y: 324, distance: 12.7
click at [547, 328] on div "Port Of Discharge Information CO COCTG [GEOGRAPHIC_DATA]" at bounding box center [425, 343] width 254 height 34
drag, startPoint x: 373, startPoint y: 279, endPoint x: 293, endPoint y: 279, distance: 80.0
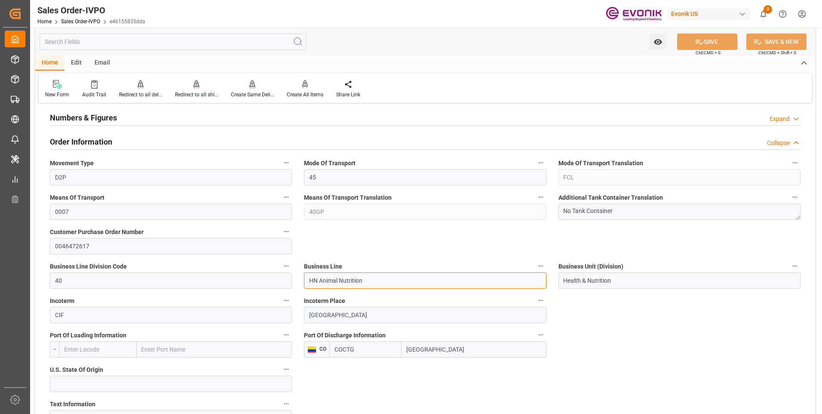
click at [428, 339] on label "Port Of Discharge Information" at bounding box center [425, 335] width 242 height 12
click at [535, 339] on button "Port Of Discharge Information" at bounding box center [540, 334] width 11 height 11
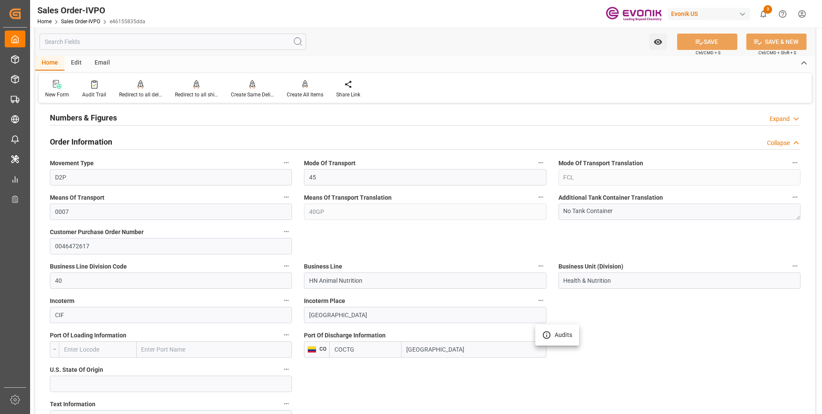
drag, startPoint x: 439, startPoint y: 346, endPoint x: 402, endPoint y: 345, distance: 37.0
click at [402, 345] on div at bounding box center [411, 207] width 822 height 414
drag, startPoint x: 441, startPoint y: 350, endPoint x: 402, endPoint y: 346, distance: 39.4
click at [402, 346] on input "[GEOGRAPHIC_DATA]" at bounding box center [474, 349] width 144 height 16
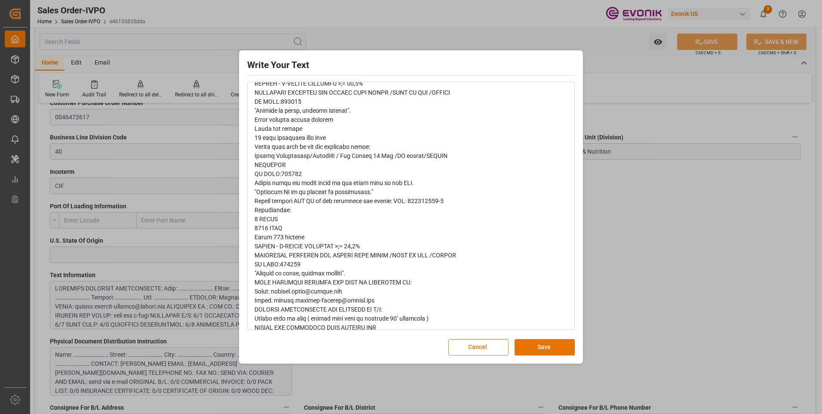
scroll to position [602, 0]
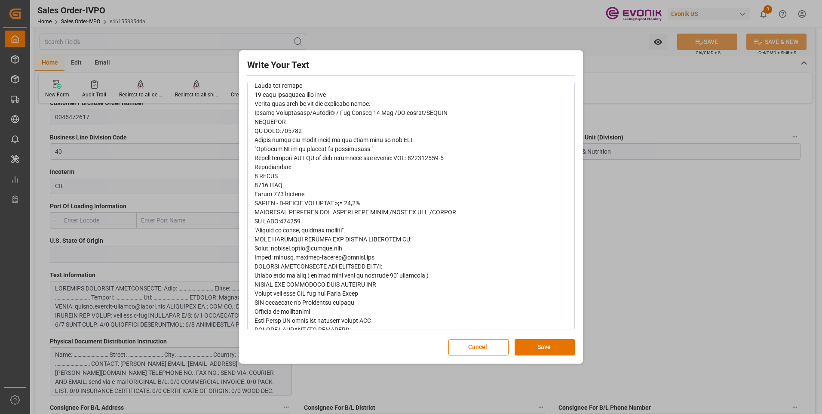
drag, startPoint x: 435, startPoint y: 276, endPoint x: 227, endPoint y: 274, distance: 207.7
click at [227, 274] on div "Write Your Text Normal 14 Font Cancel Save" at bounding box center [411, 207] width 822 height 414
copy span "Please book as flex ( either high cube or standard 40’ container )"
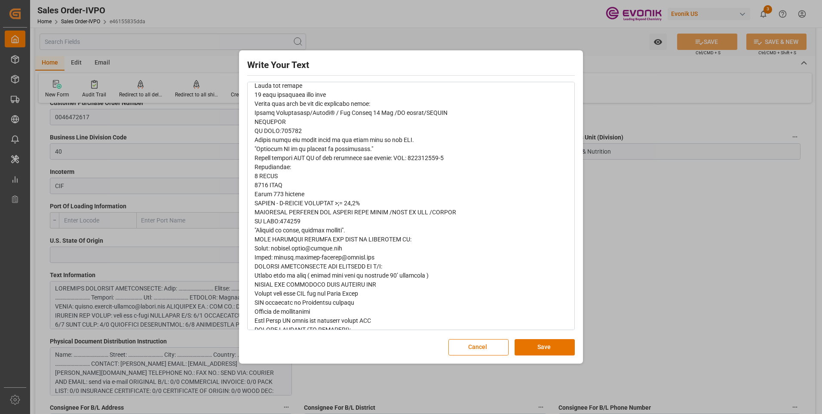
drag, startPoint x: 381, startPoint y: 292, endPoint x: 249, endPoint y: 292, distance: 132.9
copy span "Please book with ONE and not Hapag [PERSON_NAME]"
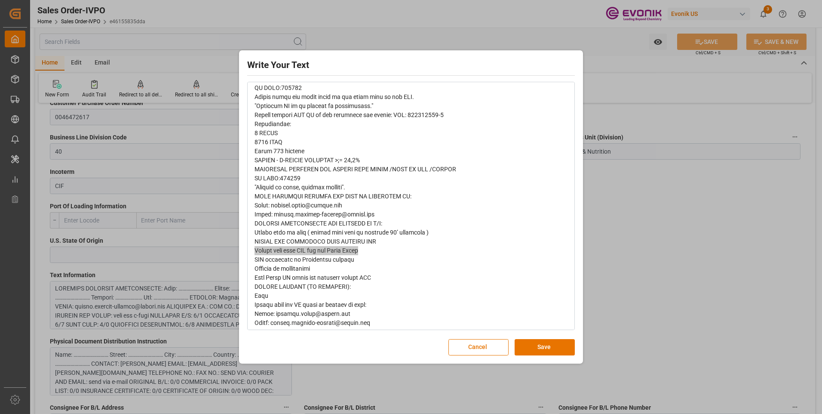
scroll to position [649, 0]
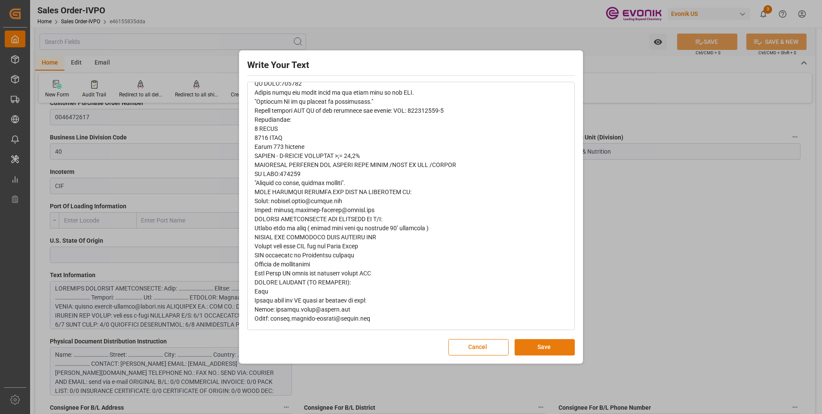
click at [535, 347] on button "Save" at bounding box center [545, 347] width 60 height 16
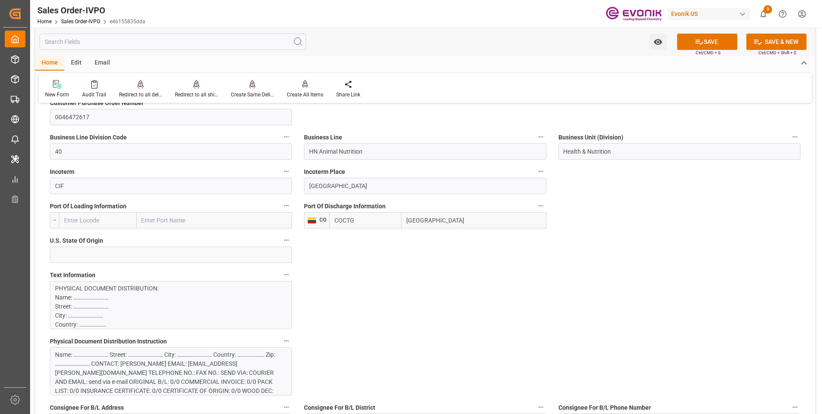
scroll to position [86, 0]
click at [154, 357] on div "Name: ……………………… Street: ……………………… City: ……………………… Country: ………………… Zip: ……………………" at bounding box center [167, 377] width 225 height 54
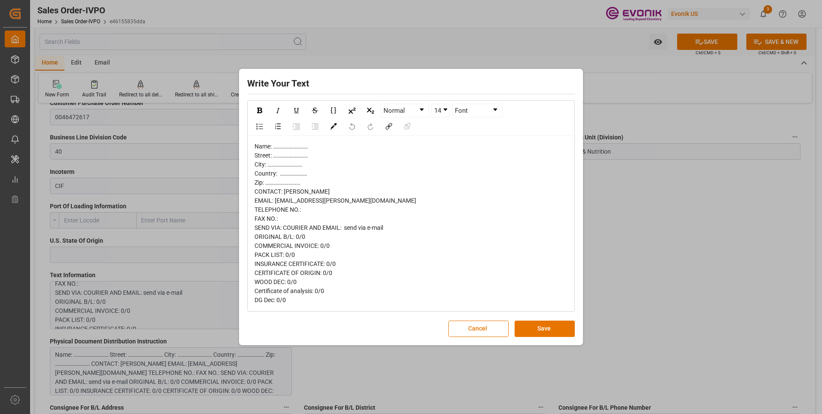
click at [551, 322] on button "Save" at bounding box center [545, 328] width 60 height 16
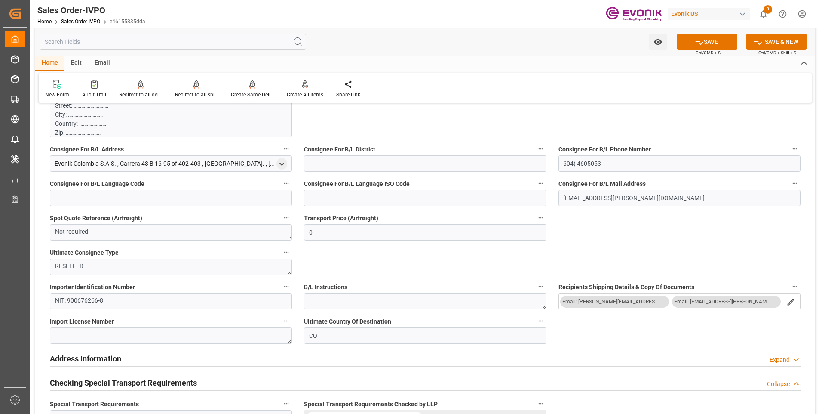
scroll to position [903, 0]
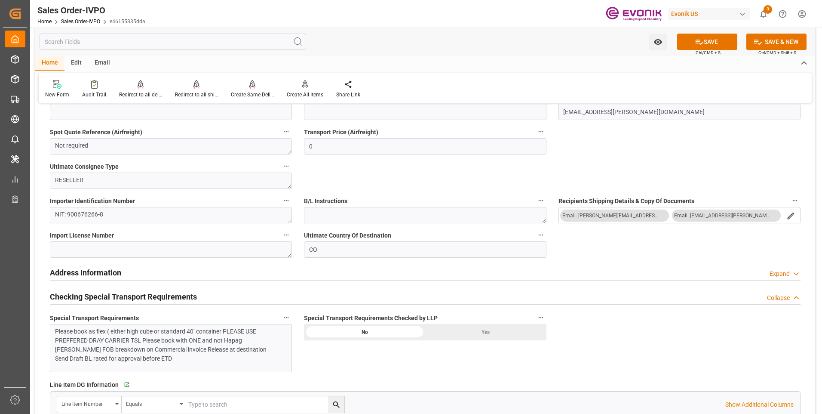
click at [242, 344] on div "Please book as flex ( either high cube or standard 40’ container PLEASE USE PRE…" at bounding box center [167, 345] width 225 height 36
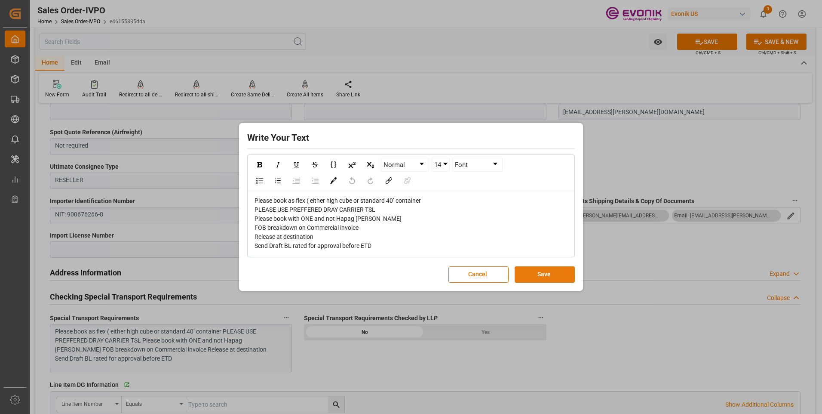
click at [547, 279] on button "Save" at bounding box center [545, 274] width 60 height 16
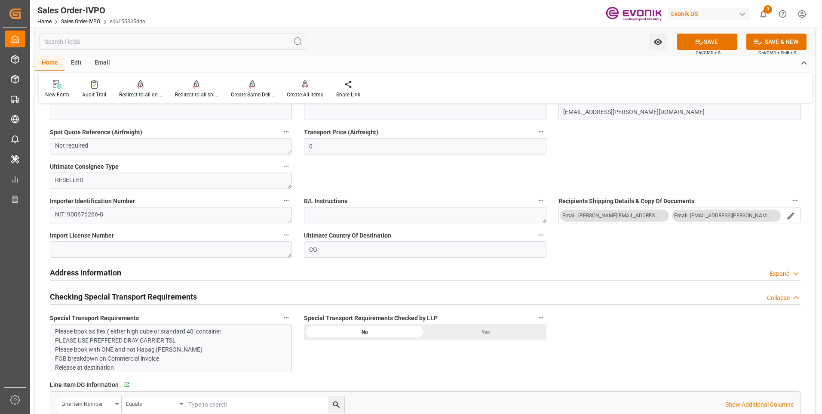
click at [485, 333] on div "Yes" at bounding box center [485, 332] width 121 height 16
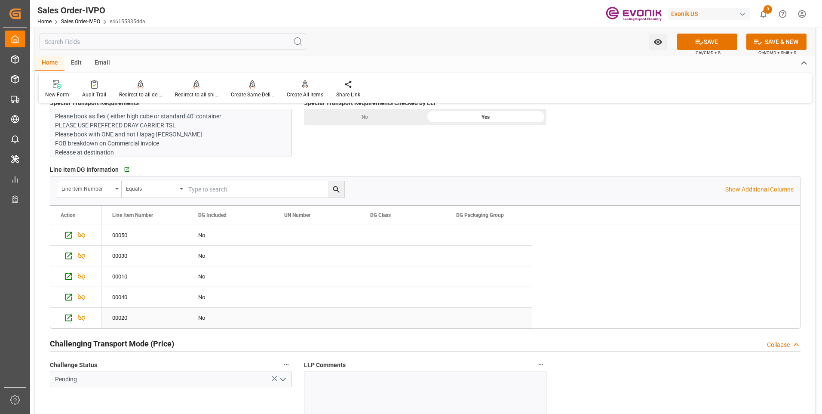
scroll to position [1161, 0]
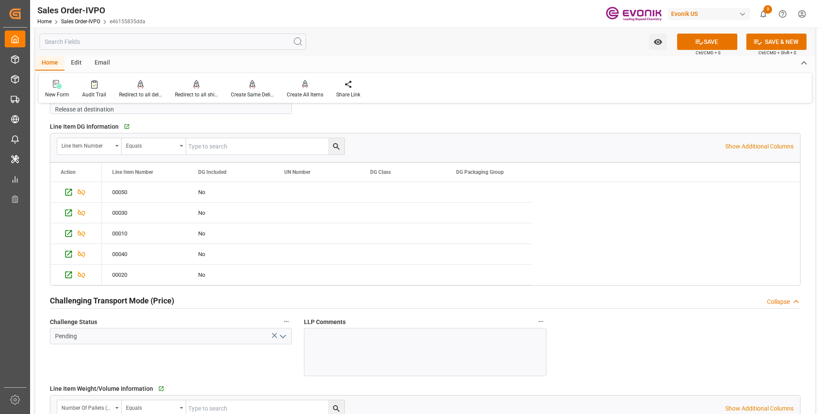
click at [284, 334] on icon "open menu" at bounding box center [283, 336] width 10 height 10
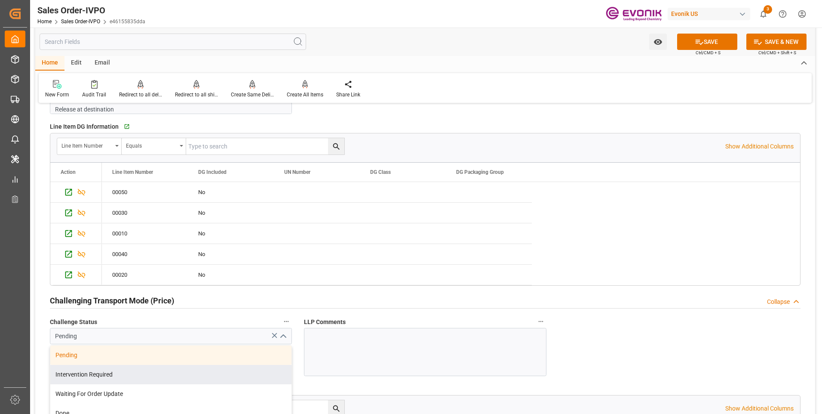
scroll to position [1247, 0]
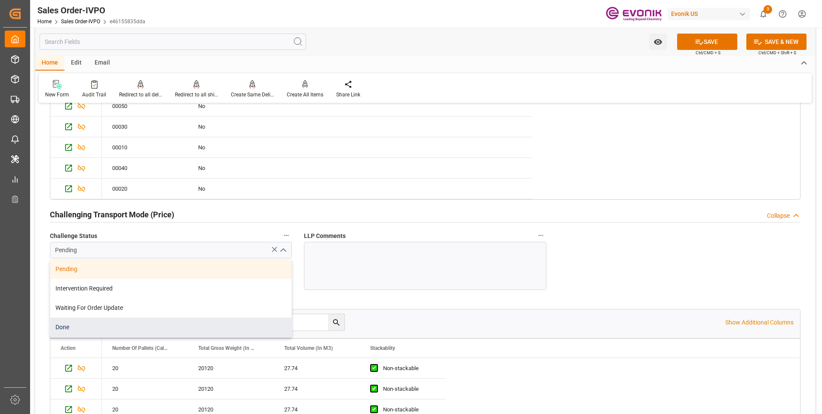
click at [68, 326] on div "Done" at bounding box center [170, 326] width 241 height 19
type input "Done"
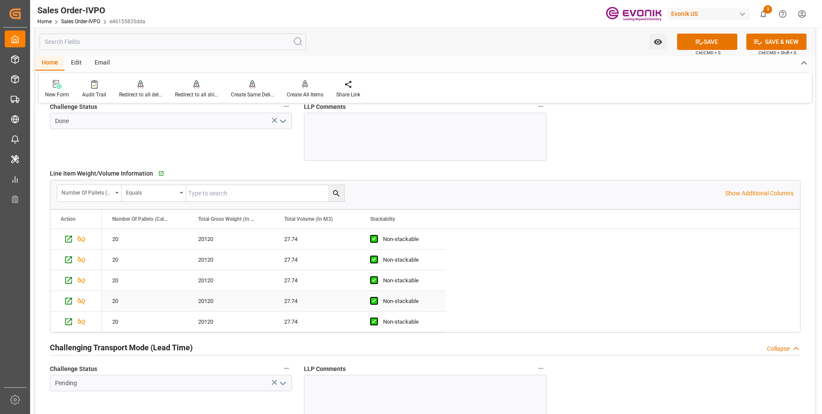
scroll to position [1419, 0]
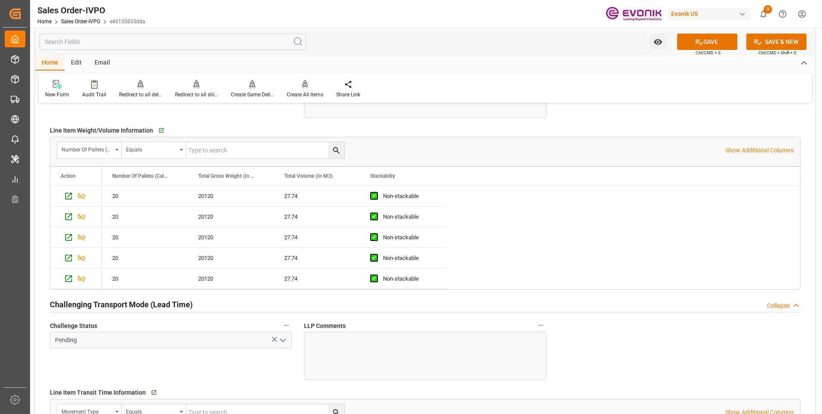
click at [284, 338] on icon "open menu" at bounding box center [283, 340] width 10 height 10
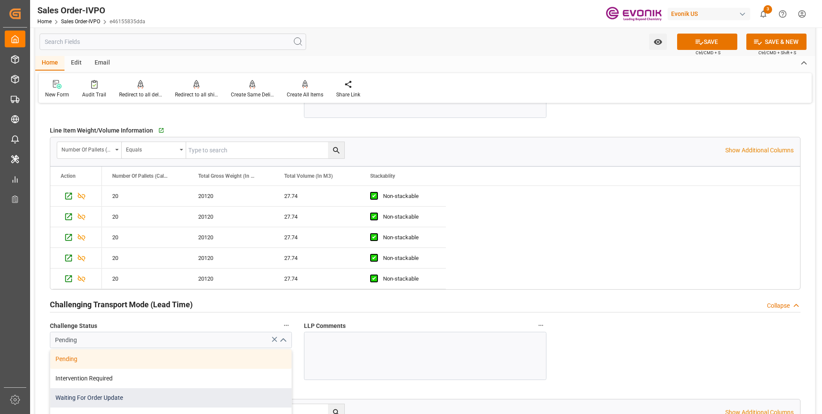
scroll to position [1462, 0]
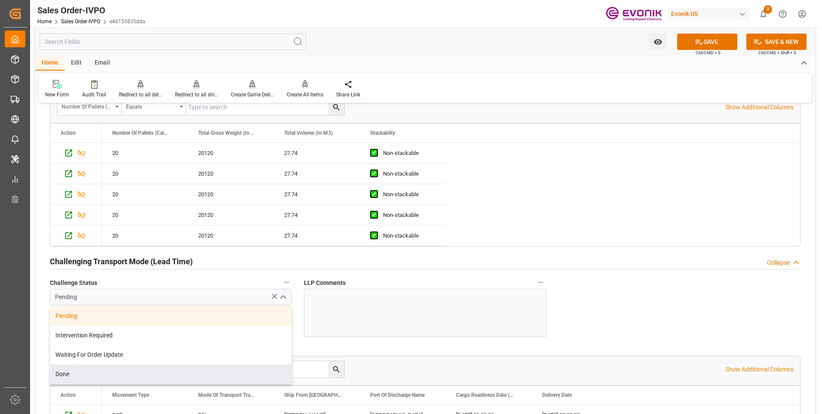
click at [71, 367] on div "Done" at bounding box center [170, 373] width 241 height 19
type input "Done"
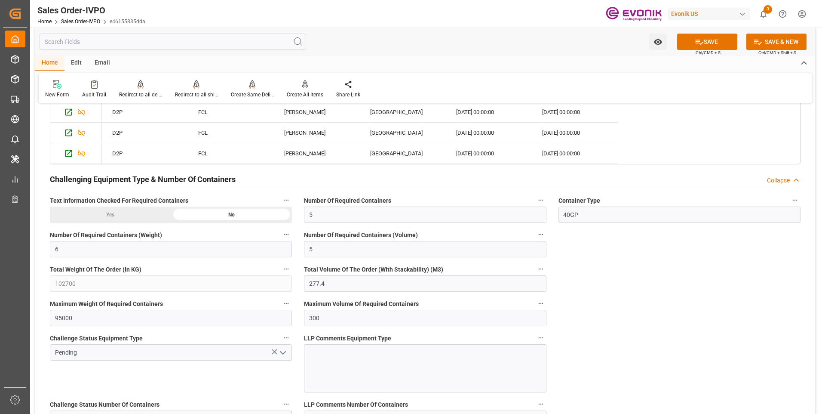
scroll to position [1892, 0]
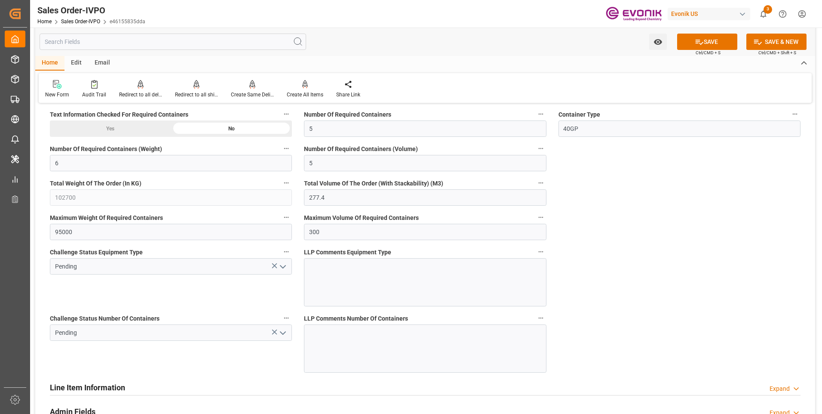
drag, startPoint x: 285, startPoint y: 267, endPoint x: 280, endPoint y: 273, distance: 8.3
click at [284, 267] on icon "open menu" at bounding box center [283, 266] width 10 height 10
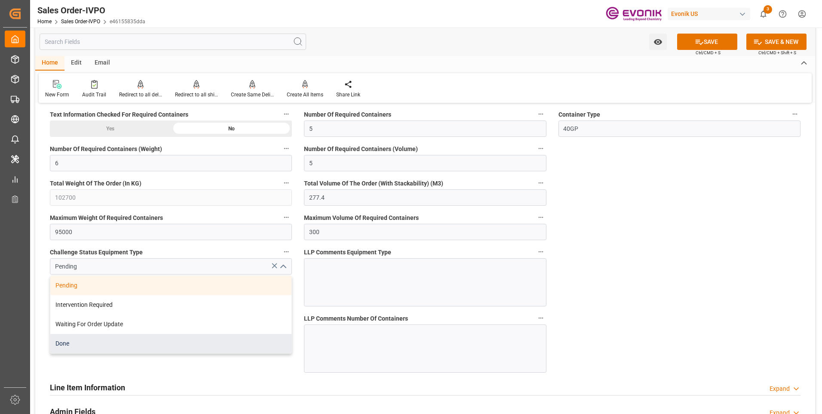
click at [89, 347] on div "Done" at bounding box center [170, 343] width 241 height 19
type input "Done"
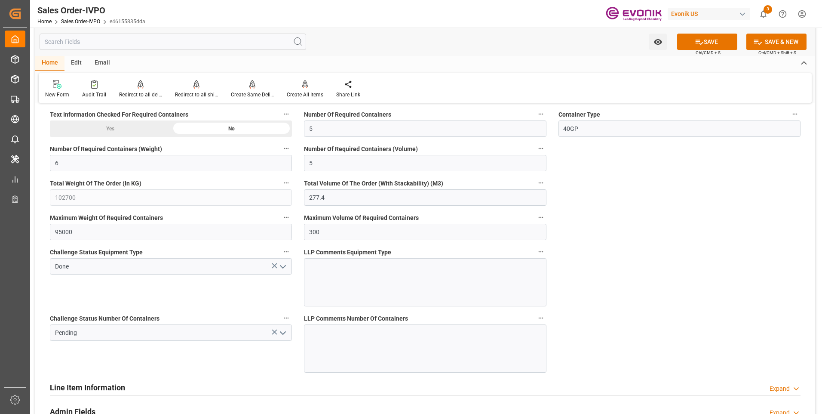
drag, startPoint x: 283, startPoint y: 333, endPoint x: 277, endPoint y: 339, distance: 8.8
click at [282, 333] on icon "open menu" at bounding box center [283, 333] width 10 height 10
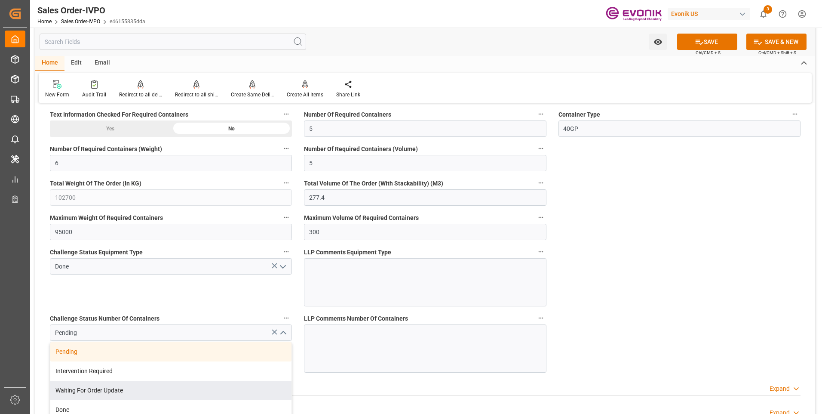
scroll to position [1935, 0]
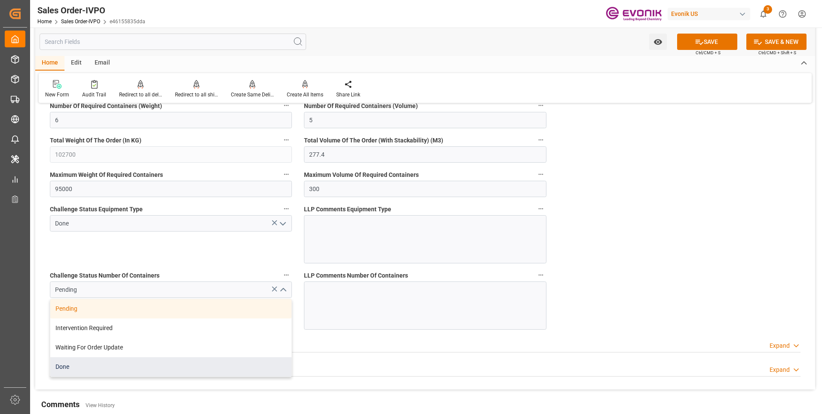
click at [68, 363] on div "Done" at bounding box center [170, 366] width 241 height 19
type input "Done"
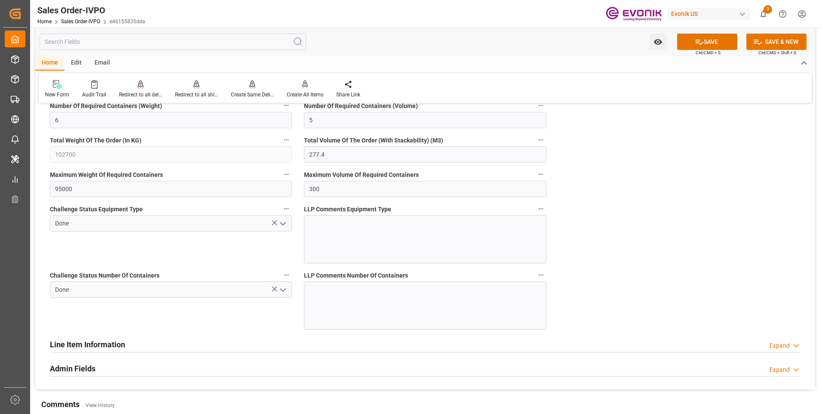
click at [118, 254] on div "Challenge Status Equipment Type Done" at bounding box center [171, 233] width 254 height 66
click at [710, 41] on button "SAVE" at bounding box center [707, 42] width 60 height 16
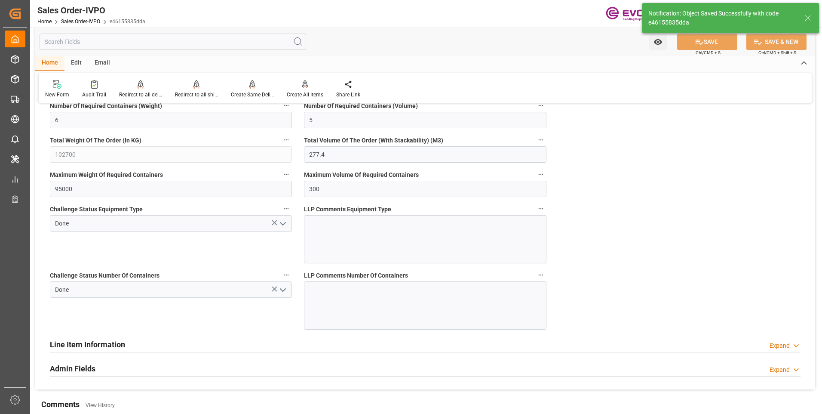
type input "No"
type input "[DATE] 03:51"
click at [298, 85] on div at bounding box center [305, 84] width 37 height 9
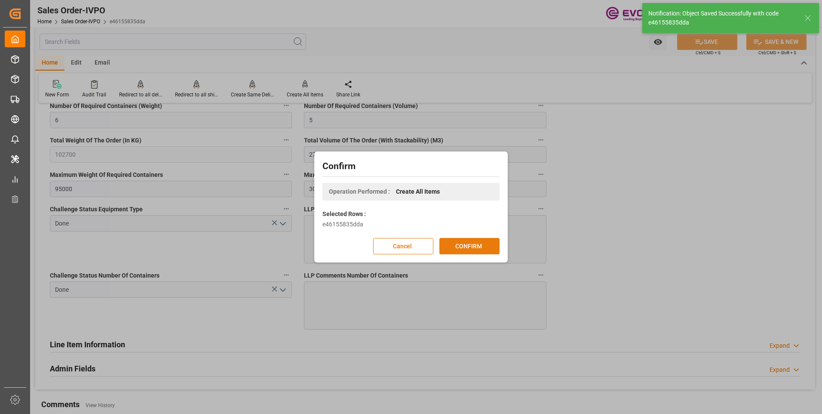
click at [455, 244] on button "CONFIRM" at bounding box center [469, 246] width 60 height 16
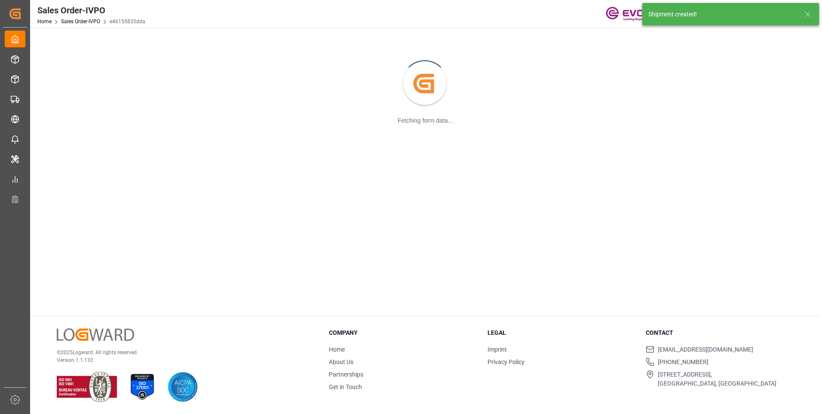
scroll to position [93, 0]
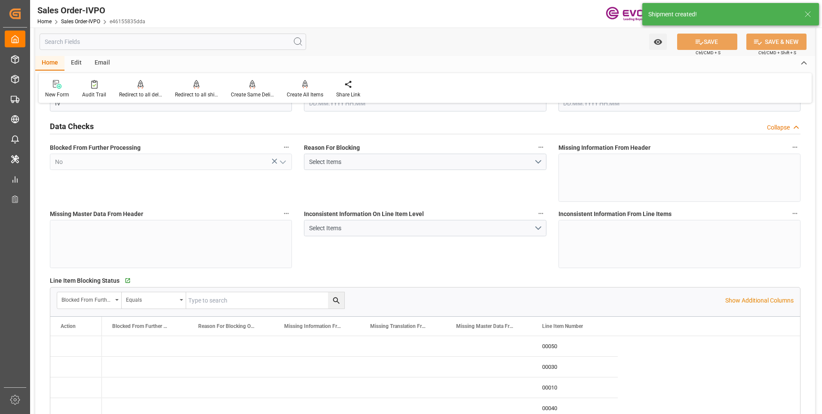
type input "COCTG"
type input "0"
type input "5"
type input "6"
type input "5"
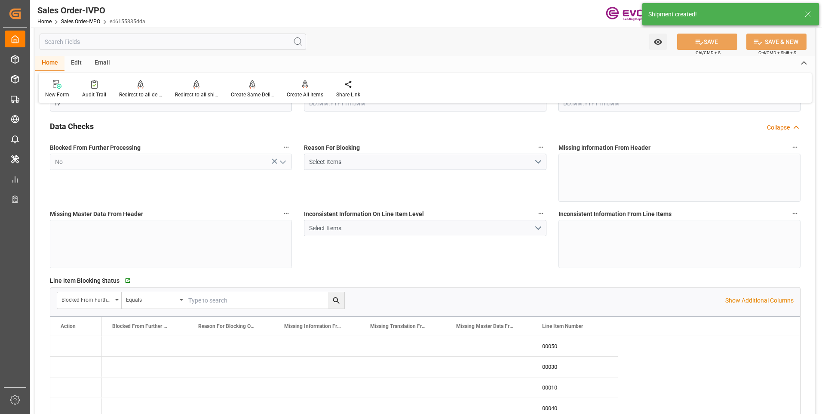
type input "102700"
type input "277.4"
type input "95000"
type input "300"
type input "10.09.2025 11:29"
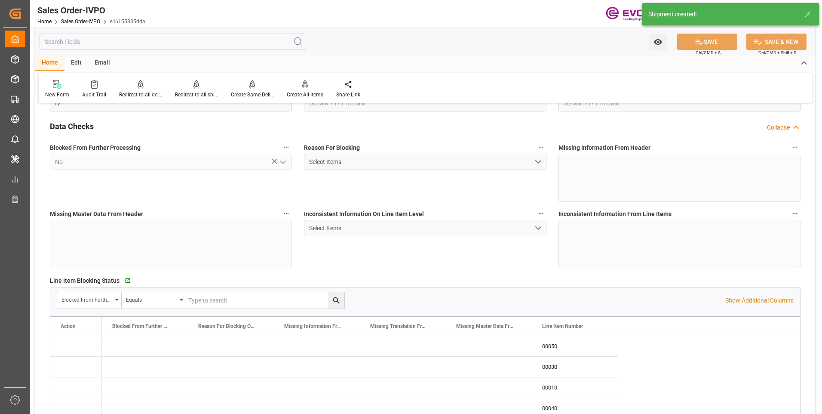
type input "[DATE] 03:51"
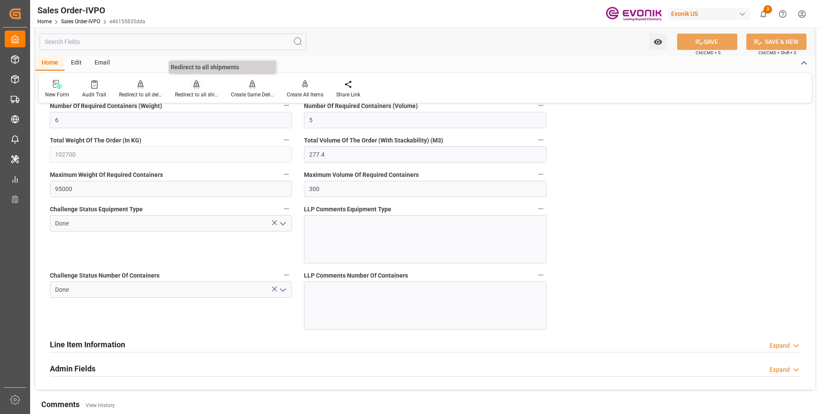
click at [200, 96] on div "Redirect to all shipments" at bounding box center [196, 95] width 43 height 8
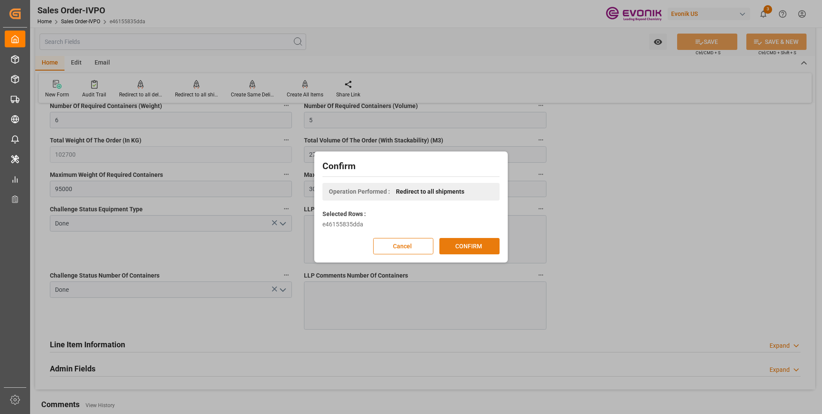
click at [467, 249] on button "CONFIRM" at bounding box center [469, 246] width 60 height 16
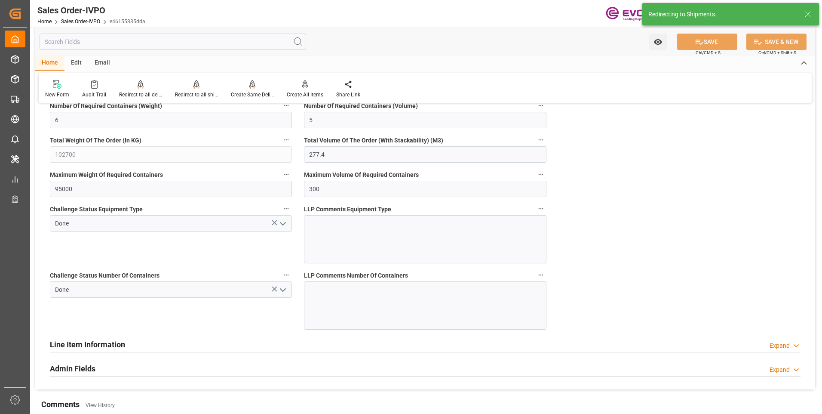
type input "10.09.2025 11:29"
type input "[DATE] 03:51"
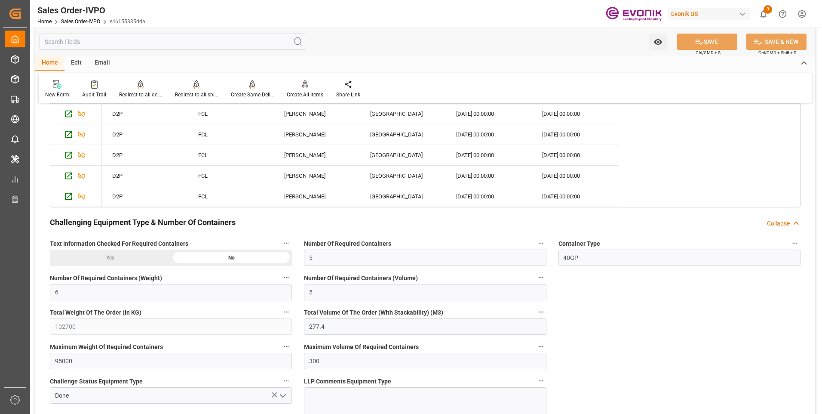
scroll to position [1677, 0]
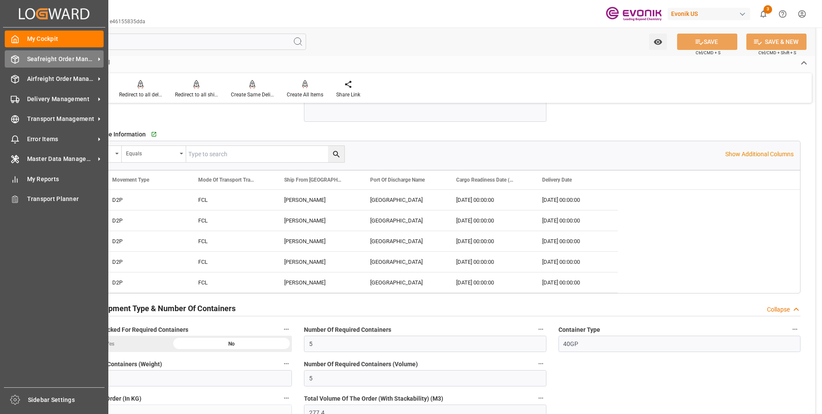
click at [12, 59] on icon at bounding box center [15, 59] width 9 height 9
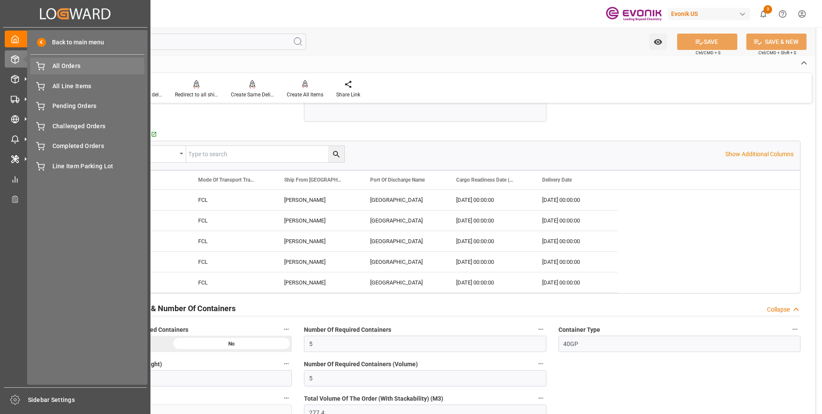
click at [52, 70] on span "All Orders" at bounding box center [98, 65] width 92 height 9
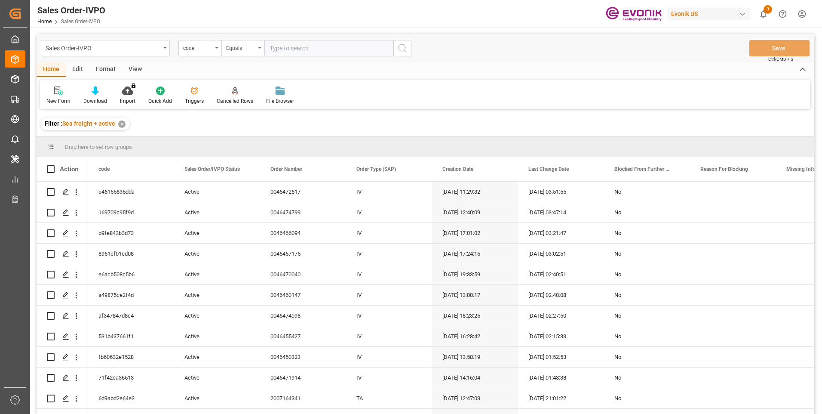
type input "f48f11573545"
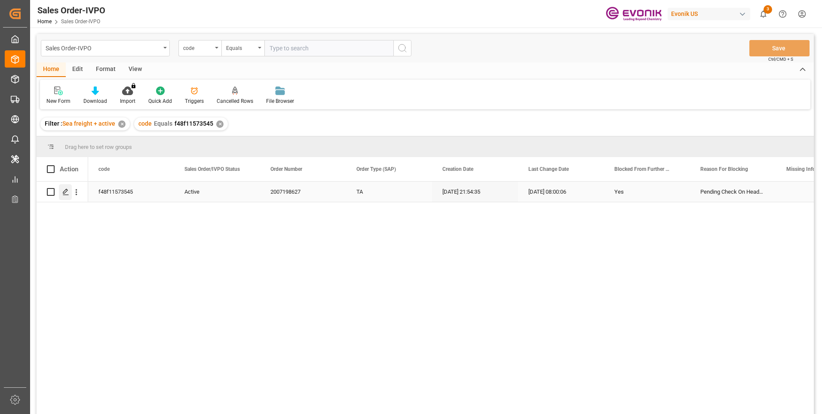
click at [65, 193] on icon "Press SPACE to select this row." at bounding box center [65, 191] width 7 height 7
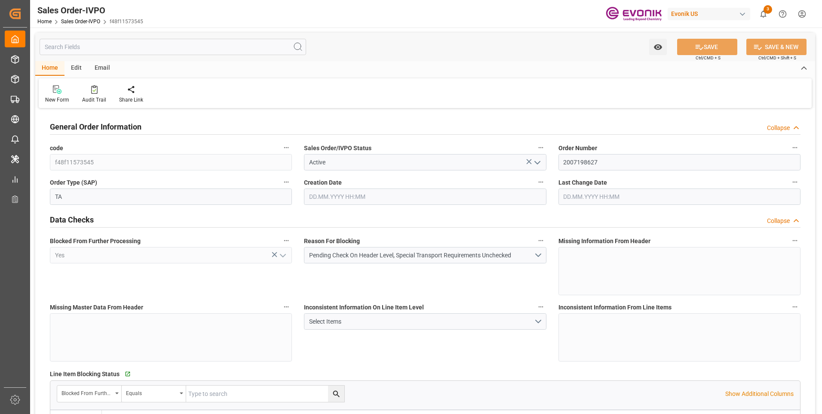
type input "GTSTC"
type input "0"
type input "1"
type input "2"
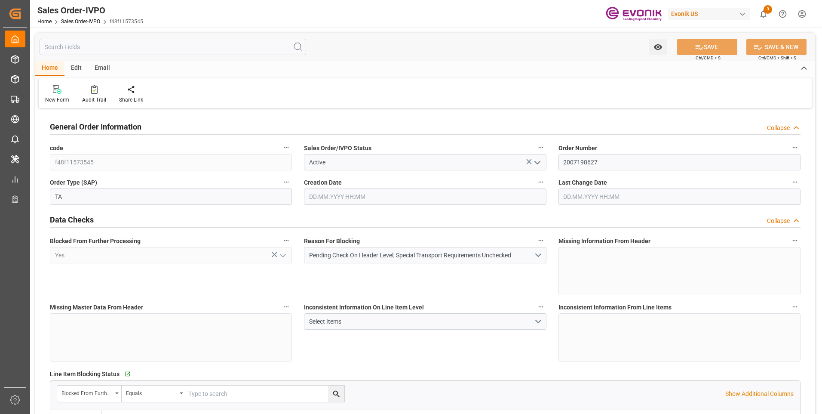
type input "9479.04"
type input "91.7876"
type input "19000"
type input "60"
type input "24.09.2025 21:54"
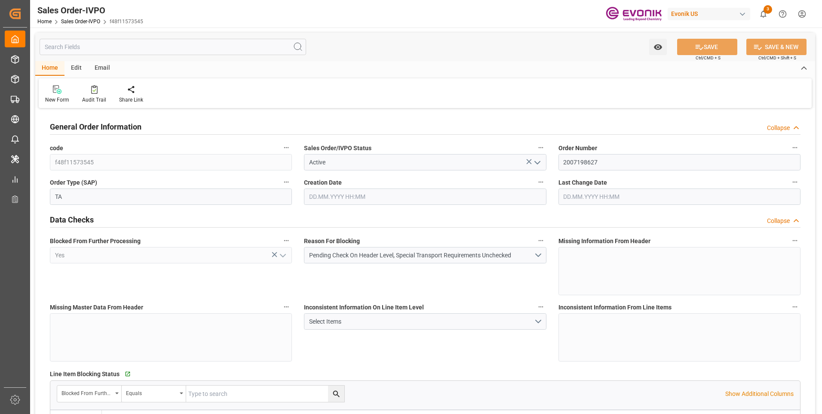
type input "26.09.2025 08:00"
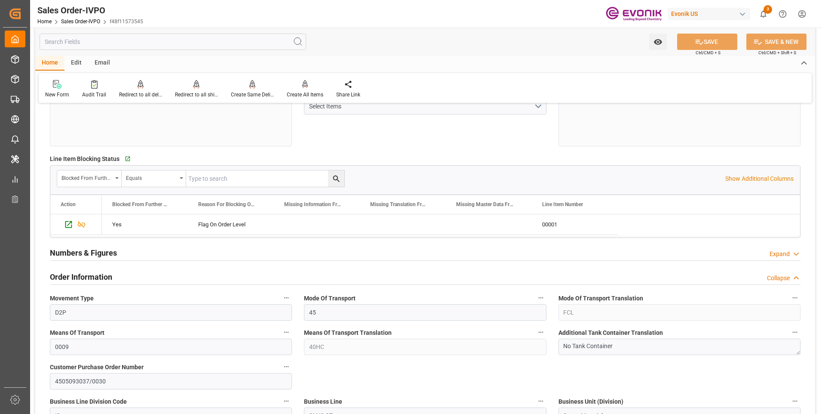
scroll to position [301, 0]
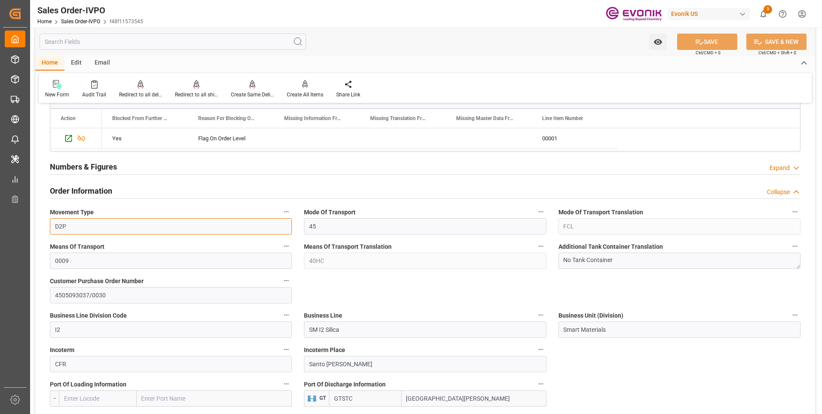
click at [95, 222] on input "D2P" at bounding box center [171, 226] width 242 height 16
drag, startPoint x: 84, startPoint y: 227, endPoint x: 52, endPoint y: 224, distance: 32.3
click at [52, 224] on input "D2P" at bounding box center [171, 226] width 242 height 16
click at [300, 261] on div "Means Of Transport Translation 40HC" at bounding box center [425, 254] width 254 height 34
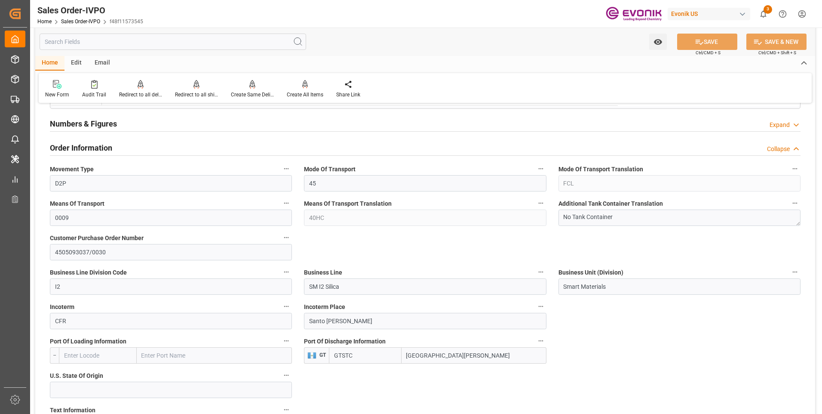
drag, startPoint x: 505, startPoint y: 358, endPoint x: 425, endPoint y: 355, distance: 80.5
click at [425, 355] on input "Puerto Santo Tomás de Castilla" at bounding box center [474, 355] width 145 height 16
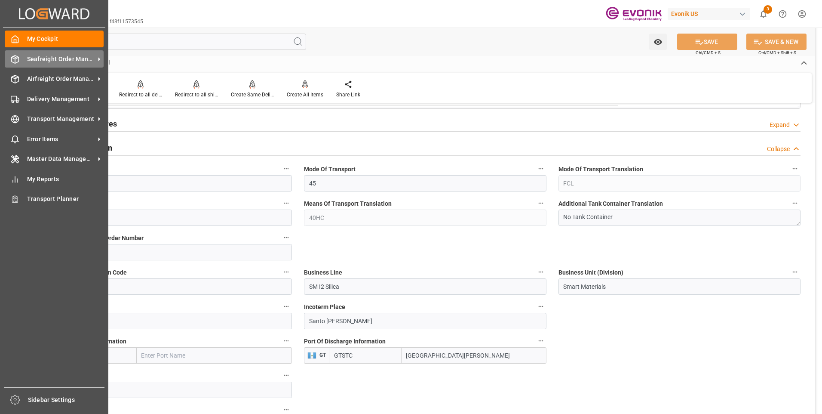
drag, startPoint x: 14, startPoint y: 62, endPoint x: 64, endPoint y: 76, distance: 51.9
click at [14, 62] on icon at bounding box center [15, 59] width 9 height 9
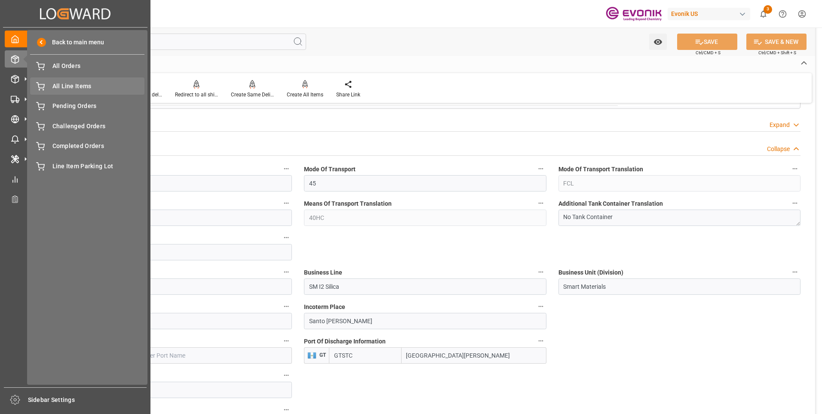
click at [47, 86] on div "All Line Items All Line Items" at bounding box center [87, 85] width 114 height 17
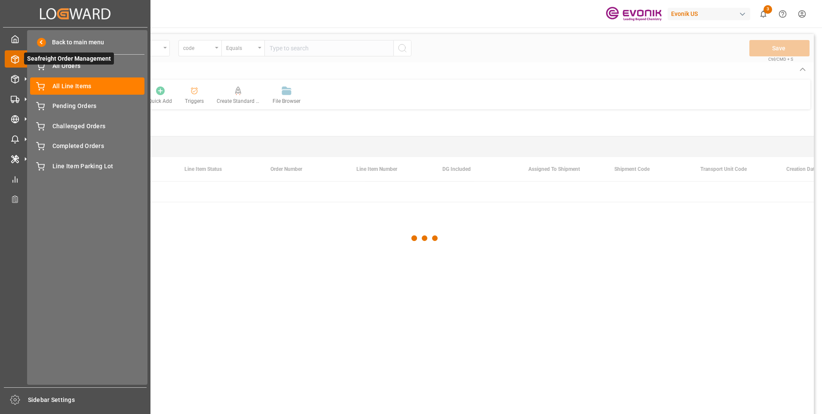
click at [13, 55] on icon at bounding box center [15, 59] width 9 height 9
click at [41, 67] on icon at bounding box center [40, 66] width 9 height 9
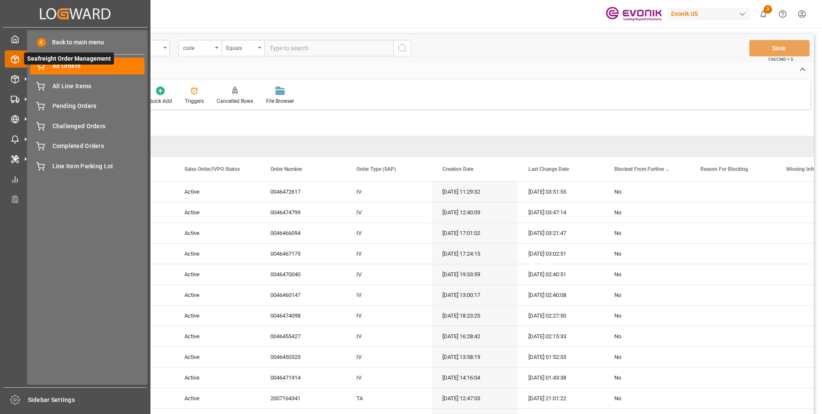
click at [14, 60] on icon at bounding box center [15, 59] width 9 height 9
click at [44, 68] on icon at bounding box center [40, 66] width 9 height 9
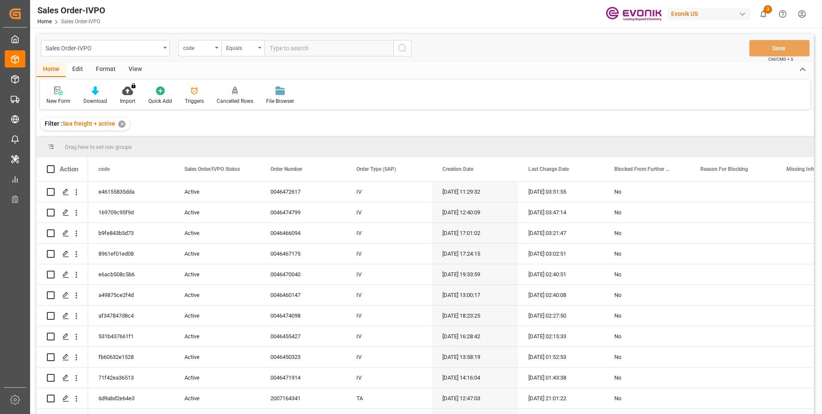
click at [288, 48] on input "text" at bounding box center [328, 48] width 129 height 16
paste input "62fb23f2dcb8"
type input "62fb23f2dcb8"
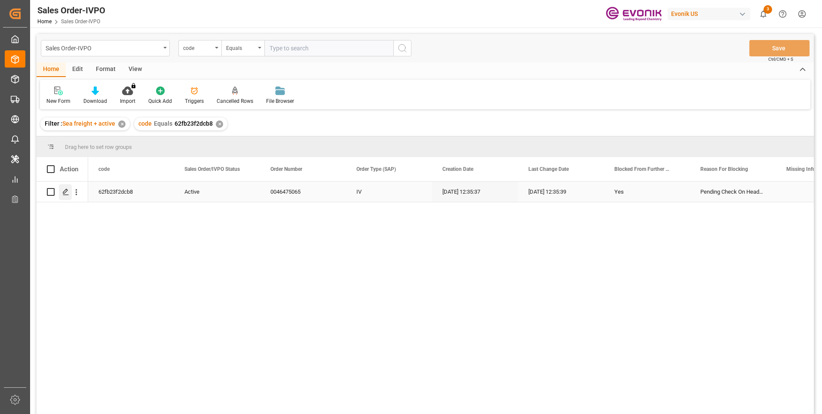
click at [64, 193] on icon "Press SPACE to select this row." at bounding box center [65, 191] width 7 height 7
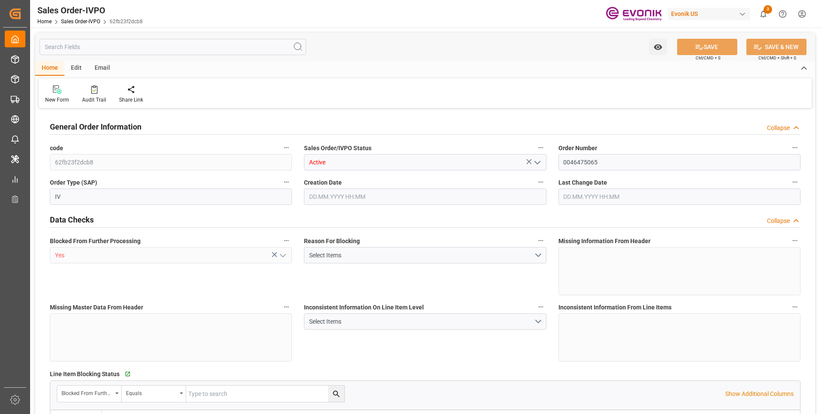
type input "INNSA"
type input "0"
type input "1"
type input "2685.244"
type input "26.09.2025 12:35"
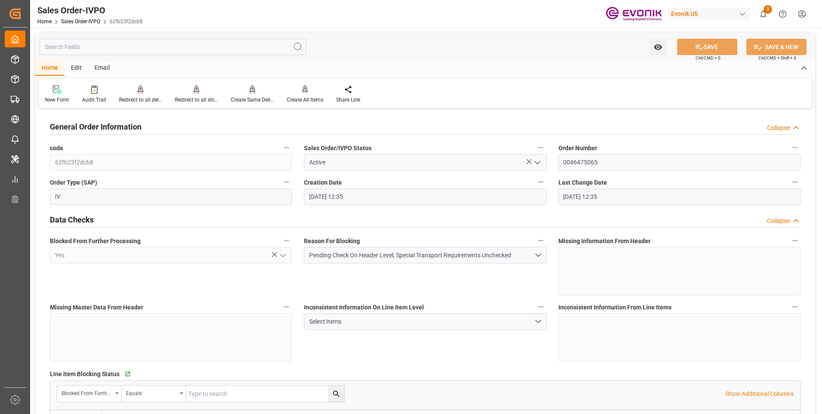
type input "26.09.2025 12:35"
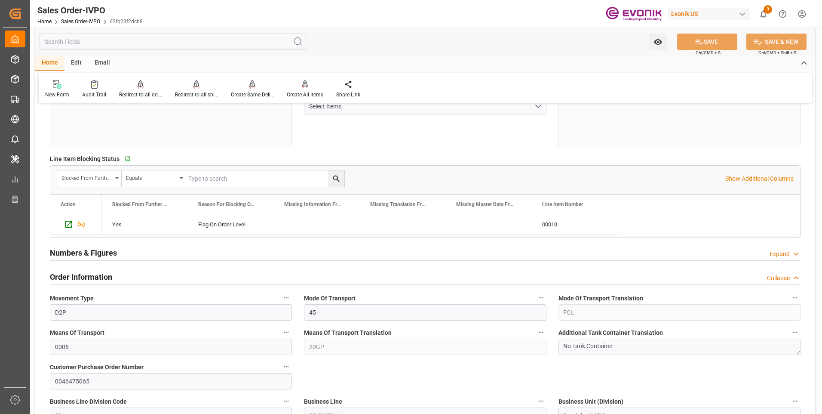
scroll to position [258, 0]
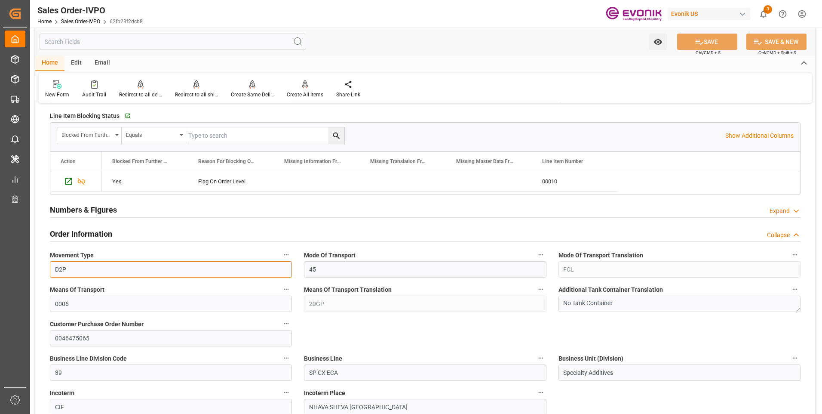
drag, startPoint x: 126, startPoint y: 264, endPoint x: 93, endPoint y: 264, distance: 33.5
click at [126, 264] on input "D2P" at bounding box center [171, 269] width 242 height 16
drag, startPoint x: 49, startPoint y: 272, endPoint x: 39, endPoint y: 272, distance: 9.9
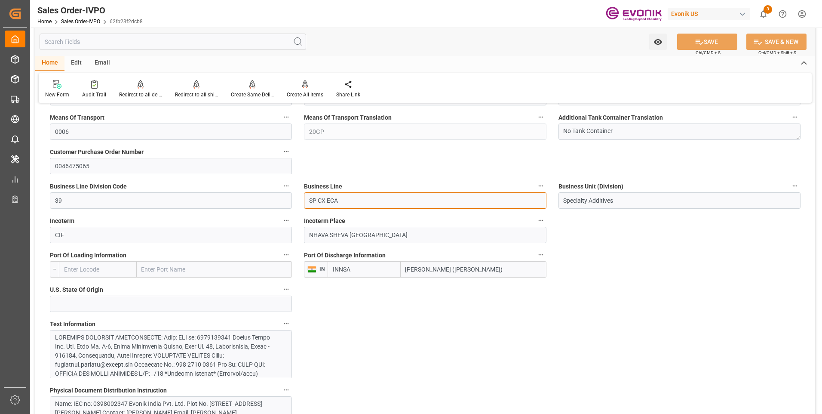
click at [351, 206] on input "SP CX ECA" at bounding box center [425, 200] width 242 height 16
drag, startPoint x: 351, startPoint y: 201, endPoint x: 292, endPoint y: 202, distance: 58.9
drag, startPoint x: 502, startPoint y: 272, endPoint x: 401, endPoint y: 271, distance: 101.0
click at [401, 271] on input "Jawaharlal Nehru (Nhava Sheva)" at bounding box center [474, 269] width 146 height 16
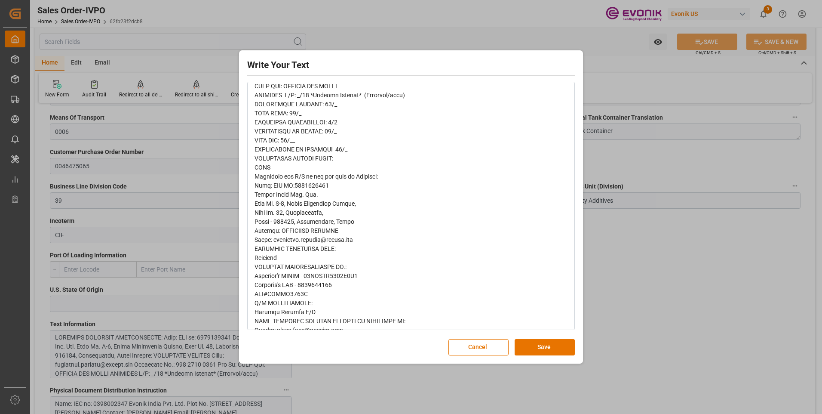
scroll to position [0, 0]
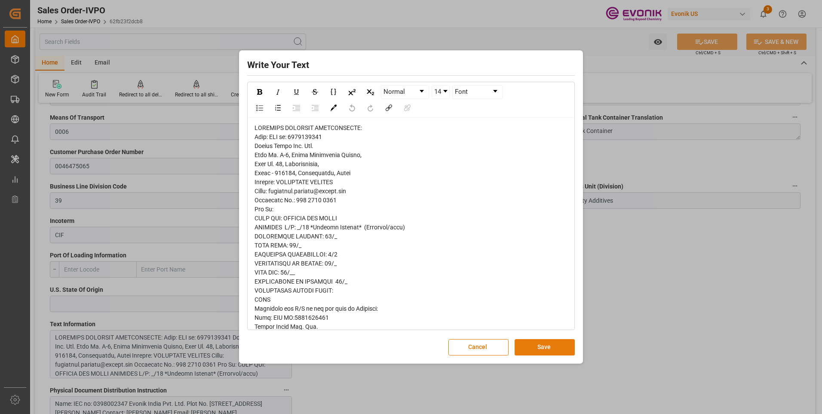
click at [559, 342] on button "Save" at bounding box center [545, 347] width 60 height 16
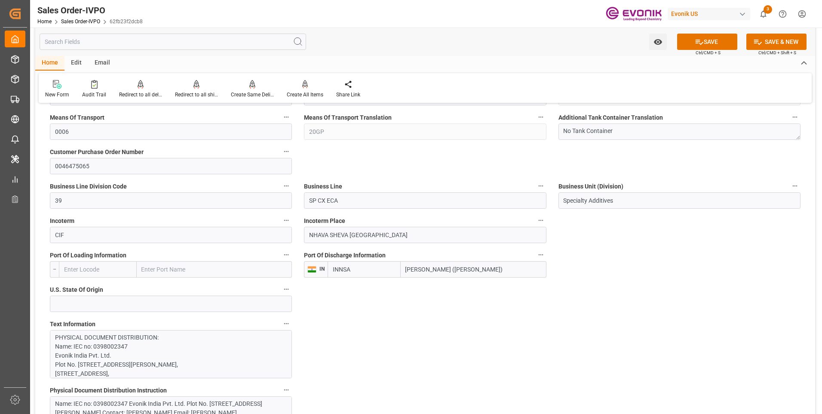
scroll to position [559, 0]
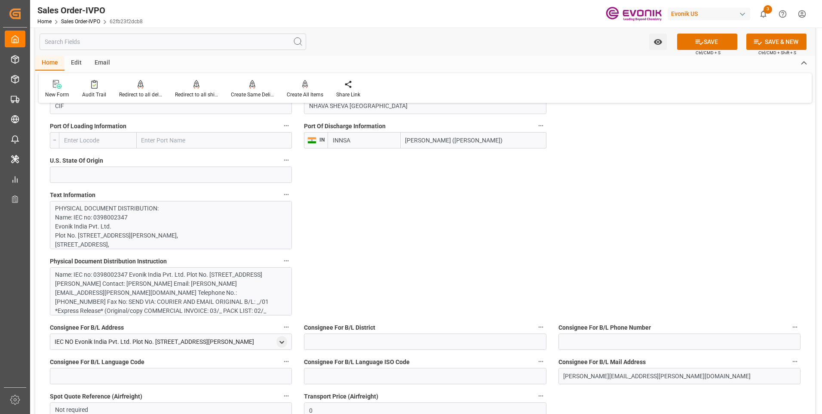
click at [234, 290] on div "Name: IEC no: 0398002347 Evonik India Pvt. Ltd. Plot No. D-5, Wagle Industrial …" at bounding box center [167, 301] width 225 height 63
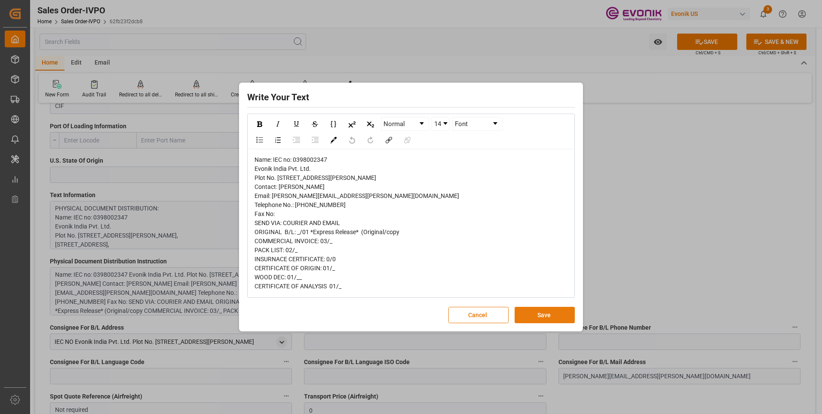
click at [543, 319] on button "Save" at bounding box center [545, 315] width 60 height 16
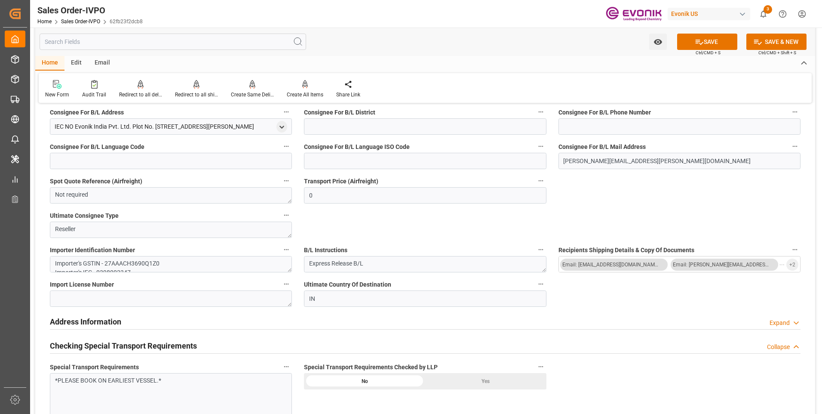
scroll to position [817, 0]
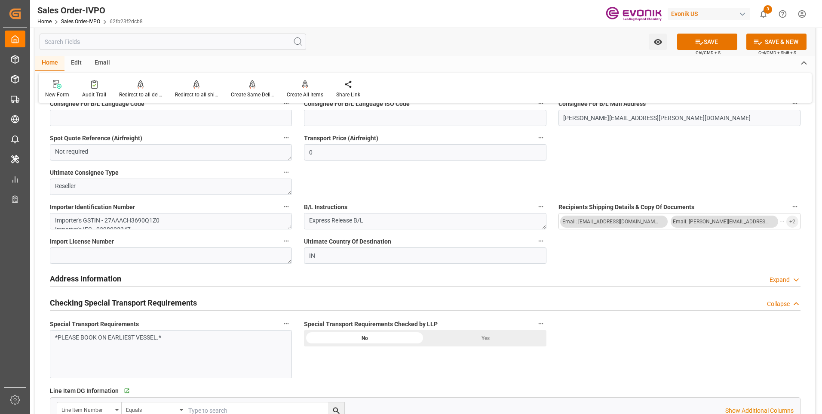
click at [457, 337] on div "Yes" at bounding box center [485, 338] width 121 height 16
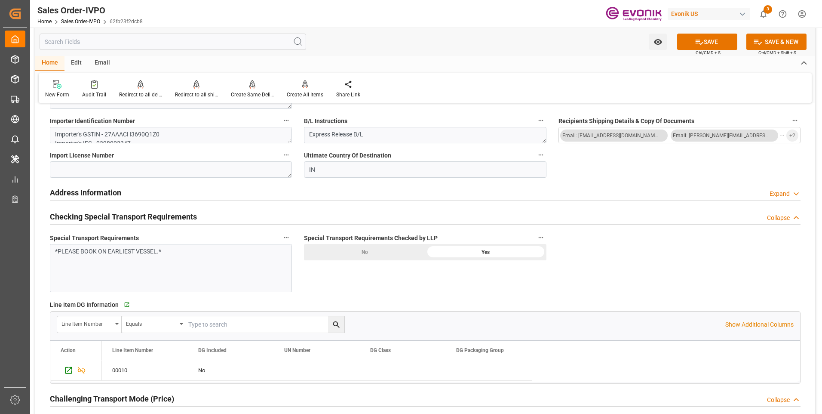
click at [211, 265] on div "*PLEASE BOOK ON EARLIEST VESSEL.*" at bounding box center [171, 268] width 242 height 48
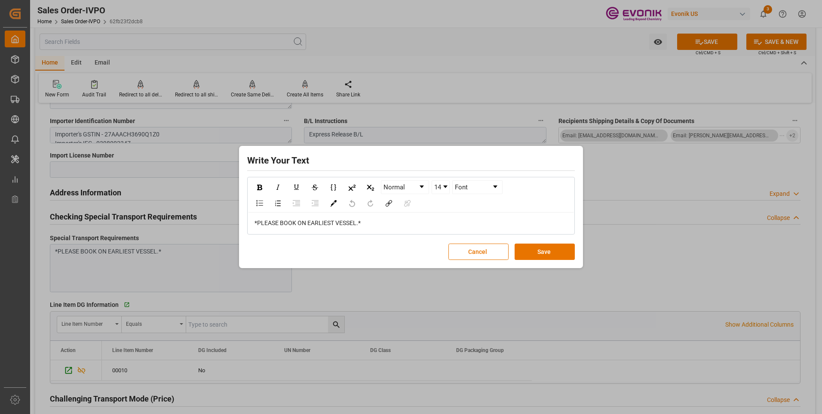
click at [390, 212] on div "Normal 14 Font *PLEASE BOOK ON EARLIEST VESSEL.*" at bounding box center [411, 206] width 326 height 56
drag, startPoint x: 375, startPoint y: 222, endPoint x: 209, endPoint y: 209, distance: 166.9
click at [209, 209] on div "Write Your Text Normal 14 Font *PLEASE BOOK ON EARLIEST VESSEL.* Cancel Save" at bounding box center [411, 207] width 822 height 414
copy span "*PLEASE BOOK ON EARLIEST VESSEL.*"
drag, startPoint x: 550, startPoint y: 252, endPoint x: 509, endPoint y: 298, distance: 62.1
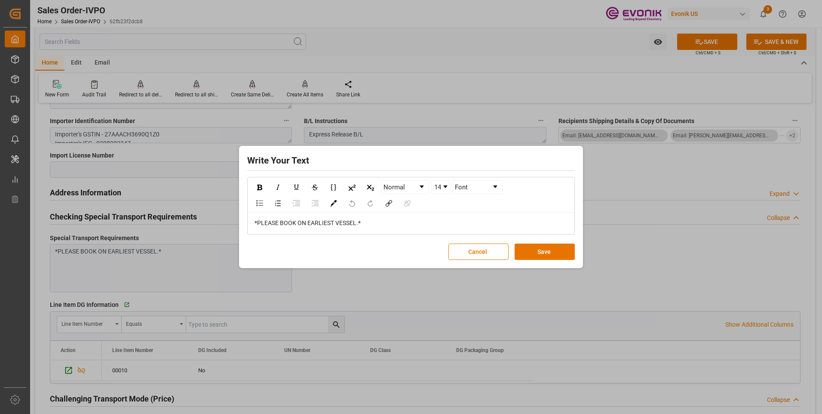
click at [550, 253] on button "Save" at bounding box center [545, 251] width 60 height 16
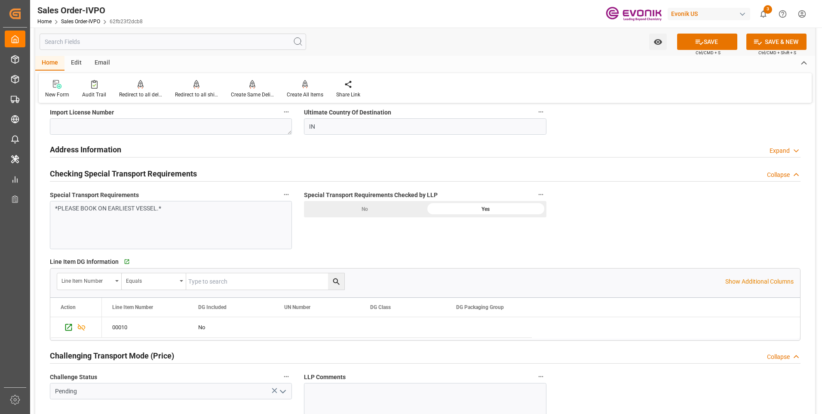
scroll to position [1032, 0]
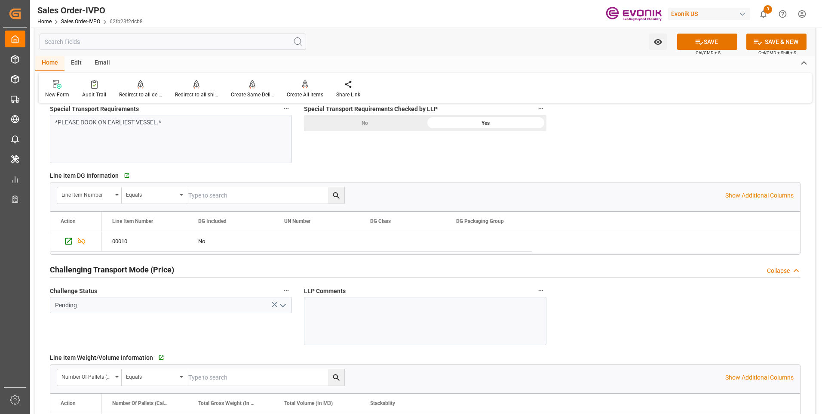
click at [281, 311] on button "open menu" at bounding box center [282, 304] width 13 height 13
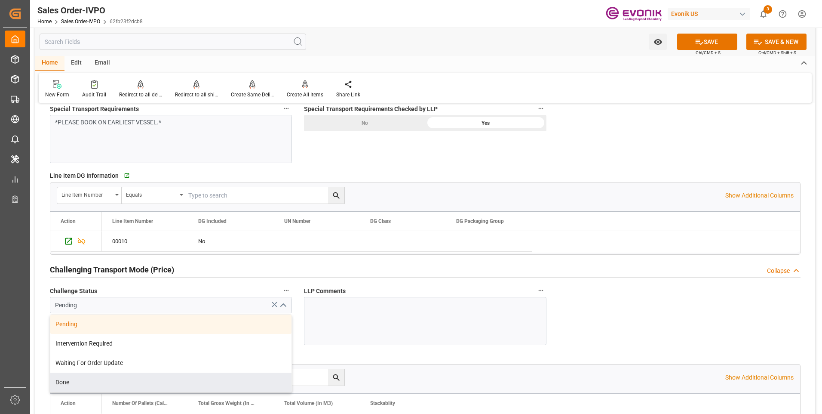
drag, startPoint x: 66, startPoint y: 381, endPoint x: 123, endPoint y: 357, distance: 62.4
click at [66, 379] on div "Done" at bounding box center [170, 381] width 241 height 19
type input "Done"
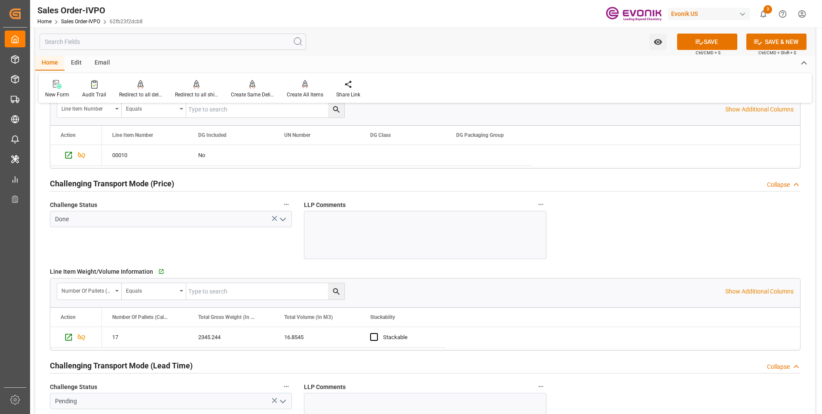
scroll to position [1204, 0]
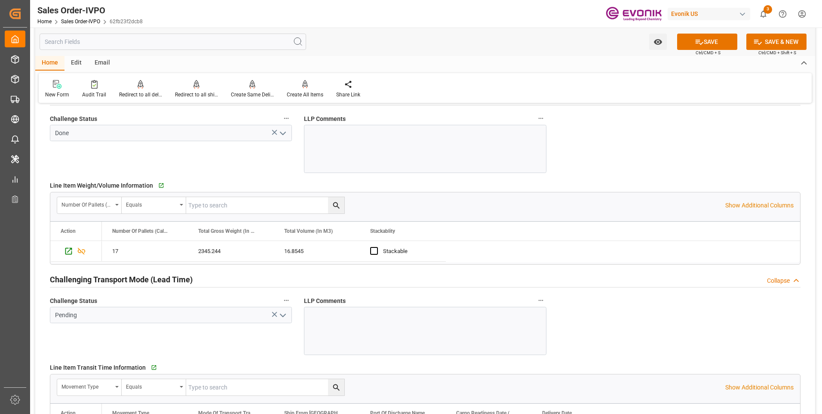
drag, startPoint x: 285, startPoint y: 314, endPoint x: 278, endPoint y: 320, distance: 9.8
click at [285, 314] on polyline "open menu" at bounding box center [282, 315] width 5 height 3
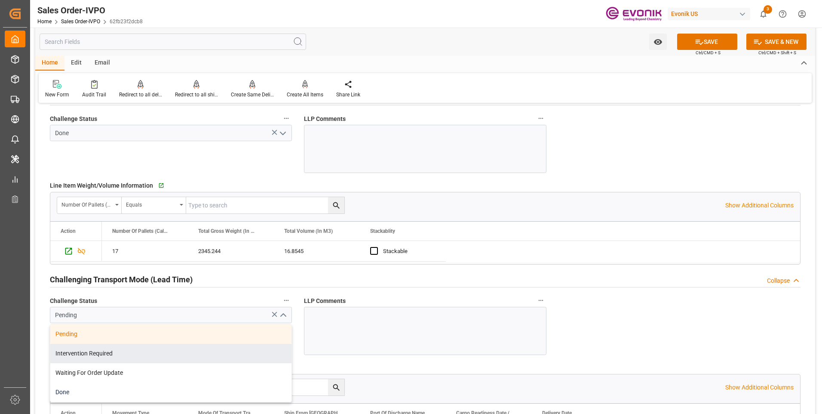
scroll to position [1247, 0]
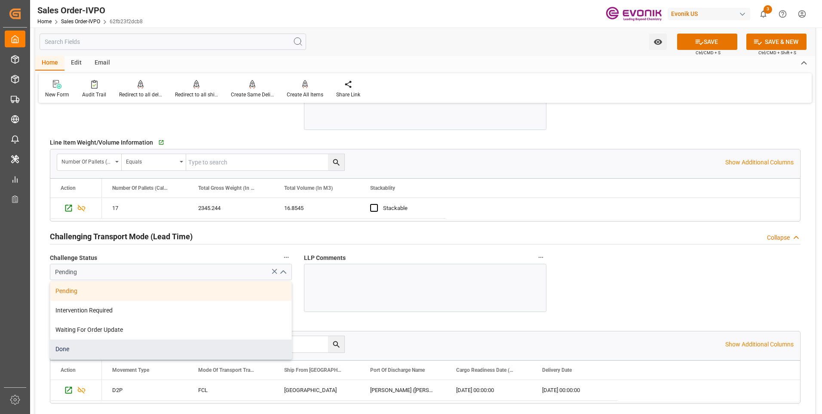
click at [68, 343] on div "Done" at bounding box center [170, 348] width 241 height 19
type input "Done"
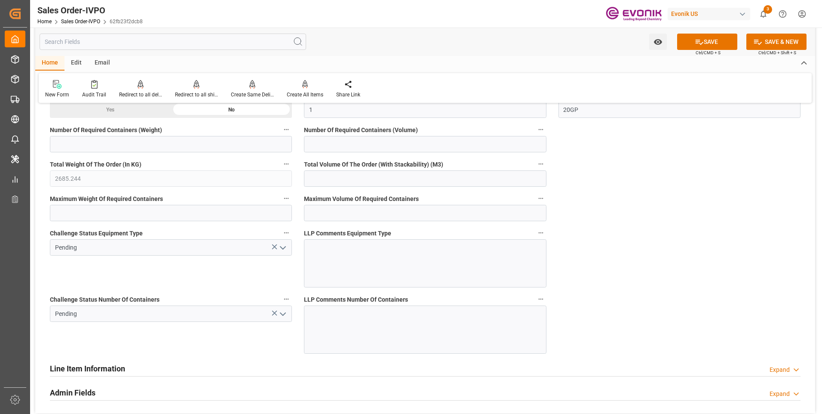
scroll to position [1548, 0]
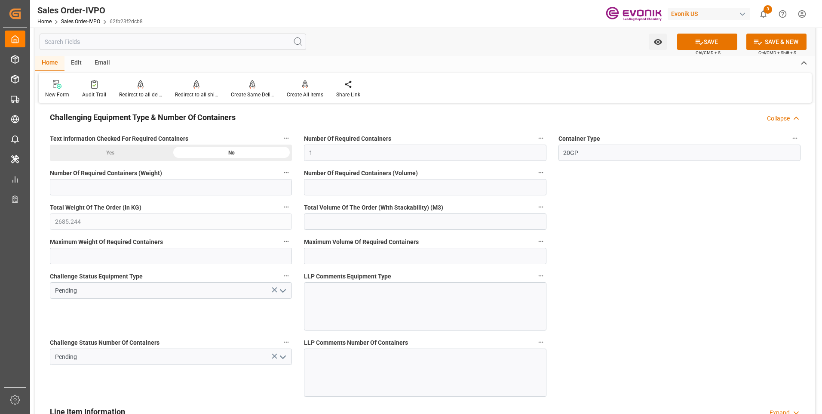
drag, startPoint x: 282, startPoint y: 292, endPoint x: 281, endPoint y: 296, distance: 4.8
click at [282, 291] on icon "open menu" at bounding box center [283, 290] width 10 height 10
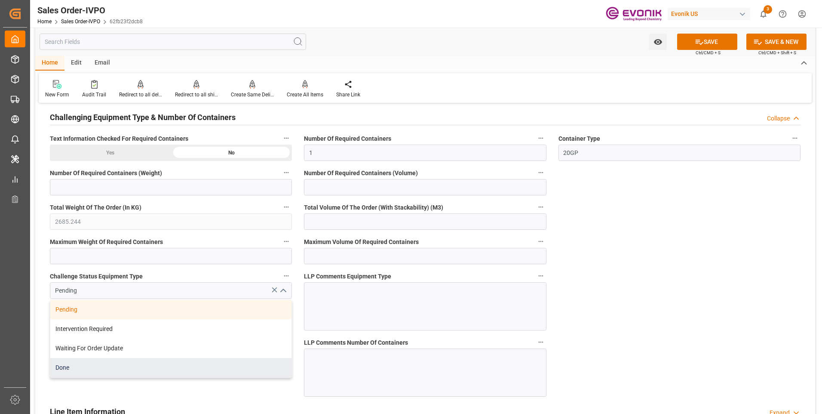
drag, startPoint x: 125, startPoint y: 372, endPoint x: 242, endPoint y: 362, distance: 118.3
click at [125, 371] on div "Done" at bounding box center [170, 367] width 241 height 19
type input "Done"
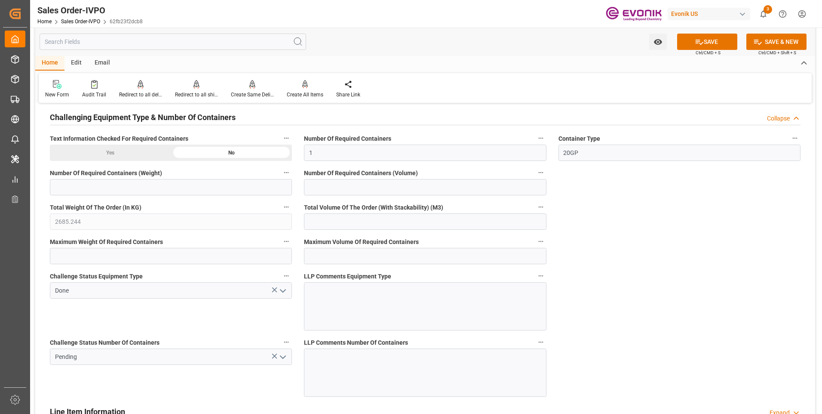
click at [282, 360] on icon "open menu" at bounding box center [283, 357] width 10 height 10
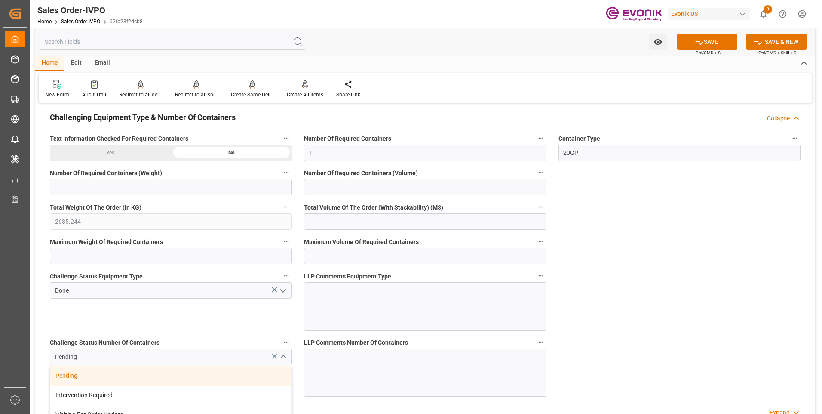
scroll to position [1634, 0]
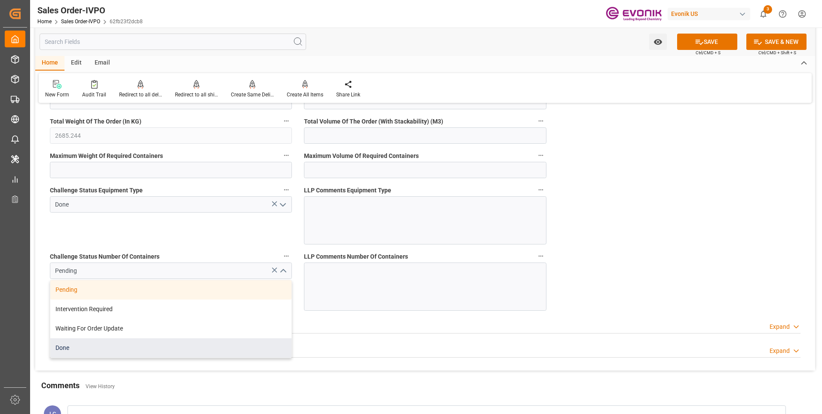
drag, startPoint x: 68, startPoint y: 347, endPoint x: 137, endPoint y: 356, distance: 70.4
click at [68, 346] on div "Done" at bounding box center [170, 347] width 241 height 19
type input "Done"
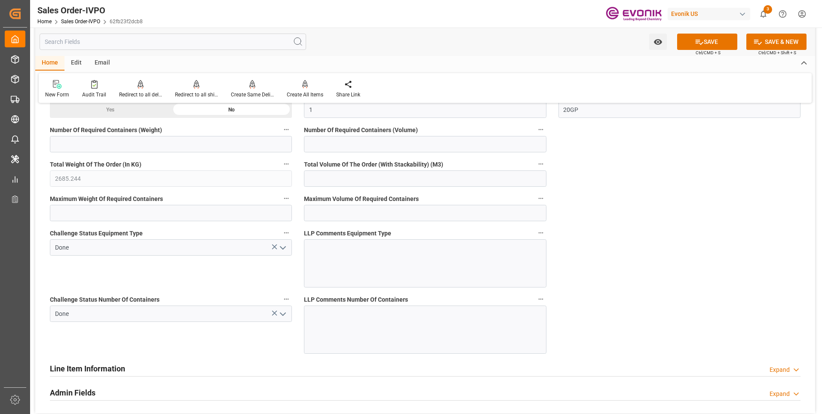
scroll to position [1677, 0]
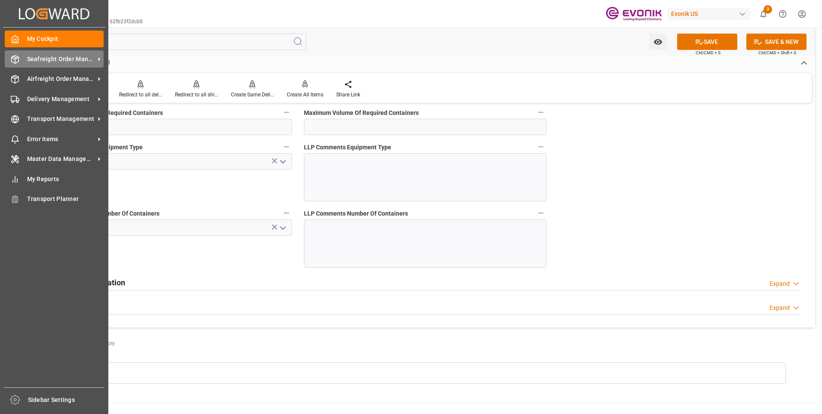
click at [20, 58] on div "Seafreight Order Management Seafreight Order Management" at bounding box center [54, 58] width 99 height 17
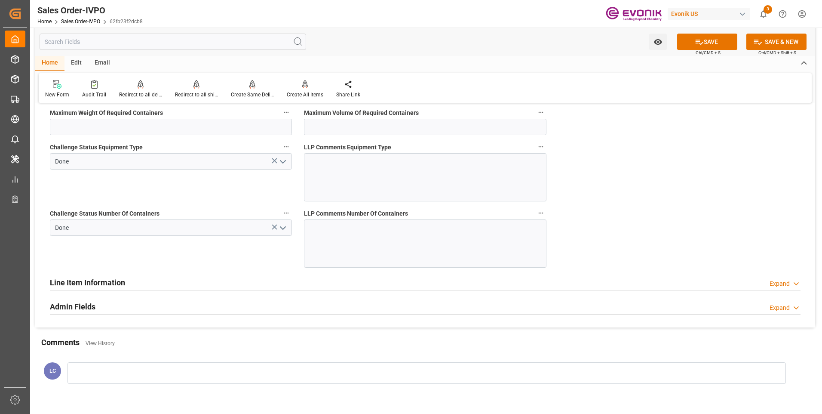
scroll to position [1548, 0]
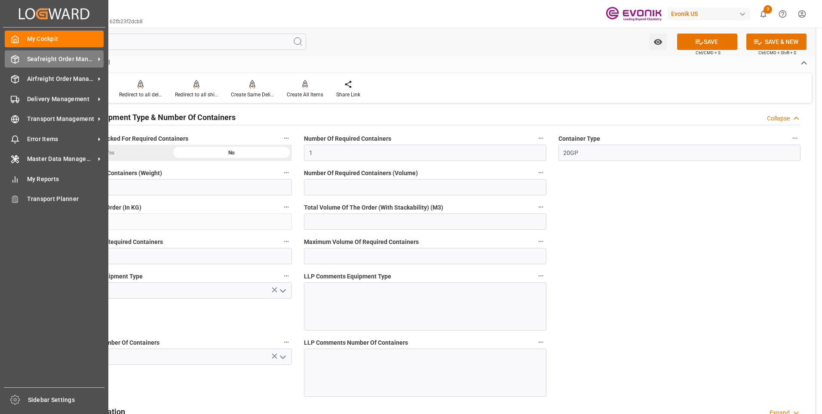
click at [28, 55] on span "Seafreight Order Management" at bounding box center [61, 59] width 68 height 9
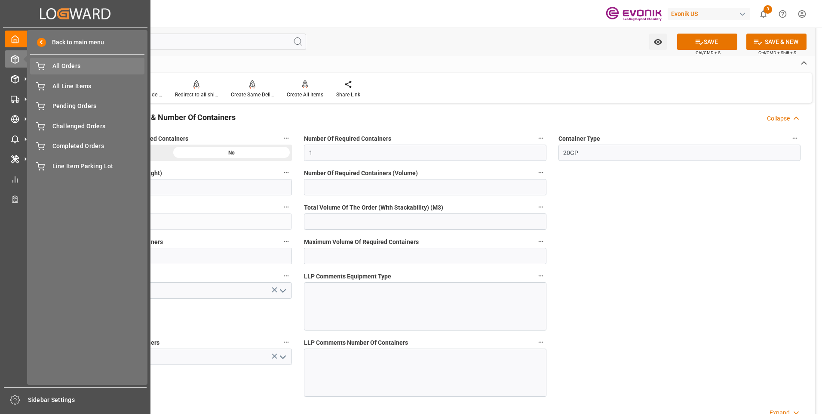
click at [54, 66] on span "All Orders" at bounding box center [98, 65] width 92 height 9
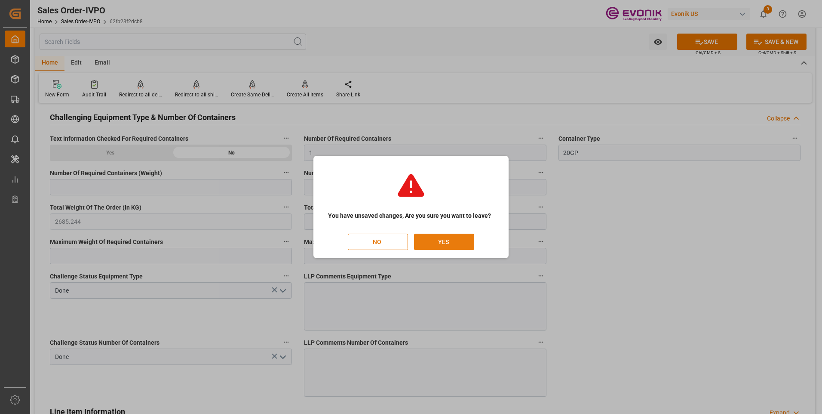
click at [427, 242] on button "YES" at bounding box center [444, 241] width 60 height 16
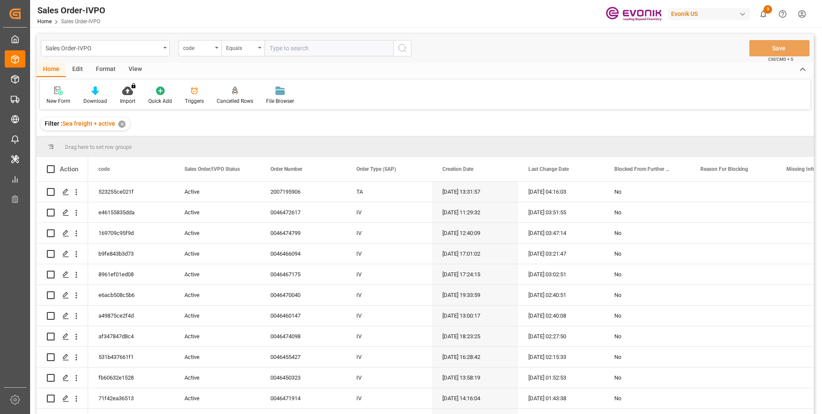
click at [285, 48] on input "text" at bounding box center [328, 48] width 129 height 16
click at [296, 45] on input "text" at bounding box center [328, 48] width 129 height 16
click at [302, 46] on input "text" at bounding box center [328, 48] width 129 height 16
paste input "87d230c72a2f"
type input "87d230c72a2f"
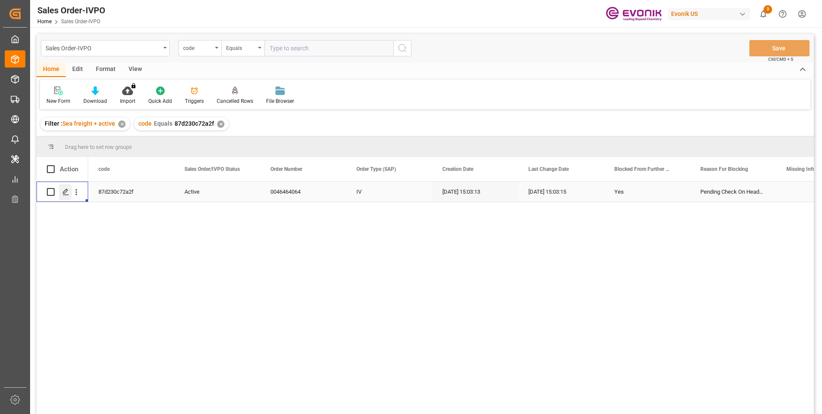
click at [67, 192] on icon "Press SPACE to select this row." at bounding box center [65, 191] width 7 height 7
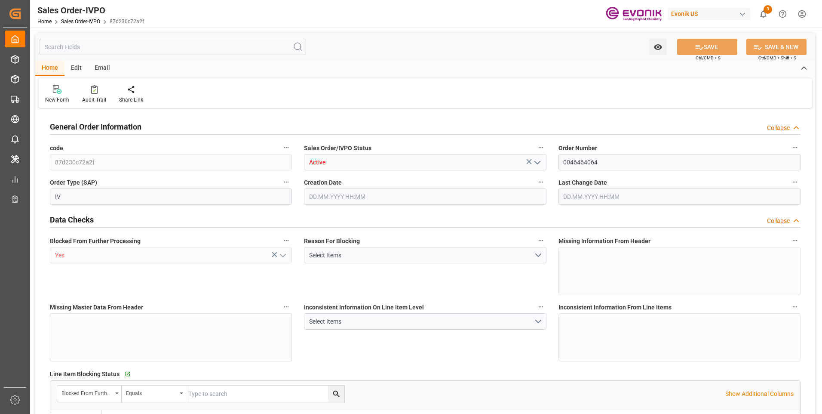
type input "CNSHA"
type input "0"
type input "1"
type input "17688"
type input "26.09.2025 15:03"
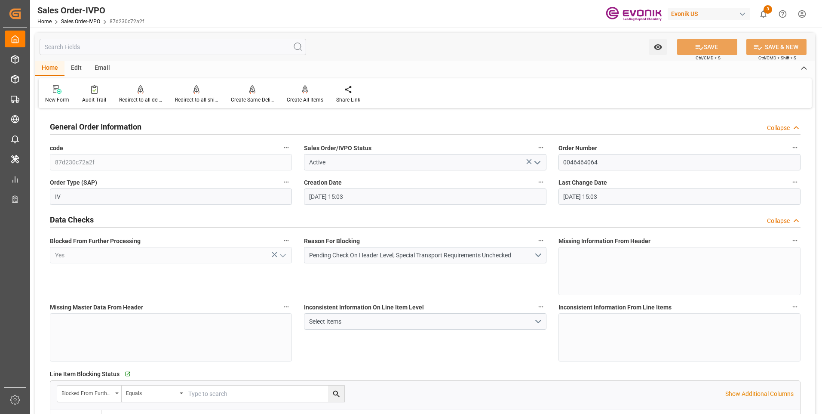
type input "26.09.2025 15:03"
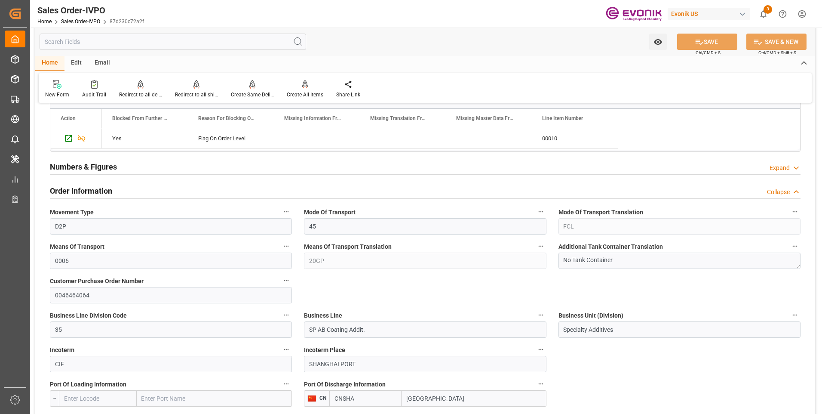
scroll to position [344, 0]
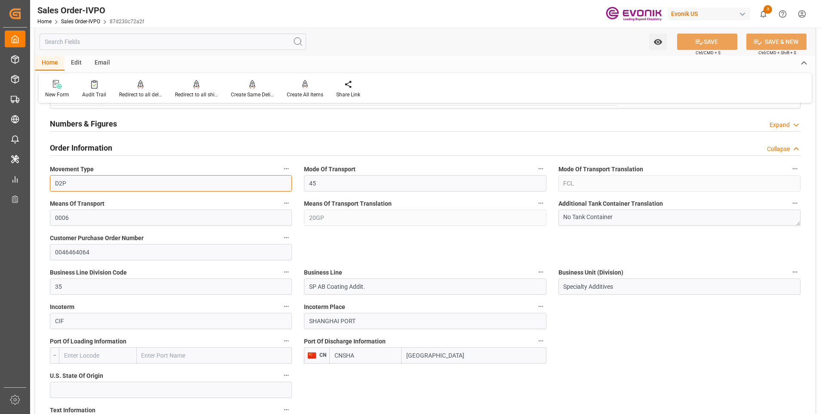
drag, startPoint x: 86, startPoint y: 184, endPoint x: 43, endPoint y: 178, distance: 43.4
drag, startPoint x: 384, startPoint y: 290, endPoint x: 298, endPoint y: 288, distance: 86.0
click at [298, 288] on div "Business Line SP AB Coating Addit." at bounding box center [425, 280] width 254 height 34
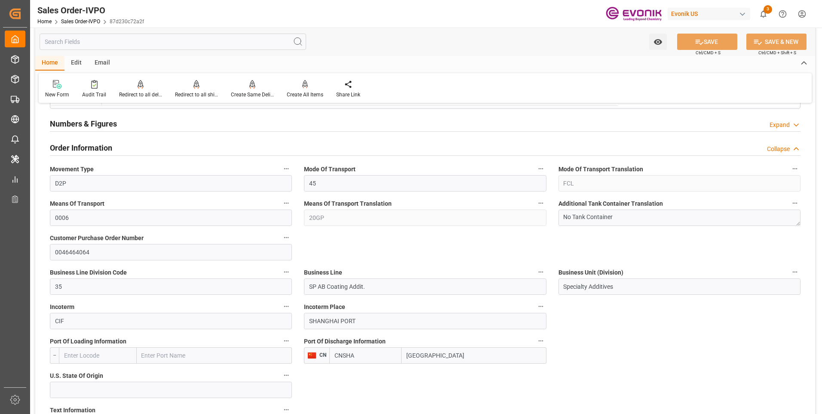
drag, startPoint x: 445, startPoint y: 355, endPoint x: 404, endPoint y: 352, distance: 41.8
click at [403, 352] on input "[GEOGRAPHIC_DATA]" at bounding box center [474, 355] width 144 height 16
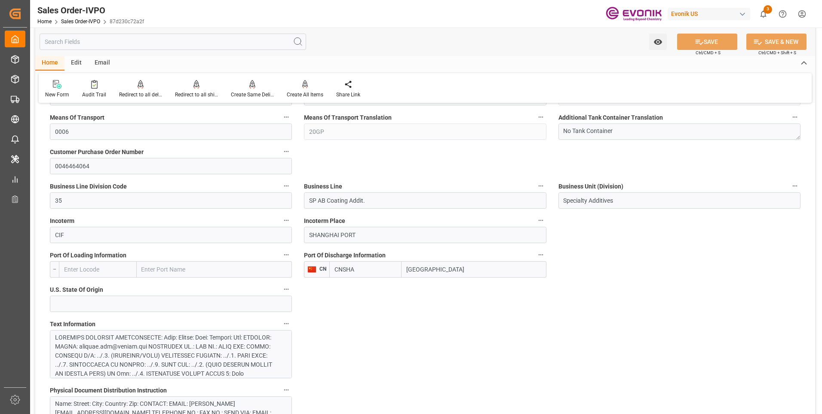
scroll to position [473, 0]
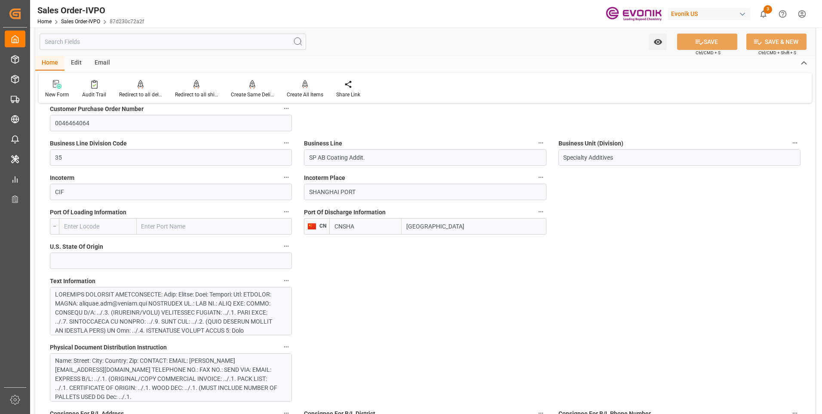
click at [234, 313] on div at bounding box center [167, 389] width 225 height 199
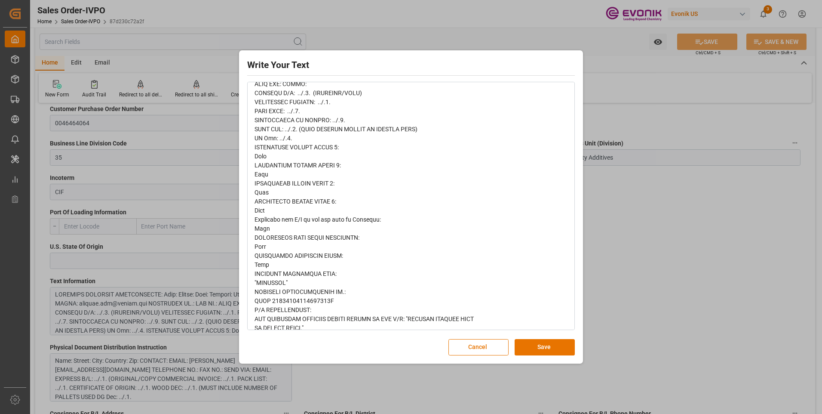
scroll to position [306, 0]
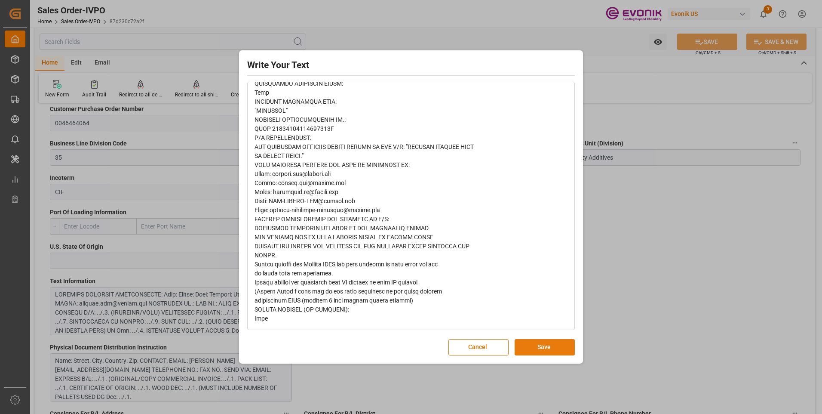
drag, startPoint x: 548, startPoint y: 347, endPoint x: 445, endPoint y: 359, distance: 103.1
click at [548, 347] on button "Save" at bounding box center [545, 347] width 60 height 16
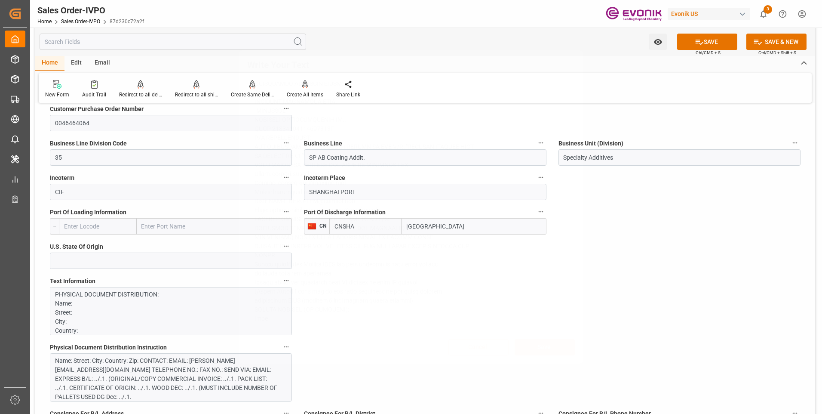
scroll to position [0, 0]
click at [162, 378] on div "Name: Street: City: Country: Zip: CONTACT: EMAIL: [PERSON_NAME][EMAIL_ADDRESS][…" at bounding box center [167, 378] width 225 height 45
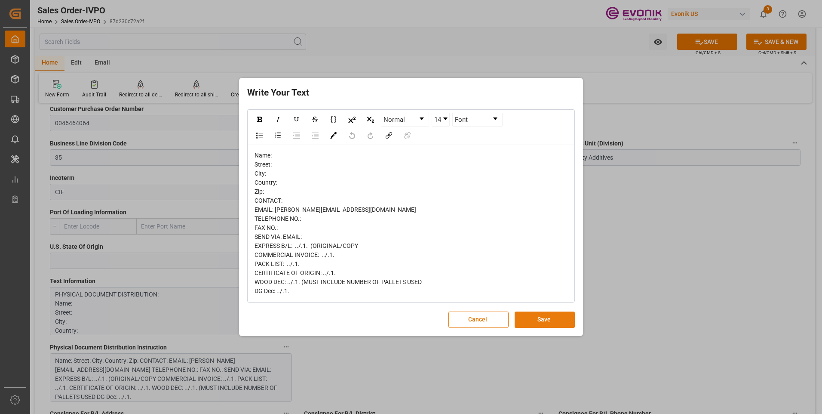
click at [548, 323] on button "Save" at bounding box center [545, 319] width 60 height 16
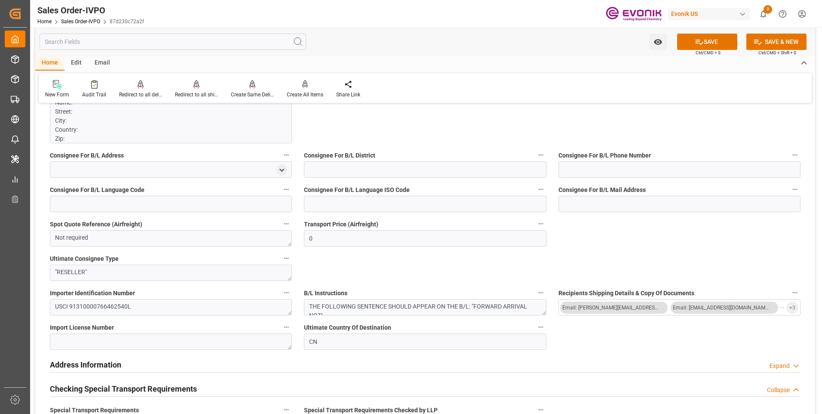
scroll to position [817, 0]
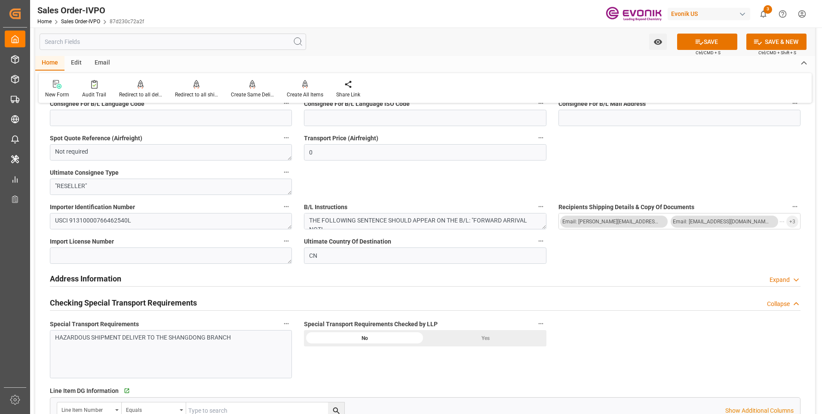
click at [147, 356] on div "HAZARDOUS SHIPMENT DELIVER TO THE SHANGDONG BRANCH" at bounding box center [171, 354] width 242 height 48
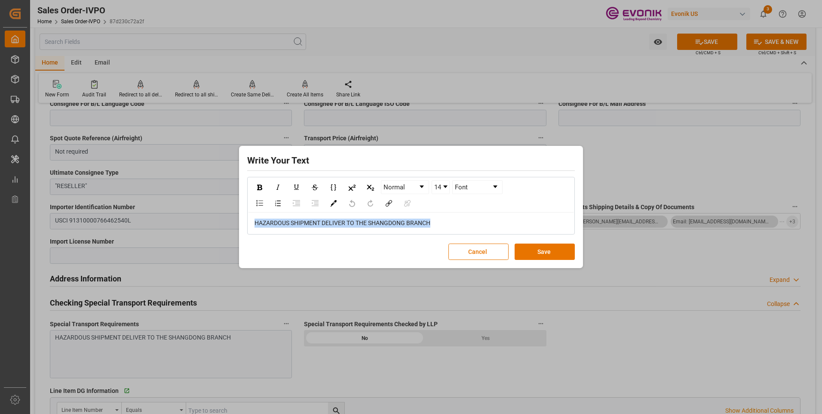
drag, startPoint x: 448, startPoint y: 224, endPoint x: 212, endPoint y: 228, distance: 236.1
click at [212, 228] on div "Write Your Text Normal 14 Font HAZARDOUS SHIPMENT DELIVER TO THE SHANGDONG BRAN…" at bounding box center [411, 207] width 822 height 414
copy span "HAZARDOUS SHIPMENT DELIVER TO THE SHANGDONG BRANCH"
click at [544, 251] on button "Save" at bounding box center [545, 251] width 60 height 16
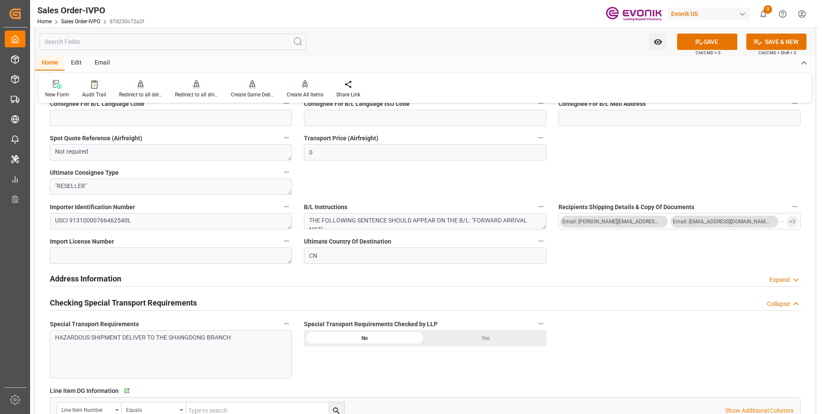
click at [467, 337] on div "Yes" at bounding box center [485, 338] width 121 height 16
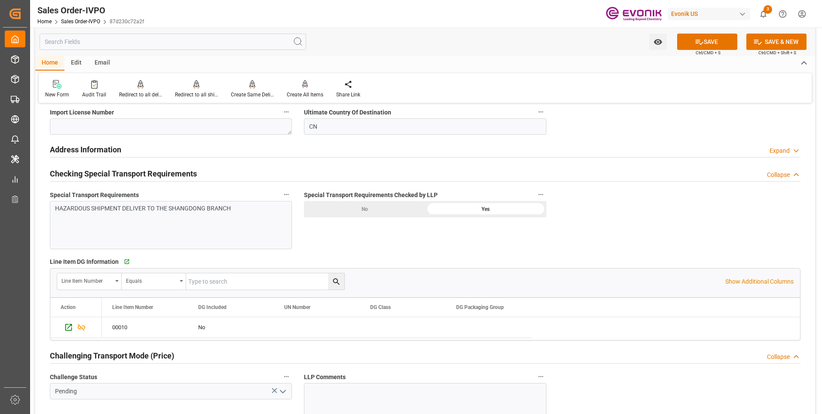
scroll to position [1032, 0]
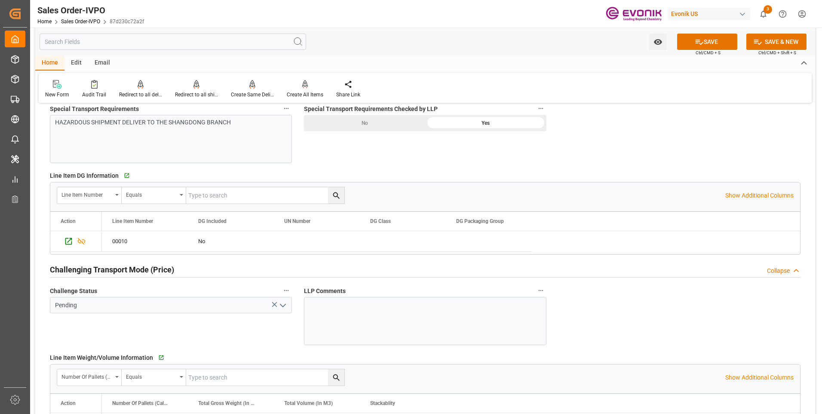
drag, startPoint x: 283, startPoint y: 310, endPoint x: 278, endPoint y: 311, distance: 5.3
click at [283, 310] on icon "open menu" at bounding box center [283, 305] width 10 height 10
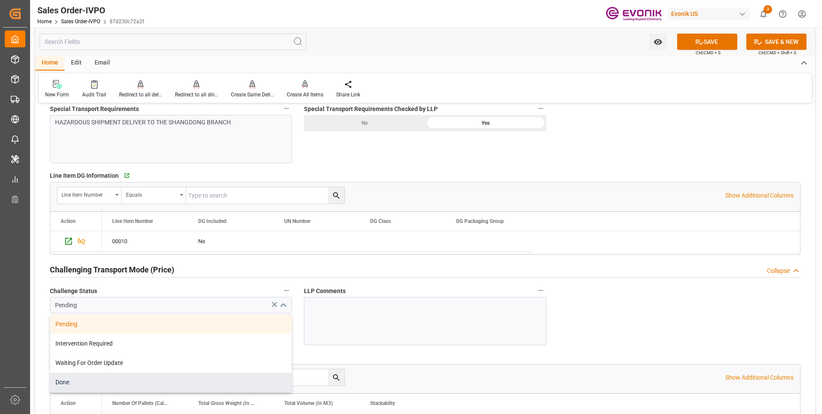
click at [101, 380] on div "Done" at bounding box center [170, 381] width 241 height 19
type input "Done"
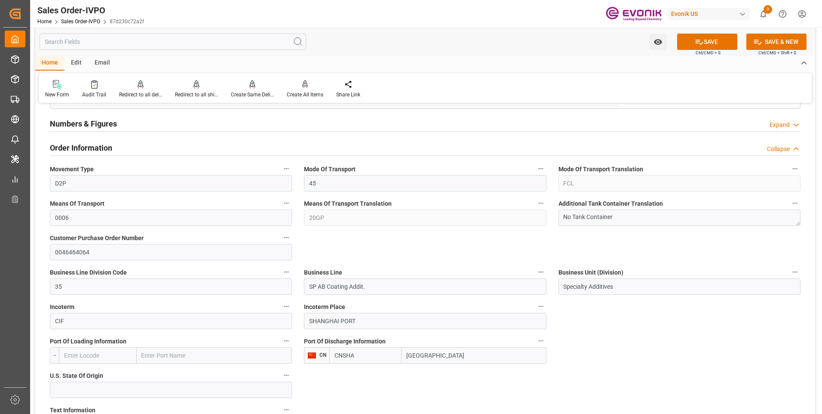
scroll to position [473, 0]
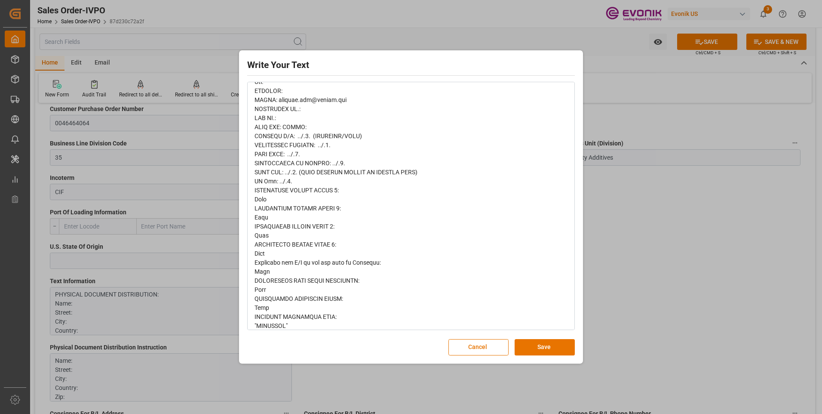
scroll to position [0, 0]
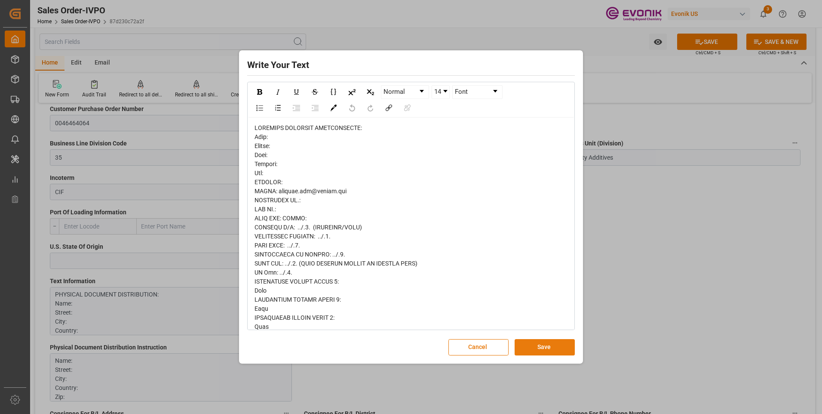
click at [537, 346] on button "Save" at bounding box center [545, 347] width 60 height 16
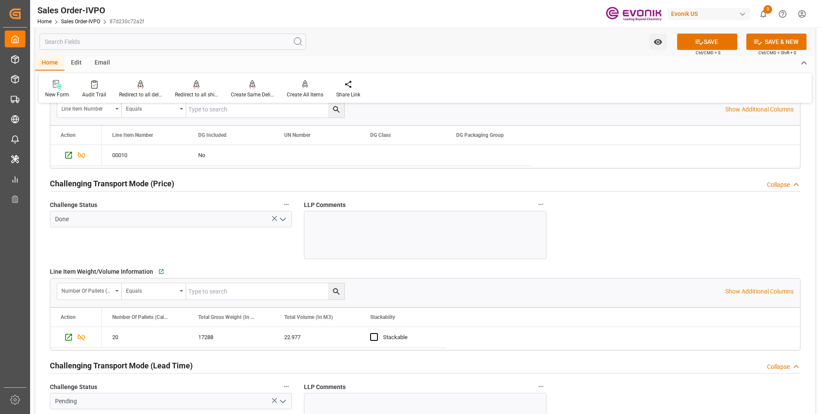
scroll to position [1204, 0]
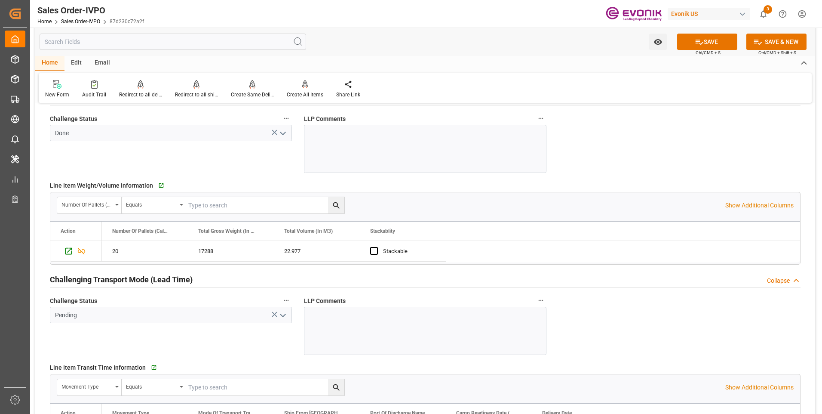
drag, startPoint x: 281, startPoint y: 313, endPoint x: 270, endPoint y: 327, distance: 17.7
click at [281, 314] on icon "open menu" at bounding box center [283, 315] width 10 height 10
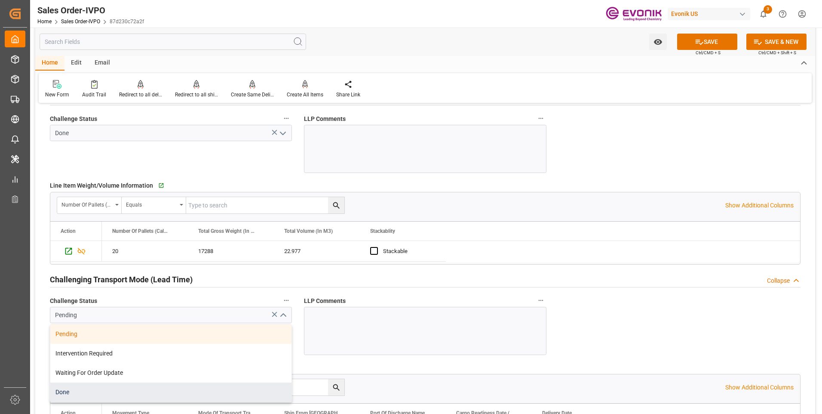
drag, startPoint x: 67, startPoint y: 387, endPoint x: 166, endPoint y: 356, distance: 104.0
click at [70, 386] on div "Done" at bounding box center [170, 391] width 241 height 19
type input "Done"
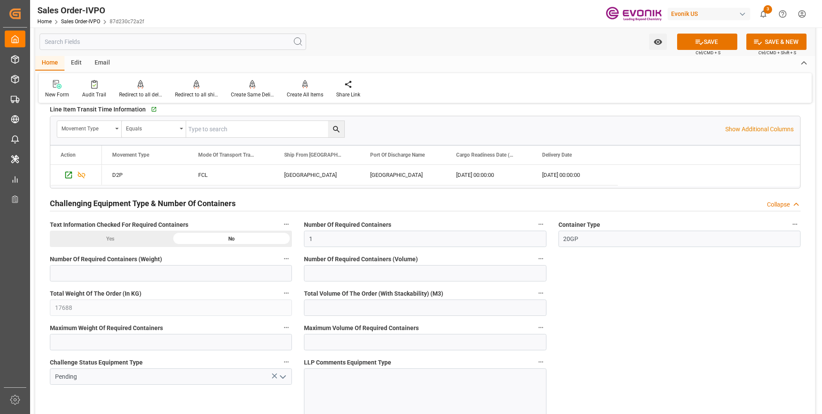
scroll to position [1548, 0]
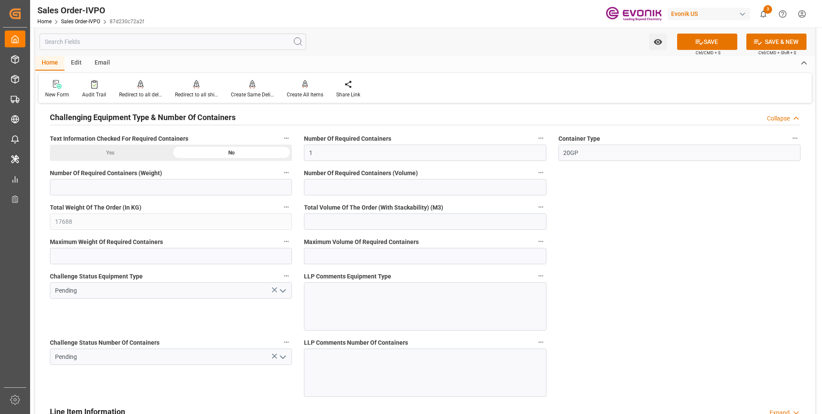
click at [284, 292] on icon "open menu" at bounding box center [283, 290] width 10 height 10
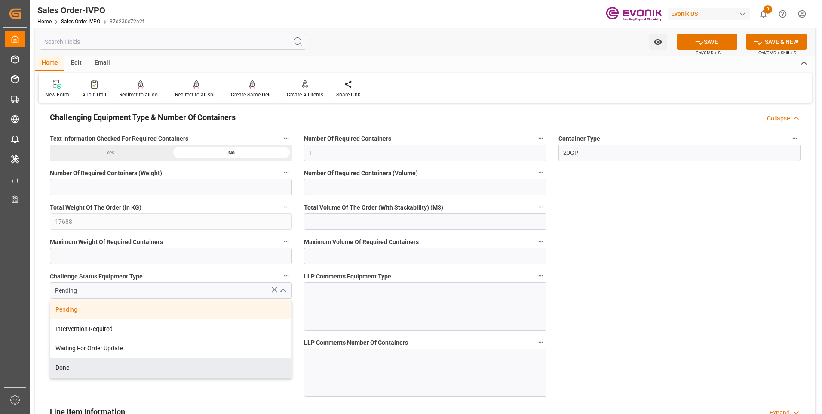
drag, startPoint x: 110, startPoint y: 374, endPoint x: 120, endPoint y: 371, distance: 10.6
click at [110, 373] on div "Done" at bounding box center [170, 367] width 241 height 19
type input "Done"
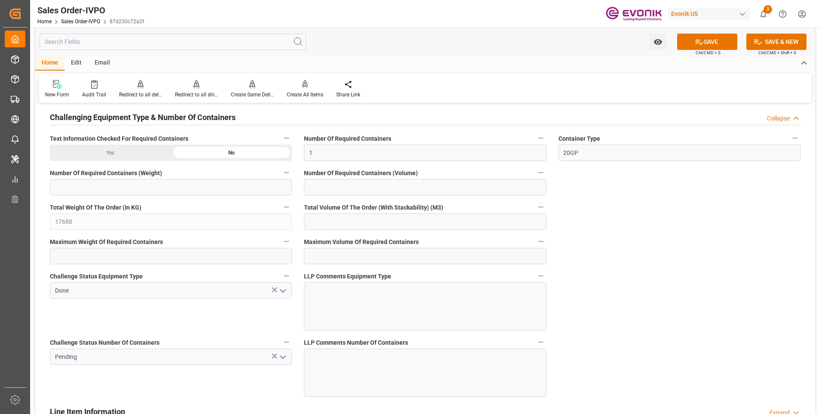
click at [279, 355] on icon "open menu" at bounding box center [283, 357] width 10 height 10
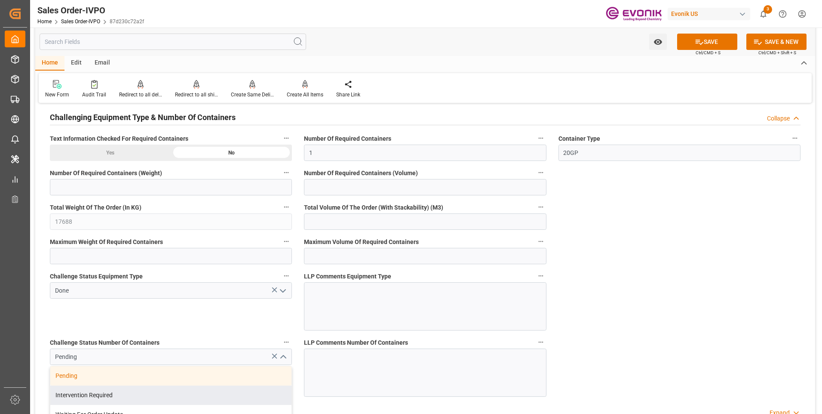
scroll to position [1634, 0]
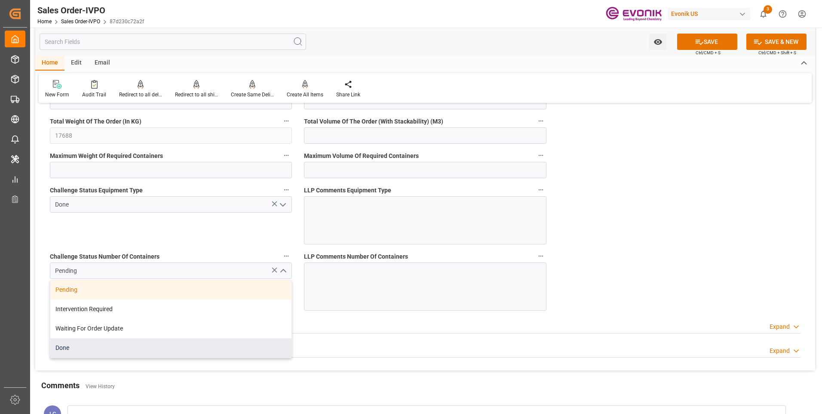
click at [80, 345] on div "Done" at bounding box center [170, 347] width 241 height 19
type input "Done"
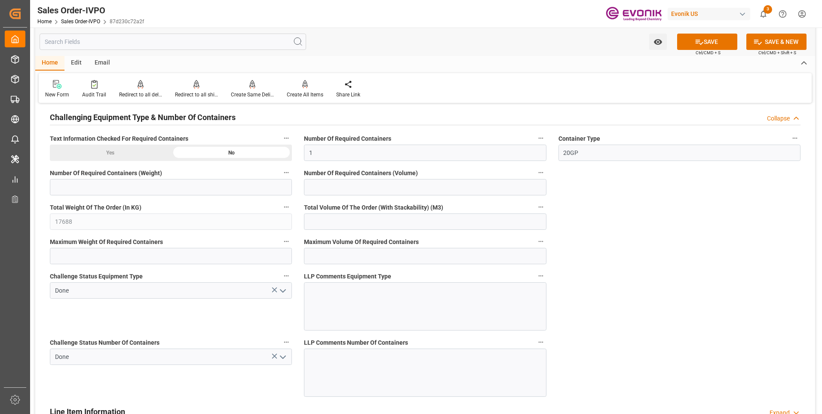
scroll to position [1677, 0]
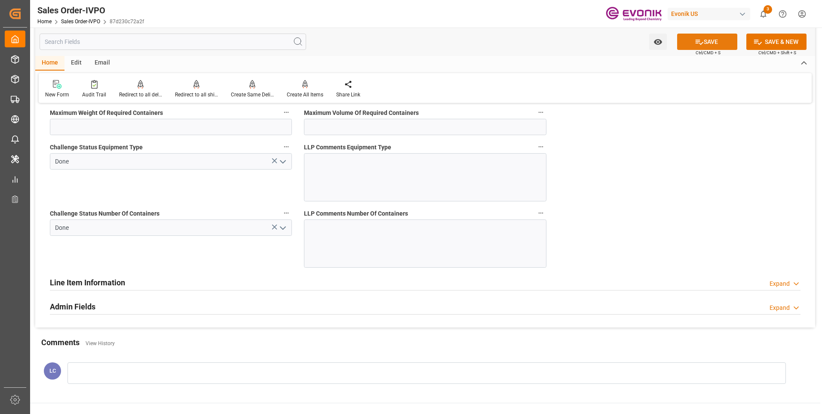
click at [695, 42] on icon at bounding box center [699, 41] width 9 height 9
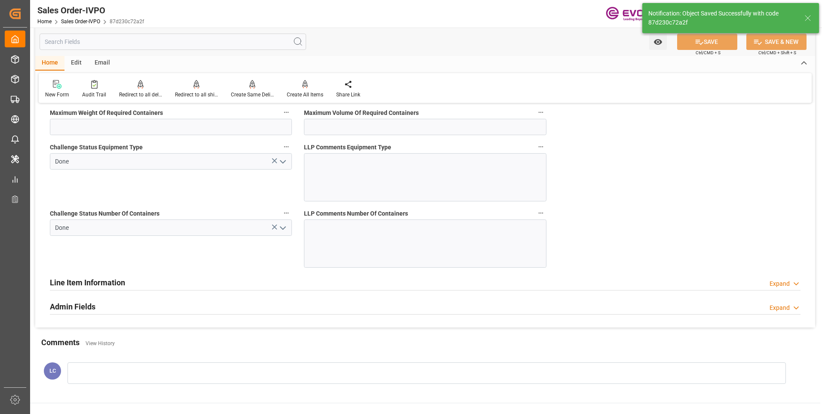
type input "No"
type input "2"
type input "1"
type input "22.977"
type input "17000"
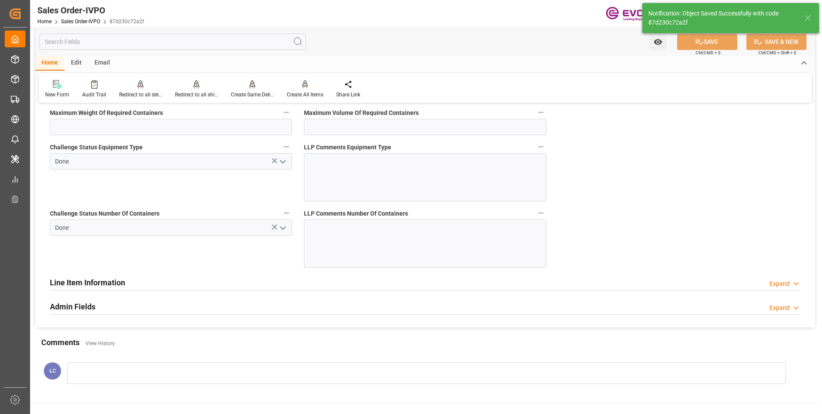
type input "30"
type input "[DATE] 04:29"
click at [304, 87] on icon at bounding box center [305, 84] width 6 height 9
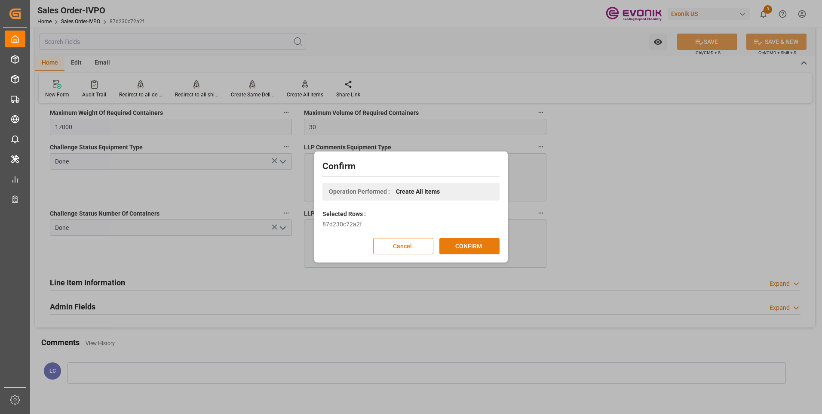
click at [461, 245] on button "CONFIRM" at bounding box center [469, 246] width 60 height 16
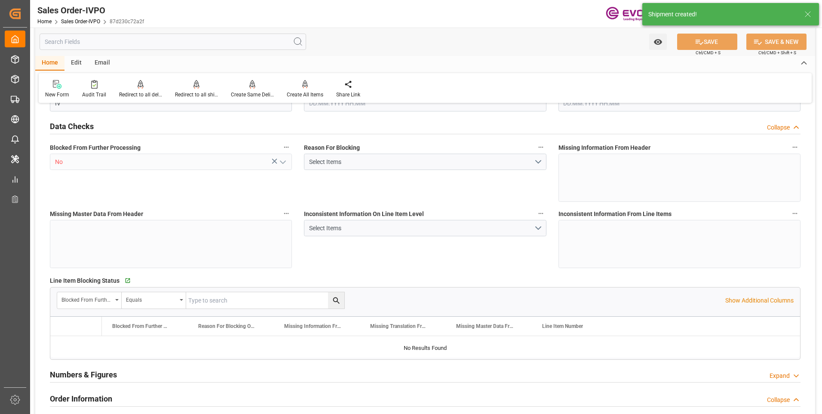
type input "CNSHA"
type input "0"
type input "1"
type input "2"
type input "1"
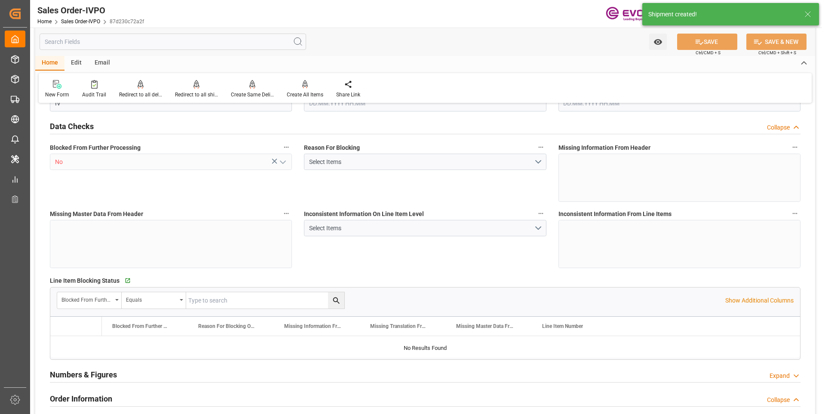
type input "17688"
type input "22.977"
type input "17000"
type input "30"
type input "[DATE] 15:03"
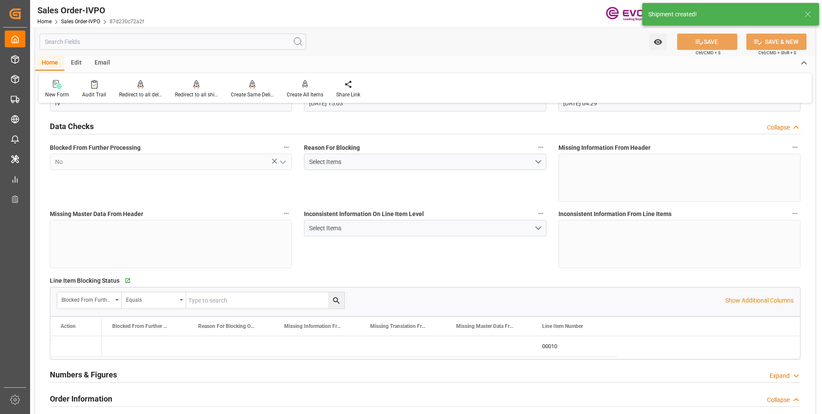
type input "[DATE] 04:29"
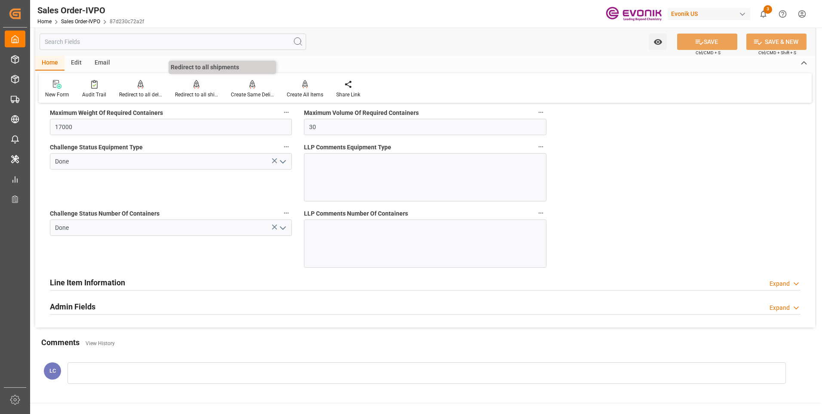
click at [196, 92] on div "Redirect to all shipments" at bounding box center [196, 95] width 43 height 8
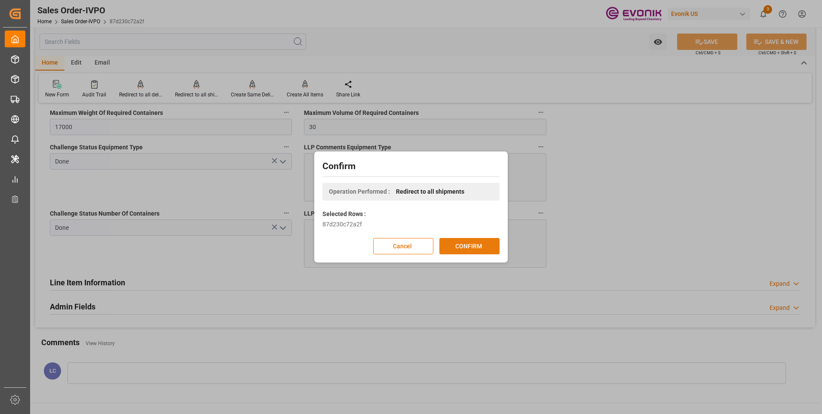
click at [473, 250] on button "CONFIRM" at bounding box center [469, 246] width 60 height 16
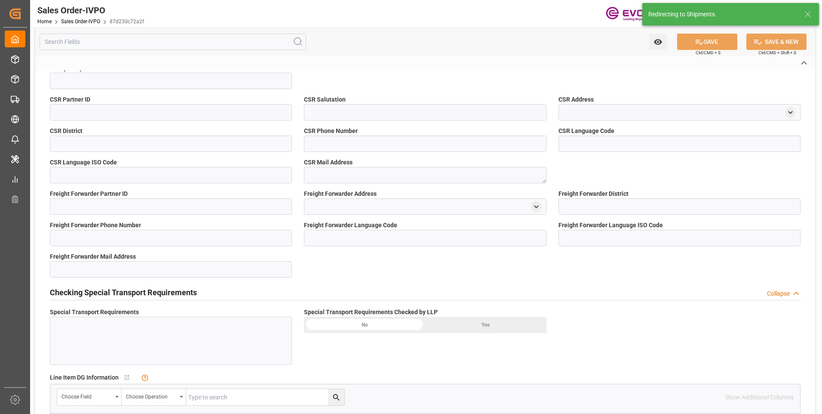
type input "87d230c72a2f"
type input "Active"
type input "0046464064"
type input "IV"
type input "No"
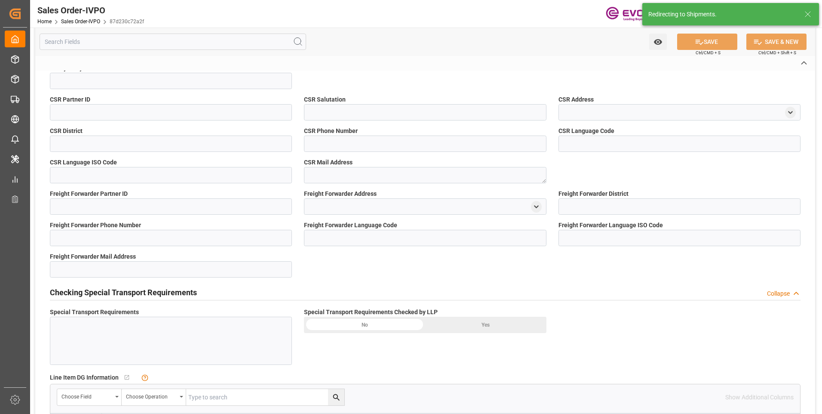
type input "D2P"
type input "45"
type input "FCL"
type input "0006"
type input "20GP"
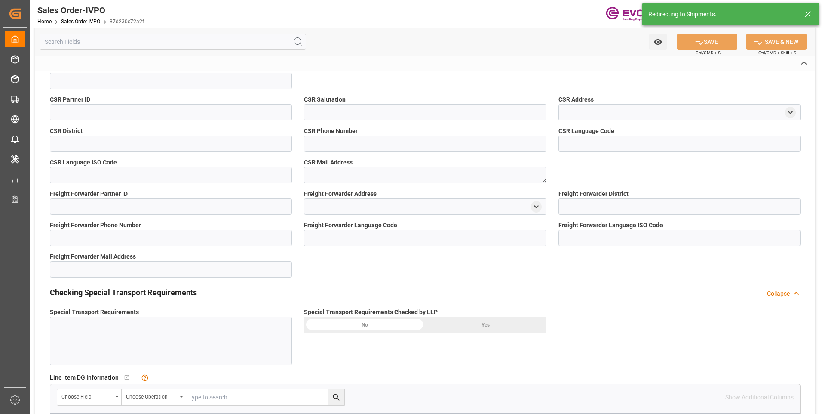
type textarea "No Tank Container"
type input "0046464064"
type input "35"
type input "SP AB Coating Addit."
type input "Specialty Additives"
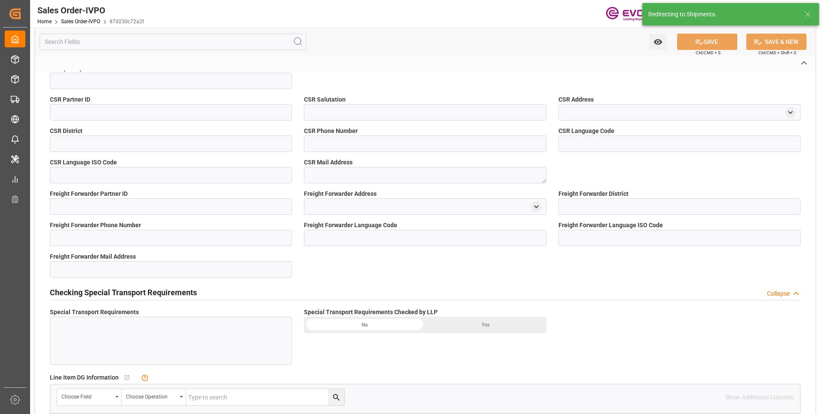
type input "CIF"
type input "SHANGHAI PORT"
type input "[GEOGRAPHIC_DATA]"
type textarea "Not required"
type textarea ""RESELLER""
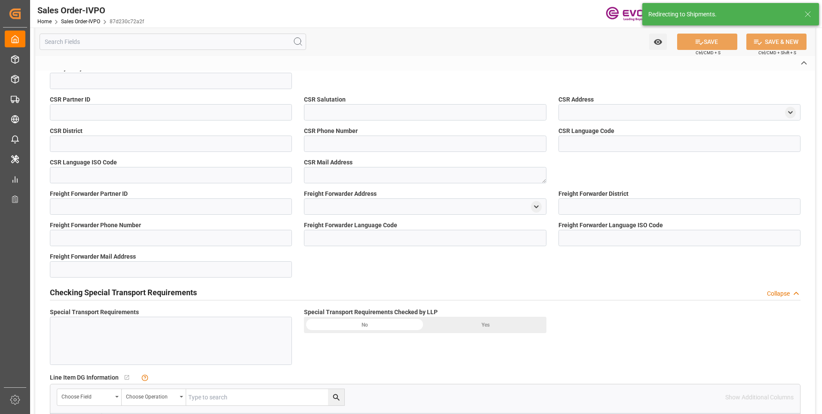
type textarea "USCI 91310000766462540L"
type textarea "THE FOLLOWING SENTENCE SHOULD APPEAR ON THE B/L: "FORWARD ARRIVAL NOTI TO NOTIF…"
type input "CN"
type input "Done"
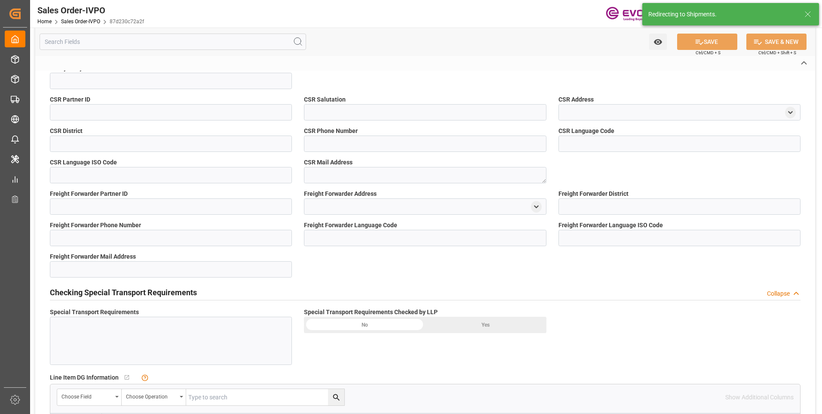
type input "20GP"
type input "Done"
type input "CNSHA"
type input "0"
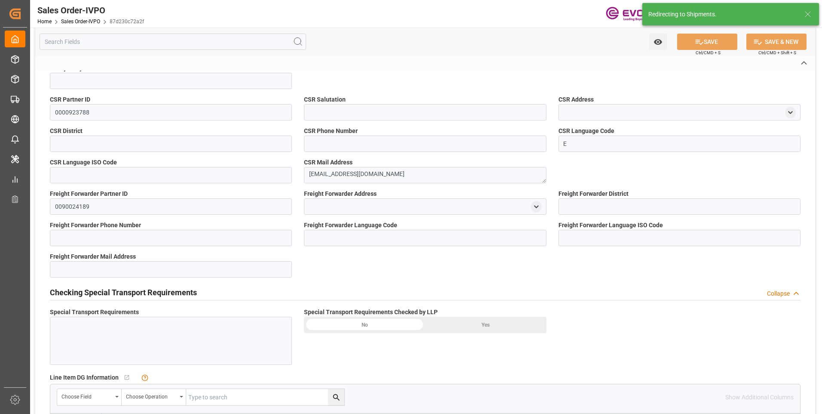
type input "1"
type input "2"
type input "1"
type input "17688"
type input "22.977"
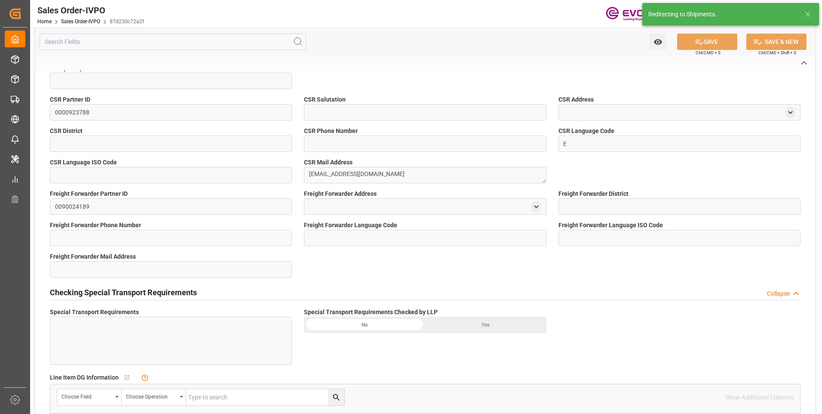
type input "17000"
type input "30"
type input "[DATE] 15:03"
type input "[DATE] 04:29"
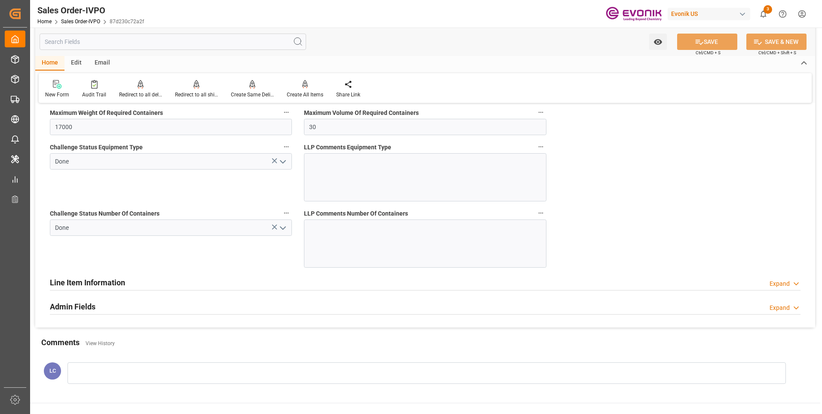
scroll to position [1505, 0]
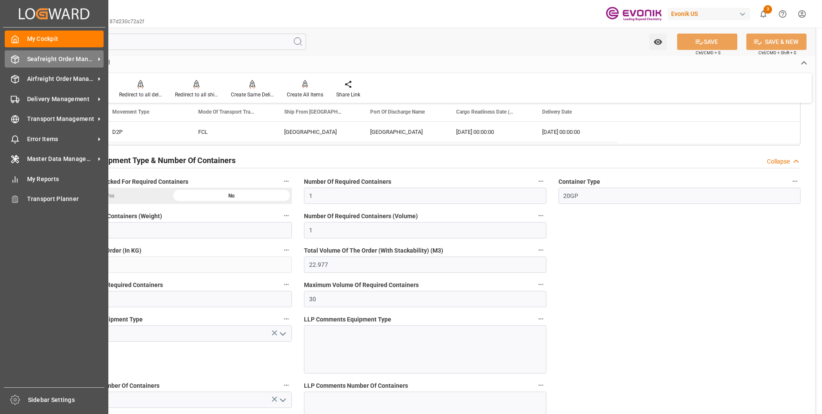
click at [10, 63] on div at bounding box center [12, 59] width 15 height 9
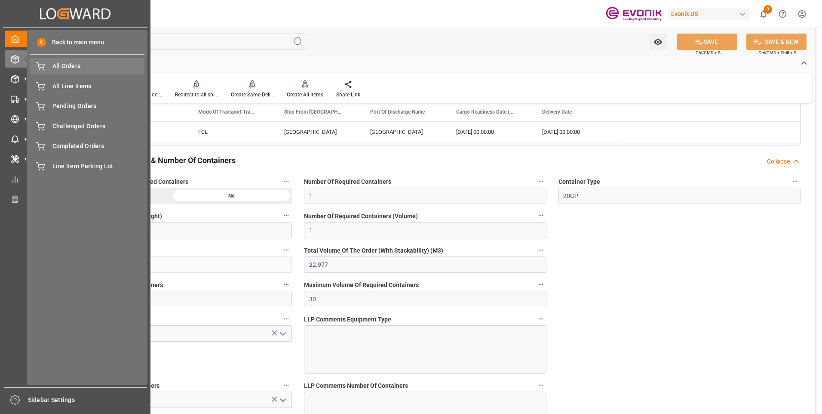
click at [58, 70] on span "All Orders" at bounding box center [98, 65] width 92 height 9
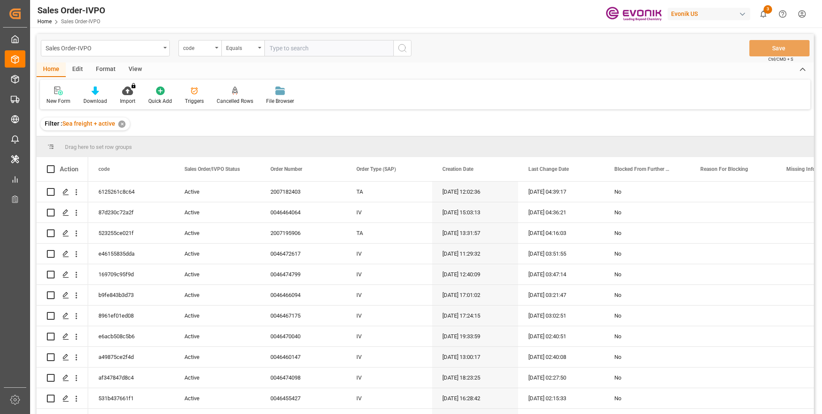
click at [282, 50] on input "text" at bounding box center [328, 48] width 129 height 16
paste input "b2f24bb3ee25"
type input "b2f24bb3ee25"
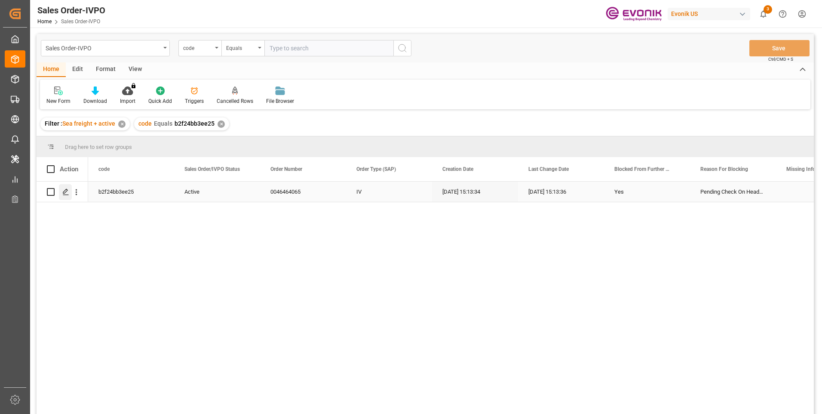
click at [65, 192] on icon "Press SPACE to select this row." at bounding box center [65, 191] width 7 height 7
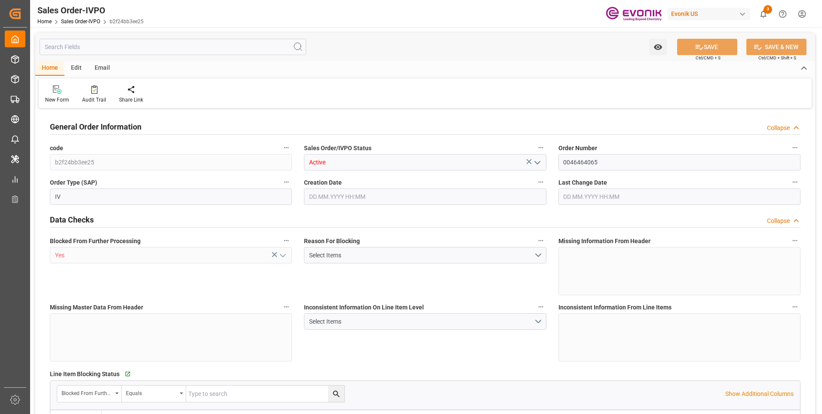
type input "CNSHA"
type input "0"
type input "1"
type input "17688"
type input "26.09.2025 15:13"
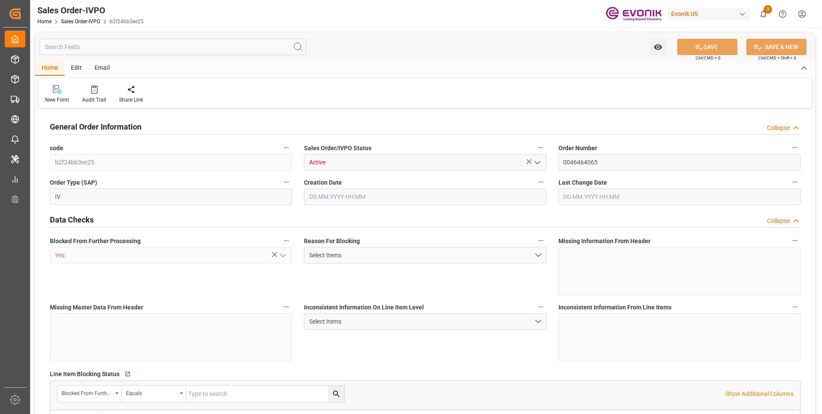
type input "26.09.2025 15:13"
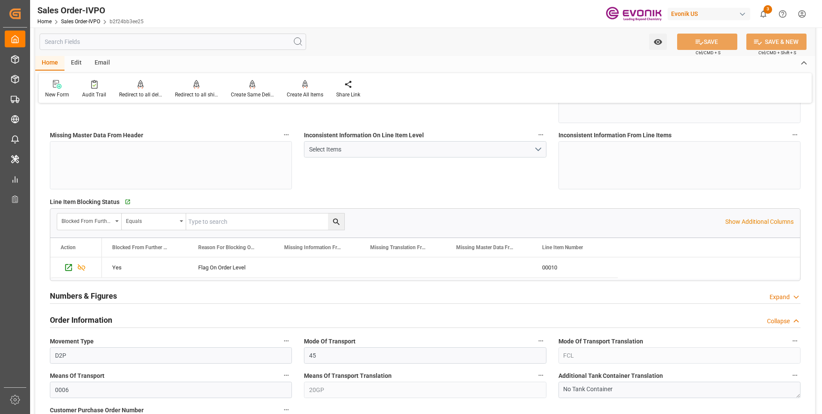
scroll to position [258, 0]
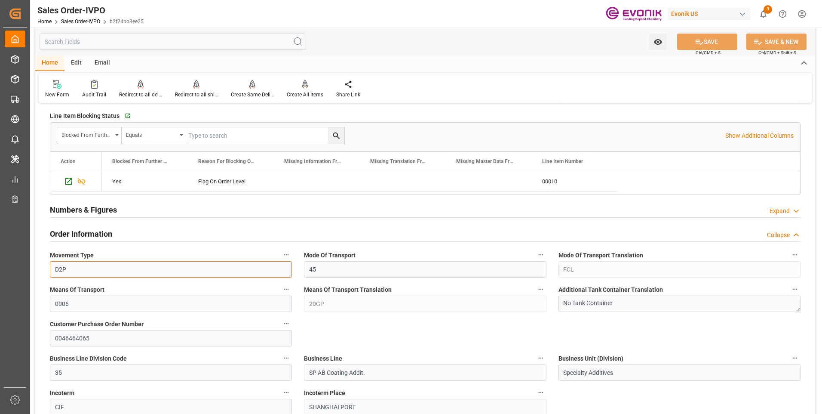
drag, startPoint x: 86, startPoint y: 272, endPoint x: 43, endPoint y: 267, distance: 43.7
drag, startPoint x: 360, startPoint y: 315, endPoint x: 337, endPoint y: 312, distance: 23.9
click at [303, 301] on div "Means Of Transport Translation 20GP" at bounding box center [425, 297] width 254 height 34
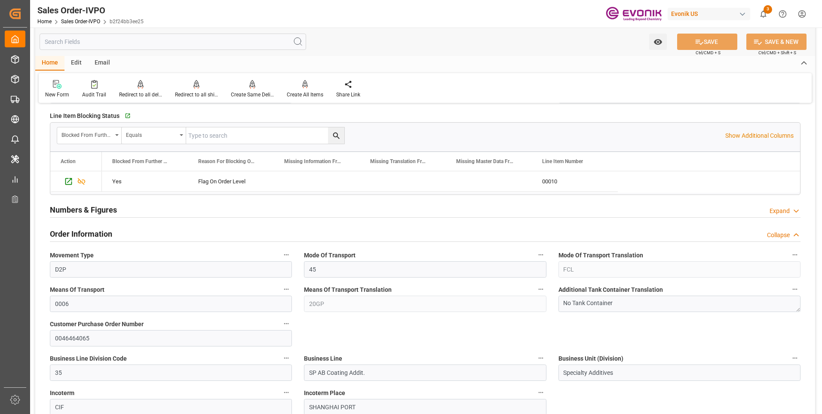
scroll to position [344, 0]
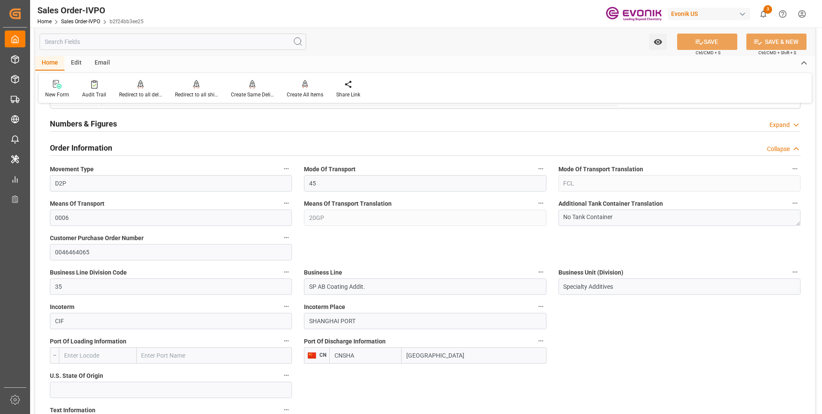
click at [441, 359] on input "[GEOGRAPHIC_DATA]" at bounding box center [474, 355] width 144 height 16
drag, startPoint x: 444, startPoint y: 357, endPoint x: 400, endPoint y: 357, distance: 43.9
click at [400, 357] on div "CNSHA Shanghai" at bounding box center [437, 355] width 217 height 16
click at [356, 284] on input "SP AB Coating Addit." at bounding box center [425, 286] width 242 height 16
drag, startPoint x: 374, startPoint y: 289, endPoint x: 307, endPoint y: 283, distance: 68.2
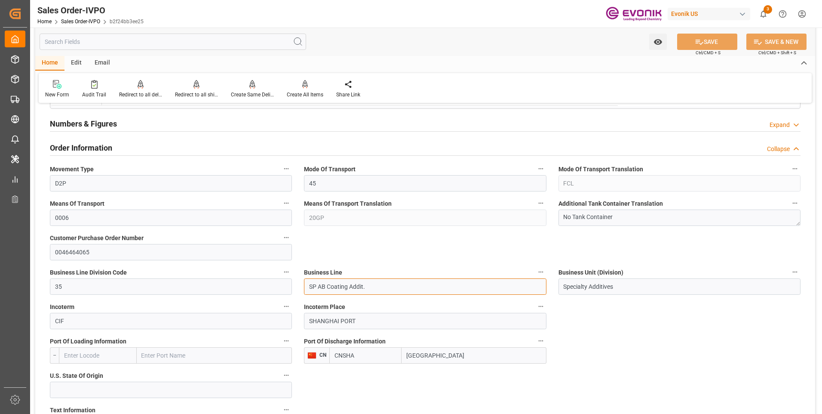
click at [307, 283] on input "SP AB Coating Addit." at bounding box center [425, 286] width 242 height 16
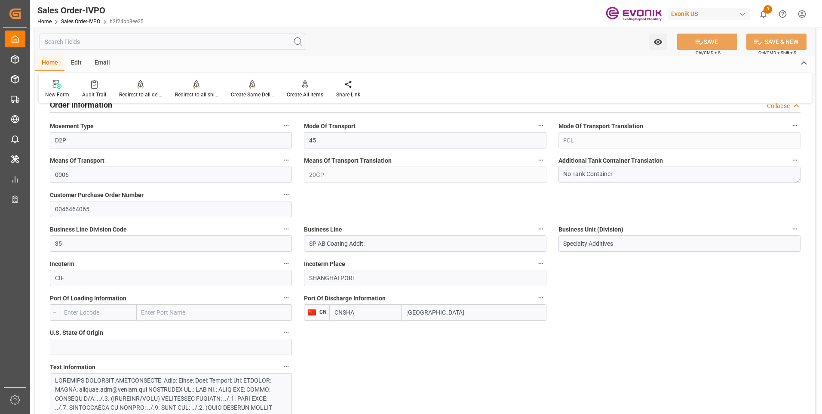
scroll to position [430, 0]
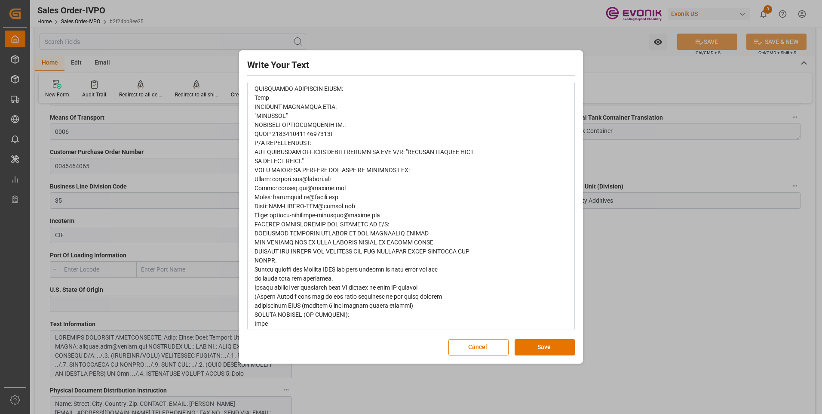
scroll to position [306, 0]
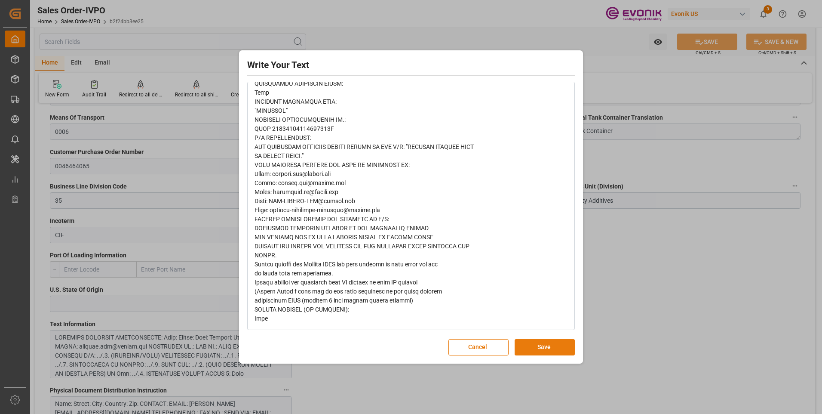
click at [545, 347] on button "Save" at bounding box center [545, 347] width 60 height 16
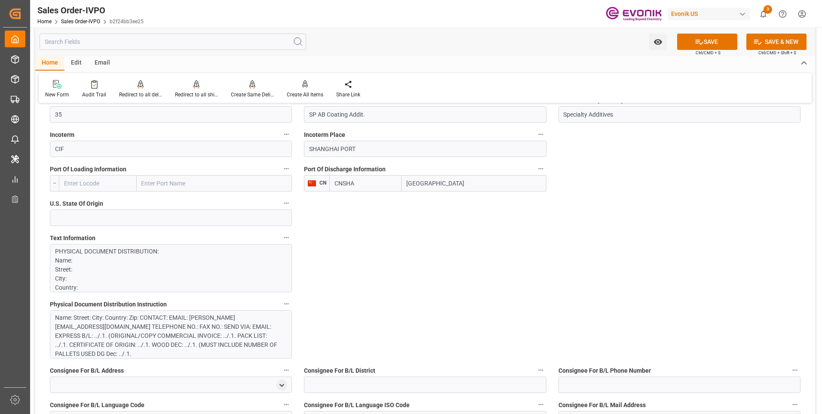
scroll to position [559, 0]
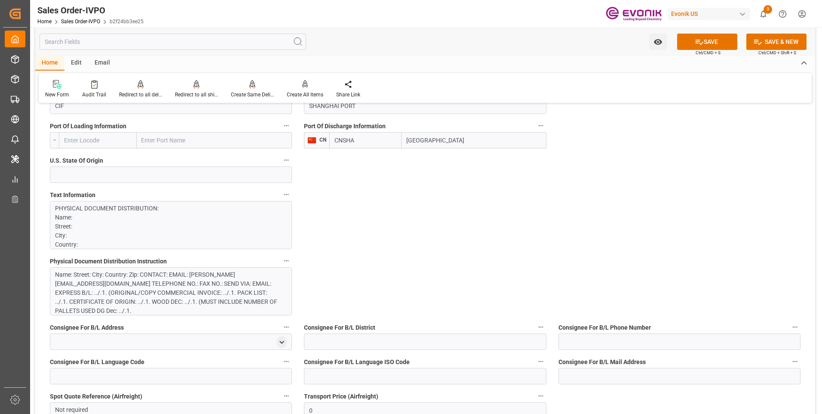
click at [221, 289] on div "Name: Street: City: Country: Zip: CONTACT: EMAIL: [PERSON_NAME][EMAIL_ADDRESS][…" at bounding box center [167, 292] width 225 height 45
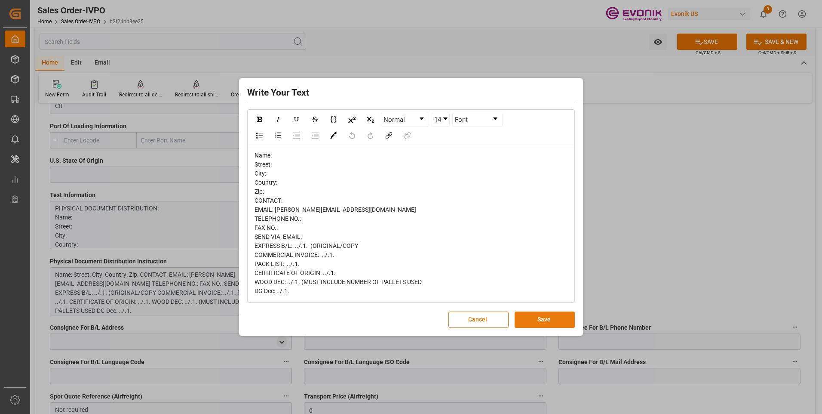
click at [550, 320] on button "Save" at bounding box center [545, 319] width 60 height 16
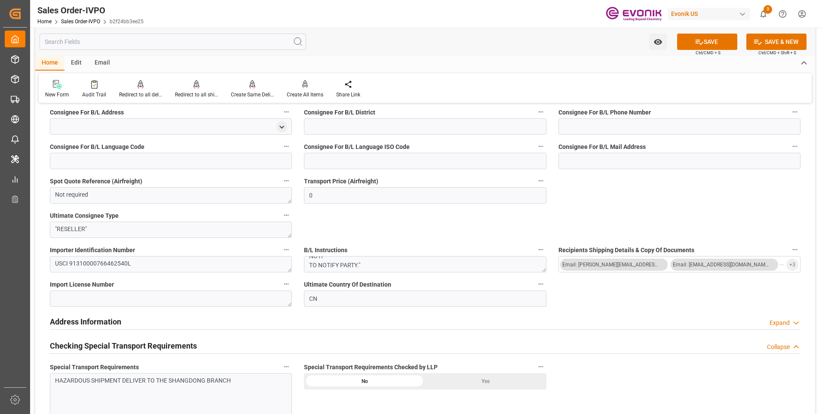
scroll to position [817, 0]
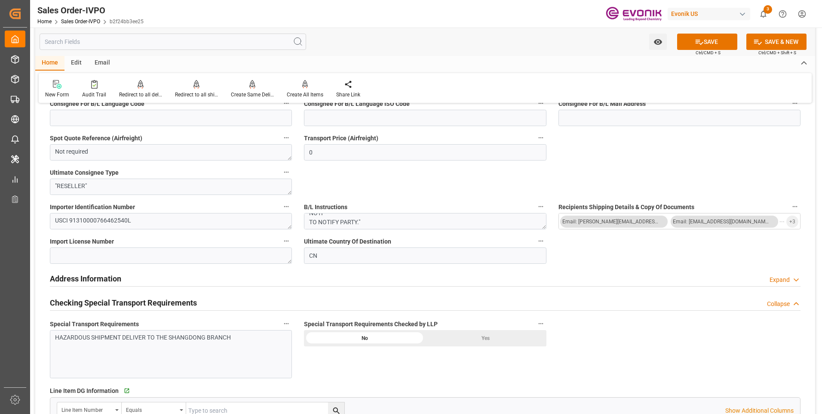
click at [200, 338] on div "HAZARDOUS SHIPMENT DELIVER TO THE SHANGDONG BRANCH" at bounding box center [167, 337] width 225 height 9
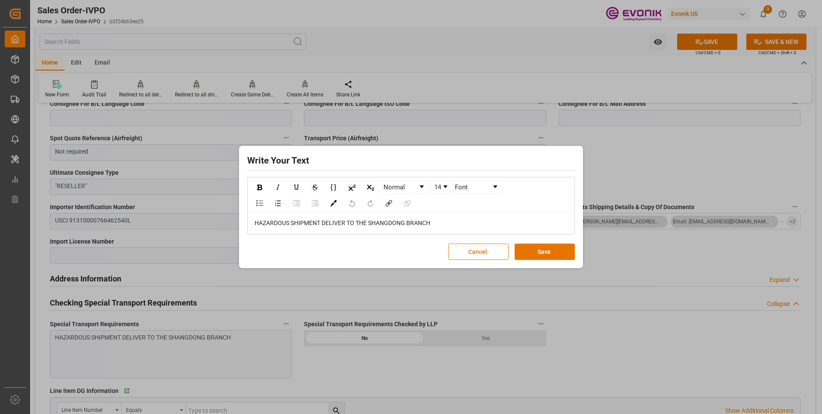
click at [475, 221] on div "HAZARDOUS SHIPMENT DELIVER TO THE SHANGDONG BRANCH" at bounding box center [411, 222] width 313 height 9
drag, startPoint x: 455, startPoint y: 222, endPoint x: 211, endPoint y: 226, distance: 244.7
click at [211, 226] on div "Write Your Text Normal 14 Font HAZARDOUS SHIPMENT DELIVER TO THE SHANGDONG BRAN…" at bounding box center [411, 207] width 822 height 414
copy span "HAZARDOUS SHIPMENT DELIVER TO THE SHANGDONG BRANCH"
click at [573, 252] on button "Save" at bounding box center [545, 251] width 60 height 16
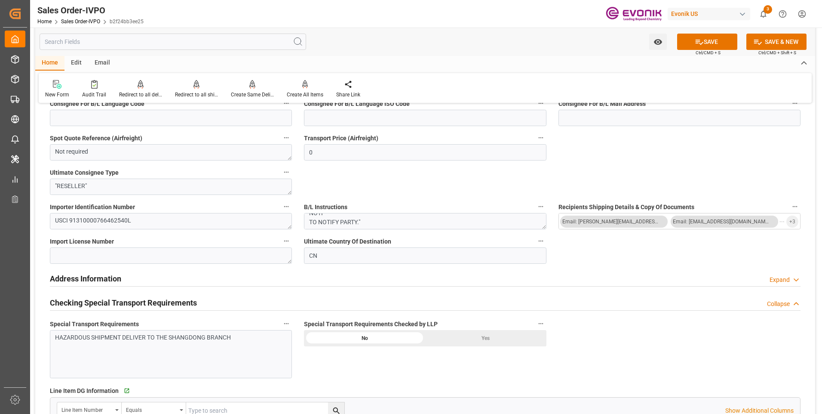
click at [490, 341] on div "Yes" at bounding box center [485, 338] width 121 height 16
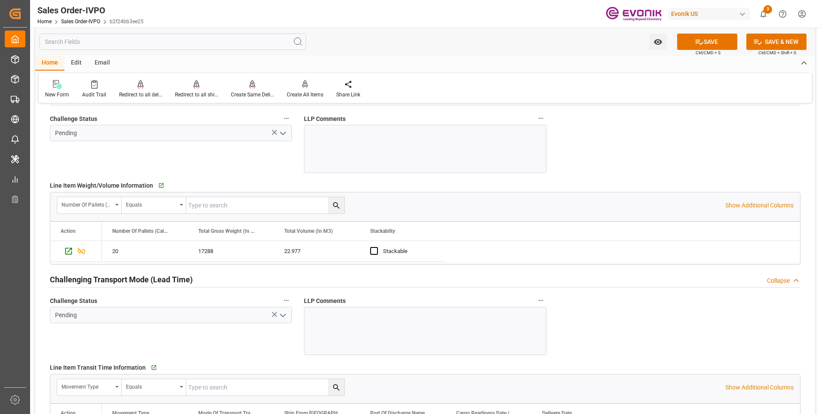
scroll to position [1247, 0]
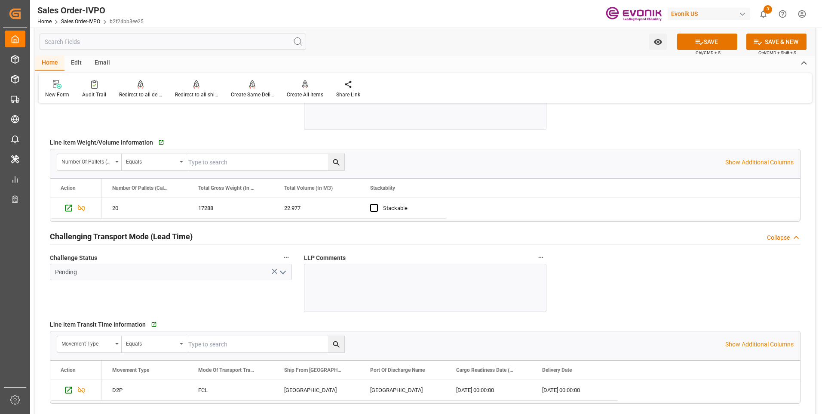
click at [282, 271] on icon "open menu" at bounding box center [283, 272] width 10 height 10
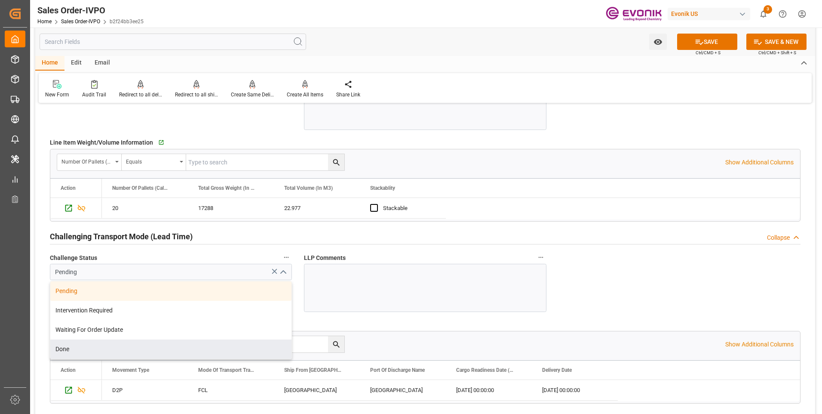
scroll to position [1290, 0]
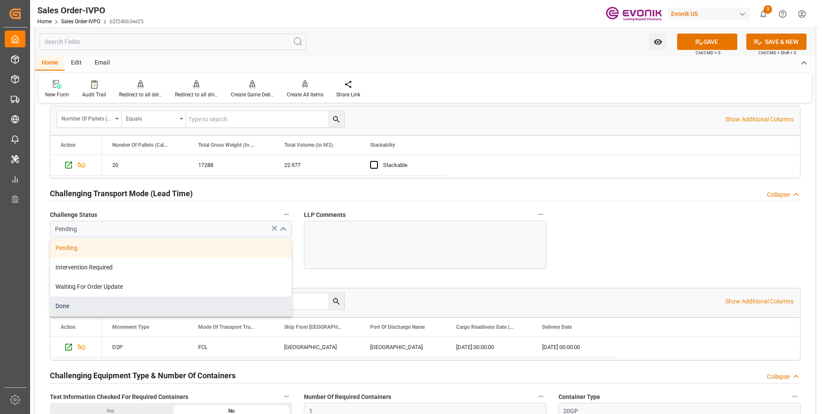
click at [75, 308] on div "Done" at bounding box center [170, 305] width 241 height 19
type input "Done"
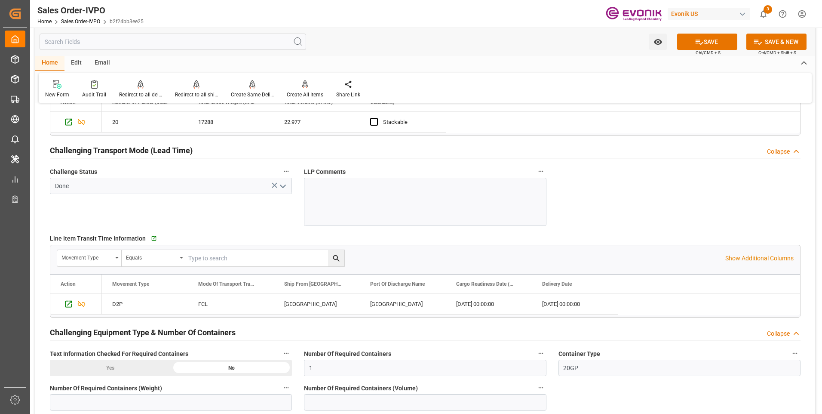
scroll to position [1419, 0]
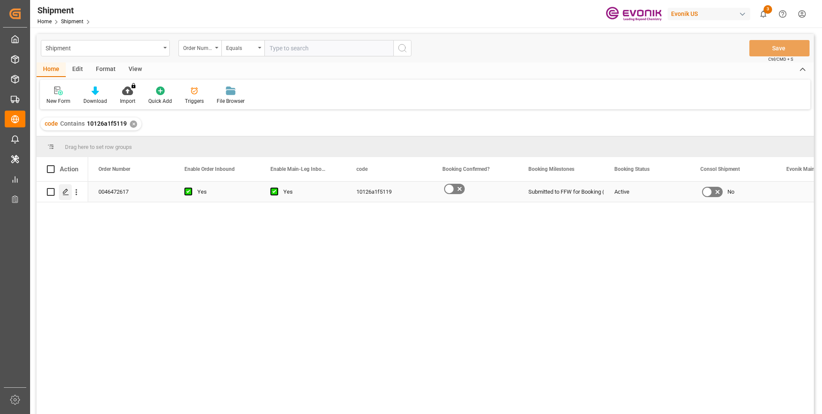
click at [62, 191] on div "Press SPACE to select this row." at bounding box center [65, 192] width 13 height 16
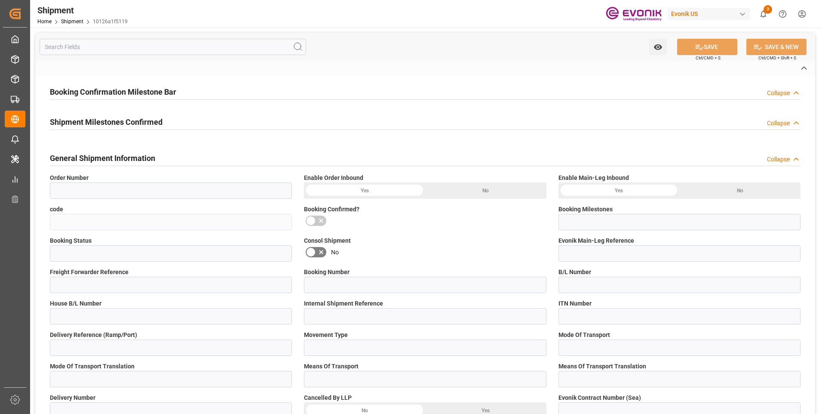
type input "0046472617"
type input "10126a1f5119"
type input "Submitted to FFW for Booking (Pending)"
type input "Active"
type input "D2P"
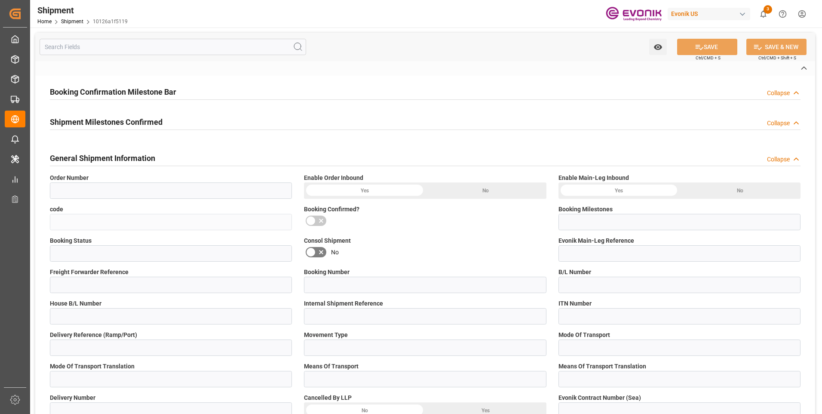
type input "45"
type input "FCL"
type input "0007"
type input "40GP"
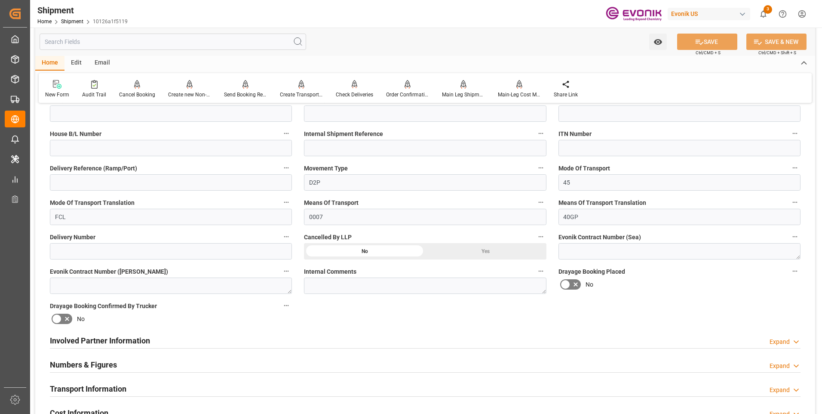
scroll to position [387, 0]
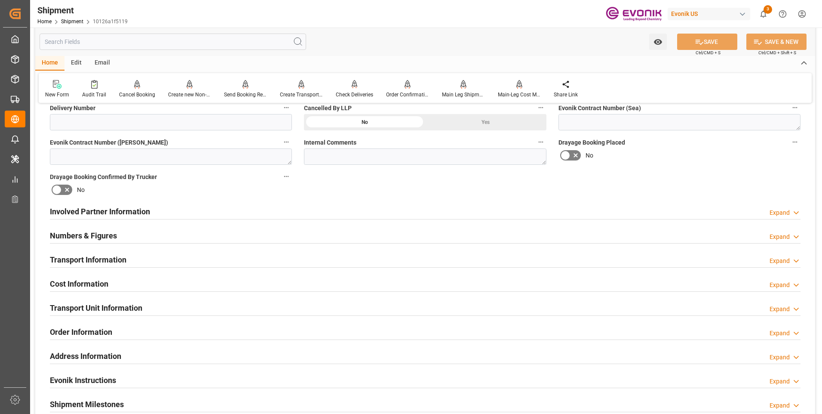
drag, startPoint x: 129, startPoint y: 209, endPoint x: 444, endPoint y: 258, distance: 318.0
click at [131, 209] on h2 "Involved Partner Information" at bounding box center [100, 212] width 100 height 12
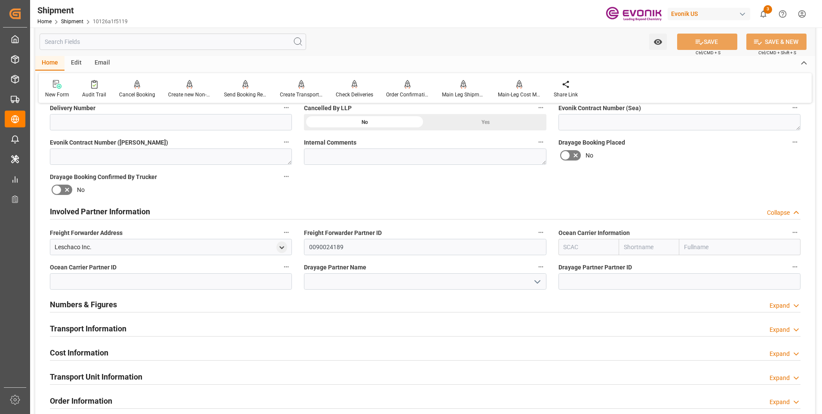
click at [645, 246] on input "text" at bounding box center [649, 247] width 61 height 16
type input "one"
click at [634, 262] on b "ONE" at bounding box center [630, 265] width 12 height 7
type input "ONEY"
type input "ONE"
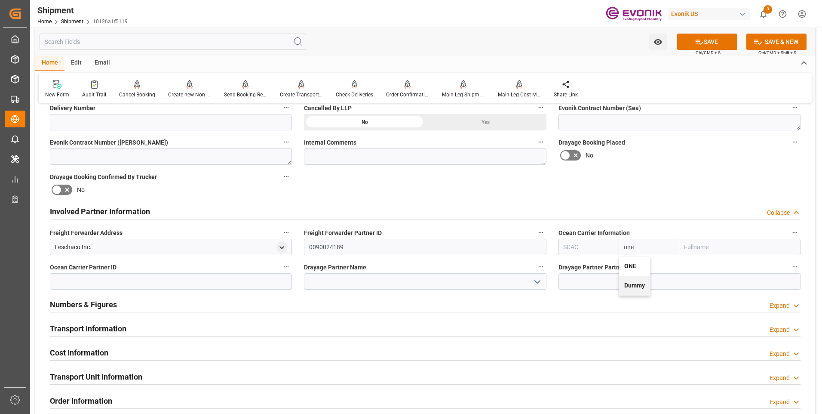
type input "Ocean Network Express"
type input "ONE"
click at [704, 42] on button "SAVE" at bounding box center [707, 42] width 60 height 16
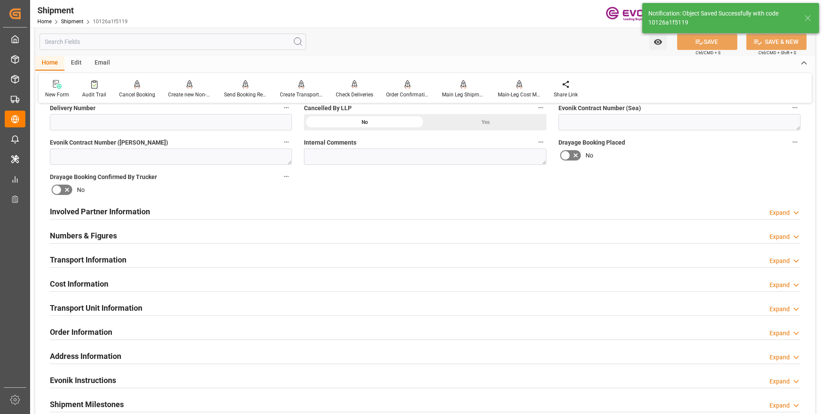
type input "0090208776"
click at [339, 212] on div "Involved Partner Information Expand" at bounding box center [425, 211] width 751 height 16
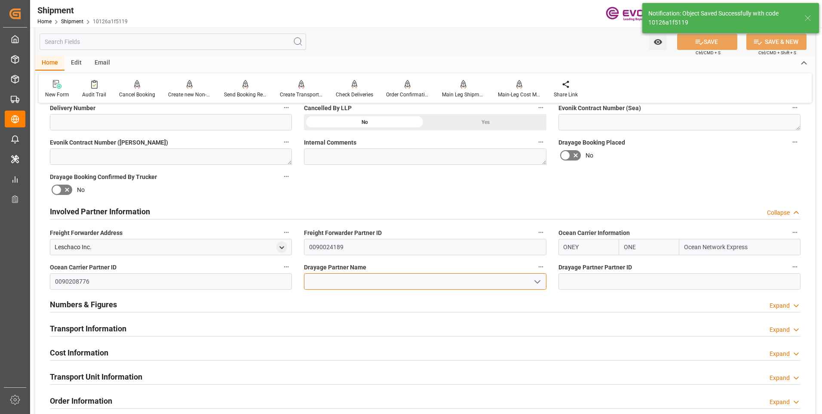
click at [369, 279] on input at bounding box center [425, 281] width 242 height 16
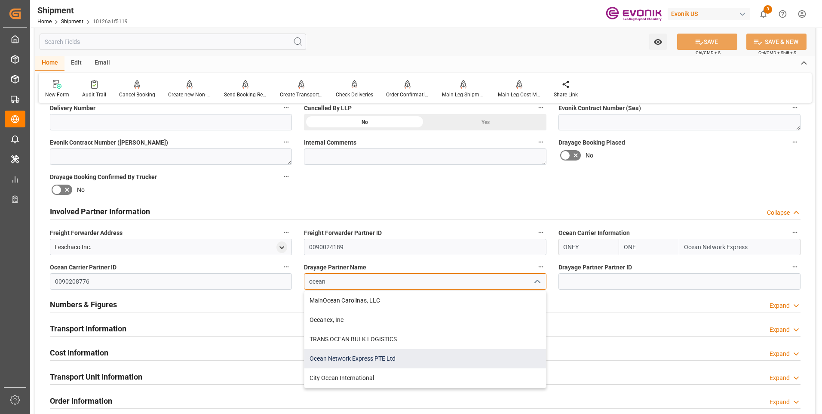
drag, startPoint x: 387, startPoint y: 352, endPoint x: 627, endPoint y: 236, distance: 266.5
click at [388, 352] on div "Ocean Network Express PTE Ltd" at bounding box center [424, 358] width 241 height 19
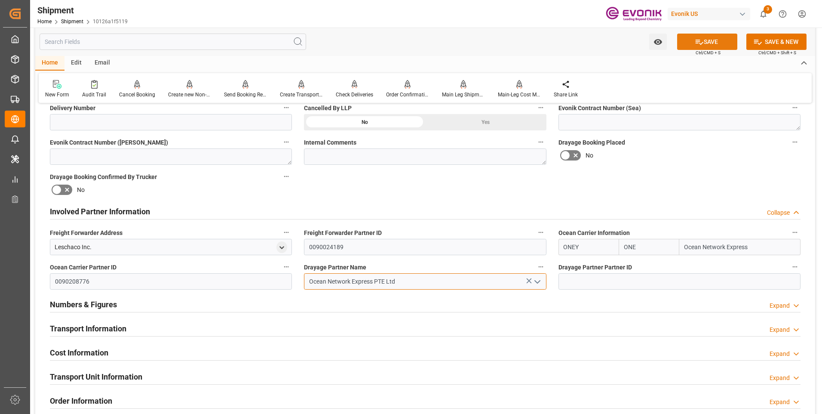
type input "Ocean Network Express PTE Ltd"
click at [704, 45] on button "SAVE" at bounding box center [707, 42] width 60 height 16
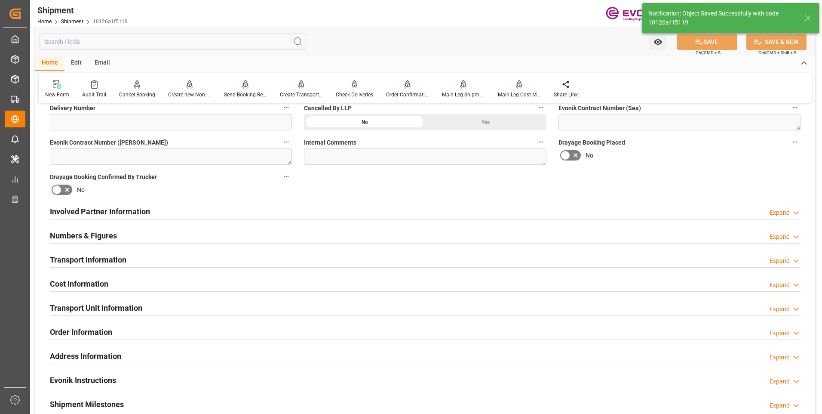
type input "0090208776"
drag, startPoint x: 281, startPoint y: 213, endPoint x: 292, endPoint y: 225, distance: 15.9
click at [282, 213] on div "Involved Partner Information Expand" at bounding box center [425, 211] width 751 height 16
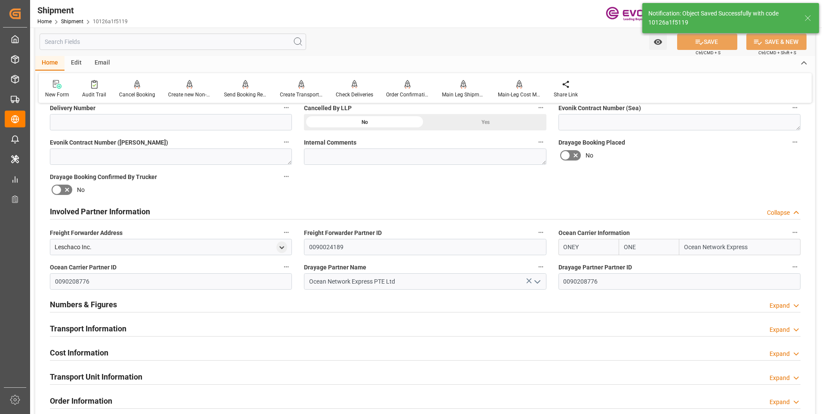
click at [143, 336] on div at bounding box center [425, 336] width 751 height 0
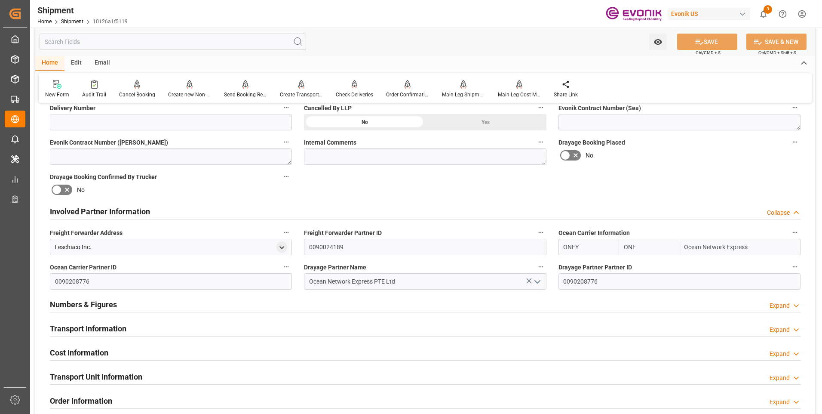
scroll to position [430, 0]
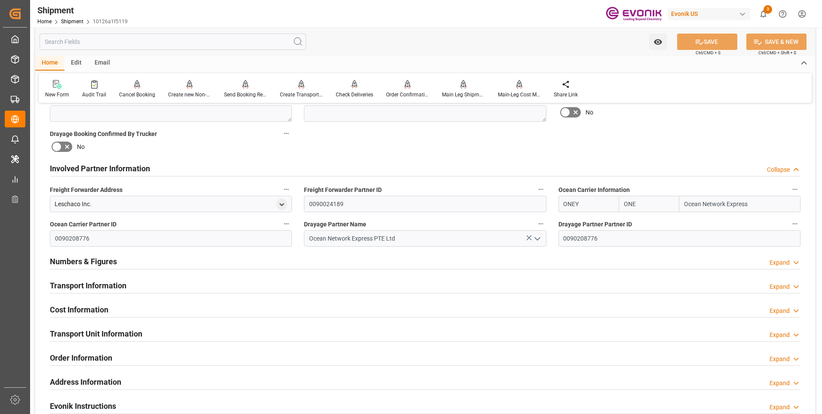
click at [82, 283] on h2 "Transport Information" at bounding box center [88, 285] width 77 height 12
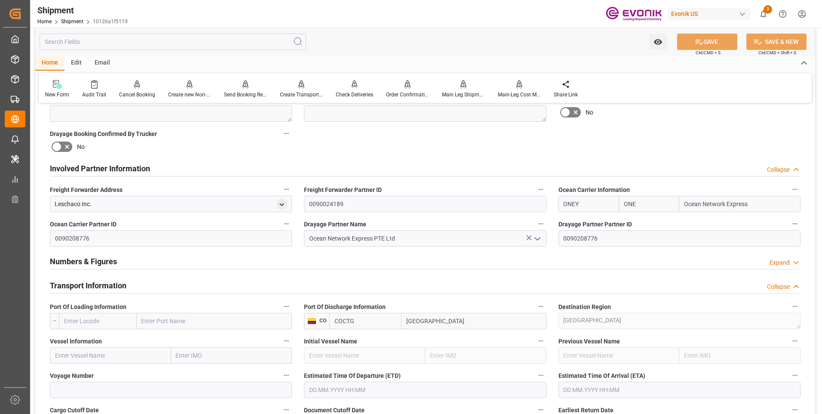
scroll to position [516, 0]
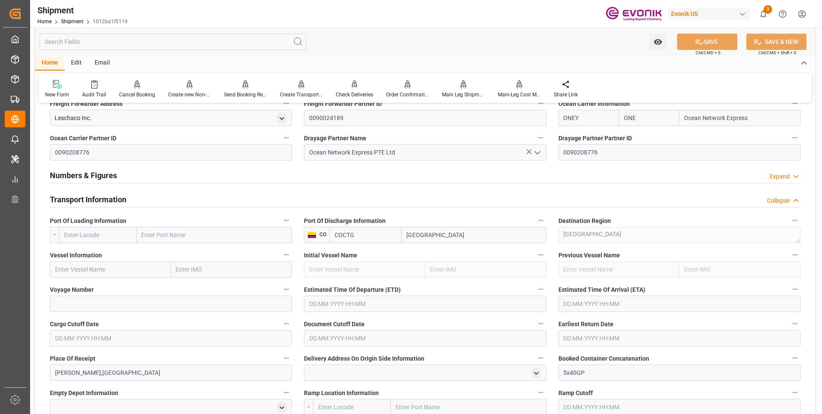
click at [104, 233] on input "text" at bounding box center [98, 235] width 78 height 16
paste input "USNYC"
type input "USNYC"
click at [92, 255] on span "USNYC - [US_STATE]" at bounding box center [90, 253] width 52 height 7
type input "[US_STATE]"
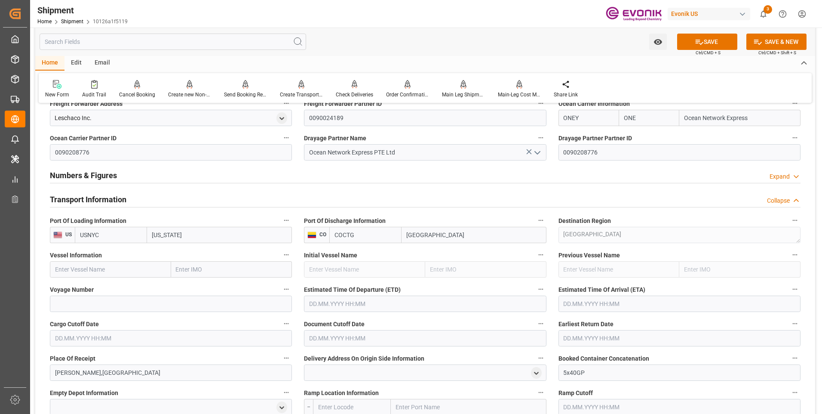
type input "USNYC"
click at [104, 268] on input "text" at bounding box center [110, 269] width 121 height 16
click at [125, 270] on input "text" at bounding box center [110, 269] width 121 height 16
paste input "[PERSON_NAME]"
drag, startPoint x: 117, startPoint y: 285, endPoint x: 123, endPoint y: 294, distance: 10.5
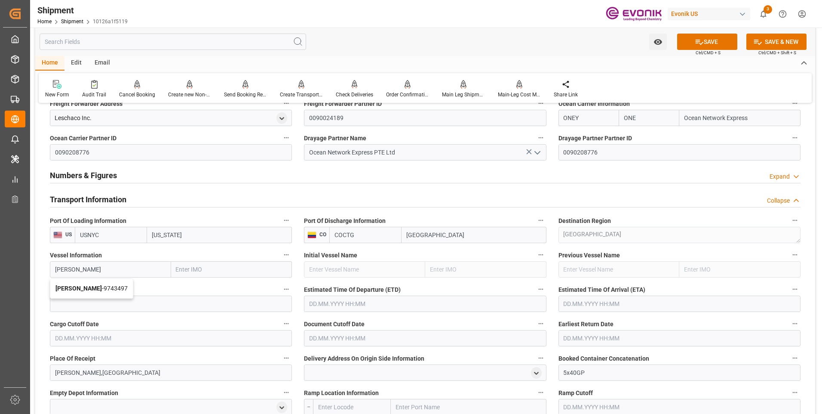
click at [117, 285] on span "[PERSON_NAME] - 9743497" at bounding box center [91, 288] width 72 height 7
type input "[PERSON_NAME]"
type input "9743497"
type input "[PERSON_NAME]"
click at [88, 303] on input at bounding box center [171, 303] width 242 height 16
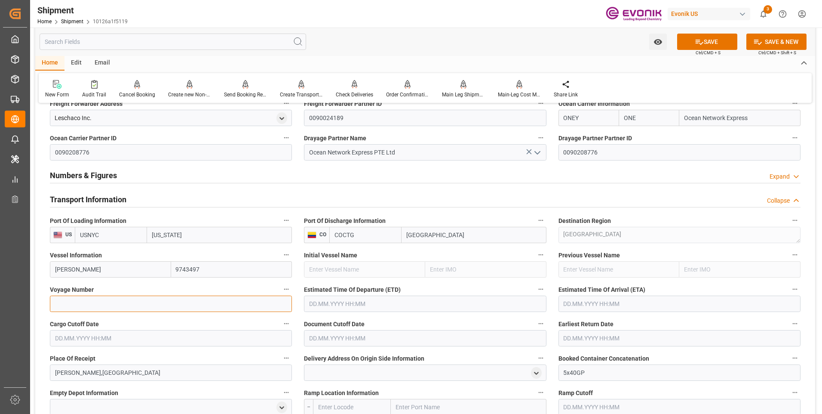
paste input "139S"
type input "139S"
click at [345, 300] on input "text" at bounding box center [425, 303] width 242 height 16
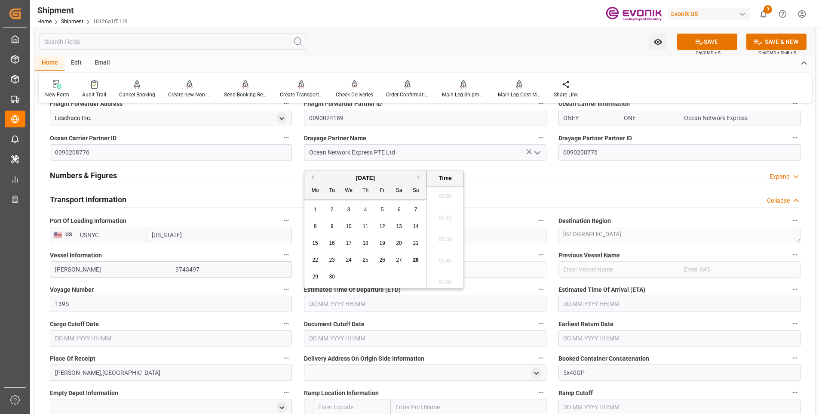
scroll to position [1962, 0]
click at [419, 178] on button "Next Month" at bounding box center [419, 177] width 5 height 5
click at [419, 177] on button "Next Month" at bounding box center [419, 177] width 5 height 5
click at [384, 278] on span "28" at bounding box center [382, 276] width 6 height 6
type input "[DATE] 00:00"
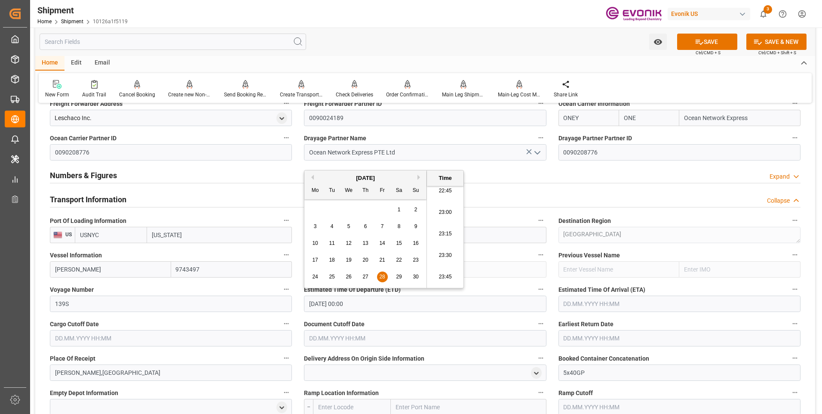
click at [574, 303] on input "text" at bounding box center [680, 303] width 242 height 16
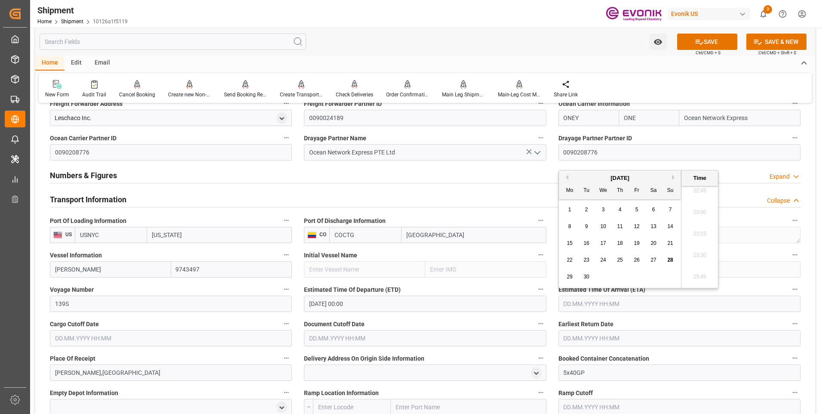
click at [672, 178] on button "Next Month" at bounding box center [674, 177] width 5 height 5
click at [619, 212] on span "4" at bounding box center [620, 209] width 3 height 6
type input "[DATE] 00:00"
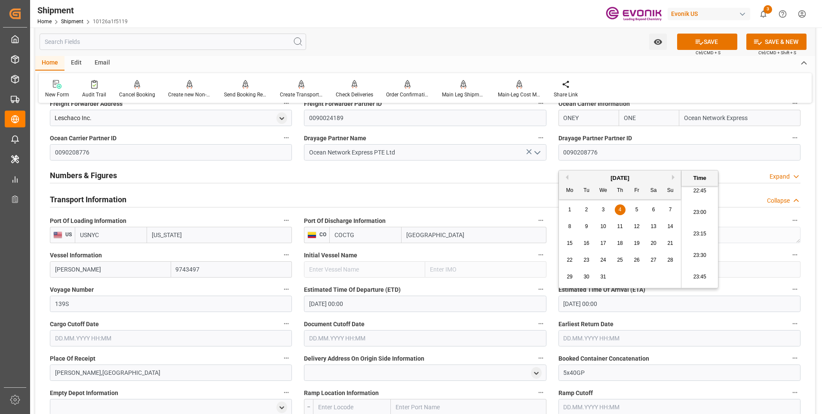
click at [191, 338] on input "text" at bounding box center [171, 338] width 242 height 16
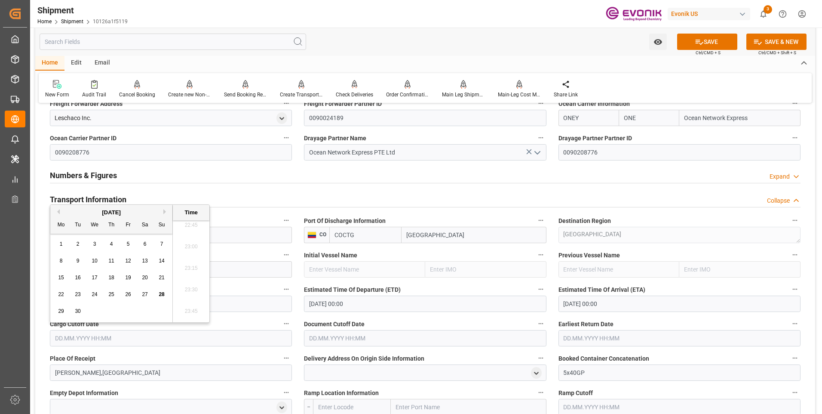
click at [162, 211] on div "[DATE]" at bounding box center [111, 212] width 122 height 9
click at [164, 213] on div "Previous Month Next Month [DATE] Mo Tu We Th Fr Sa Su 1 2 3 4 5 6 7 8 9 10 11 1…" at bounding box center [130, 263] width 160 height 118
click at [164, 209] on button "Next Month" at bounding box center [165, 211] width 5 height 5
click at [127, 311] on span "31" at bounding box center [128, 311] width 6 height 6
type input "[DATE] 00:00"
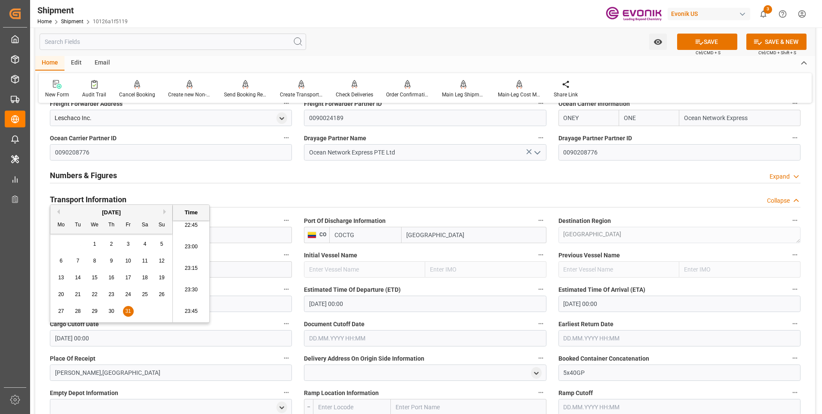
click at [332, 334] on input "text" at bounding box center [425, 338] width 242 height 16
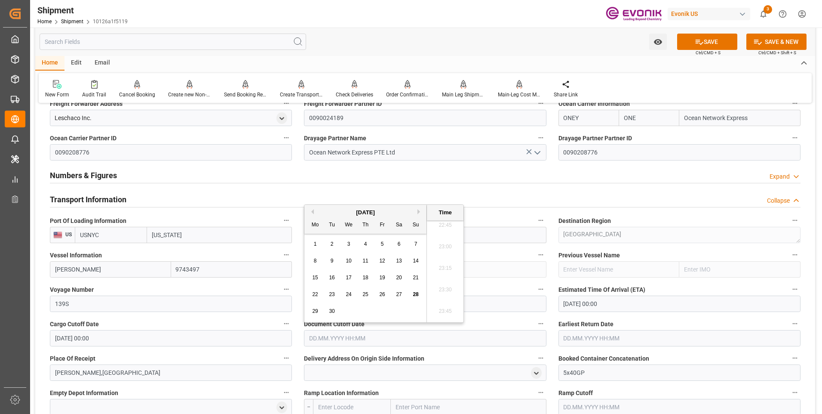
click at [419, 213] on button "Next Month" at bounding box center [419, 211] width 5 height 5
click at [383, 310] on span "31" at bounding box center [382, 311] width 6 height 6
type input "31.10.2025 00:00"
click at [590, 337] on input "text" at bounding box center [680, 338] width 242 height 16
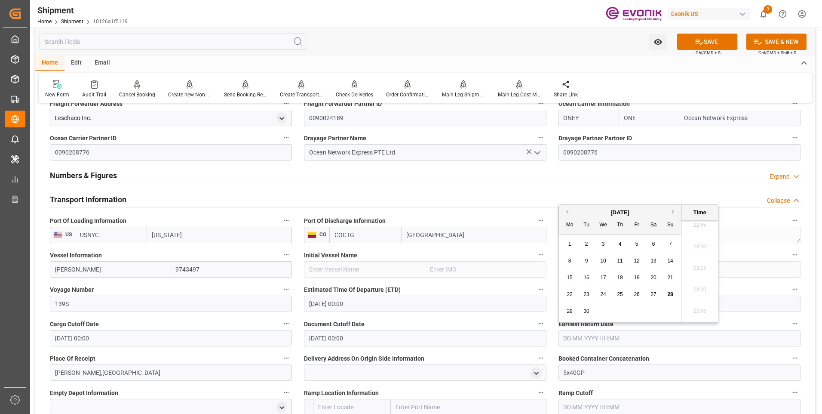
click at [675, 215] on div "[DATE]" at bounding box center [620, 212] width 122 height 9
click at [671, 212] on div "[DATE]" at bounding box center [620, 212] width 122 height 9
click at [673, 213] on button "Next Month" at bounding box center [674, 211] width 5 height 5
click at [638, 313] on span "31" at bounding box center [637, 311] width 6 height 6
type input "31.10.2025 00:00"
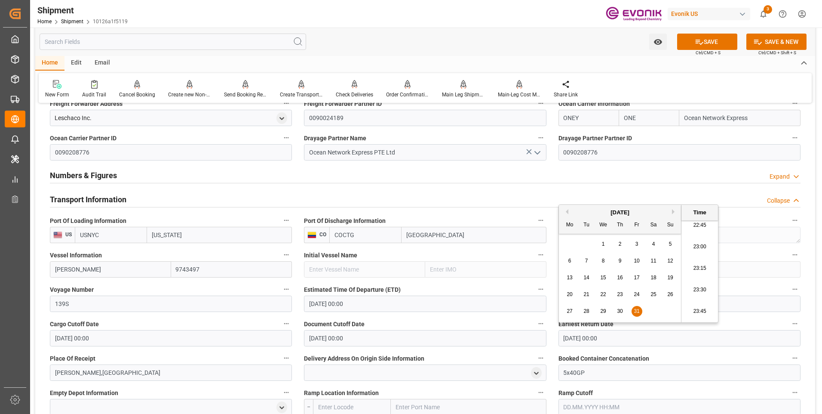
click at [524, 318] on label "Document Cutoff Date" at bounding box center [425, 324] width 242 height 12
click at [535, 318] on button "Document Cutoff Date" at bounding box center [540, 323] width 11 height 11
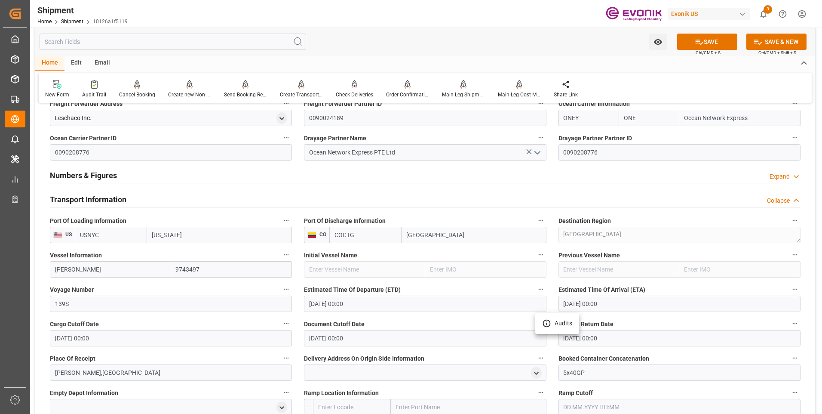
click at [444, 286] on div at bounding box center [411, 207] width 822 height 414
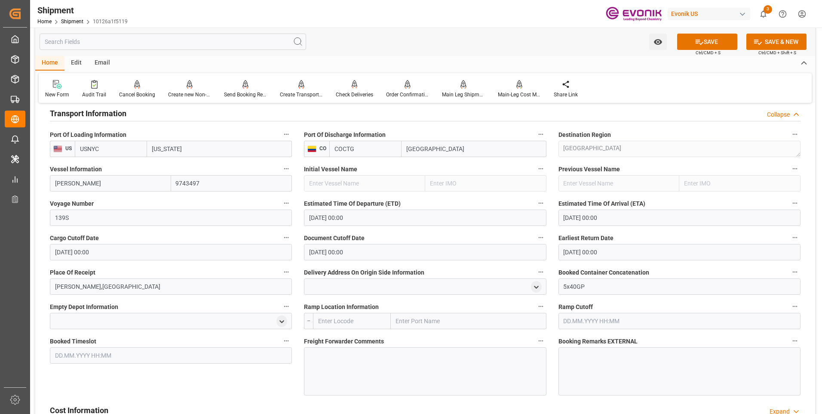
scroll to position [645, 0]
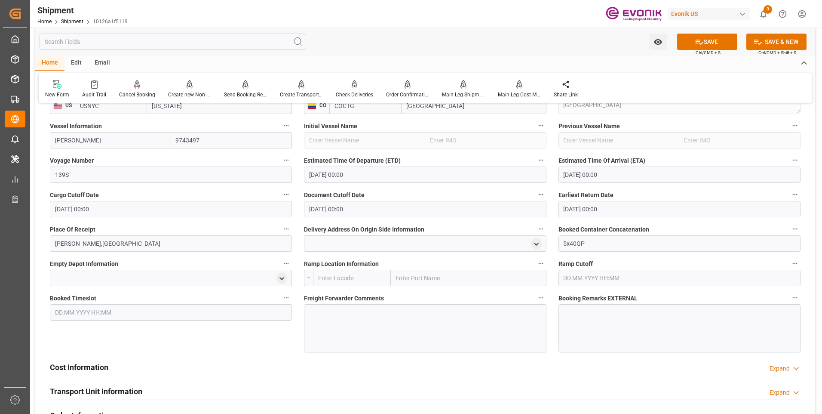
click at [418, 317] on div at bounding box center [425, 328] width 242 height 48
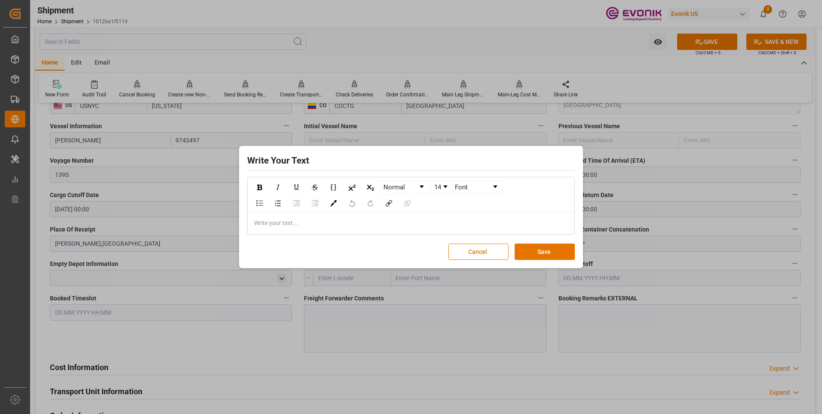
click at [322, 221] on div "rdw-editor" at bounding box center [411, 222] width 313 height 9
click at [546, 250] on button "Save" at bounding box center [545, 251] width 60 height 16
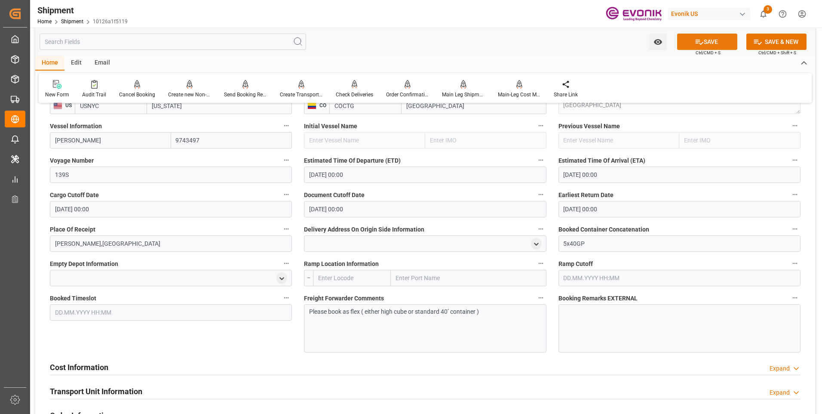
click at [703, 40] on button "SAVE" at bounding box center [707, 42] width 60 height 16
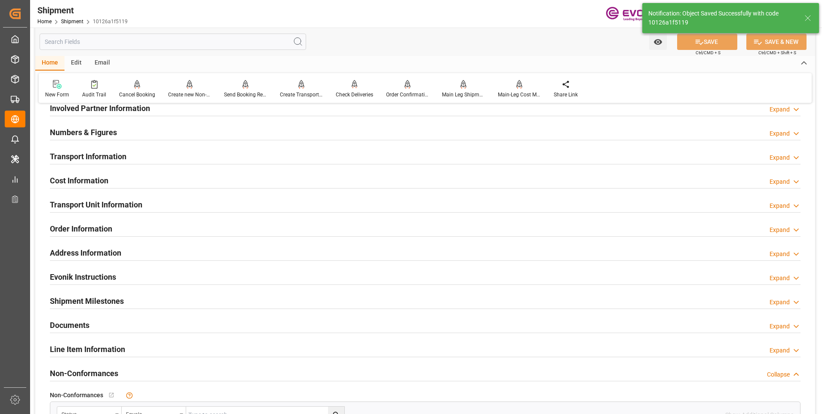
scroll to position [404, 0]
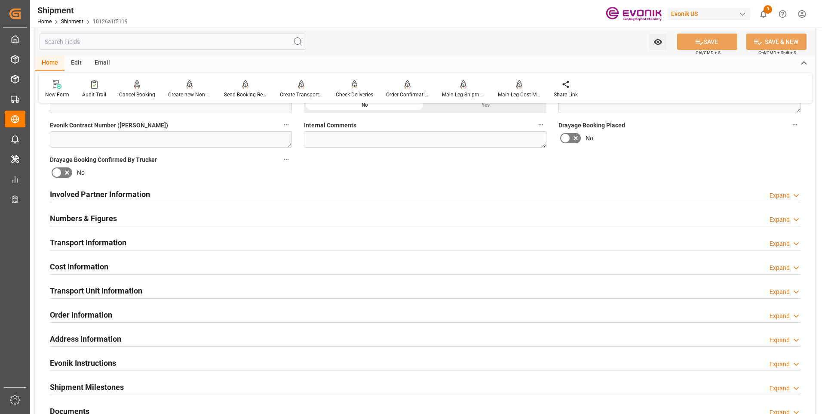
drag, startPoint x: 125, startPoint y: 200, endPoint x: 135, endPoint y: 198, distance: 10.5
click at [125, 199] on div "Involved Partner Information" at bounding box center [100, 193] width 100 height 16
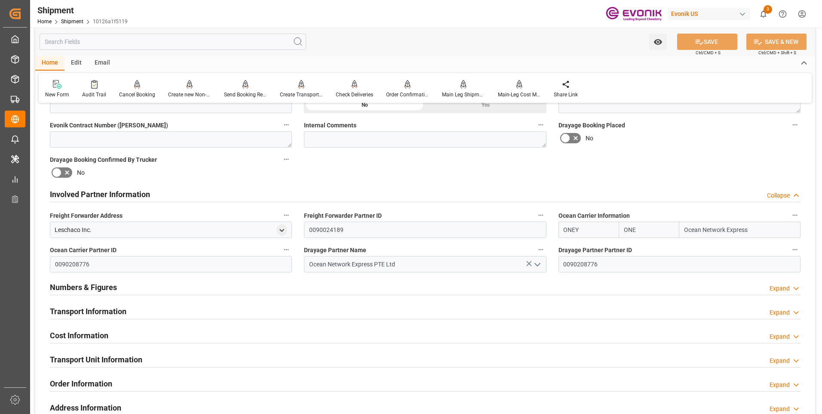
drag, startPoint x: 104, startPoint y: 313, endPoint x: 175, endPoint y: 294, distance: 72.6
click at [105, 312] on h2 "Transport Information" at bounding box center [88, 311] width 77 height 12
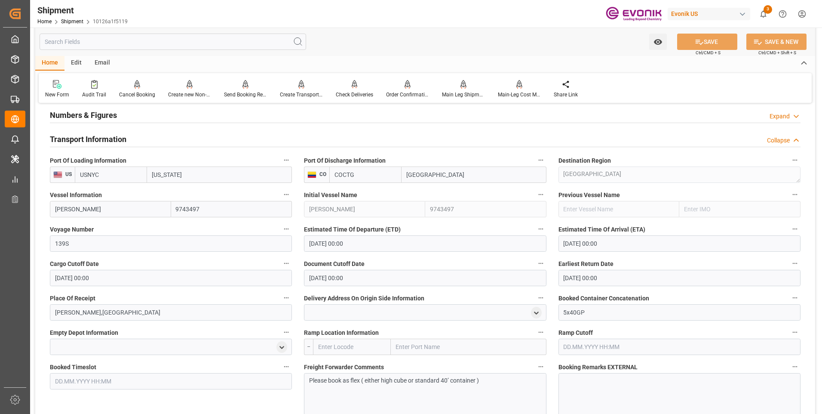
scroll to position [705, 0]
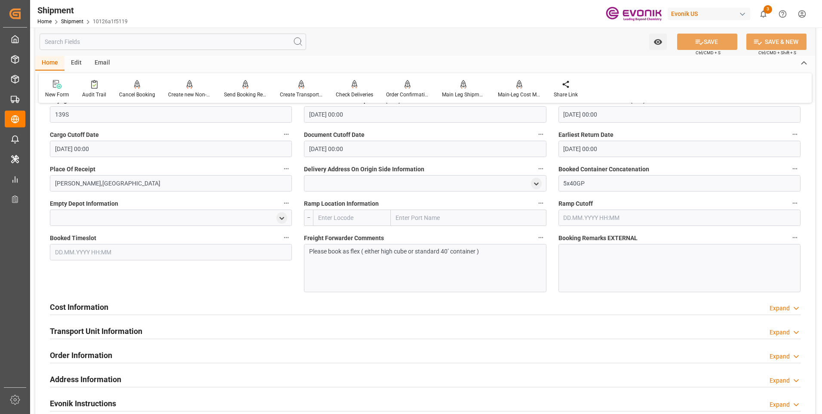
click at [108, 307] on h2 "Cost Information" at bounding box center [79, 307] width 58 height 12
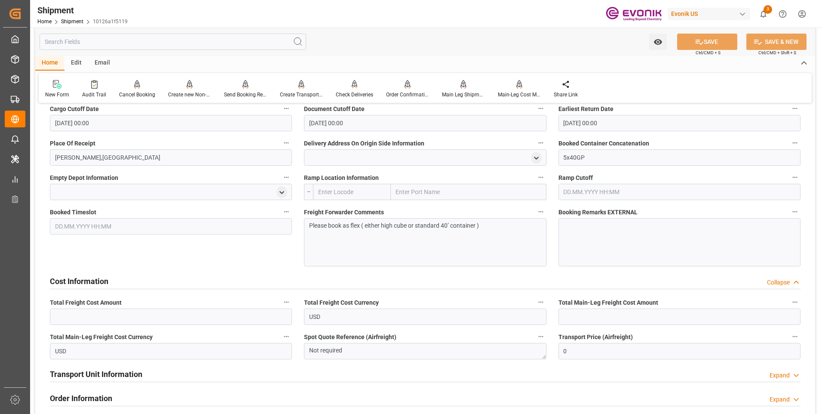
scroll to position [860, 0]
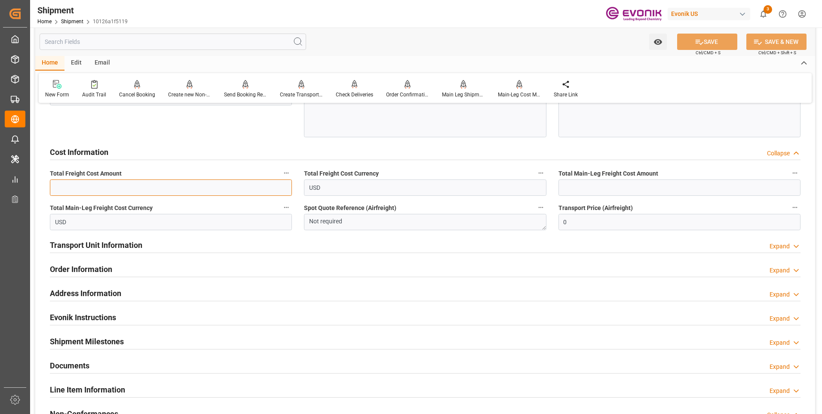
click at [201, 185] on input "text" at bounding box center [171, 187] width 242 height 16
type input "15500"
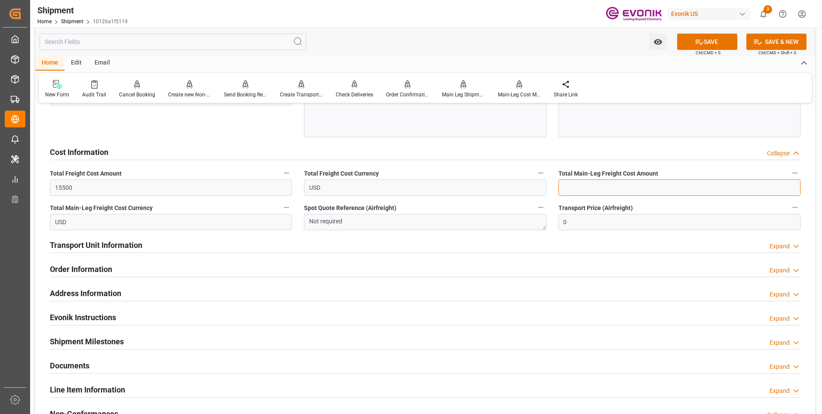
click at [620, 193] on input "text" at bounding box center [680, 187] width 242 height 16
click at [619, 189] on input "text" at bounding box center [680, 187] width 242 height 16
type input "15500"
click at [691, 41] on button "SAVE" at bounding box center [707, 42] width 60 height 16
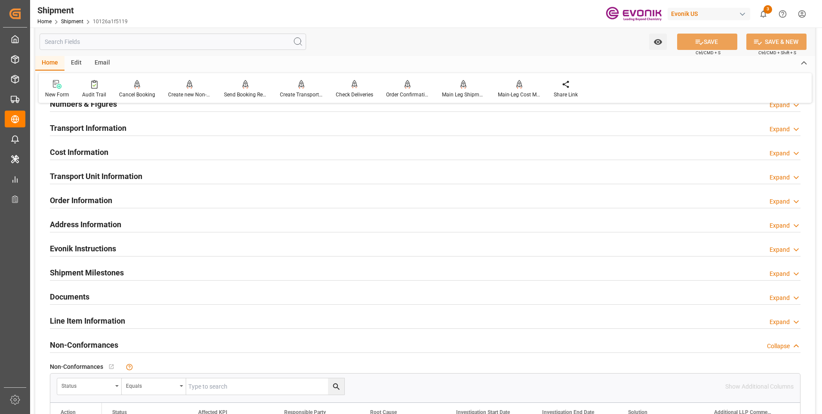
scroll to position [390, 0]
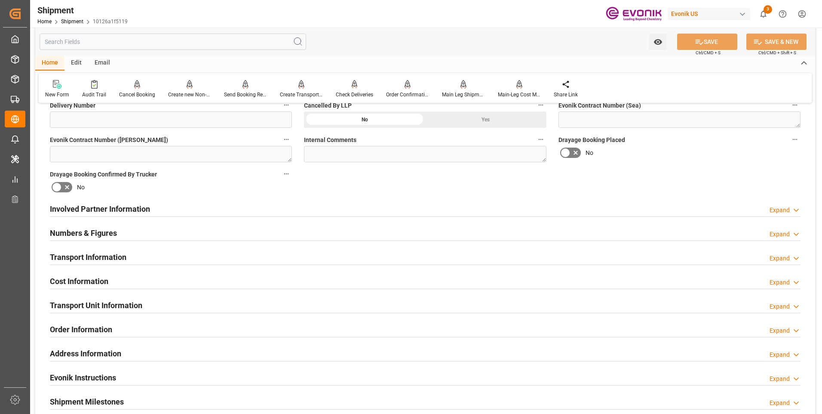
click at [107, 208] on h2 "Involved Partner Information" at bounding box center [100, 209] width 100 height 12
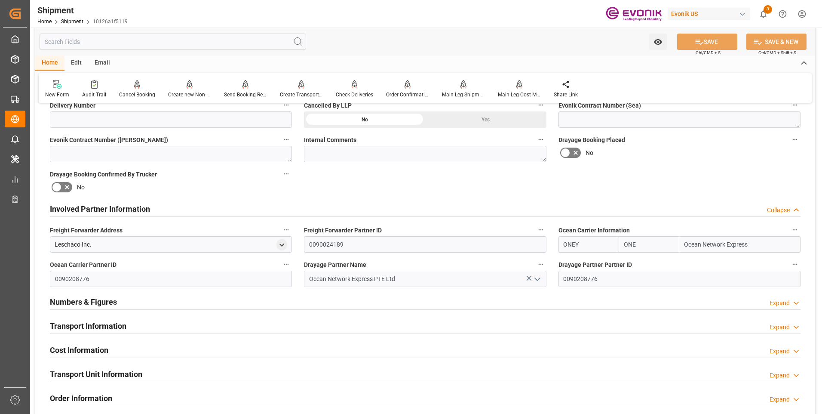
scroll to position [433, 0]
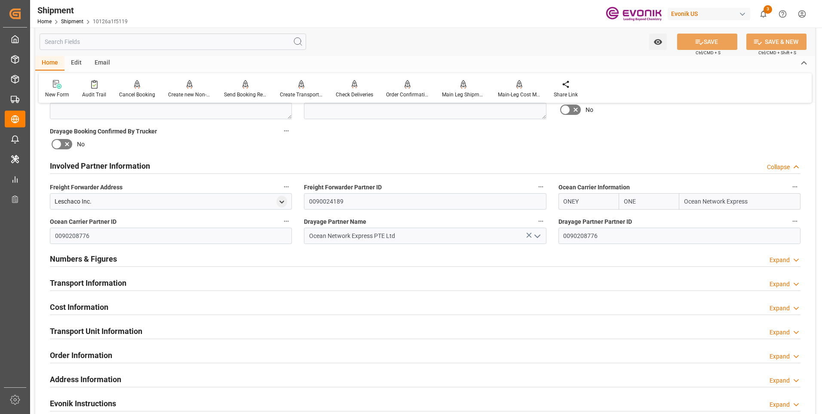
click at [126, 279] on h2 "Transport Information" at bounding box center [88, 283] width 77 height 12
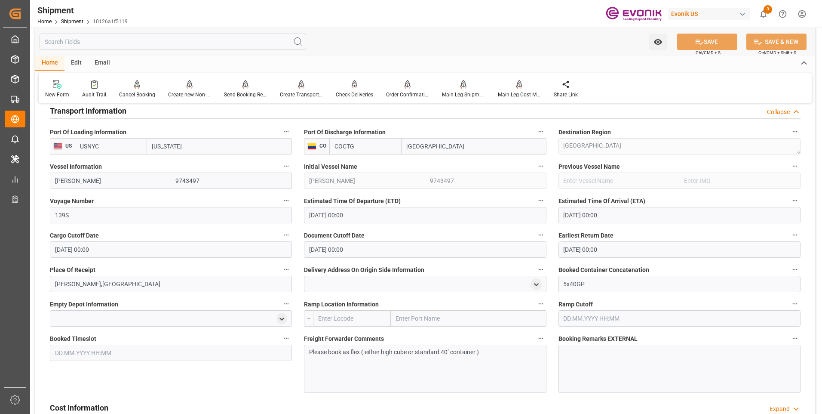
scroll to position [733, 0]
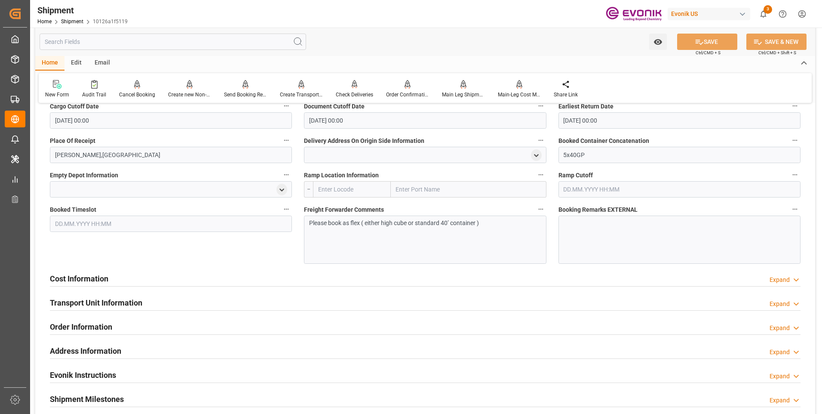
click at [114, 283] on div "Cost Information Expand" at bounding box center [425, 278] width 751 height 16
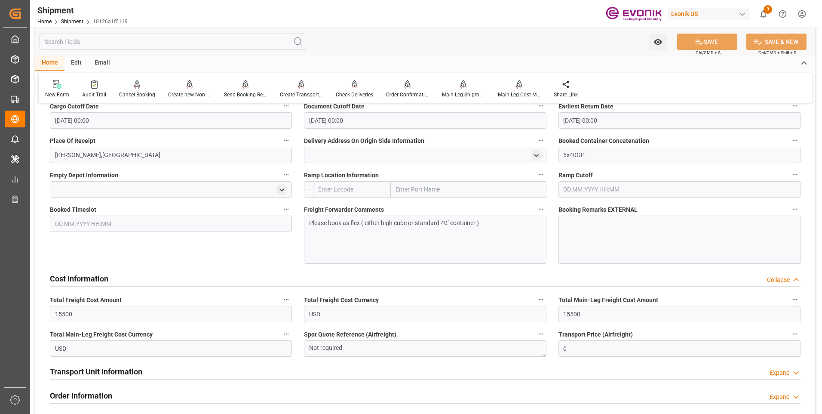
scroll to position [819, 0]
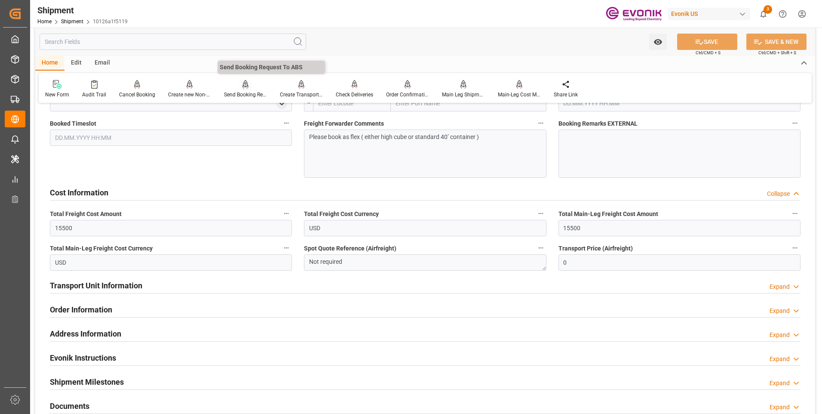
click at [239, 89] on div "Send Booking Request To ABS" at bounding box center [246, 89] width 56 height 19
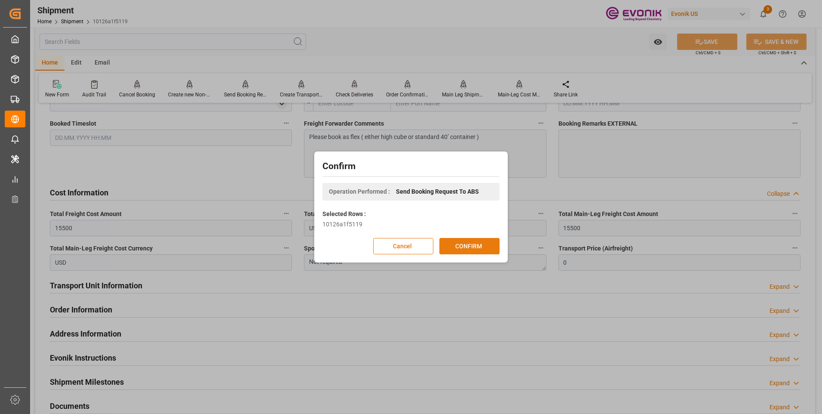
click at [479, 249] on button "CONFIRM" at bounding box center [469, 246] width 60 height 16
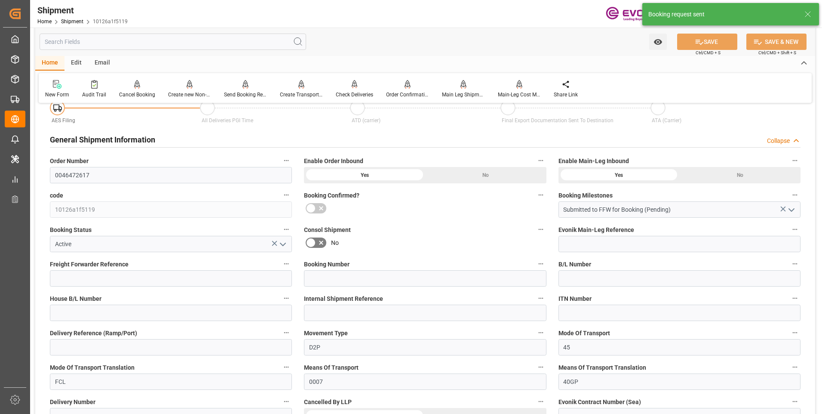
scroll to position [758, 0]
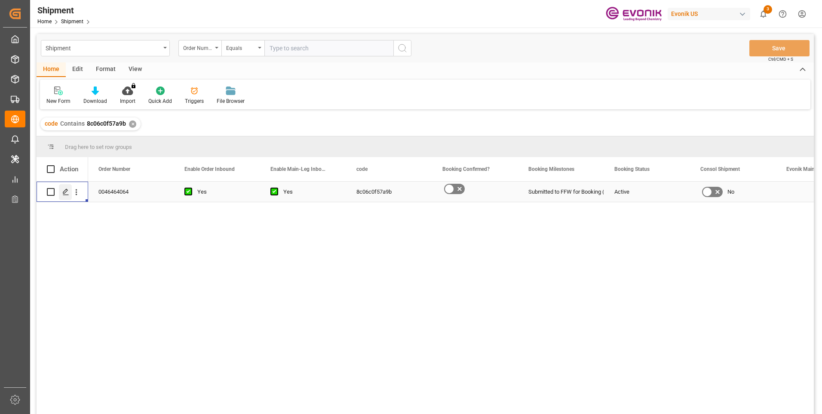
click at [65, 193] on icon "Press SPACE to select this row." at bounding box center [65, 191] width 7 height 7
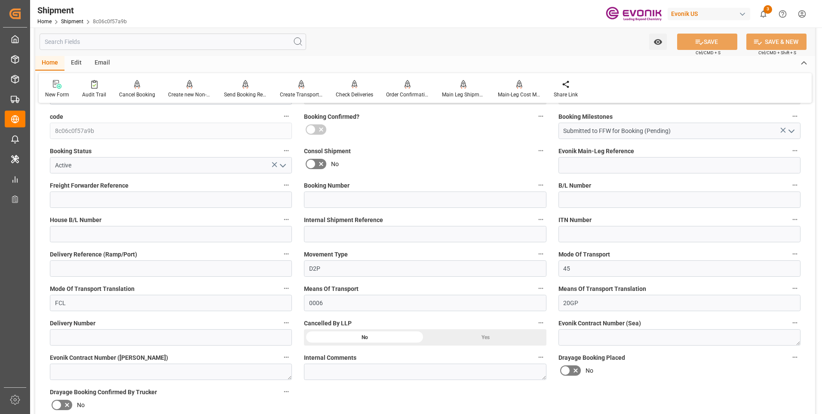
scroll to position [301, 0]
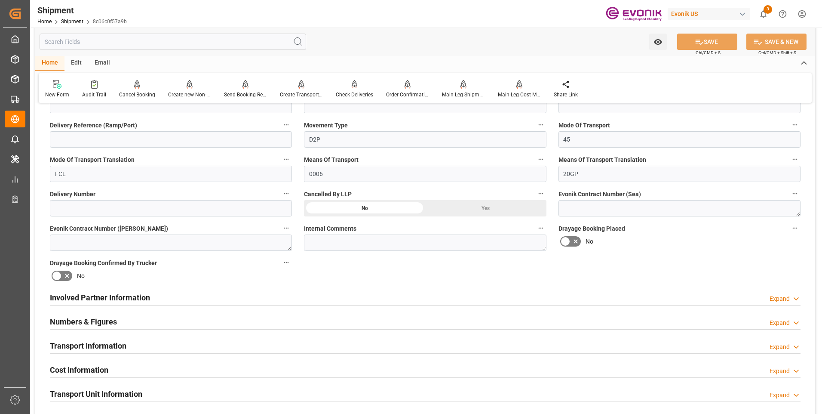
click at [113, 299] on h2 "Involved Partner Information" at bounding box center [100, 298] width 100 height 12
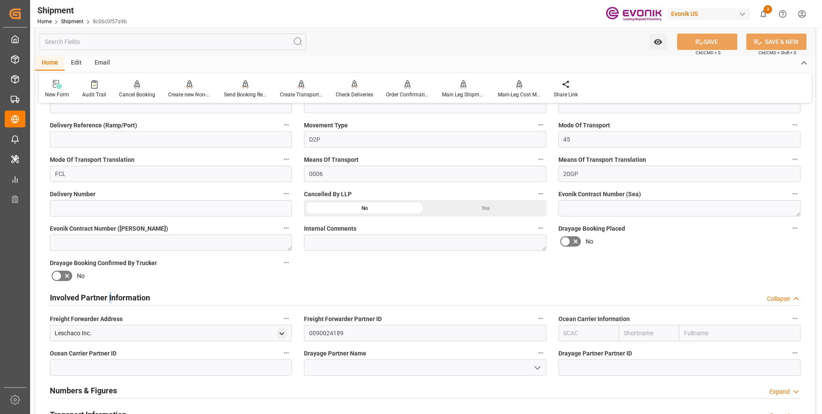
scroll to position [387, 0]
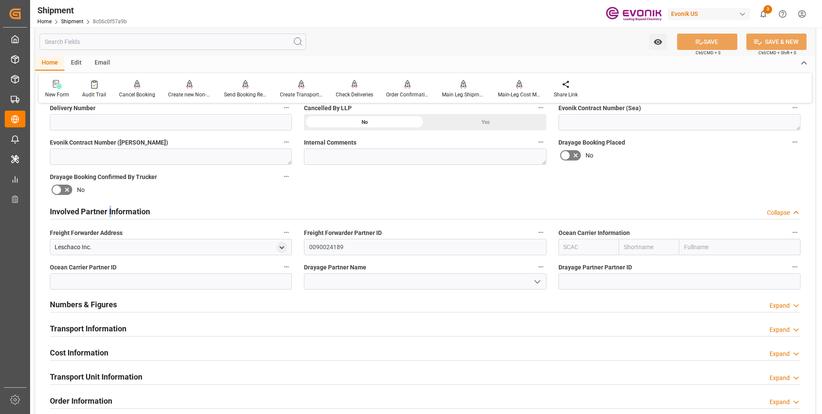
click at [635, 250] on input "text" at bounding box center [649, 247] width 61 height 16
type input "cma"
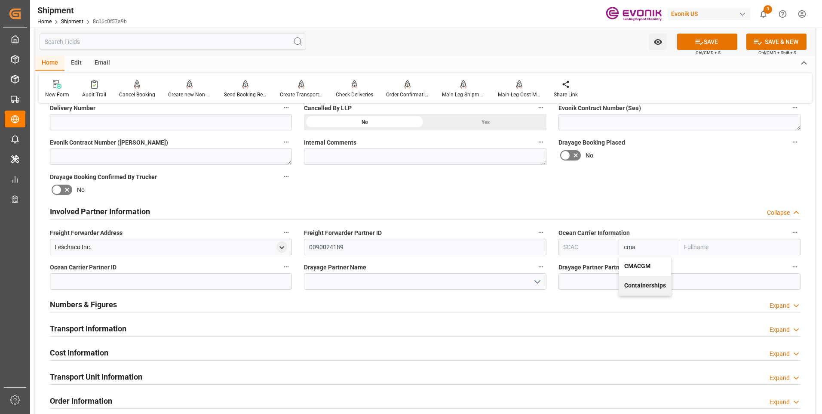
click at [638, 264] on b "CMACGM" at bounding box center [637, 265] width 26 height 7
type input "CMDU"
type input "CMACGM"
type input "CMA CGM Group"
type input "CMACGM"
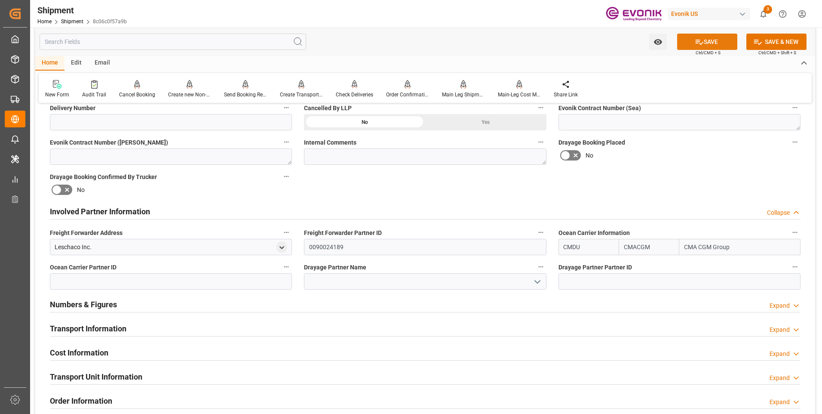
click at [708, 41] on button "SAVE" at bounding box center [707, 42] width 60 height 16
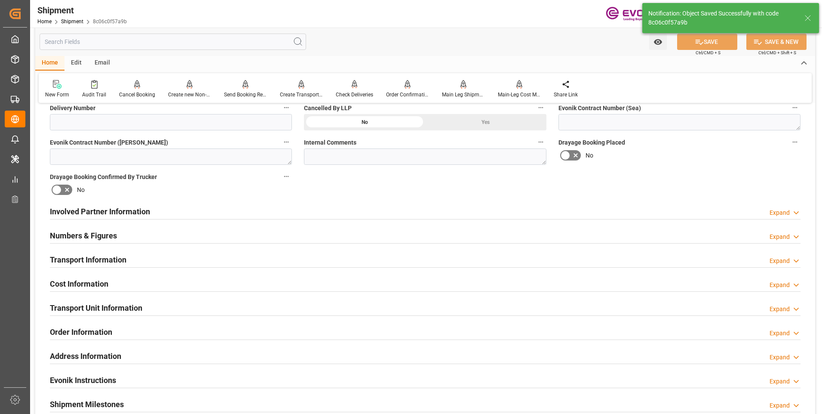
click at [111, 213] on h2 "Involved Partner Information" at bounding box center [100, 212] width 100 height 12
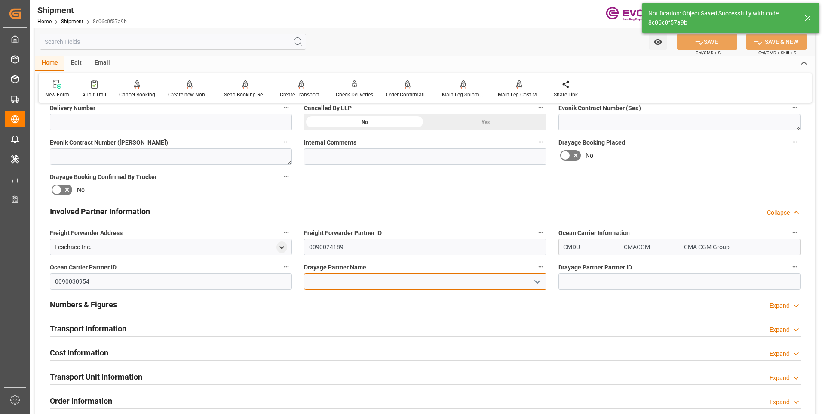
click at [370, 278] on input at bounding box center [425, 281] width 242 height 16
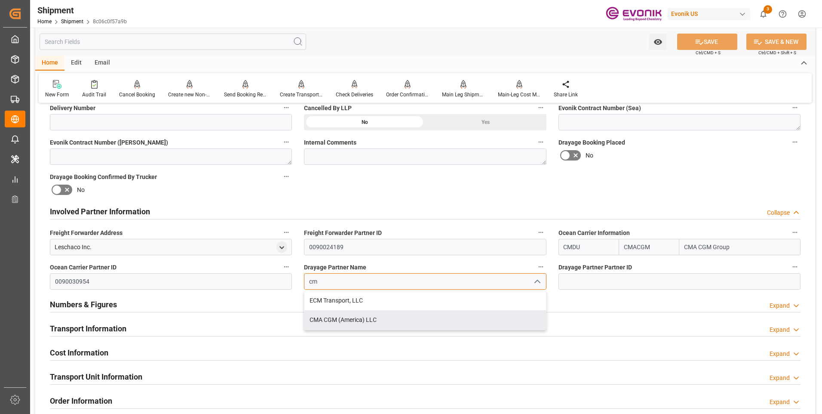
click at [374, 317] on div "CMA CGM (America) LLC" at bounding box center [424, 319] width 241 height 19
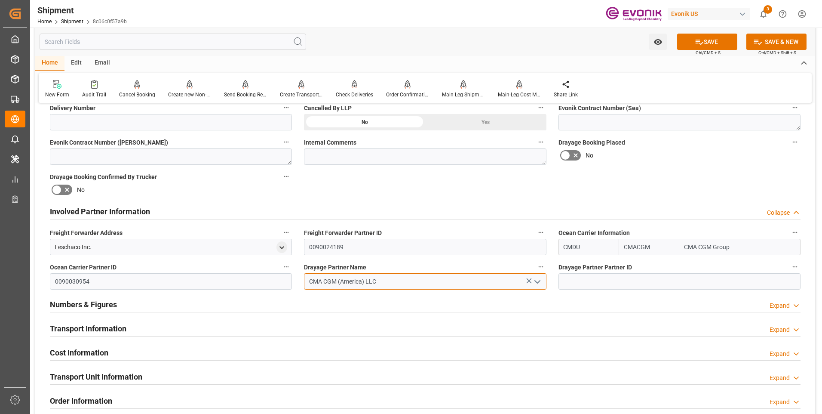
type input "CMA CGM (America) LLC"
click at [706, 37] on button "SAVE" at bounding box center [707, 42] width 60 height 16
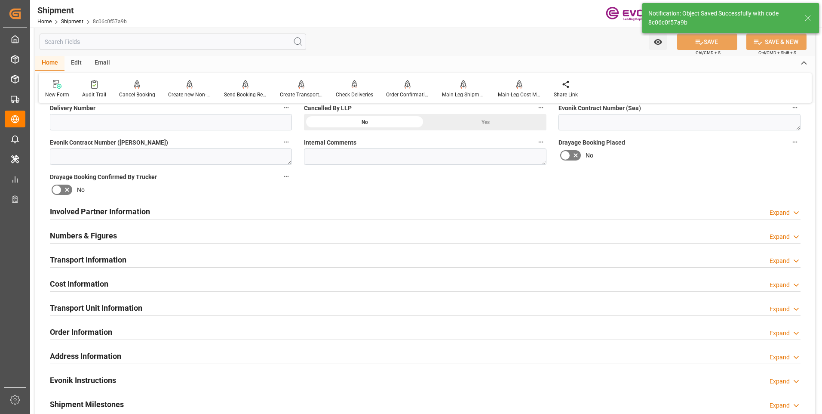
click at [124, 208] on h2 "Involved Partner Information" at bounding box center [100, 212] width 100 height 12
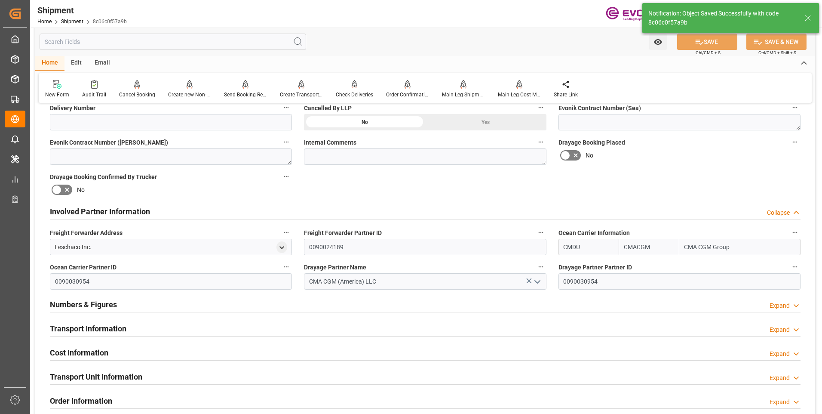
click at [119, 328] on h2 "Transport Information" at bounding box center [88, 328] width 77 height 12
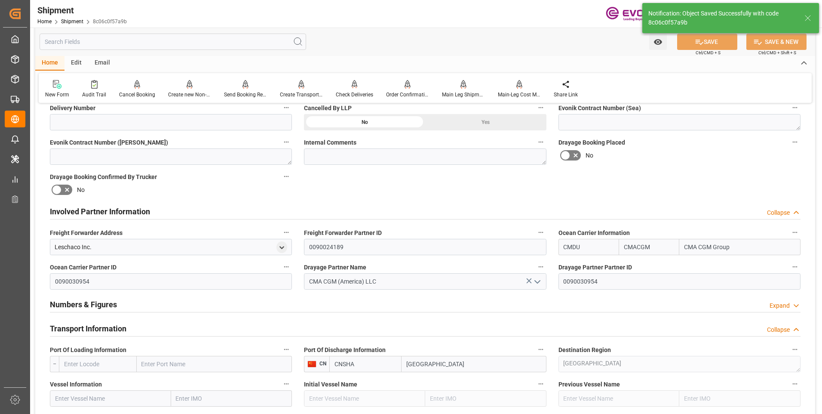
scroll to position [473, 0]
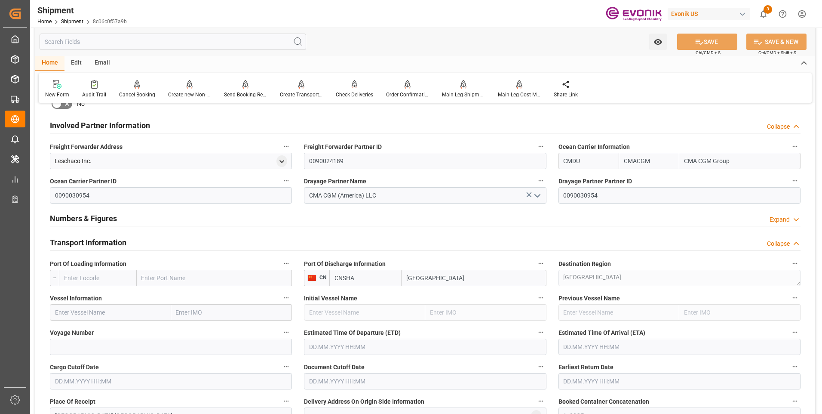
click at [116, 277] on input "text" at bounding box center [98, 278] width 78 height 16
paste input "USSAV"
type input "USSAV"
click at [87, 293] on span "USSAV - Savannah" at bounding box center [88, 296] width 48 height 7
type input "Savannah"
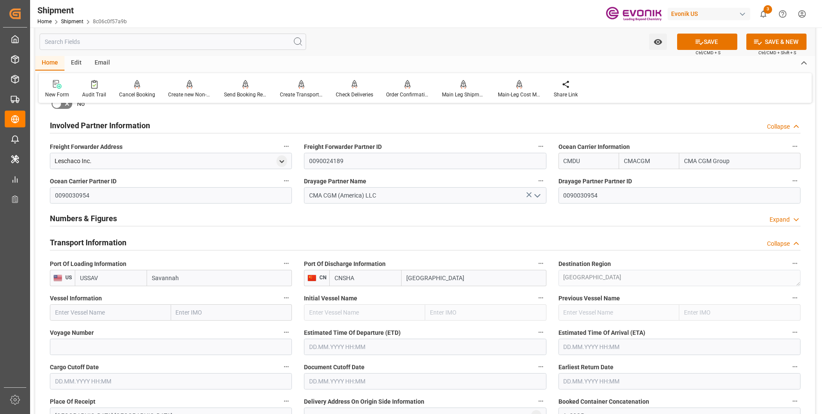
type input "USSAV"
click at [114, 315] on input "text" at bounding box center [110, 312] width 121 height 16
click at [138, 314] on input "text" at bounding box center [110, 312] width 121 height 16
paste input "OOCL DAFFODIL"
type input "OOCL DAFFODIL"
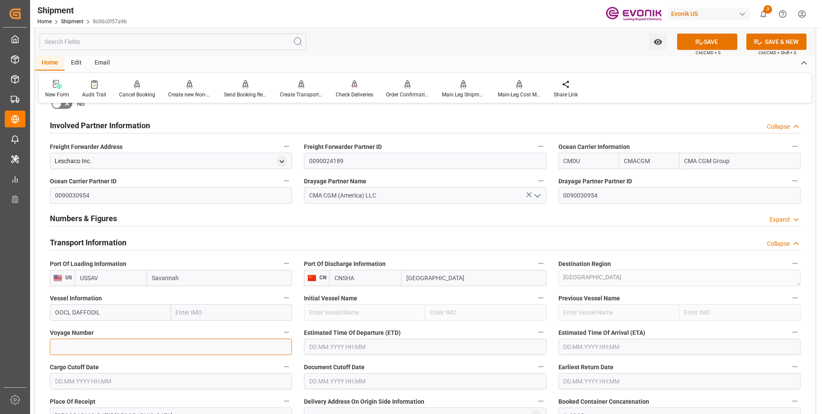
click at [97, 347] on input at bounding box center [171, 346] width 242 height 16
click at [117, 347] on input at bounding box center [171, 346] width 242 height 16
paste input "0UPLSW1MA"
type input "0UPLSW1MA"
click at [330, 346] on input "text" at bounding box center [425, 346] width 242 height 16
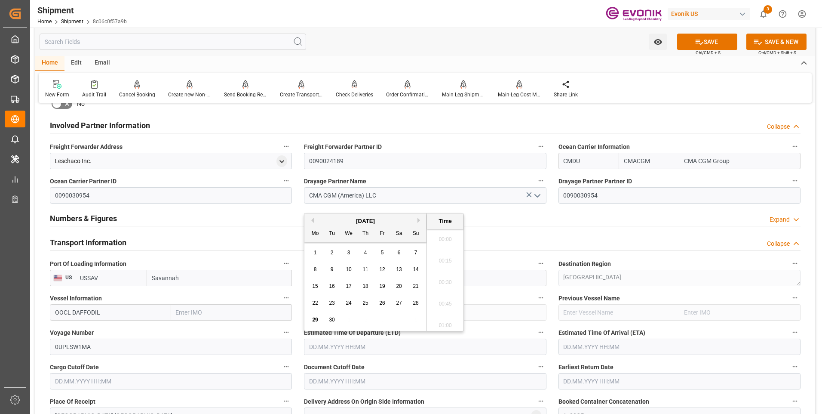
scroll to position [3, 0]
click at [417, 219] on div "[DATE]" at bounding box center [365, 221] width 122 height 9
drag, startPoint x: 419, startPoint y: 218, endPoint x: 419, endPoint y: 241, distance: 22.8
click at [419, 219] on button "Next Month" at bounding box center [419, 220] width 5 height 5
click at [367, 285] on span "16" at bounding box center [365, 286] width 6 height 6
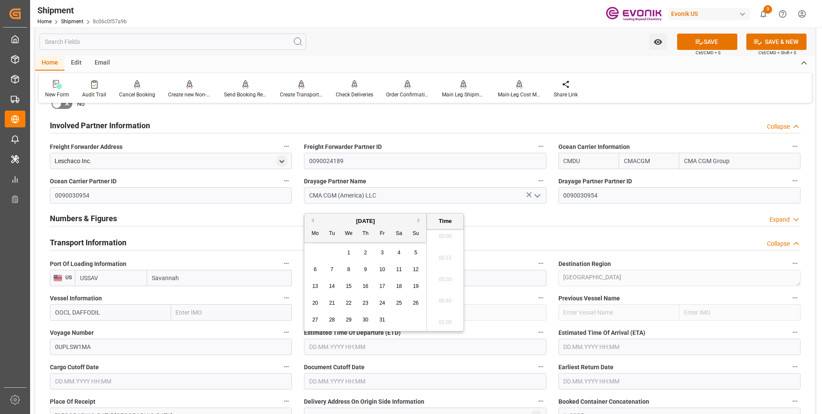
type input "[DATE] 00:00"
click at [589, 342] on input "text" at bounding box center [680, 346] width 242 height 16
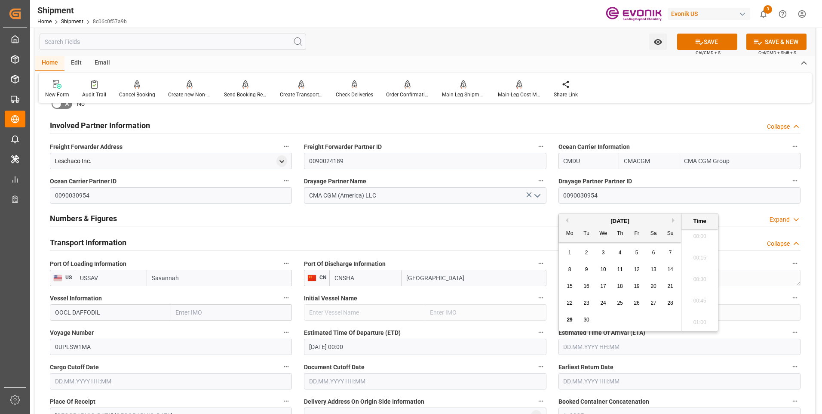
click at [674, 221] on button "Next Month" at bounding box center [674, 220] width 5 height 5
click at [603, 272] on span "10" at bounding box center [603, 269] width 6 height 6
type input "[DATE] 00:00"
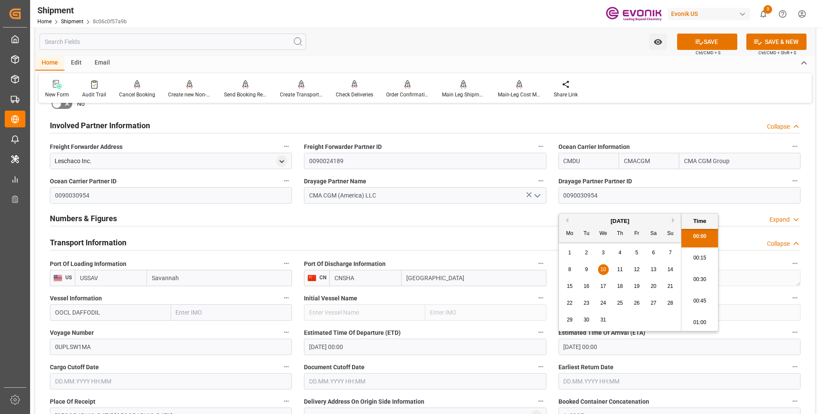
click at [122, 378] on input "text" at bounding box center [171, 381] width 242 height 16
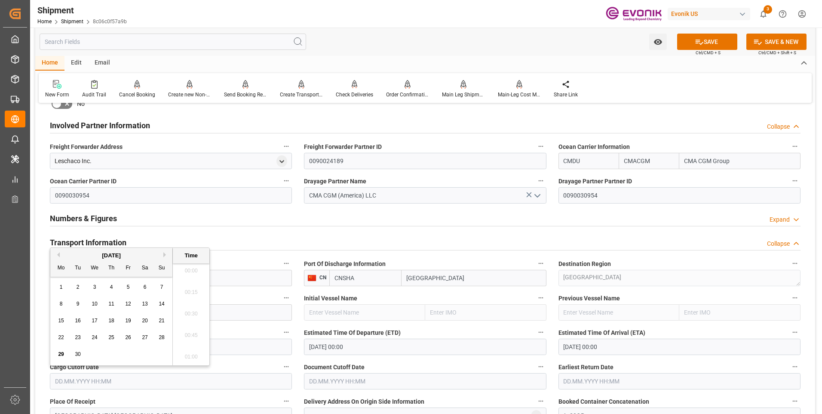
click at [165, 255] on button "Next Month" at bounding box center [165, 254] width 5 height 5
click at [66, 304] on div "6" at bounding box center [61, 304] width 11 height 10
type input "[DATE] 00:00"
click at [378, 381] on input "text" at bounding box center [425, 381] width 242 height 16
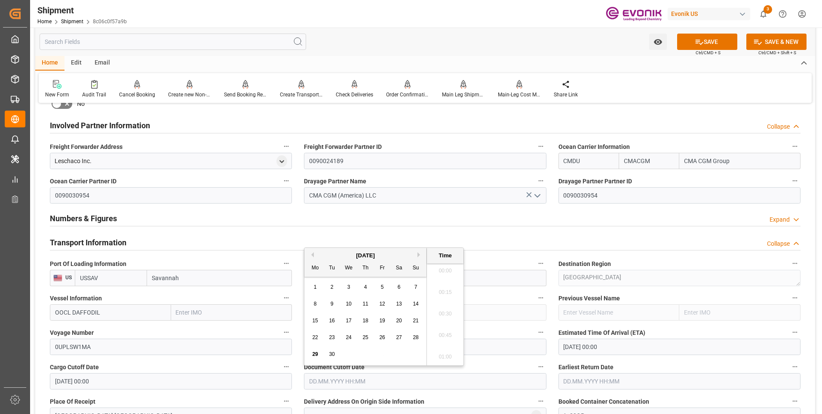
click at [417, 255] on button "Next Month" at bounding box center [419, 254] width 5 height 5
click at [314, 306] on span "6" at bounding box center [315, 304] width 3 height 6
type input "[DATE] 00:00"
click at [595, 378] on input "text" at bounding box center [680, 381] width 242 height 16
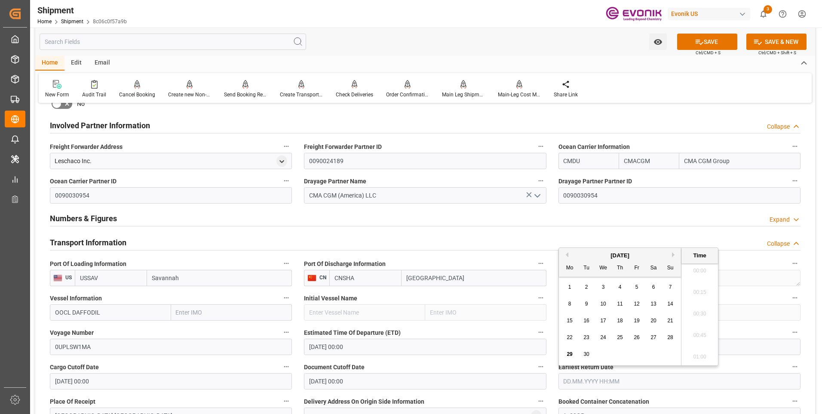
click at [671, 255] on div "September 2025" at bounding box center [620, 255] width 122 height 9
click at [673, 255] on button "Next Month" at bounding box center [674, 254] width 5 height 5
click at [564, 306] on div "6 7 8 9 10 11 12" at bounding box center [620, 303] width 117 height 17
click at [428, 322] on div "Initial Vessel Name" at bounding box center [425, 306] width 254 height 34
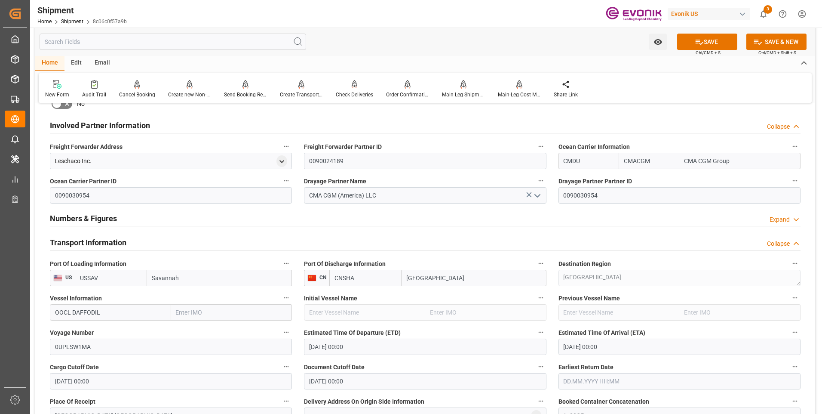
click at [593, 381] on input "text" at bounding box center [680, 381] width 242 height 16
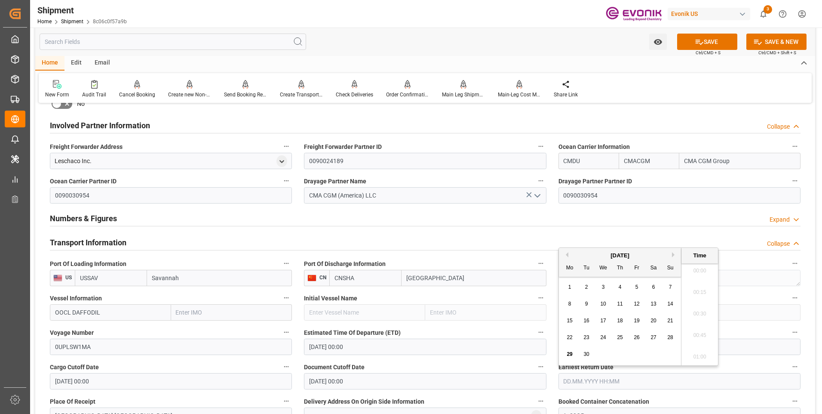
click at [673, 255] on button "Next Month" at bounding box center [674, 254] width 5 height 5
click at [569, 306] on span "6" at bounding box center [569, 304] width 3 height 6
type input "[DATE] 00:00"
click at [453, 328] on label "Estimated Time Of Departure (ETD)" at bounding box center [425, 332] width 242 height 12
click at [535, 328] on button "Estimated Time Of Departure (ETD)" at bounding box center [540, 331] width 11 height 11
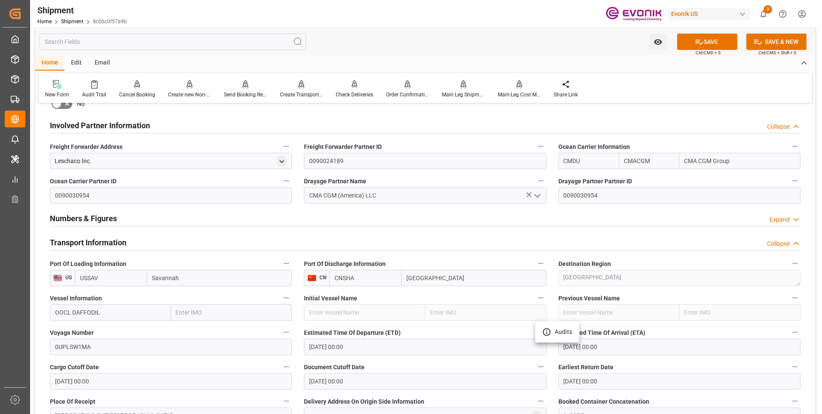
click at [430, 331] on div at bounding box center [411, 207] width 822 height 414
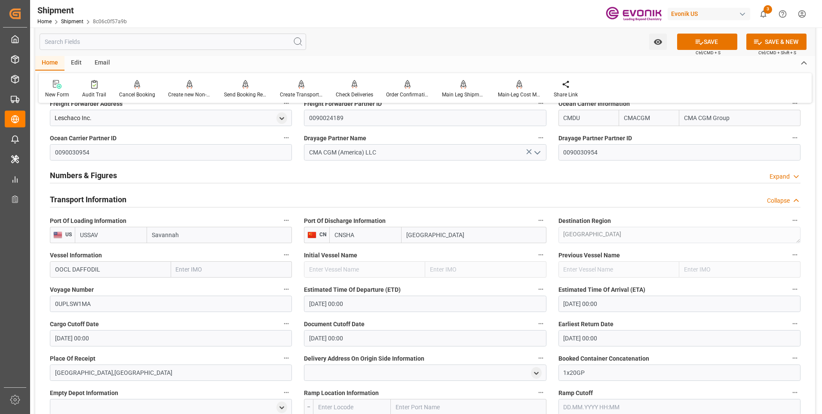
scroll to position [602, 0]
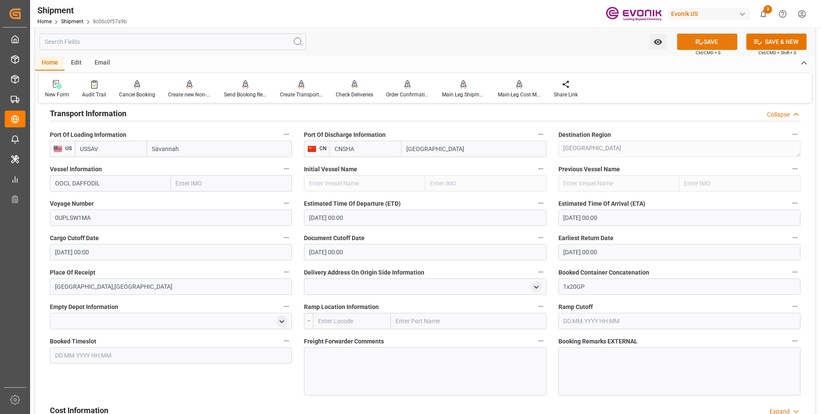
click at [712, 42] on button "SAVE" at bounding box center [707, 42] width 60 height 16
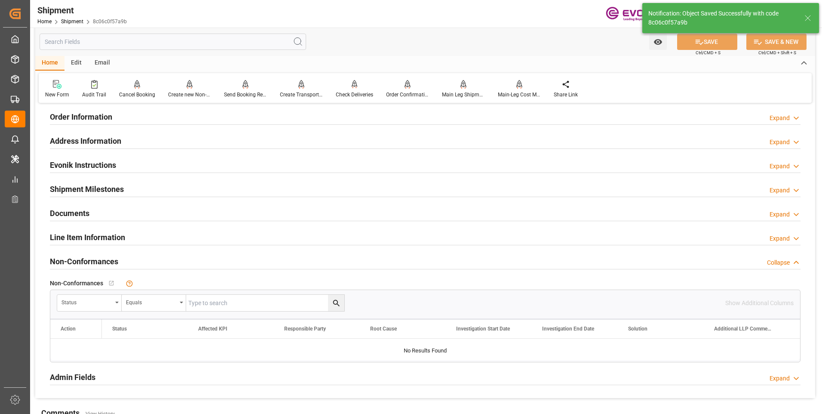
type input "OOCL DAFFODIL"
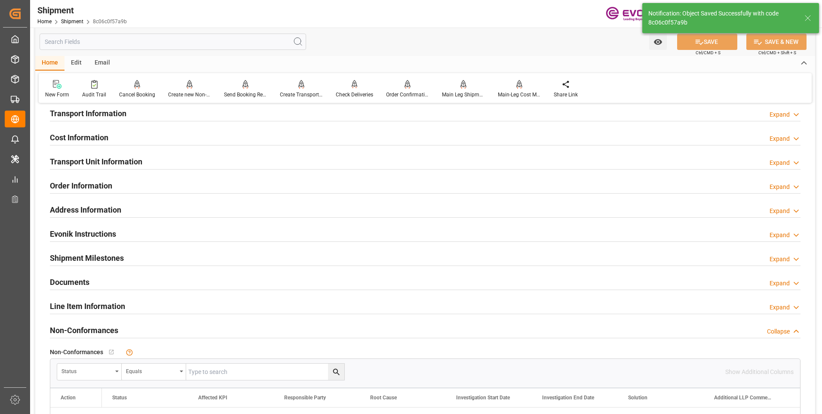
scroll to position [361, 0]
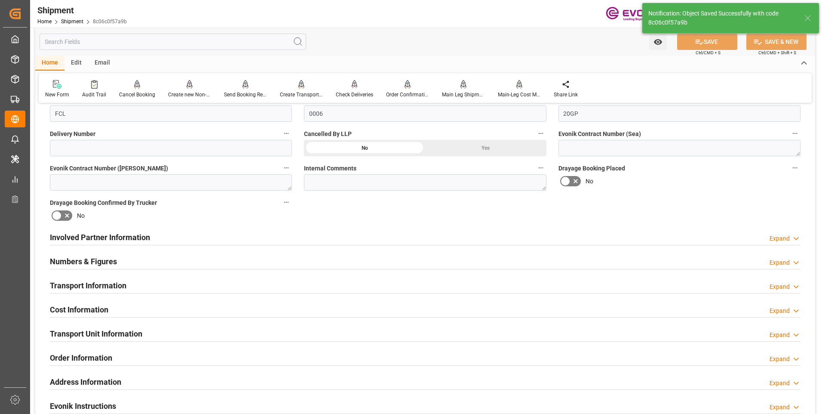
click at [119, 238] on h2 "Involved Partner Information" at bounding box center [100, 237] width 100 height 12
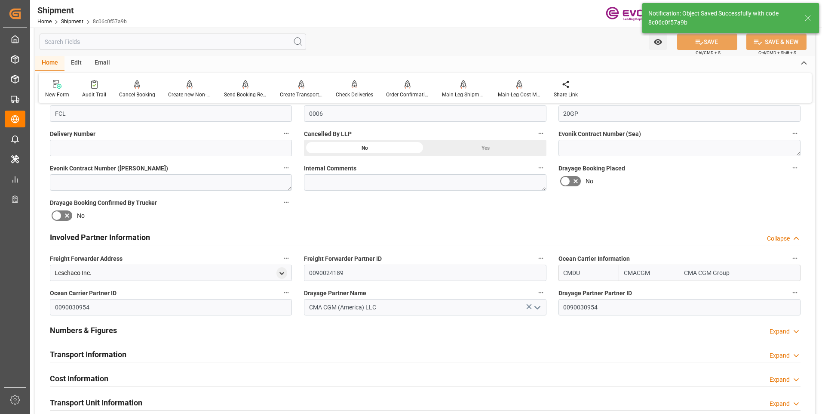
scroll to position [404, 0]
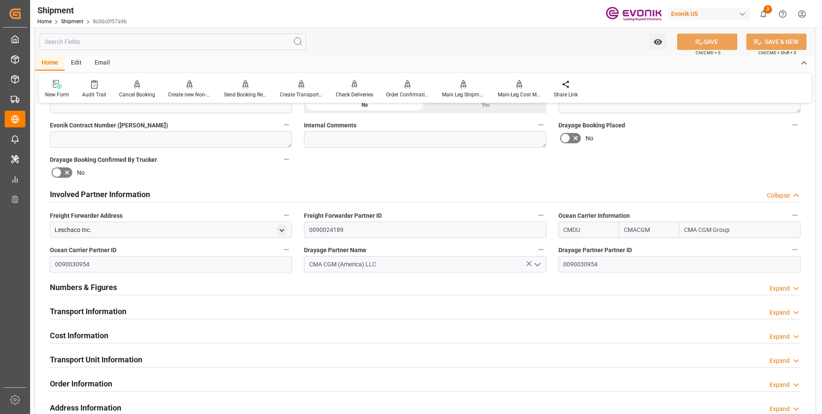
click at [116, 310] on h2 "Transport Information" at bounding box center [88, 311] width 77 height 12
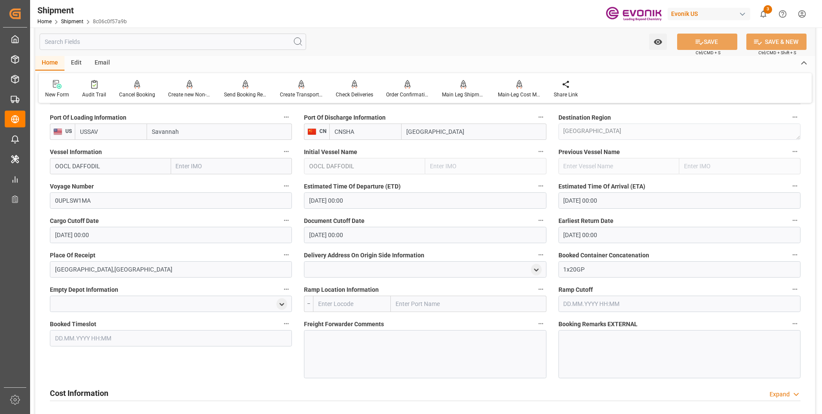
scroll to position [662, 0]
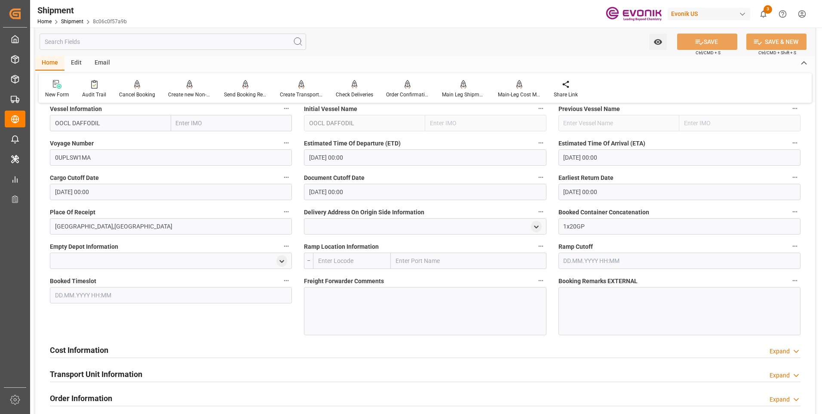
click at [114, 354] on div "Cost Information Expand" at bounding box center [425, 349] width 751 height 16
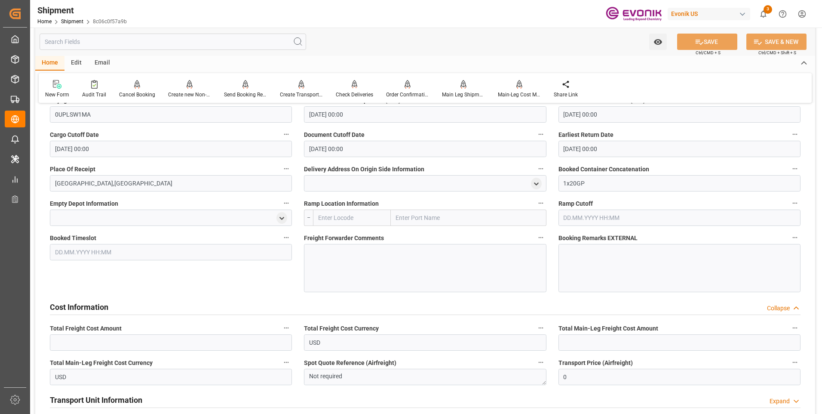
scroll to position [748, 0]
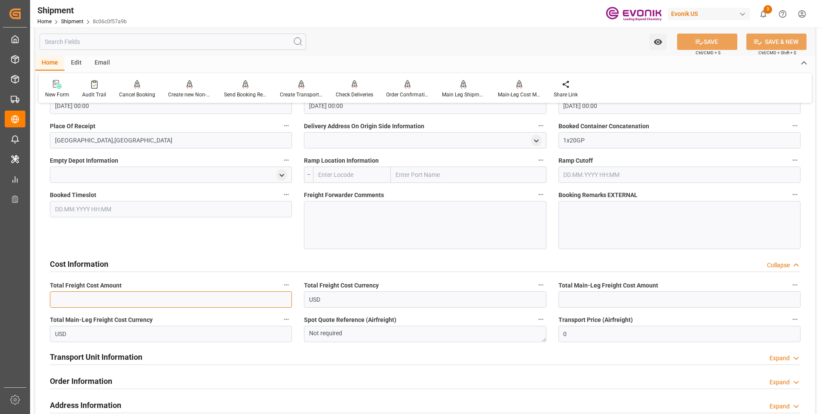
click at [92, 298] on input "text" at bounding box center [171, 299] width 242 height 16
type input "1600"
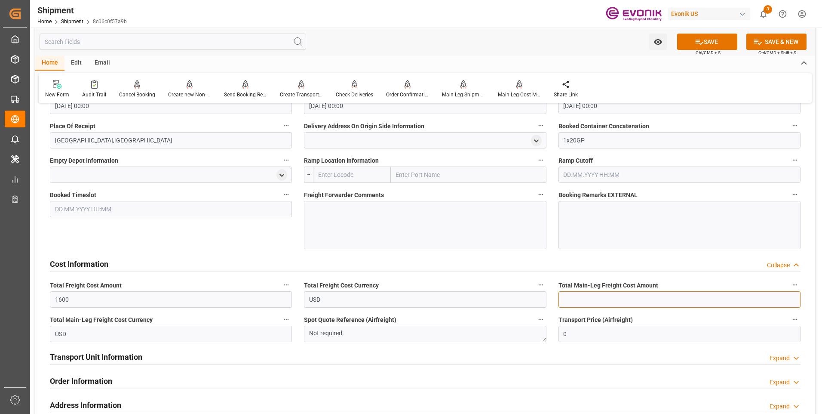
click at [651, 295] on input "text" at bounding box center [680, 299] width 242 height 16
type input "1600"
click at [692, 44] on button "SAVE" at bounding box center [707, 42] width 60 height 16
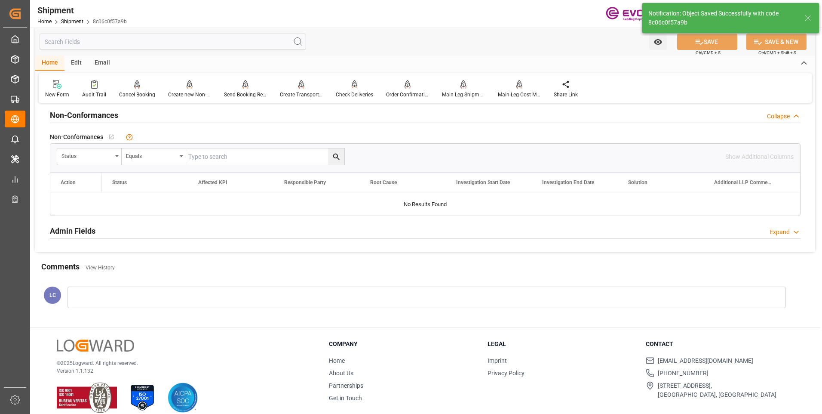
scroll to position [407, 0]
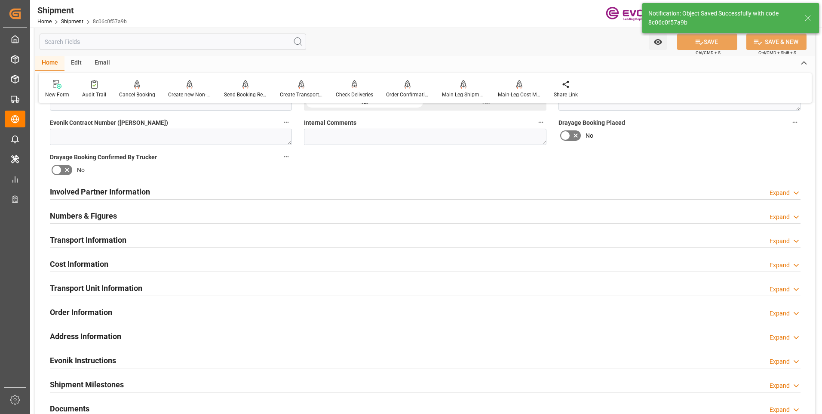
drag, startPoint x: 225, startPoint y: 191, endPoint x: 258, endPoint y: 243, distance: 62.0
click at [226, 191] on div "Involved Partner Information Expand" at bounding box center [425, 191] width 751 height 16
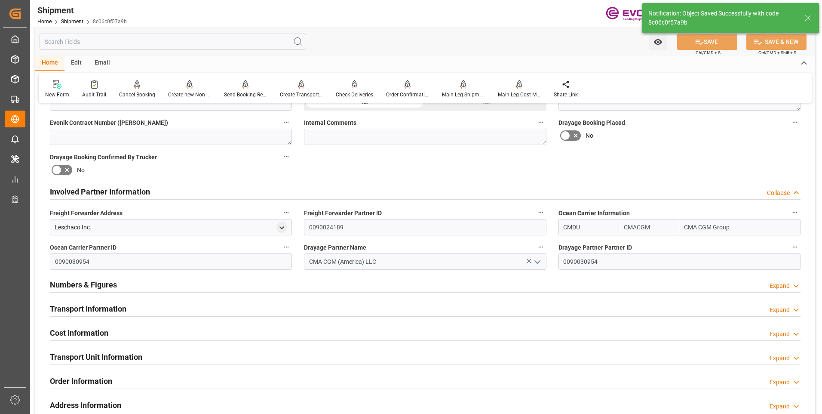
scroll to position [476, 0]
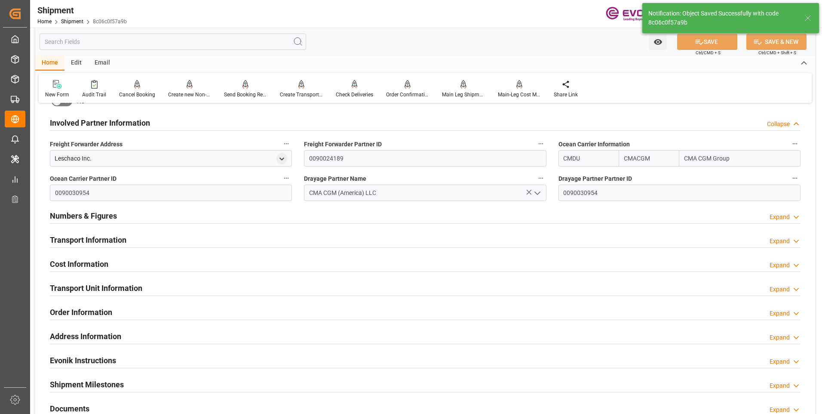
drag, startPoint x: 150, startPoint y: 238, endPoint x: 227, endPoint y: 250, distance: 77.5
click at [151, 238] on div "Transport Information Expand" at bounding box center [425, 239] width 751 height 16
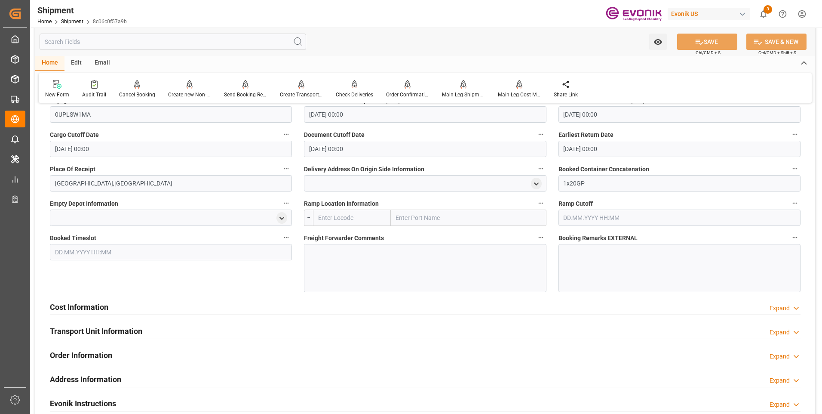
scroll to position [791, 0]
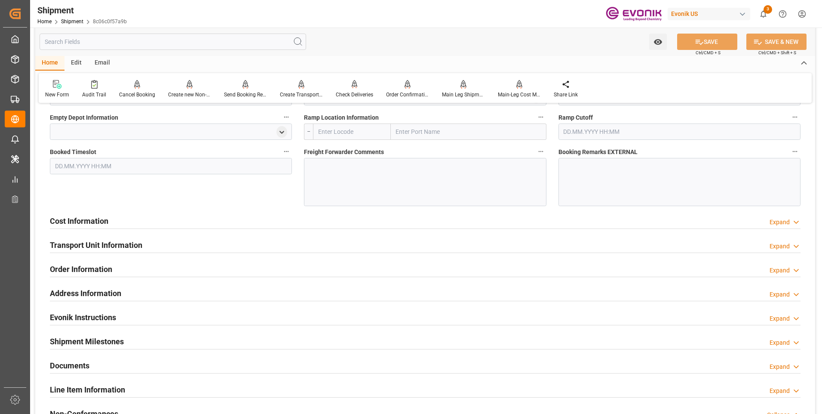
drag, startPoint x: 149, startPoint y: 221, endPoint x: 191, endPoint y: 246, distance: 48.5
click at [150, 221] on div "Cost Information Expand" at bounding box center [425, 220] width 751 height 16
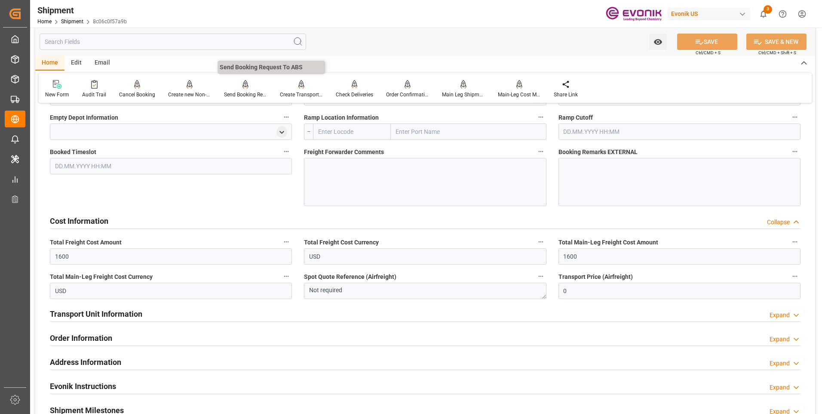
click at [239, 85] on div at bounding box center [245, 84] width 43 height 9
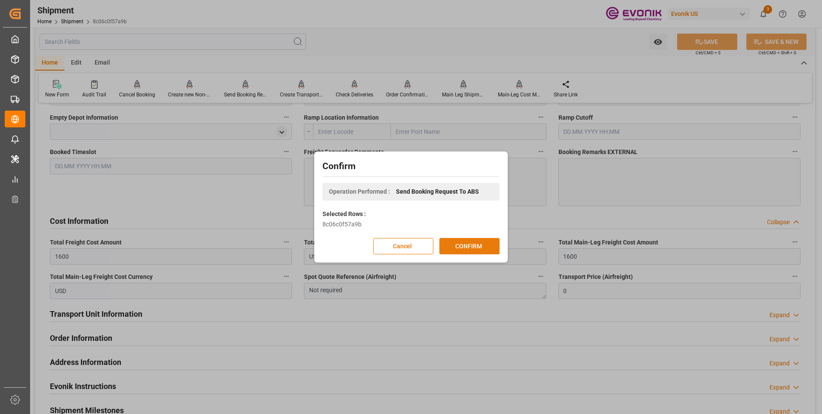
click at [479, 243] on button "CONFIRM" at bounding box center [469, 246] width 60 height 16
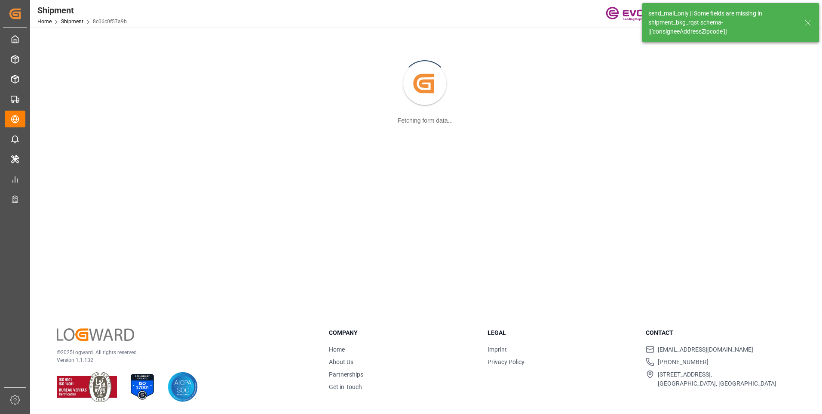
scroll to position [93, 0]
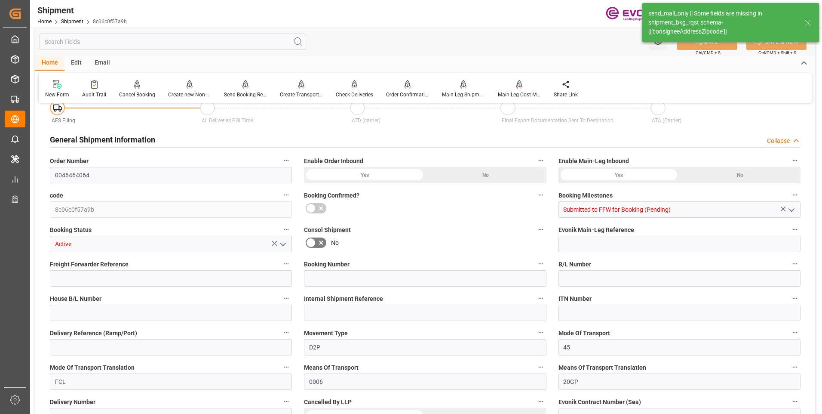
type input "80"
type input "DR"
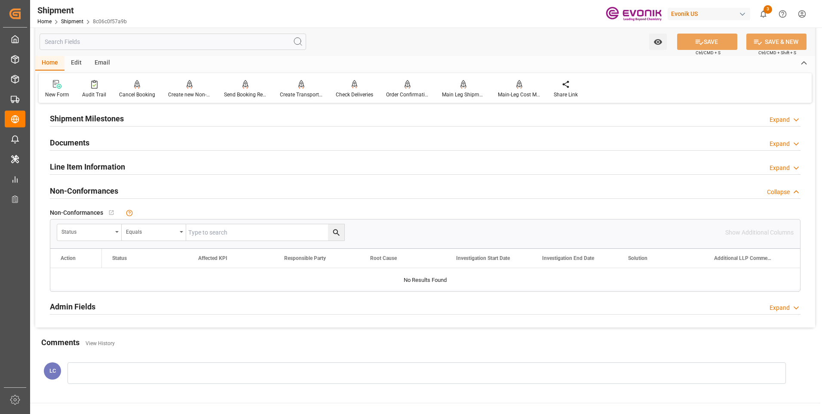
scroll to position [629, 0]
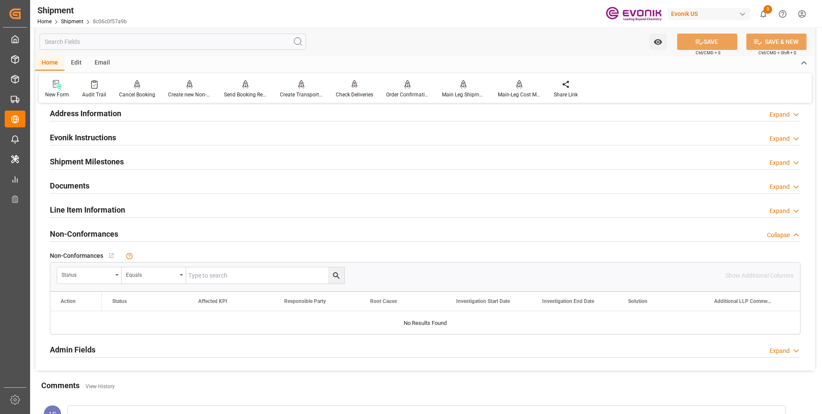
drag, startPoint x: 96, startPoint y: 212, endPoint x: 121, endPoint y: 243, distance: 40.7
click at [96, 211] on h2 "Line Item Information" at bounding box center [87, 210] width 75 height 12
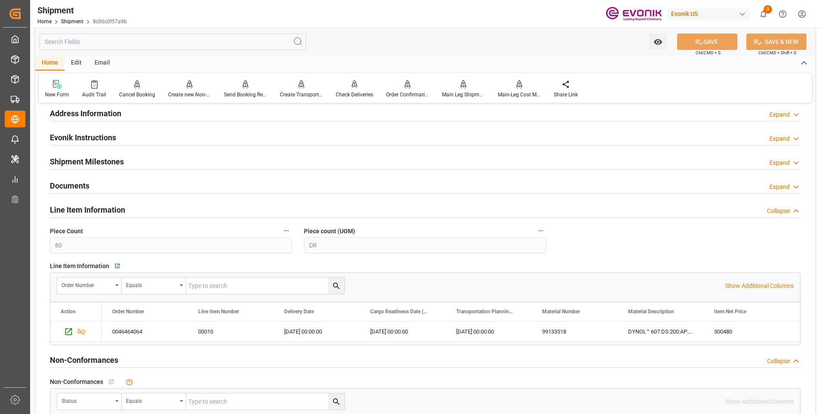
click at [112, 116] on h2 "Address Information" at bounding box center [85, 113] width 71 height 12
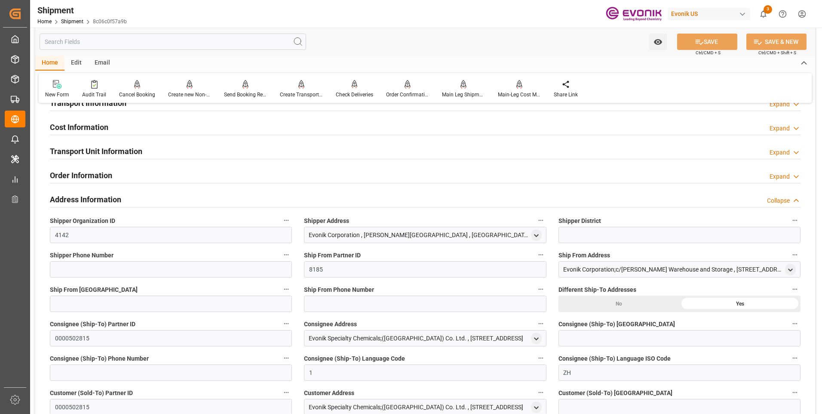
scroll to position [457, 0]
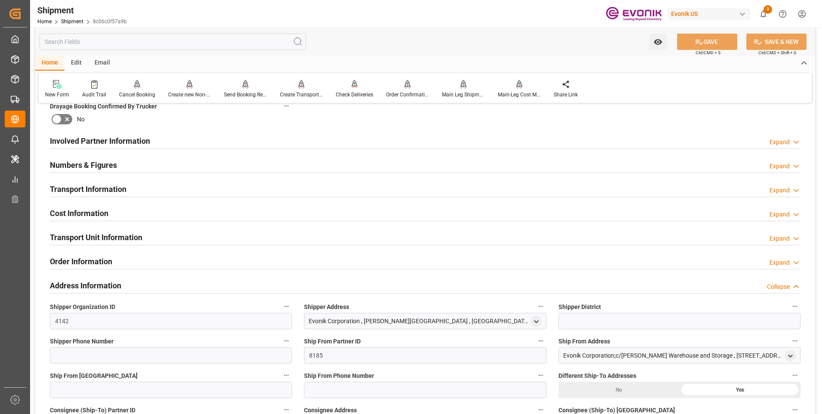
click at [132, 39] on input "text" at bounding box center [173, 42] width 267 height 16
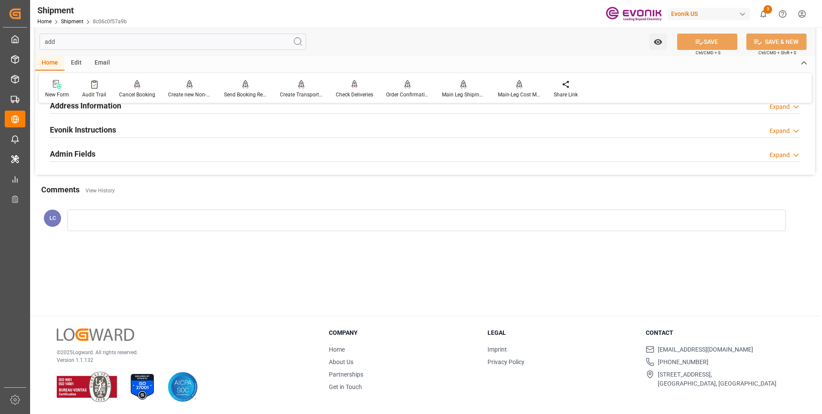
scroll to position [0, 0]
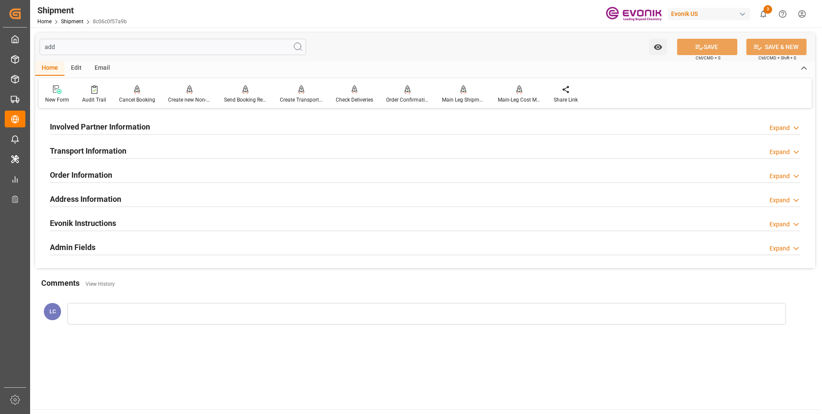
type input "add"
drag, startPoint x: 101, startPoint y: 202, endPoint x: 115, endPoint y: 203, distance: 13.4
click at [102, 201] on h2 "Address Information" at bounding box center [85, 199] width 71 height 12
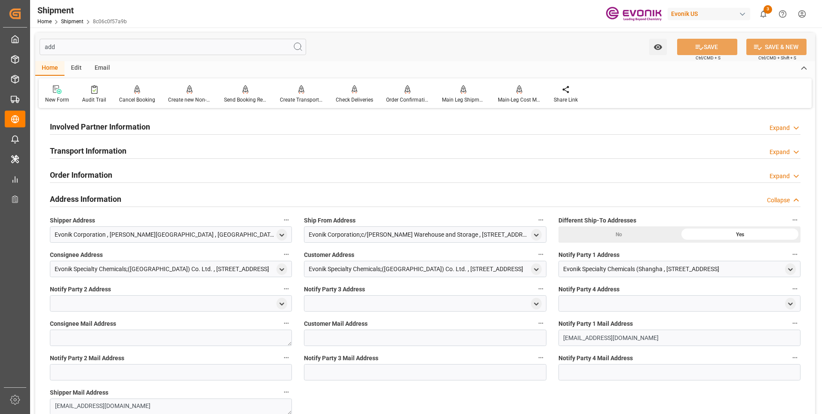
click at [112, 147] on h2 "Transport Information" at bounding box center [88, 151] width 77 height 12
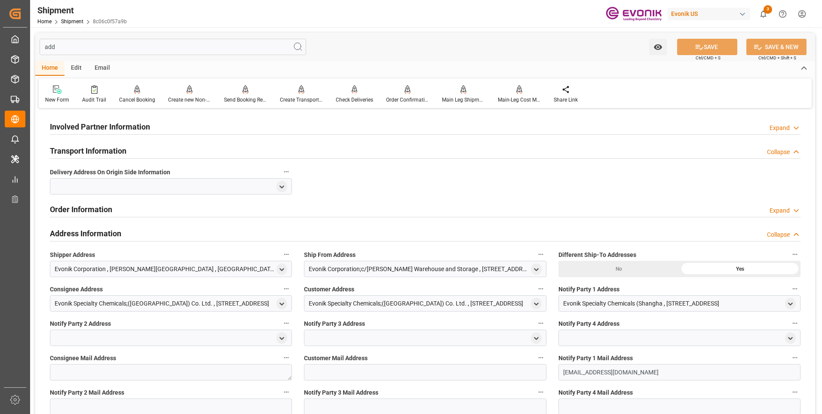
click at [189, 126] on div "Involved Partner Information Expand" at bounding box center [425, 126] width 751 height 16
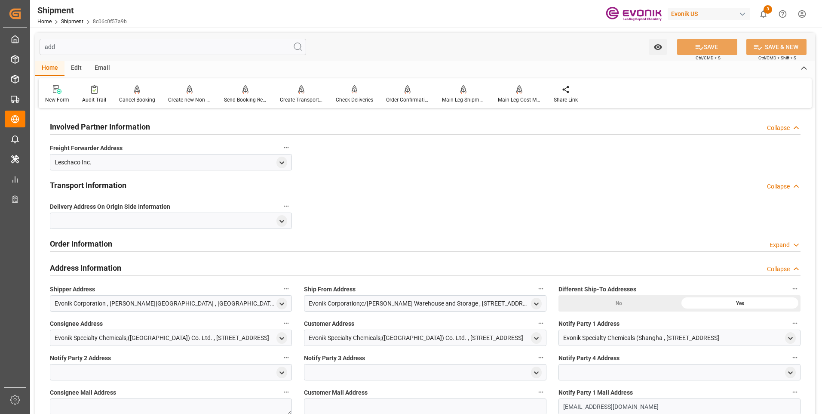
click at [161, 128] on div "Involved Partner Information Collapse" at bounding box center [425, 126] width 751 height 16
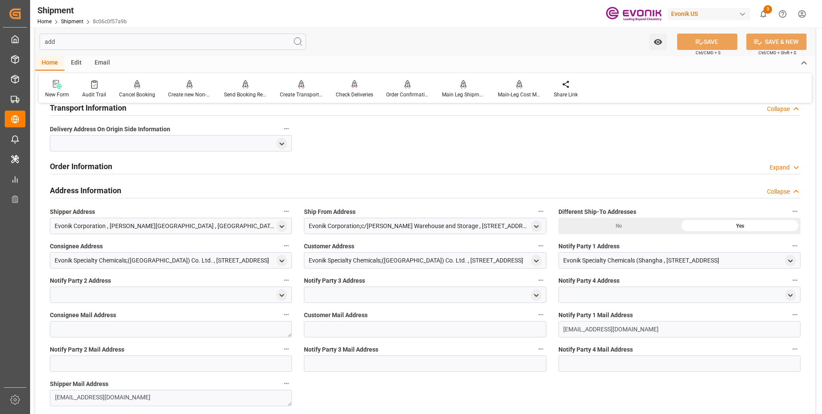
scroll to position [86, 0]
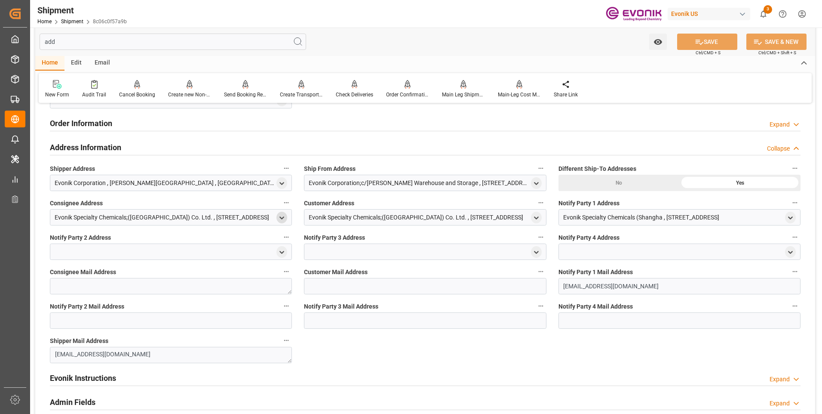
click at [283, 218] on polyline "open menu" at bounding box center [282, 218] width 4 height 2
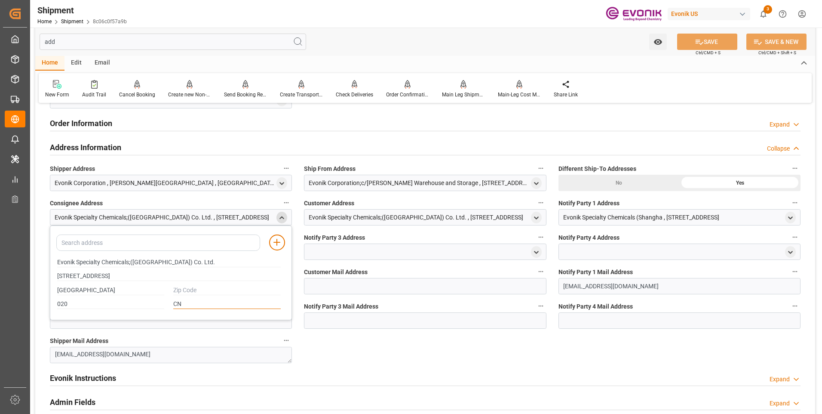
click at [197, 305] on input "CN" at bounding box center [226, 303] width 107 height 9
click at [200, 294] on input "text" at bounding box center [226, 289] width 107 height 9
type input "00000"
click at [425, 350] on div "Involved Partner Information Expand Freight Forwarder Address Leschaco Inc. Tra…" at bounding box center [425, 224] width 780 height 398
click at [691, 40] on button "SAVE" at bounding box center [707, 42] width 60 height 16
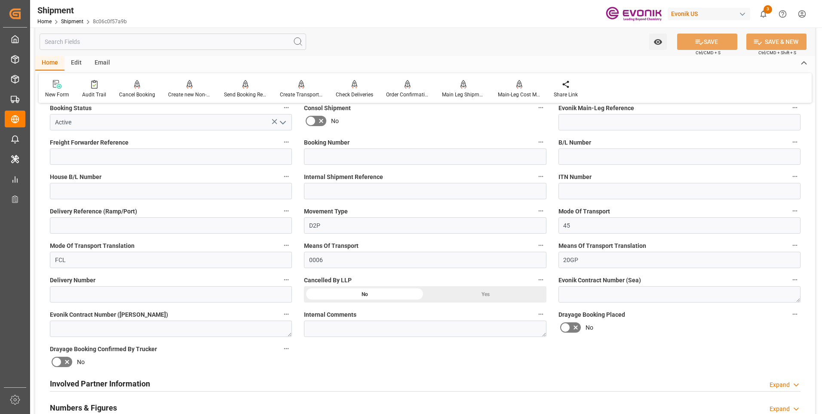
scroll to position [473, 0]
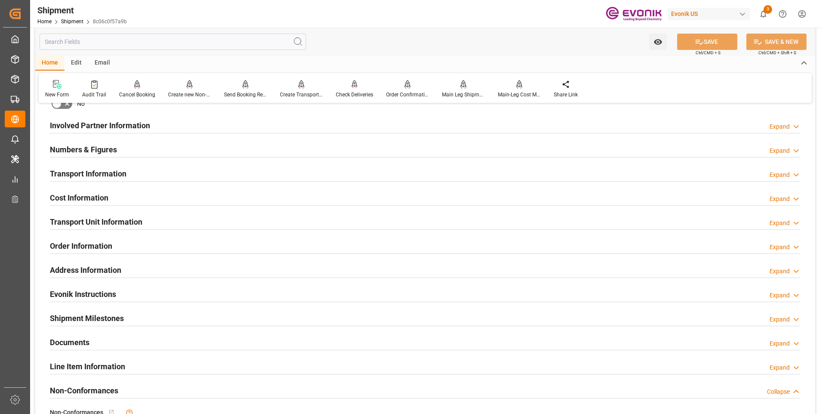
click at [101, 39] on input "text" at bounding box center [173, 42] width 267 height 16
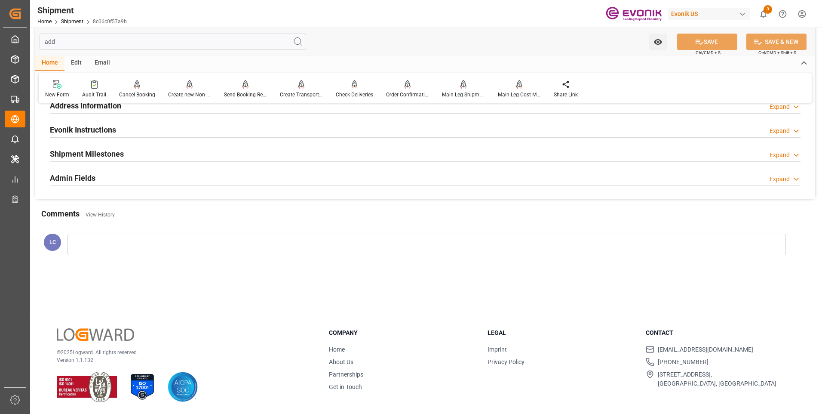
scroll to position [2, 0]
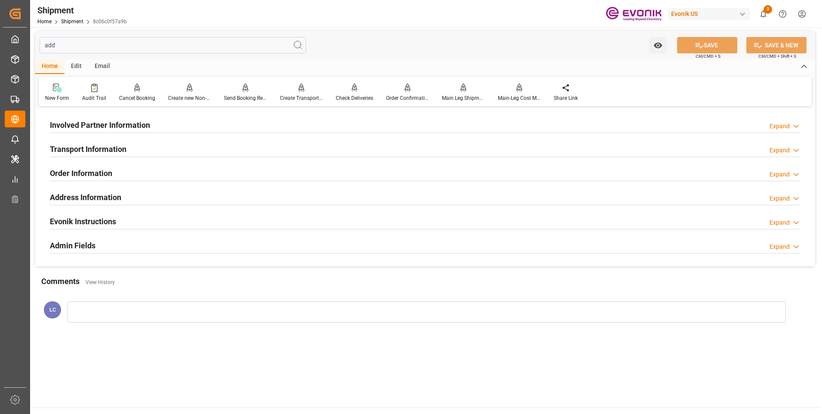
type input "add"
click at [107, 196] on h2 "Address Information" at bounding box center [85, 197] width 71 height 12
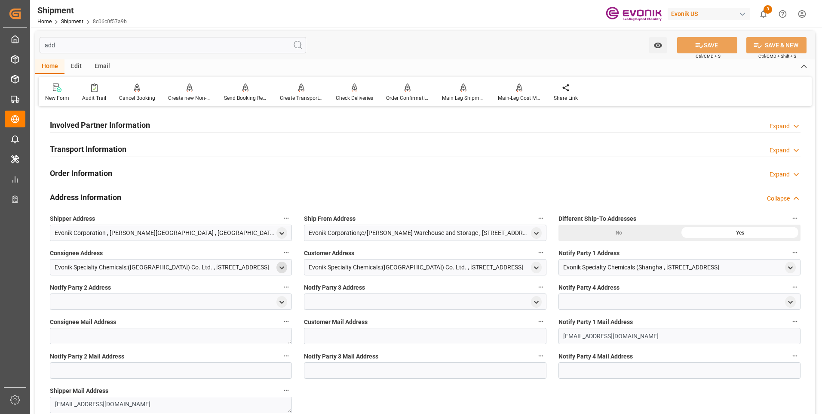
click at [284, 267] on polyline "open menu" at bounding box center [282, 268] width 4 height 2
click at [216, 338] on input "text" at bounding box center [226, 339] width 107 height 9
type input "0"
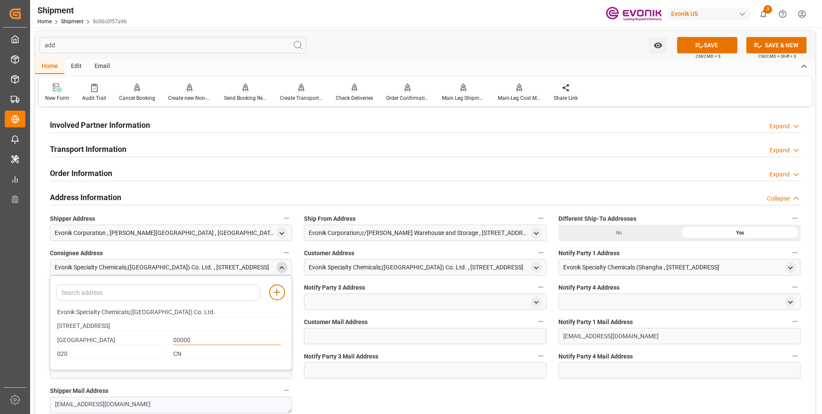
type input "00000"
click at [243, 210] on div "Shipper Address Evonik Corporation [GEOGRAPHIC_DATA][PERSON_NAME] - 08854" at bounding box center [171, 226] width 254 height 34
click at [695, 47] on icon at bounding box center [699, 45] width 9 height 9
click at [95, 50] on input "add" at bounding box center [173, 45] width 267 height 16
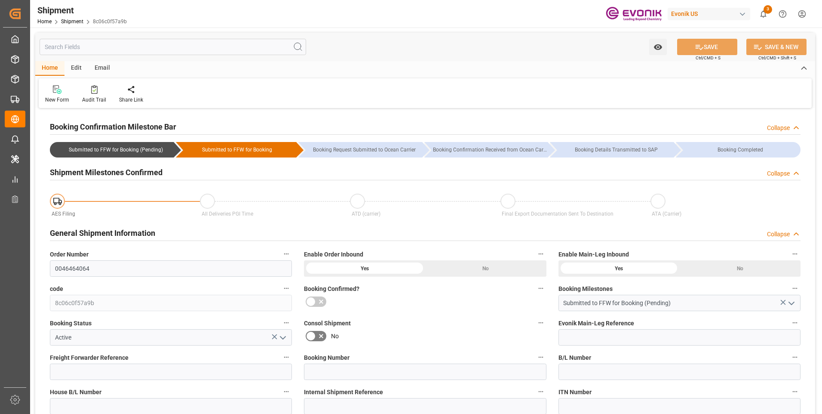
type input "CMACGM"
type input "CMA CGM Group"
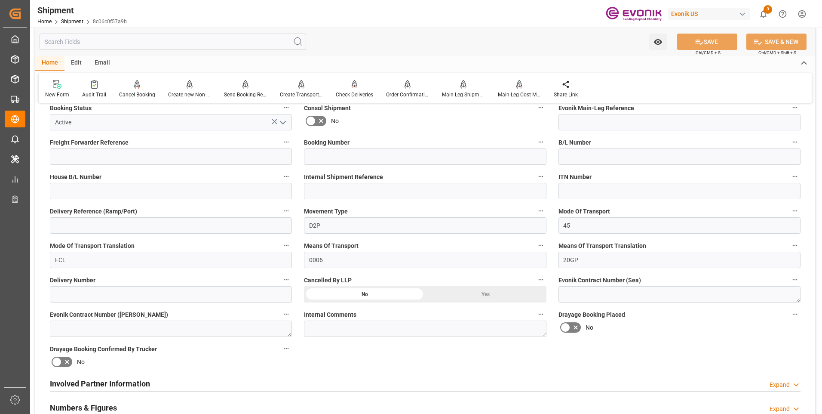
scroll to position [258, 0]
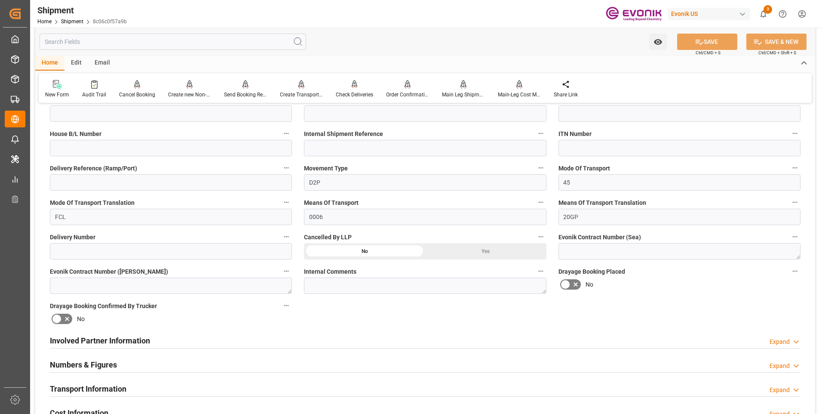
click at [254, 345] on div "Involved Partner Information Expand" at bounding box center [425, 339] width 751 height 16
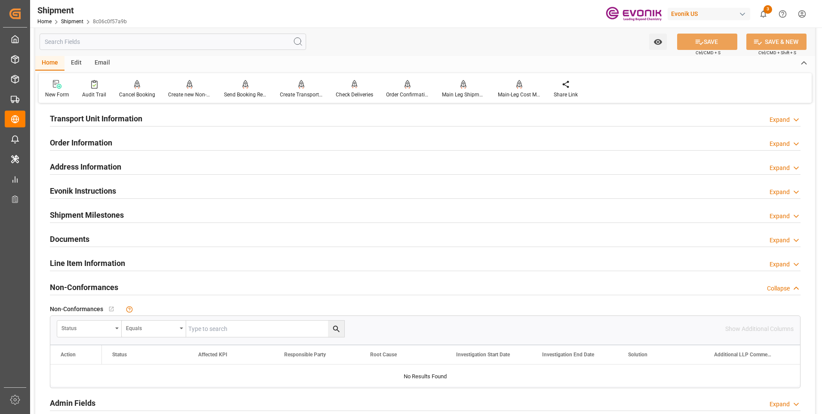
scroll to position [688, 0]
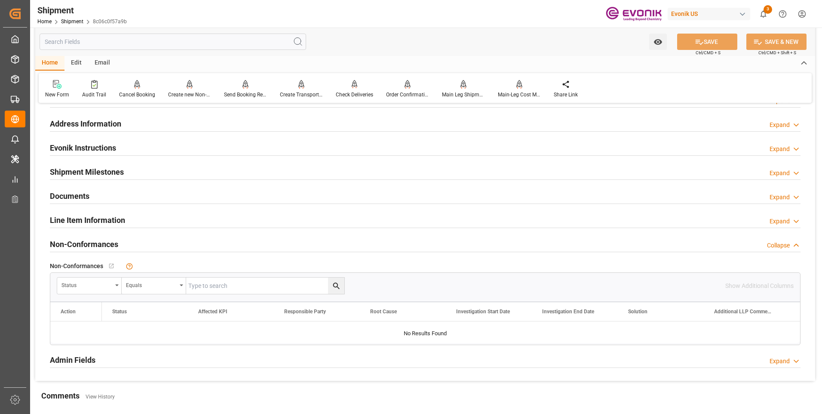
click at [184, 218] on div "Line Item Information Expand" at bounding box center [425, 219] width 751 height 16
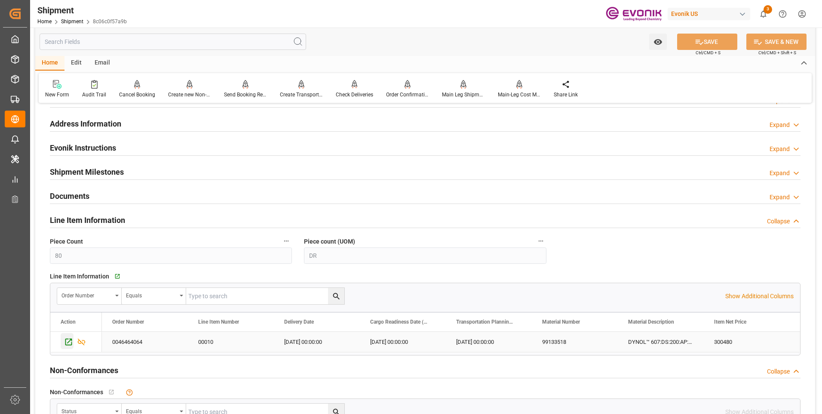
click at [64, 342] on icon "Press SPACE to select this row." at bounding box center [68, 341] width 9 height 9
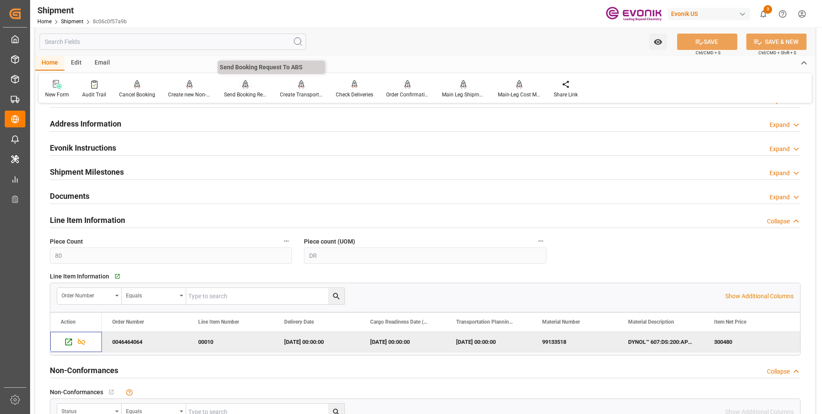
click at [239, 85] on div at bounding box center [245, 84] width 43 height 9
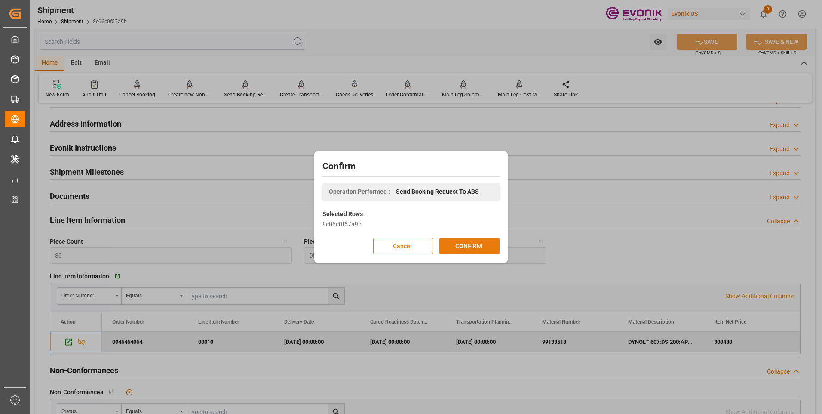
click at [475, 254] on button "CONFIRM" at bounding box center [469, 246] width 60 height 16
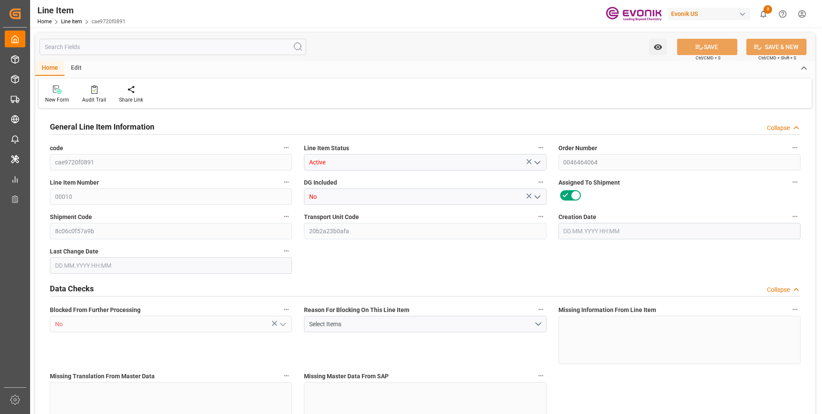
type input "20"
type input "17288"
type input "16000"
type input "22.977"
type input "80"
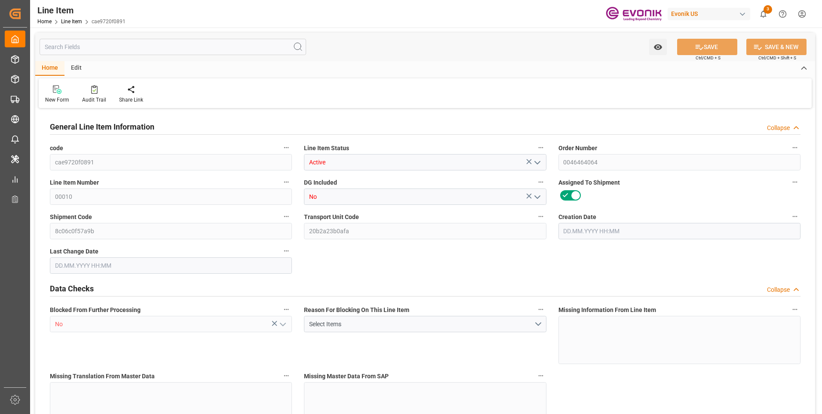
type input "300480"
type input "80"
type input "17288"
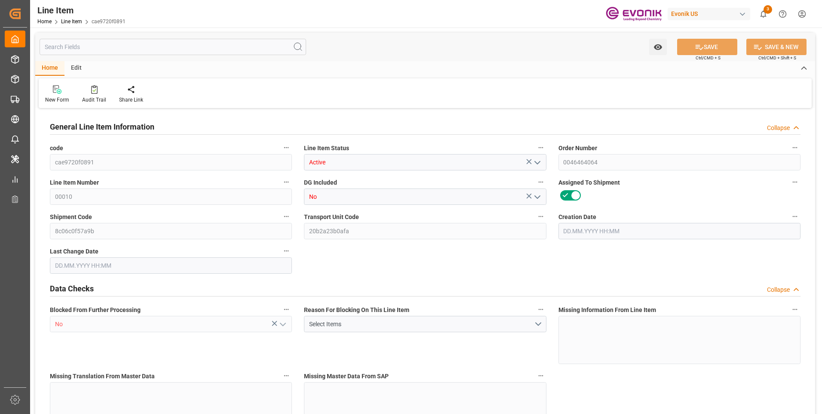
type input "17688"
type input "16000"
type input "22.977"
type input "22976.96"
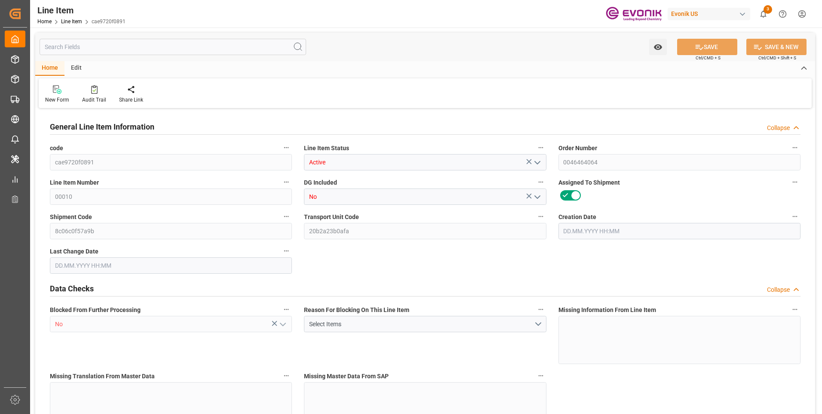
type input "0"
type input "[DATE] 15:03"
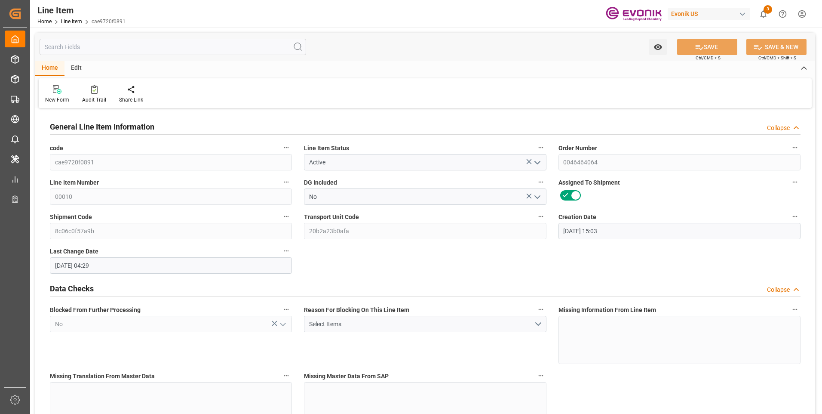
type input "[DATE] 04:29"
type input "[DATE]"
click at [110, 48] on input "text" at bounding box center [173, 47] width 267 height 16
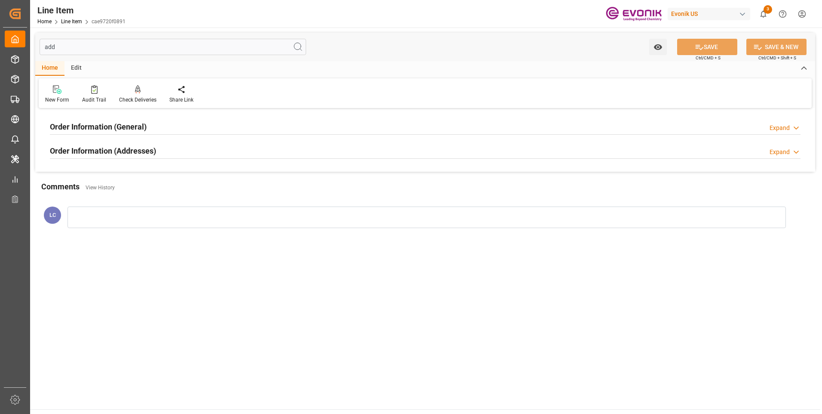
type input "add"
click at [204, 152] on div "Order Information (Addresses) Expand" at bounding box center [425, 150] width 751 height 16
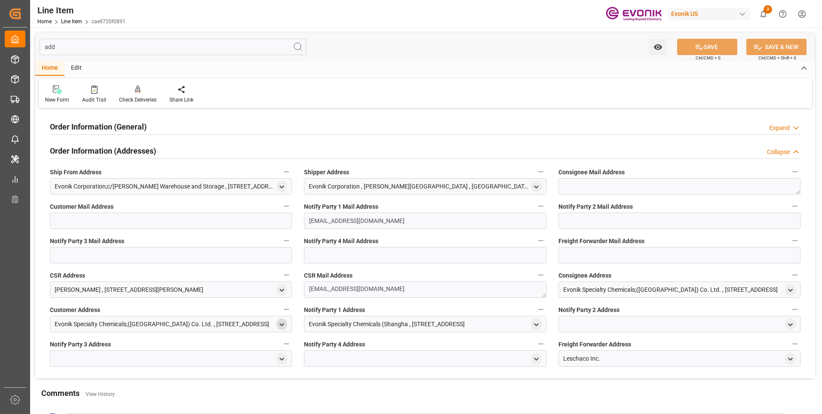
click at [284, 327] on icon "open menu" at bounding box center [281, 324] width 7 height 7
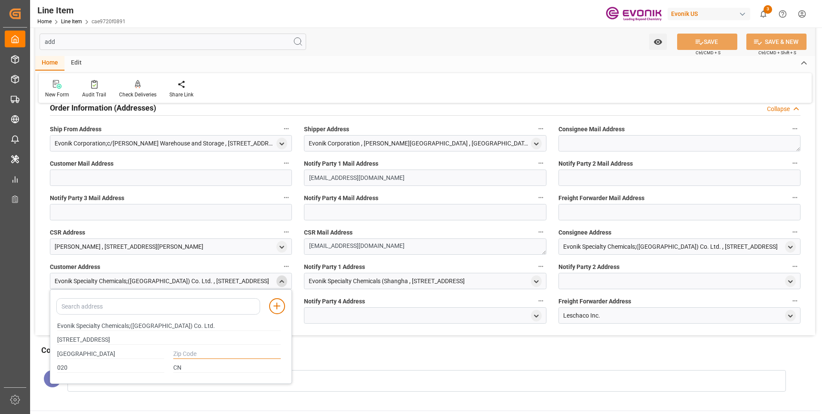
click at [193, 352] on input "text" at bounding box center [226, 353] width 107 height 9
type input "00000"
drag, startPoint x: 470, startPoint y: 356, endPoint x: 543, endPoint y: 350, distance: 74.2
click at [470, 355] on div "Comments View History" at bounding box center [425, 351] width 768 height 15
click at [790, 247] on polyline "open menu" at bounding box center [791, 247] width 4 height 2
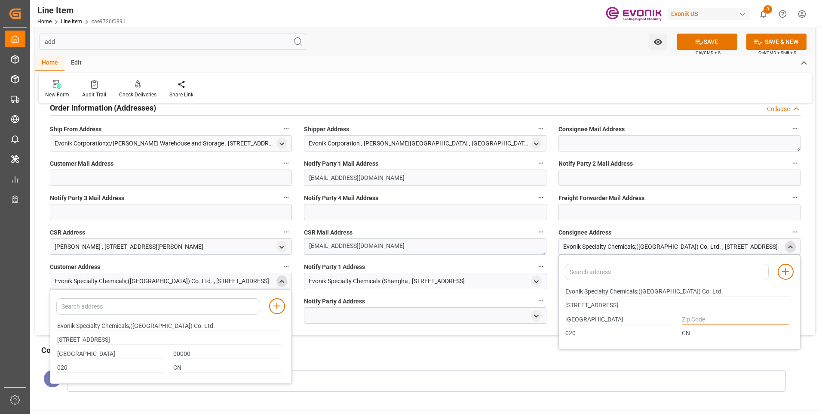
click at [687, 321] on input "text" at bounding box center [735, 319] width 107 height 9
type input "00000"
click at [703, 41] on button "SAVE" at bounding box center [707, 42] width 60 height 16
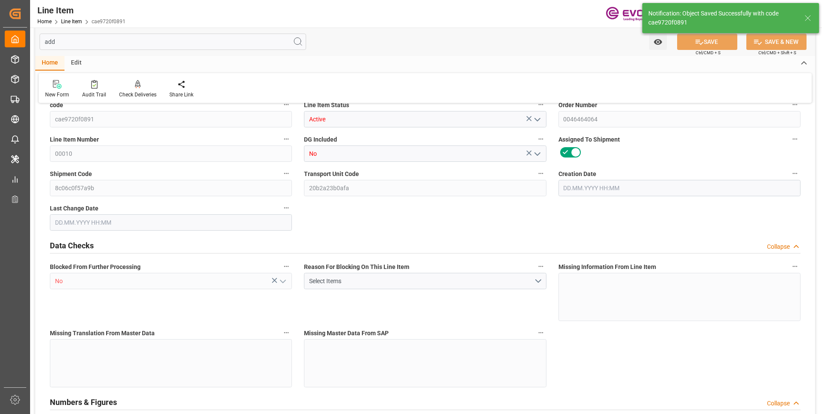
type input "20"
type input "17288"
type input "16000"
type input "22.977"
type input "80"
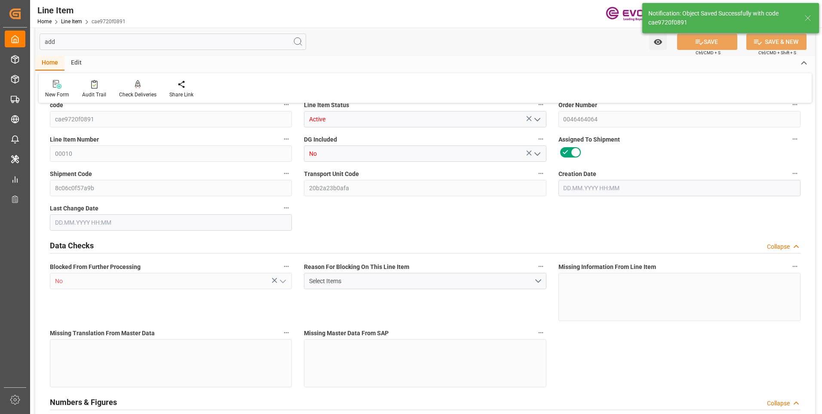
type input "300480"
type input "80"
type input "17288"
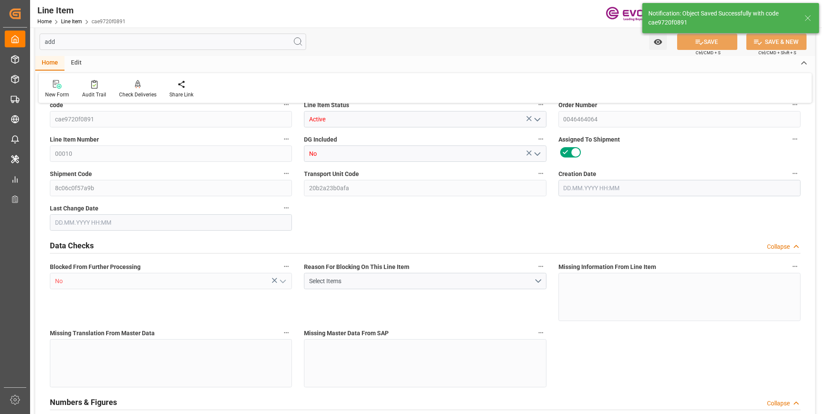
type input "17688"
type input "16000"
type input "22.977"
type input "22976.96"
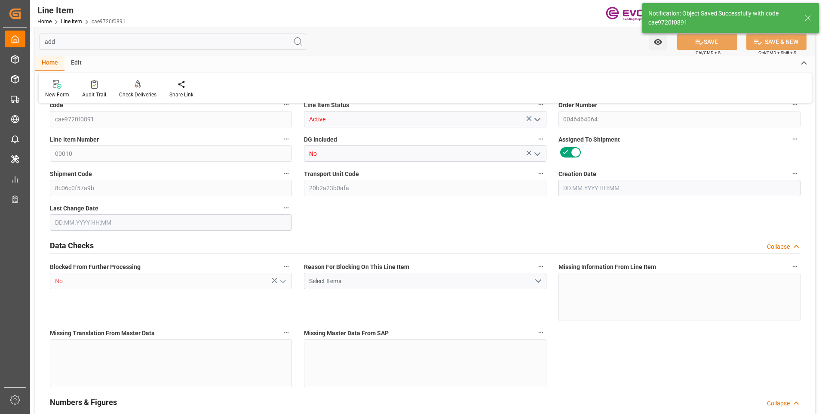
type input "0"
type input "[DATE] 15:03"
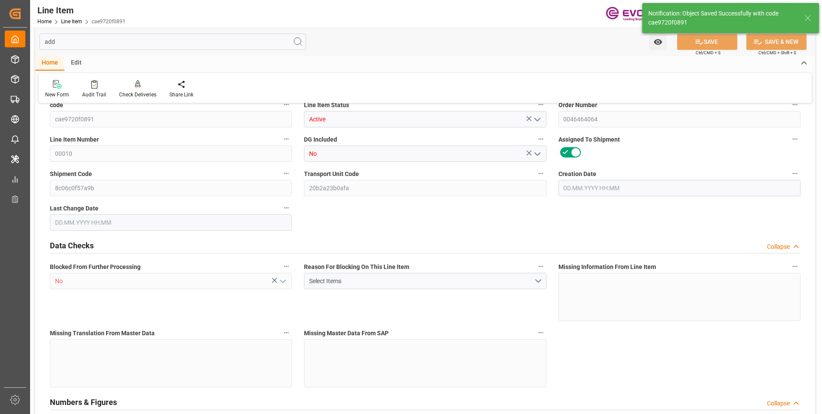
type input "[DATE] 04:36"
type input "[DATE]"
